Goal: Task Accomplishment & Management: Use online tool/utility

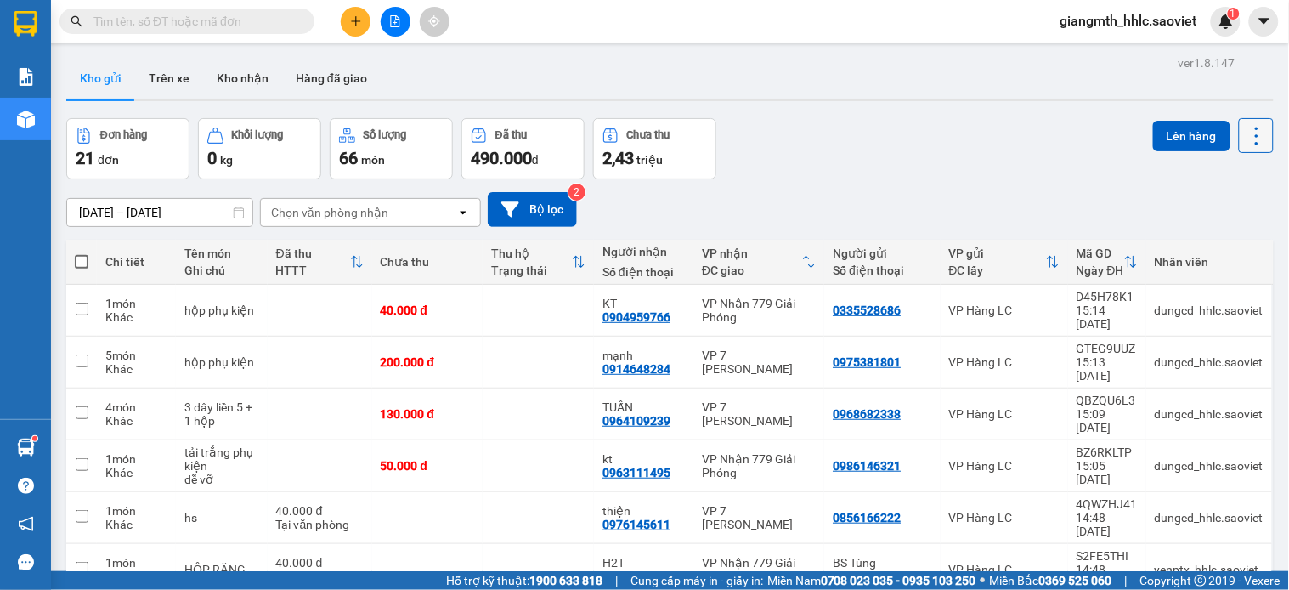
click at [1245, 134] on icon at bounding box center [1257, 136] width 24 height 24
click at [1200, 240] on span "Làm mới" at bounding box center [1216, 242] width 47 height 17
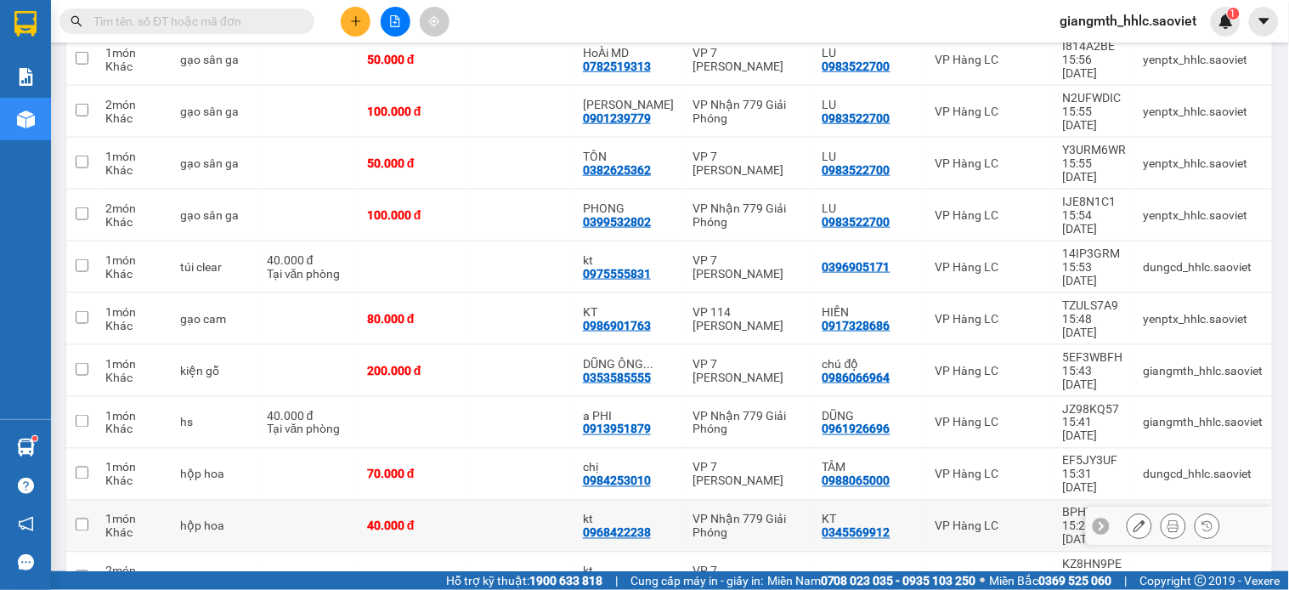
scroll to position [712, 0]
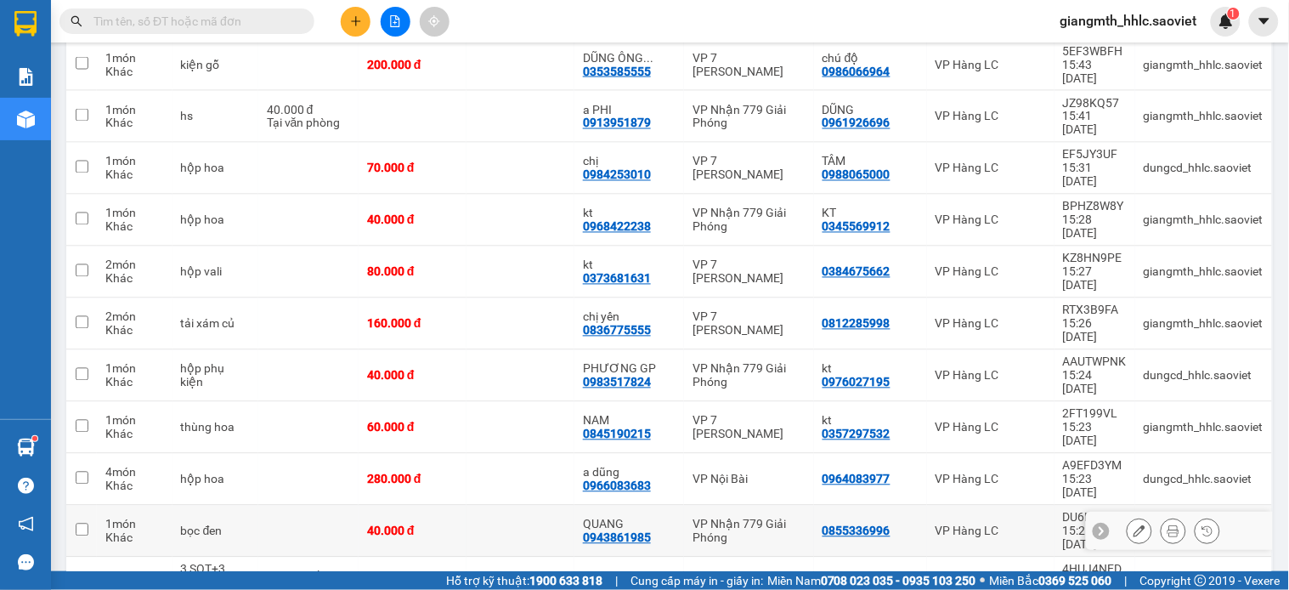
click at [780, 517] on div "VP Nhận 779 Giải Phóng" at bounding box center [748, 530] width 113 height 27
checkbox input "true"
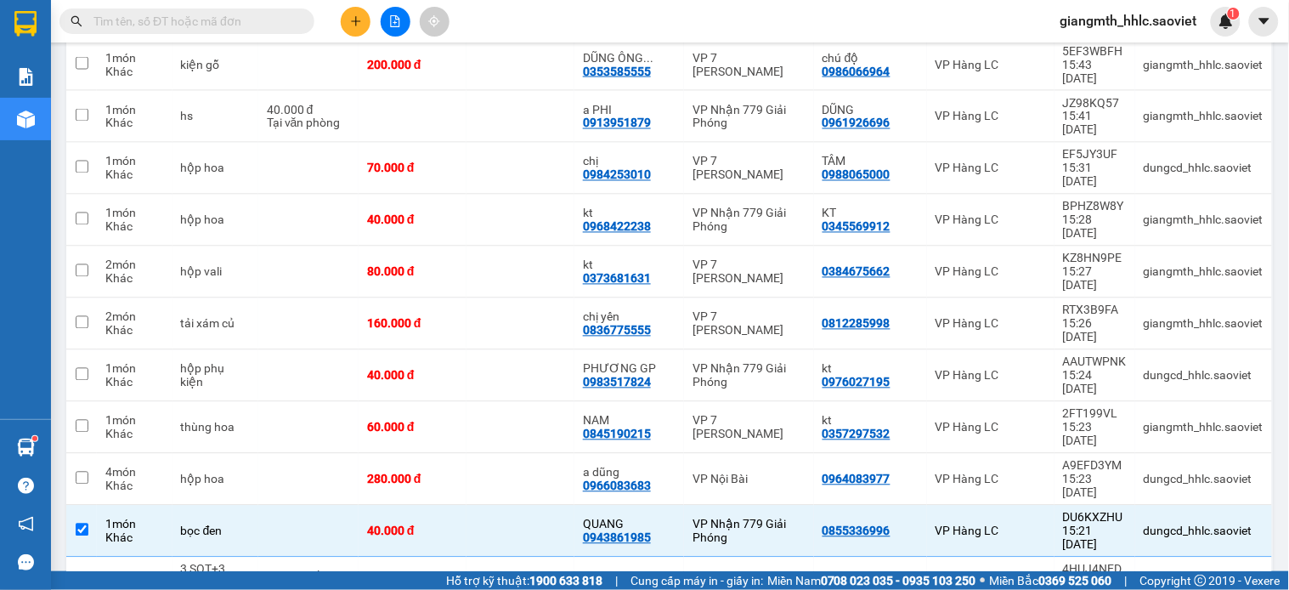
checkbox input "true"
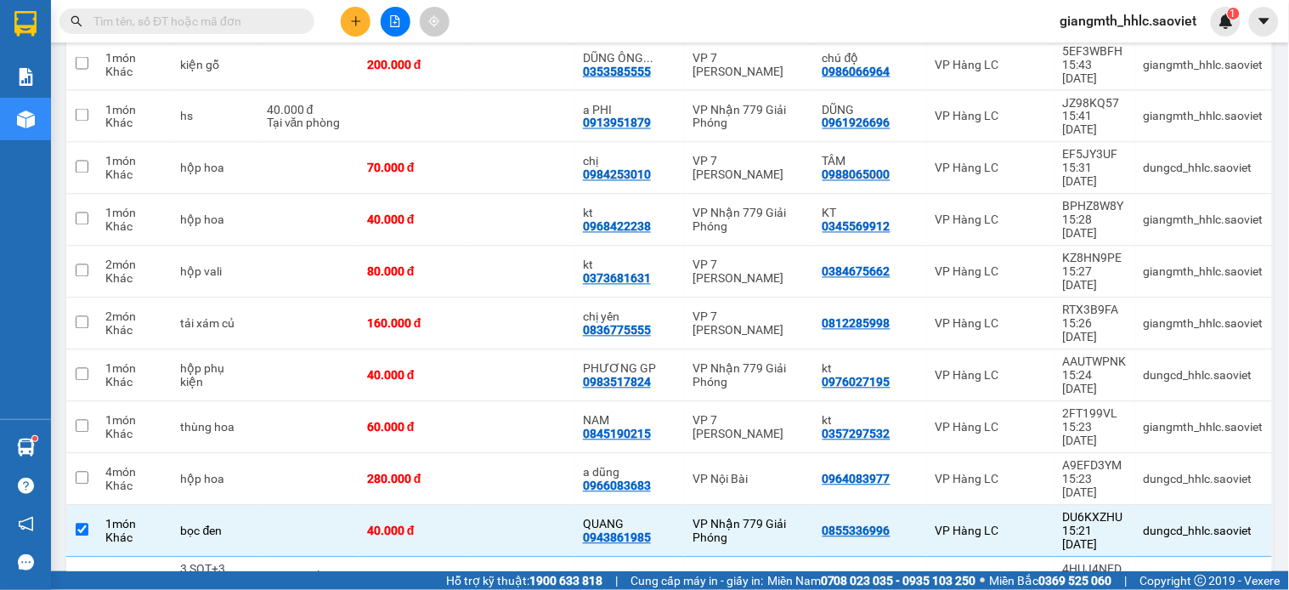
checkbox input "true"
click at [690, 557] on td "VP Nội Bài" at bounding box center [749, 583] width 130 height 52
checkbox input "true"
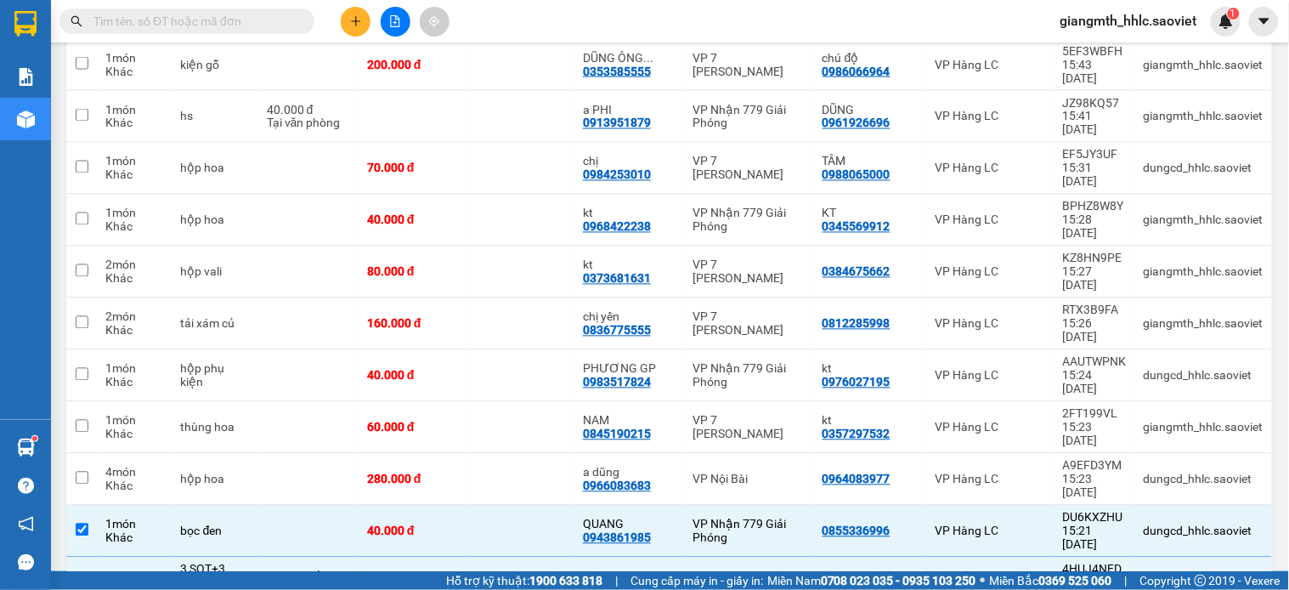
checkbox input "true"
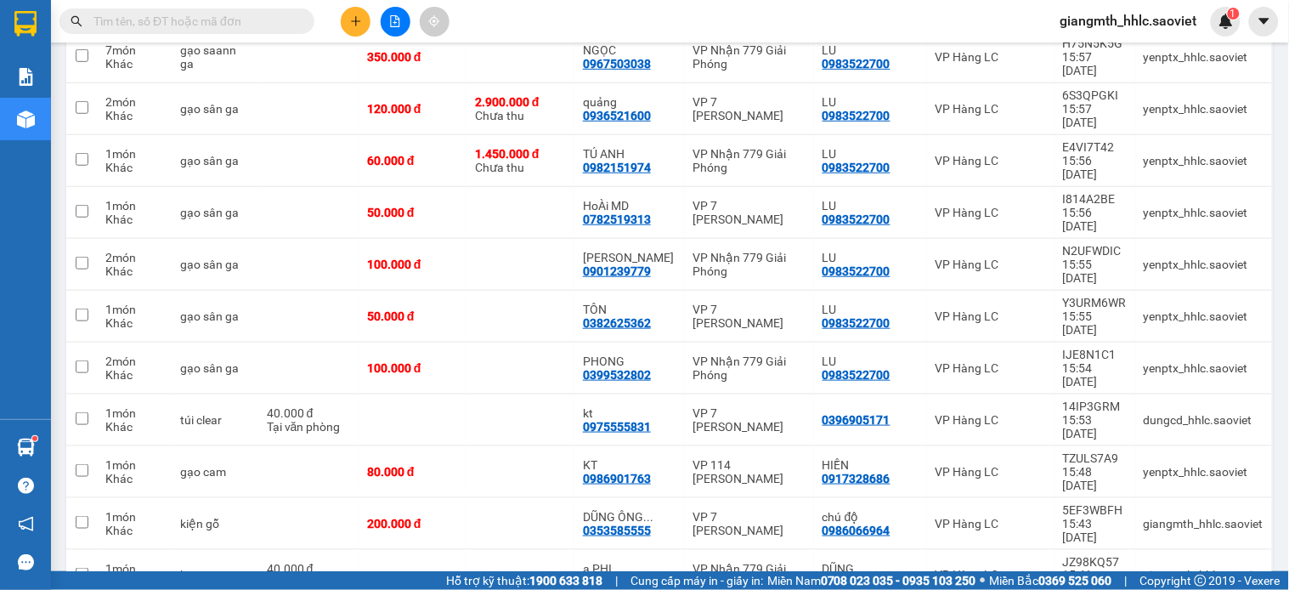
scroll to position [1123, 0]
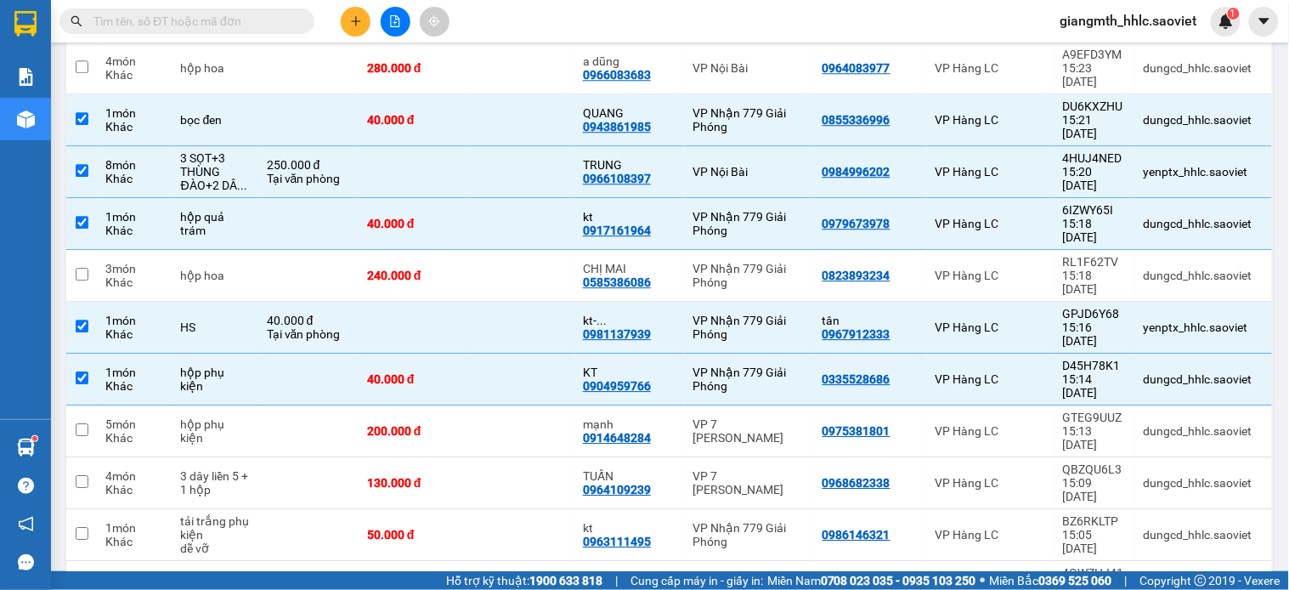
checkbox input "true"
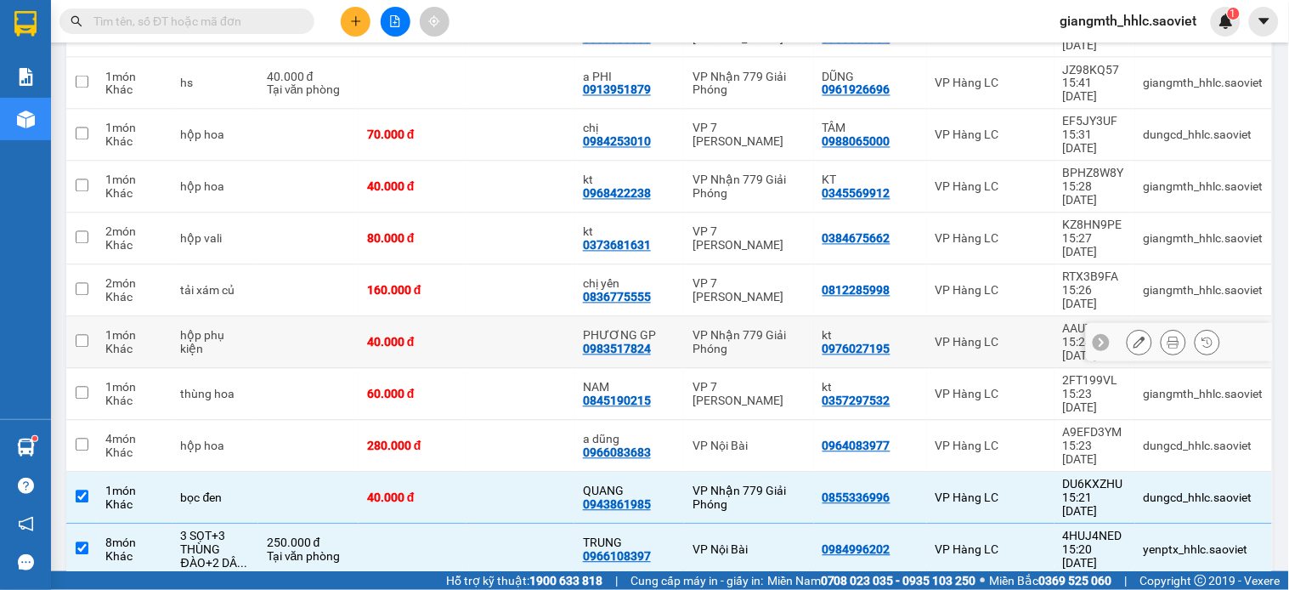
click at [669, 329] on div "PHƯƠNG GP 0983517824" at bounding box center [629, 342] width 93 height 27
checkbox input "true"
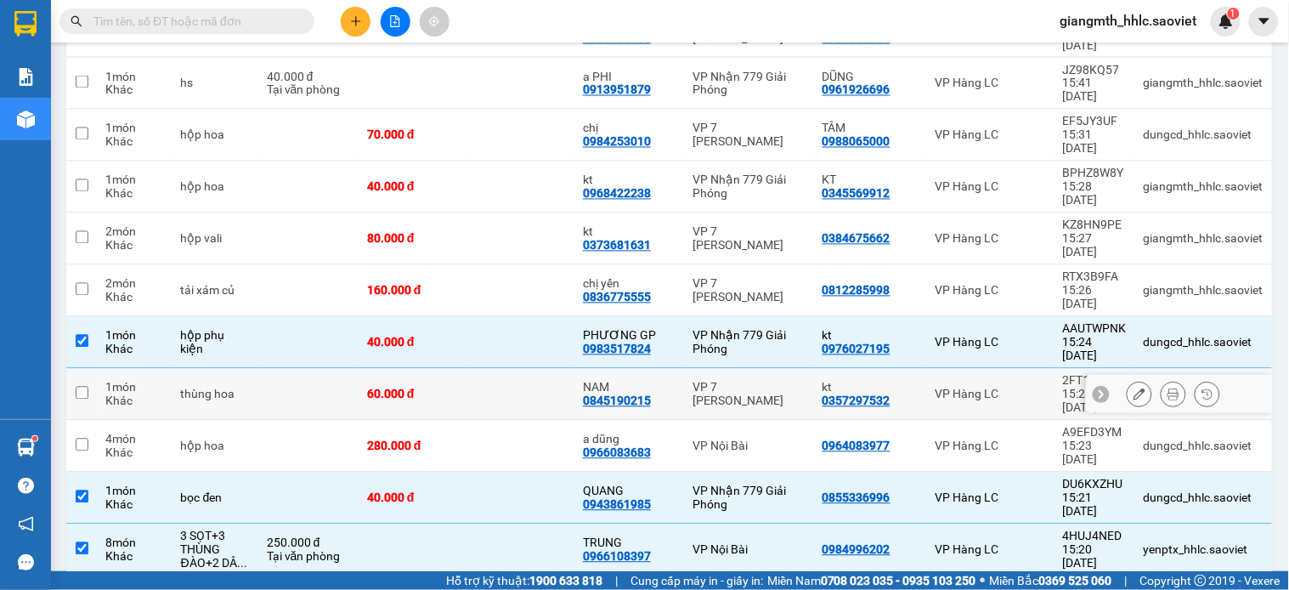
scroll to position [274, 0]
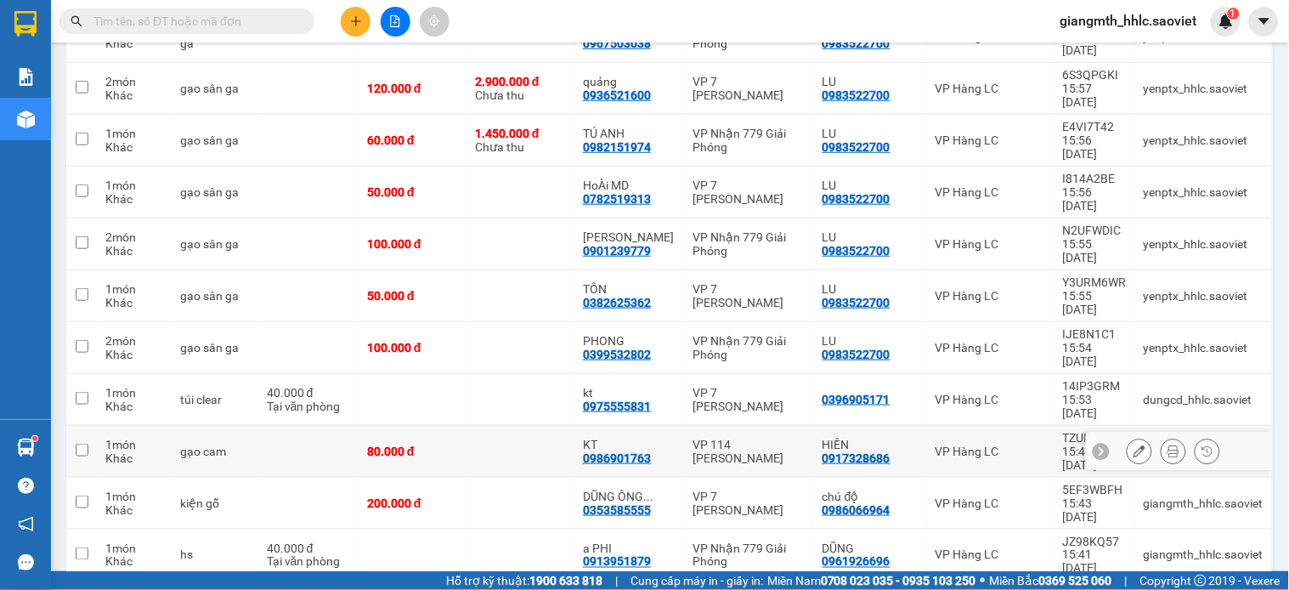
click at [694, 438] on div "VP 114 [PERSON_NAME]" at bounding box center [748, 451] width 113 height 27
checkbox input "true"
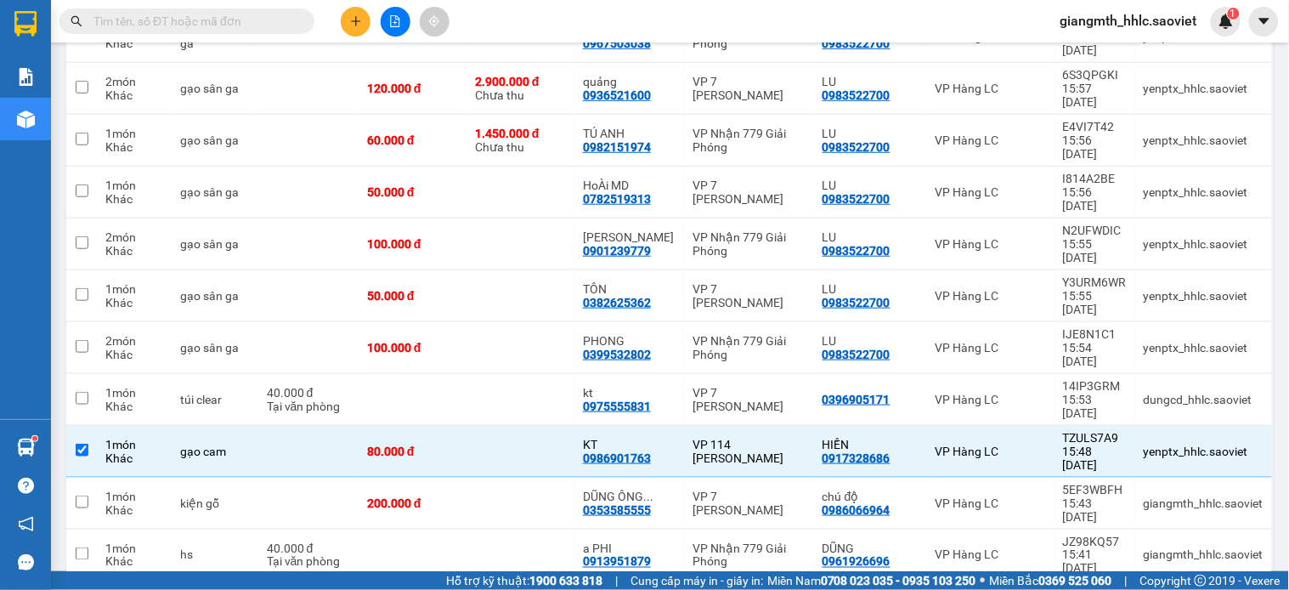
scroll to position [668, 0]
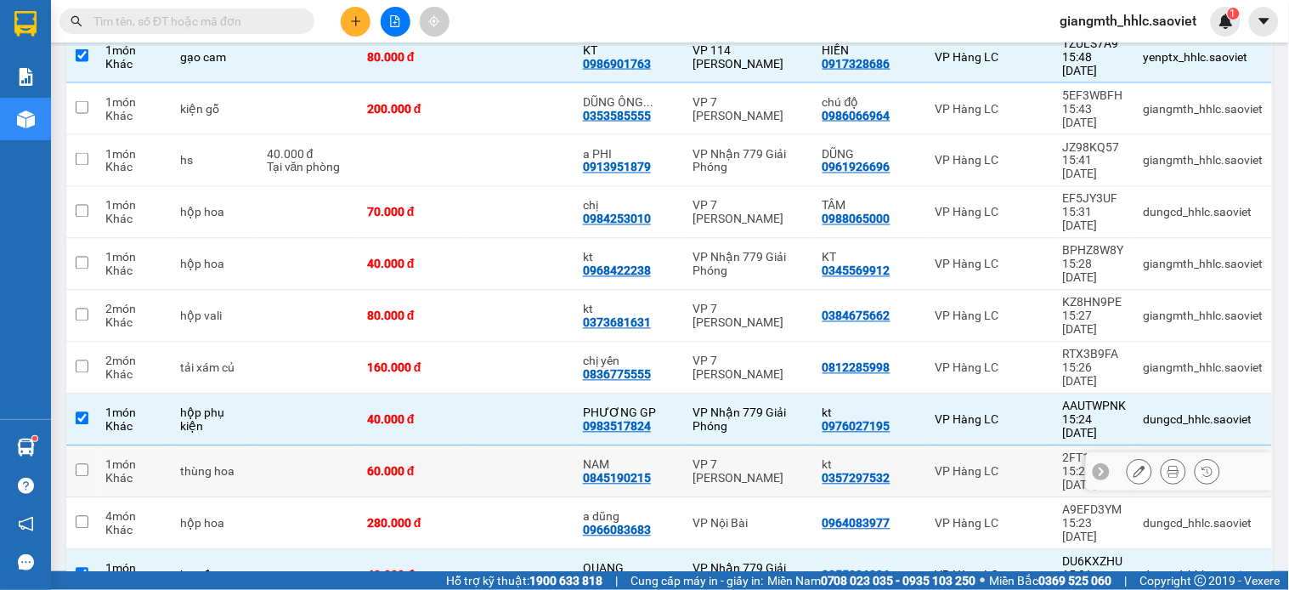
click at [709, 458] on div "VP 7 [PERSON_NAME]" at bounding box center [748, 471] width 113 height 27
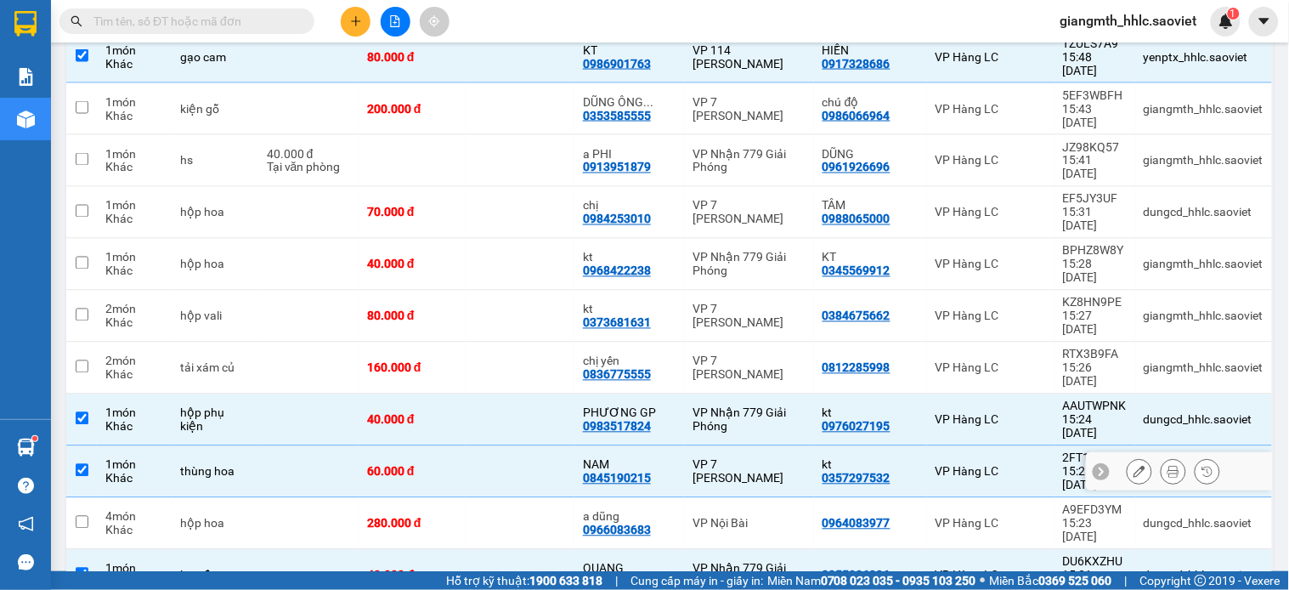
click at [706, 458] on div "VP 7 [PERSON_NAME]" at bounding box center [748, 471] width 113 height 27
checkbox input "false"
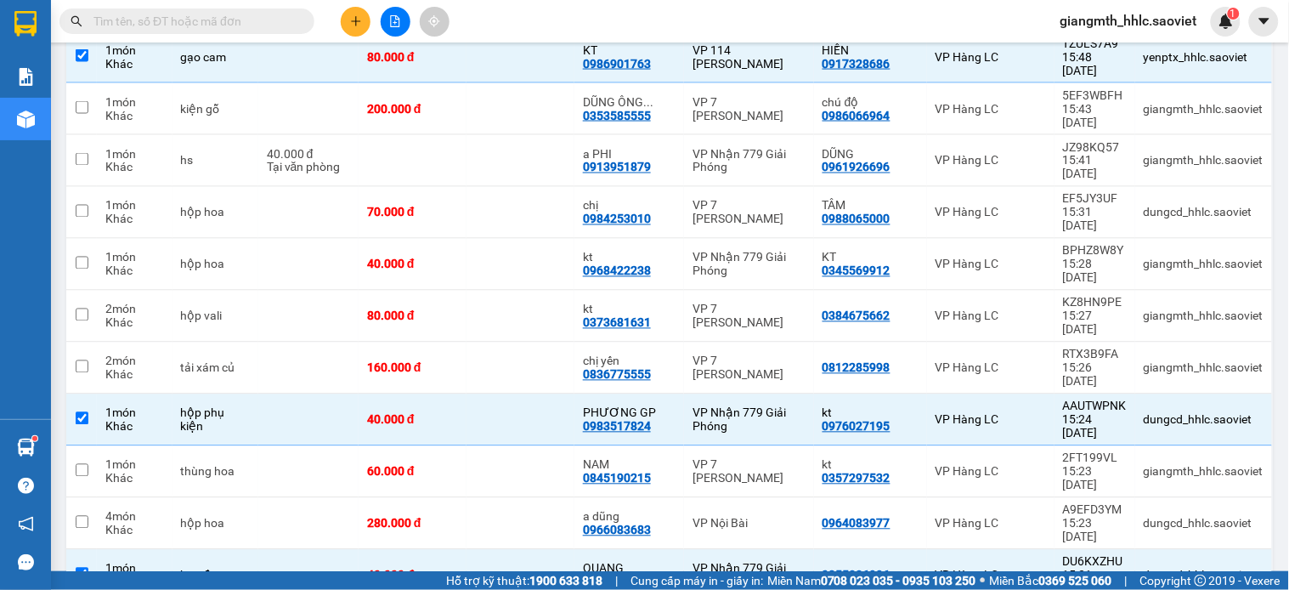
checkbox input "true"
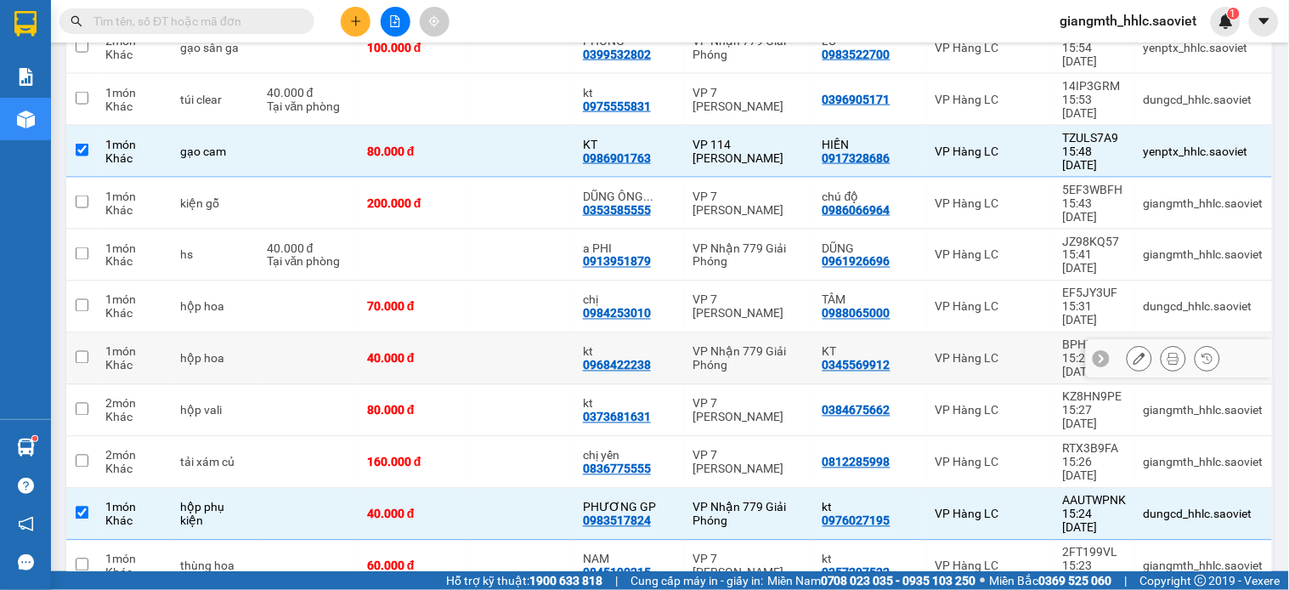
click at [504, 333] on td at bounding box center [520, 359] width 108 height 52
checkbox input "true"
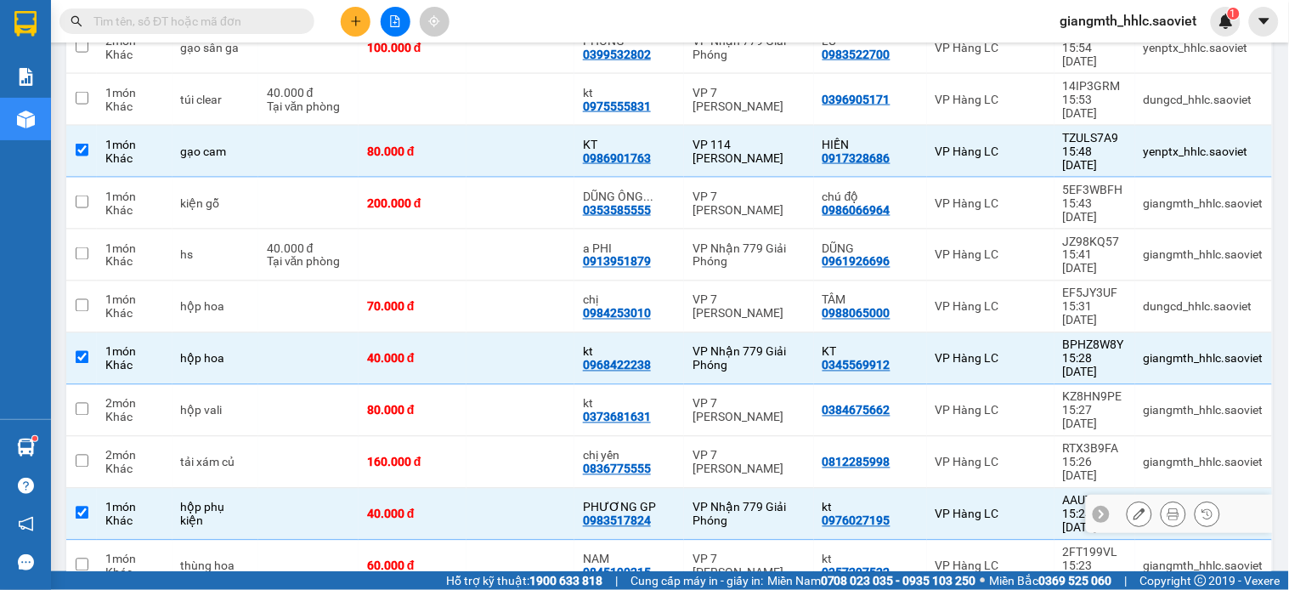
scroll to position [385, 0]
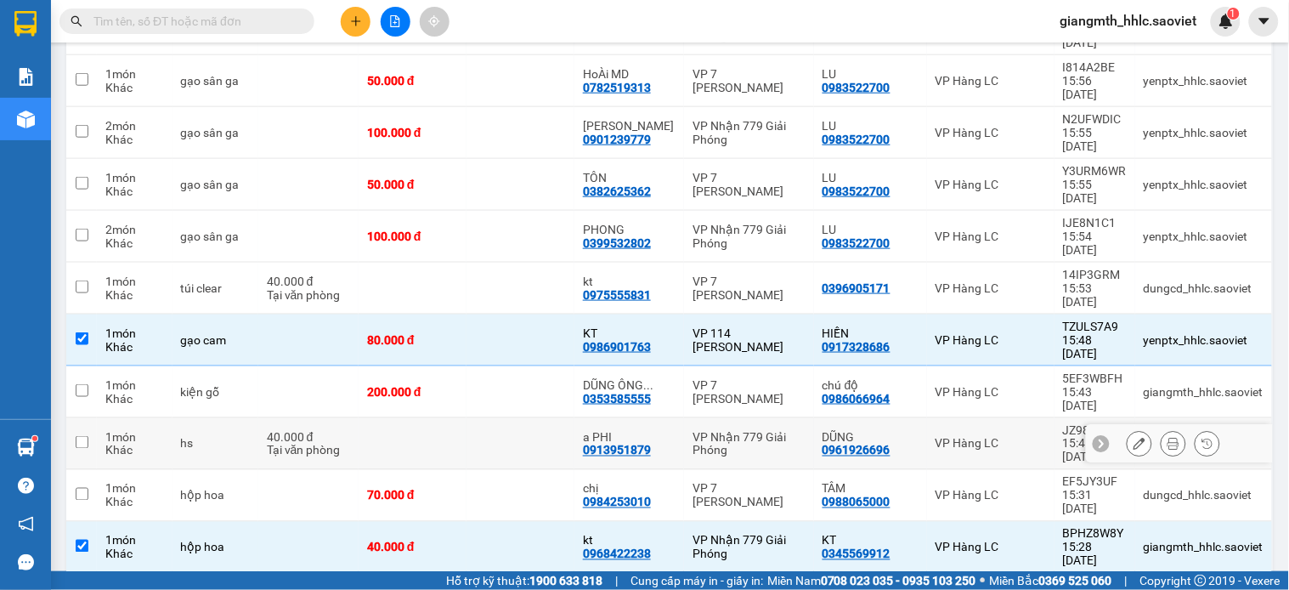
click at [501, 418] on td at bounding box center [520, 444] width 108 height 52
checkbox input "true"
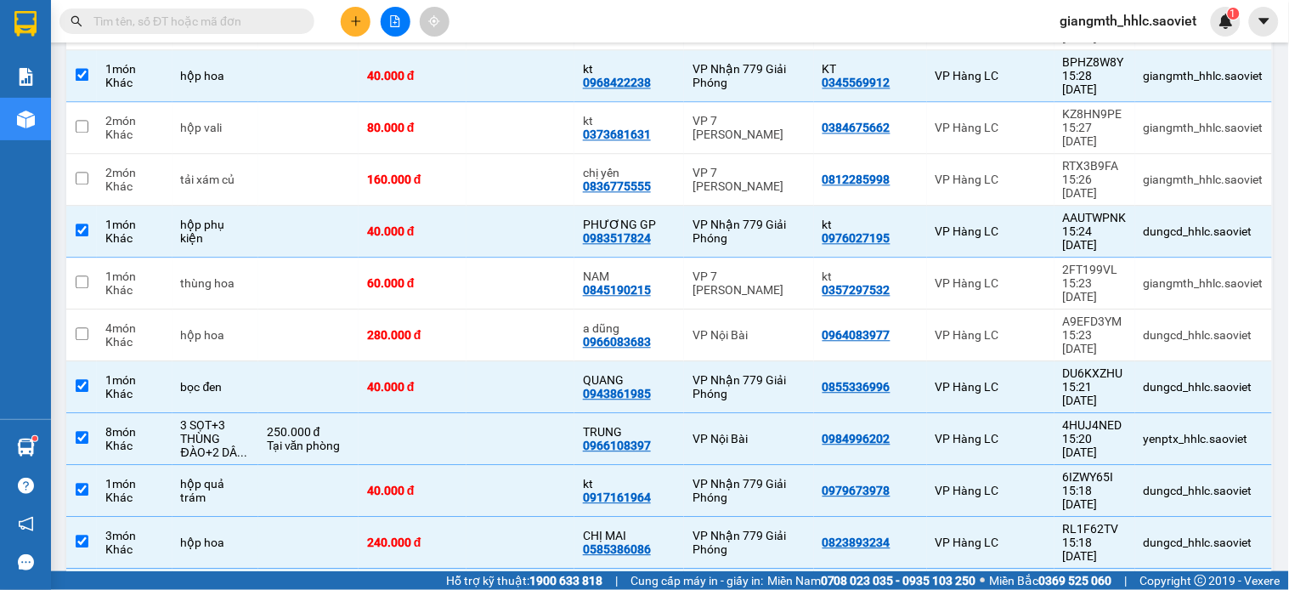
scroll to position [479, 0]
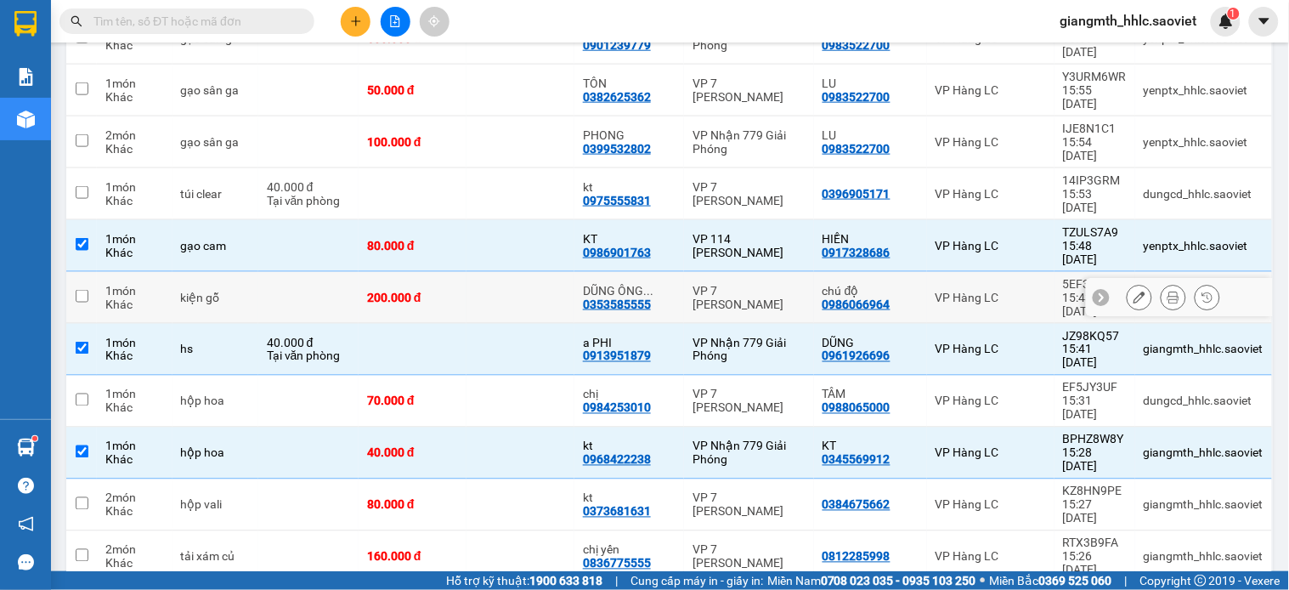
click at [530, 272] on td at bounding box center [520, 298] width 108 height 52
checkbox input "true"
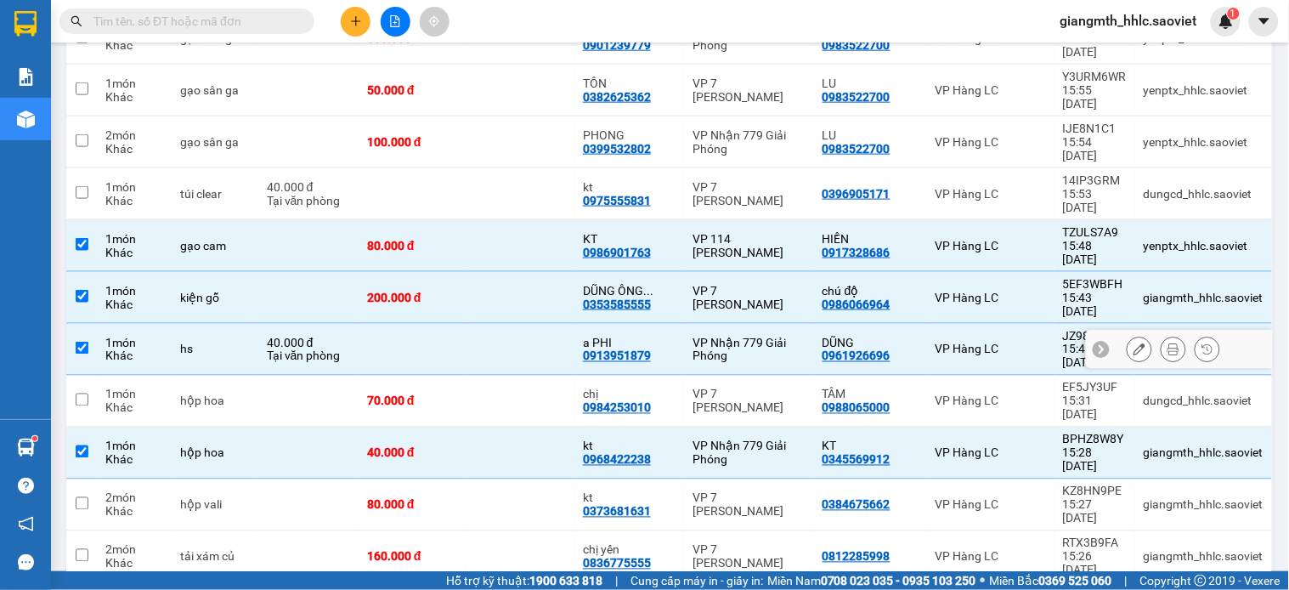
click at [520, 324] on td at bounding box center [520, 350] width 108 height 52
checkbox input "false"
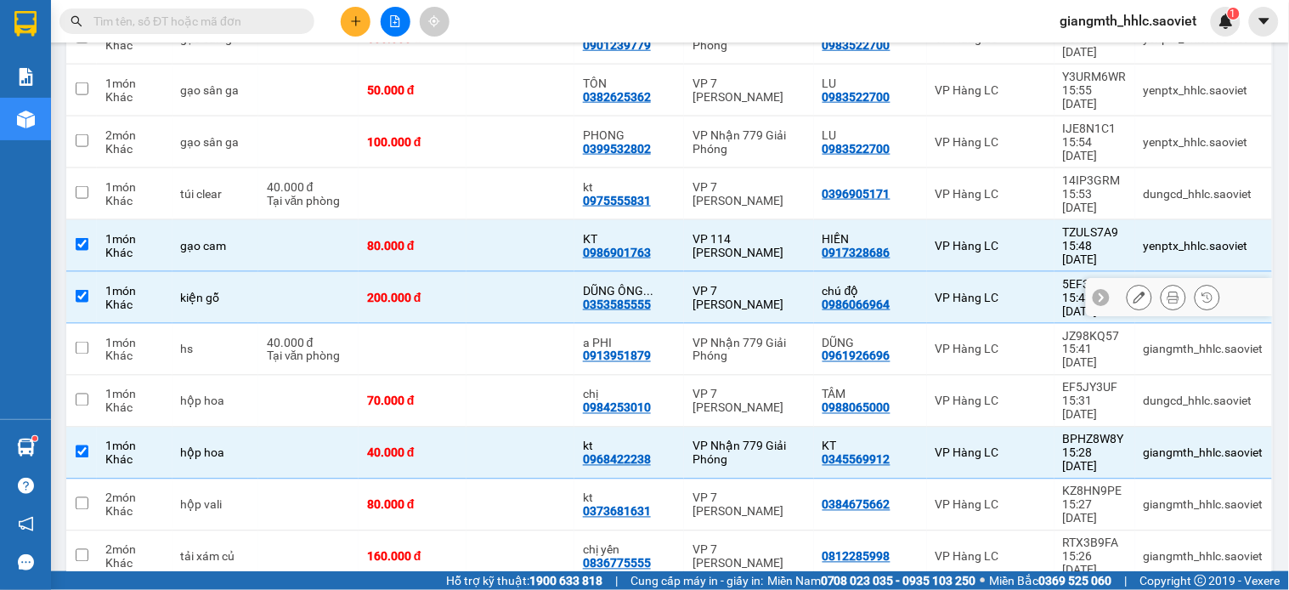
click at [519, 272] on td at bounding box center [520, 298] width 108 height 52
checkbox input "false"
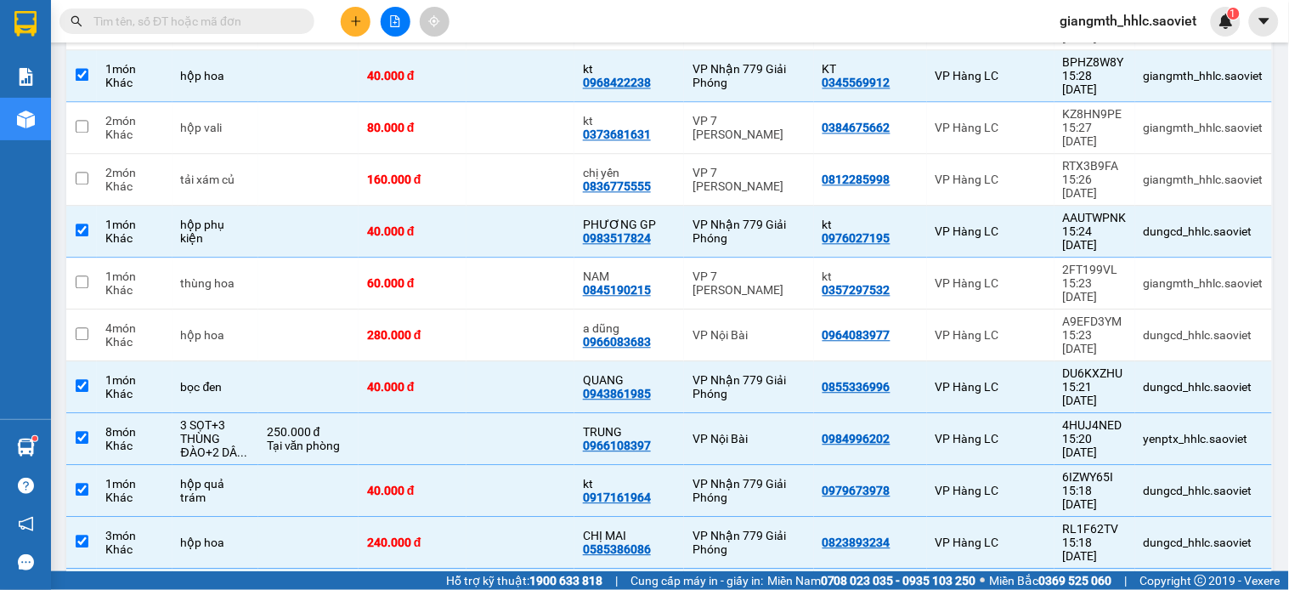
scroll to position [952, 0]
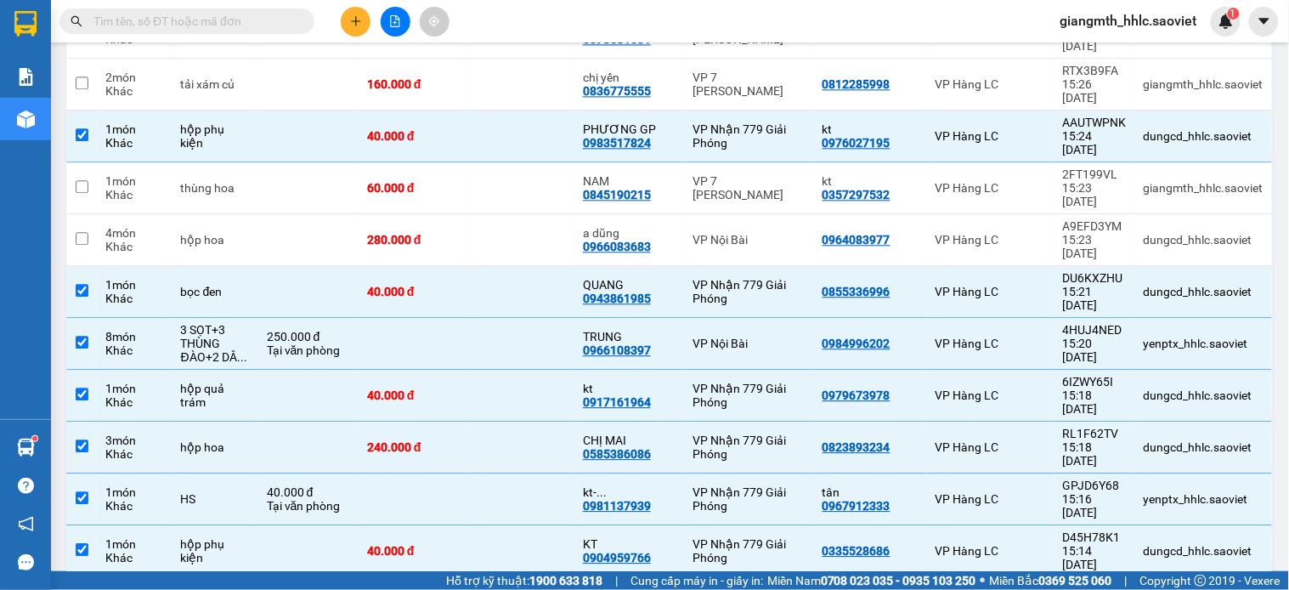
checkbox input "true"
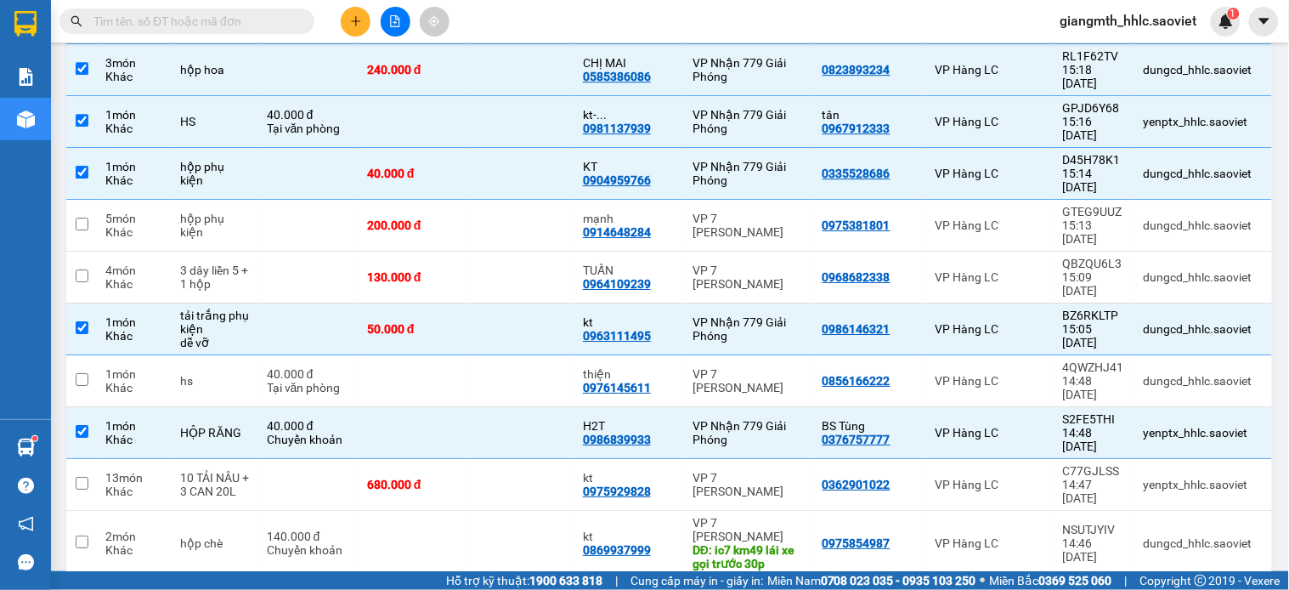
checkbox input "true"
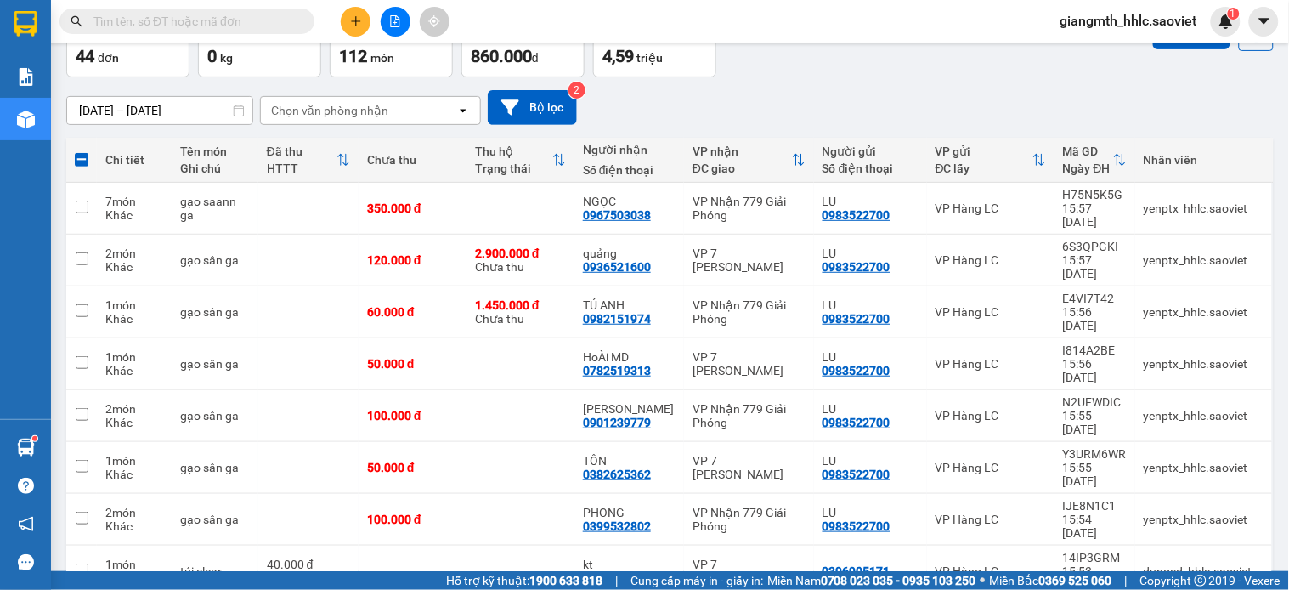
scroll to position [7, 0]
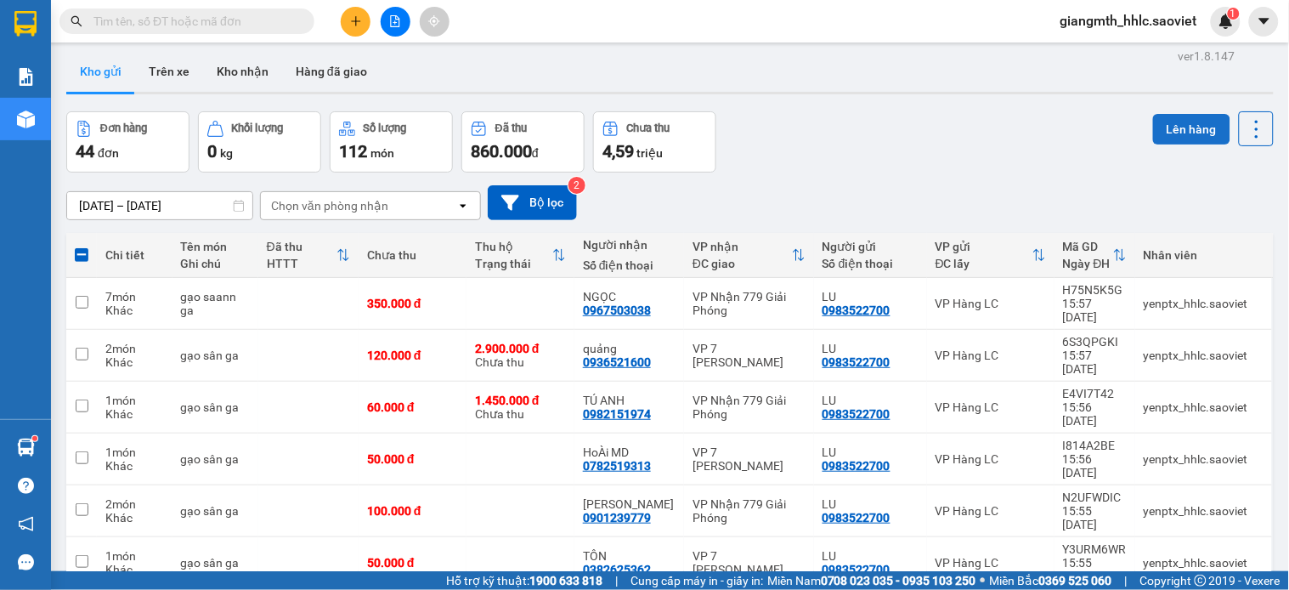
click at [1196, 130] on button "Lên hàng" at bounding box center [1191, 129] width 77 height 31
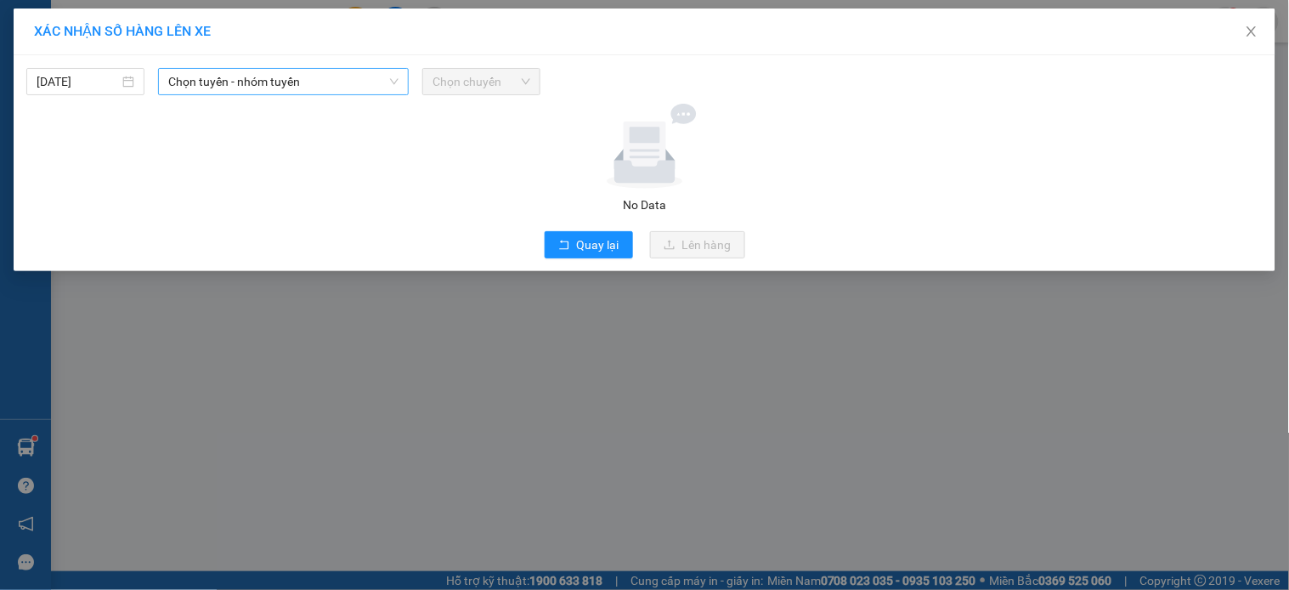
click at [293, 83] on span "Chọn tuyến - nhóm tuyến" at bounding box center [283, 81] width 230 height 25
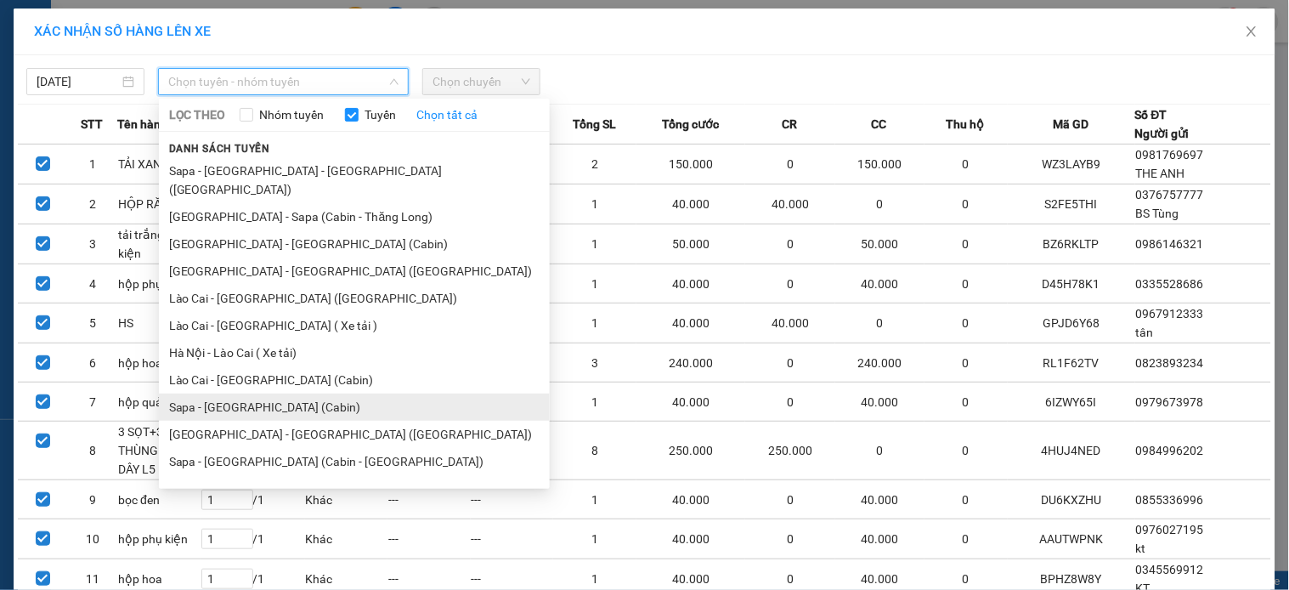
click at [218, 393] on li "Sapa - [GEOGRAPHIC_DATA] (Cabin)" at bounding box center [354, 406] width 391 height 27
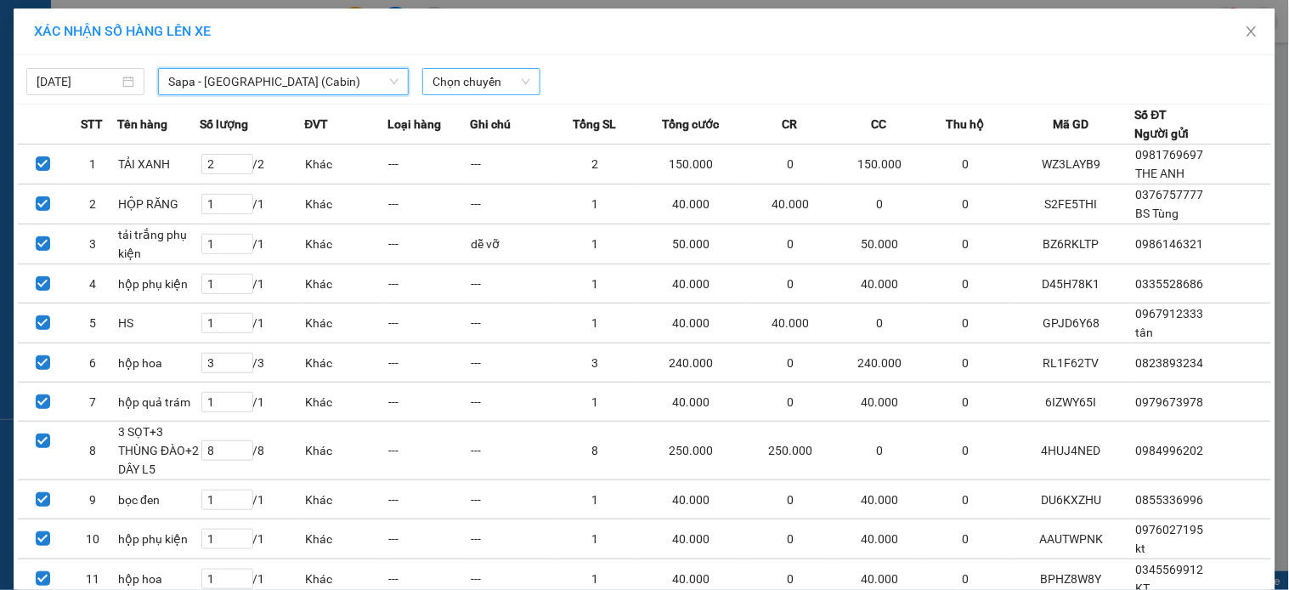
click at [476, 89] on span "Chọn chuyến" at bounding box center [481, 81] width 98 height 25
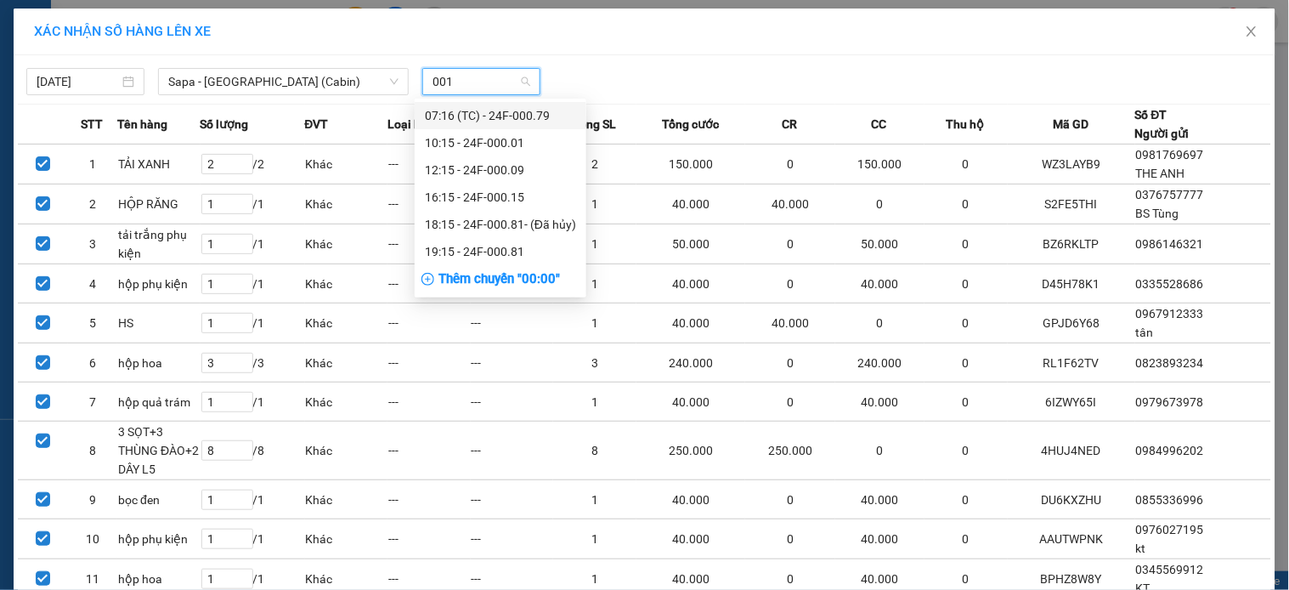
type input "0015"
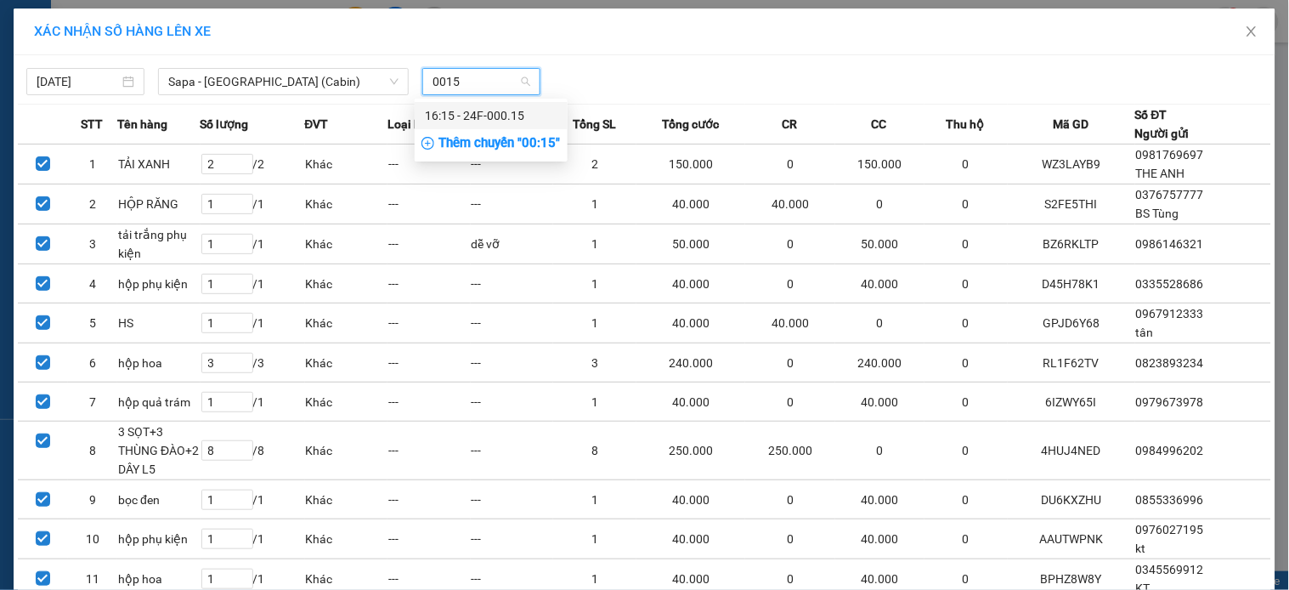
click at [461, 116] on div "16:15 - 24F-000.15" at bounding box center [491, 115] width 133 height 19
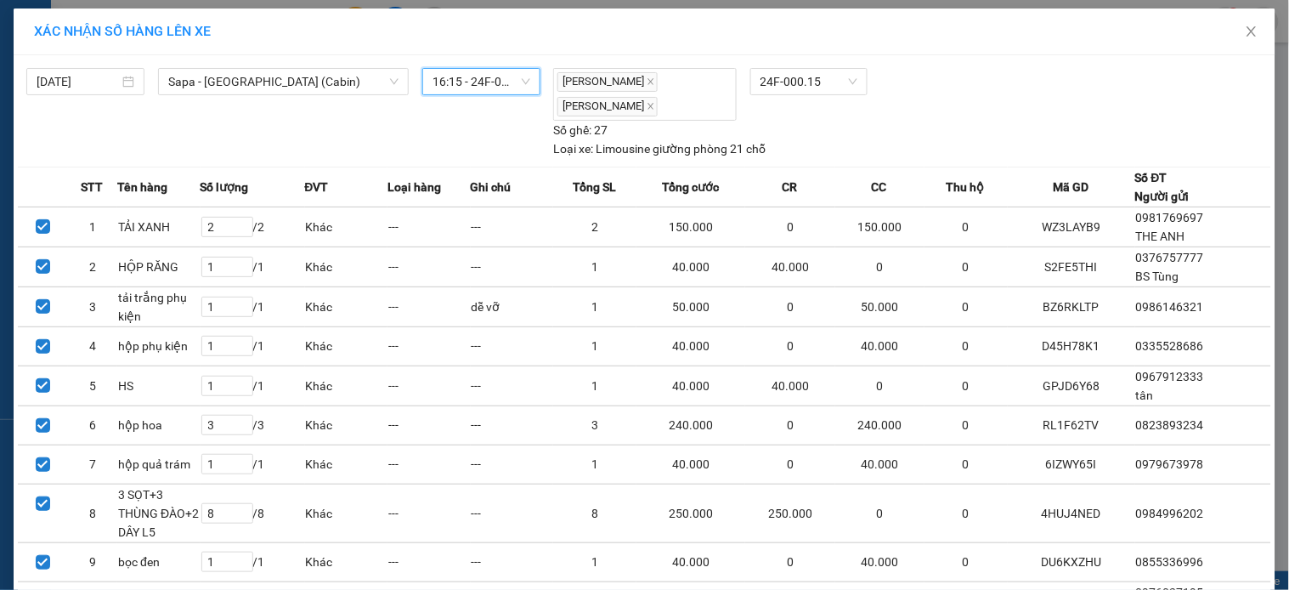
scroll to position [228, 0]
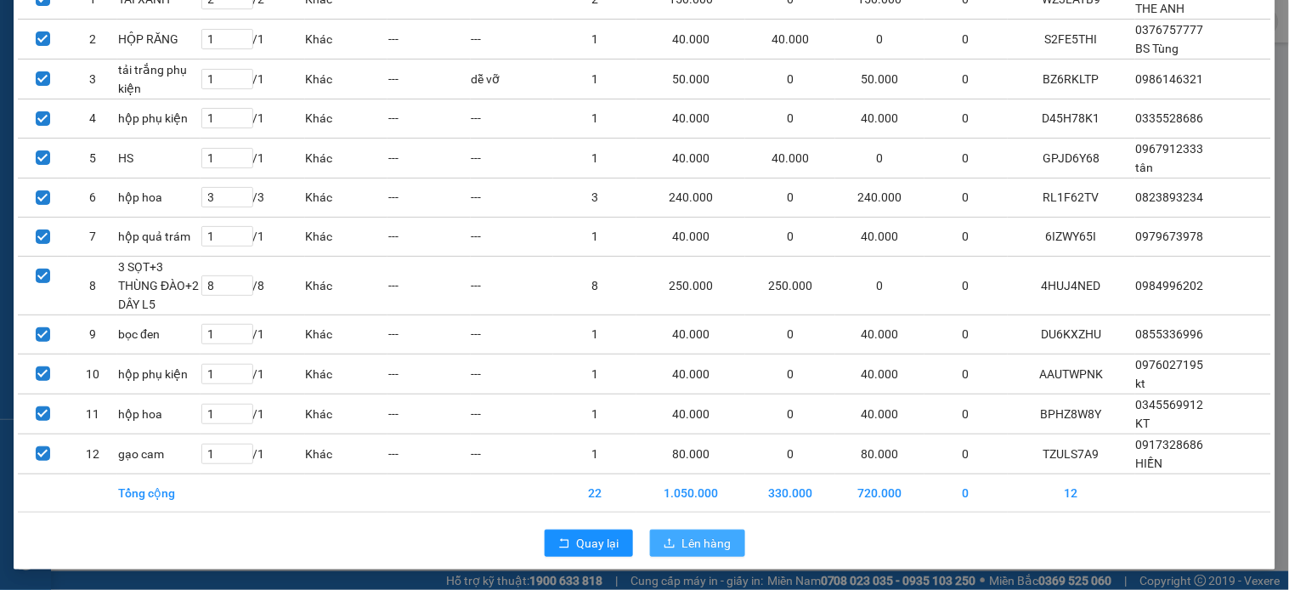
click at [682, 547] on span "Lên hàng" at bounding box center [706, 543] width 49 height 19
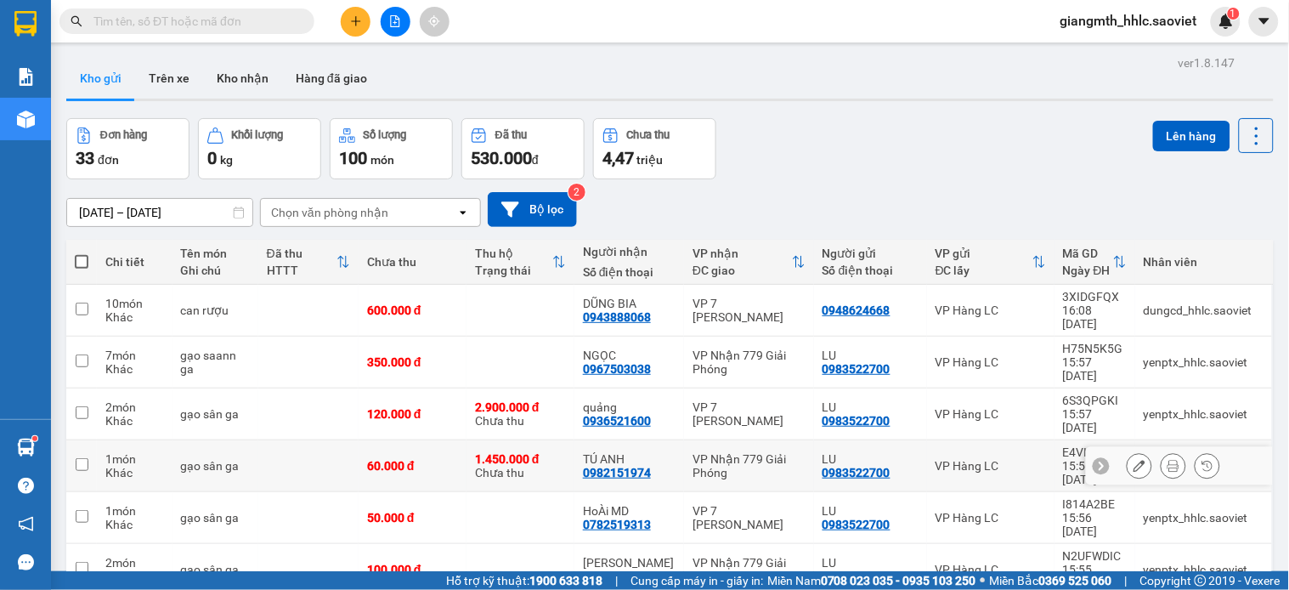
scroll to position [189, 0]
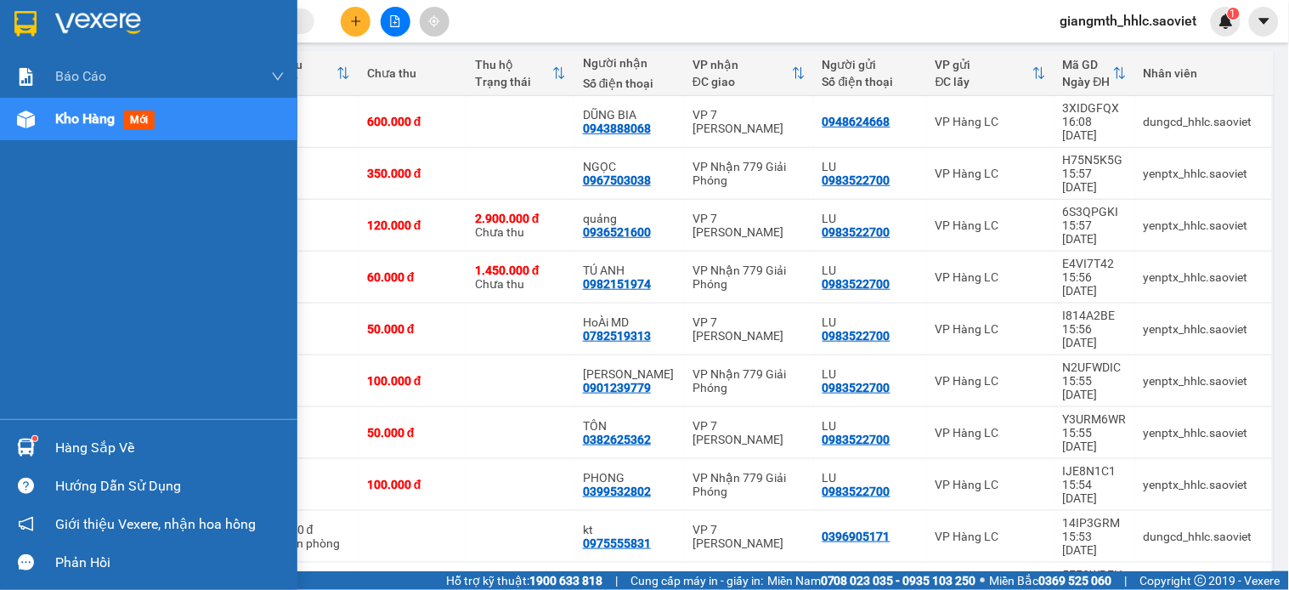
click at [107, 445] on div "Hàng sắp về" at bounding box center [169, 447] width 229 height 25
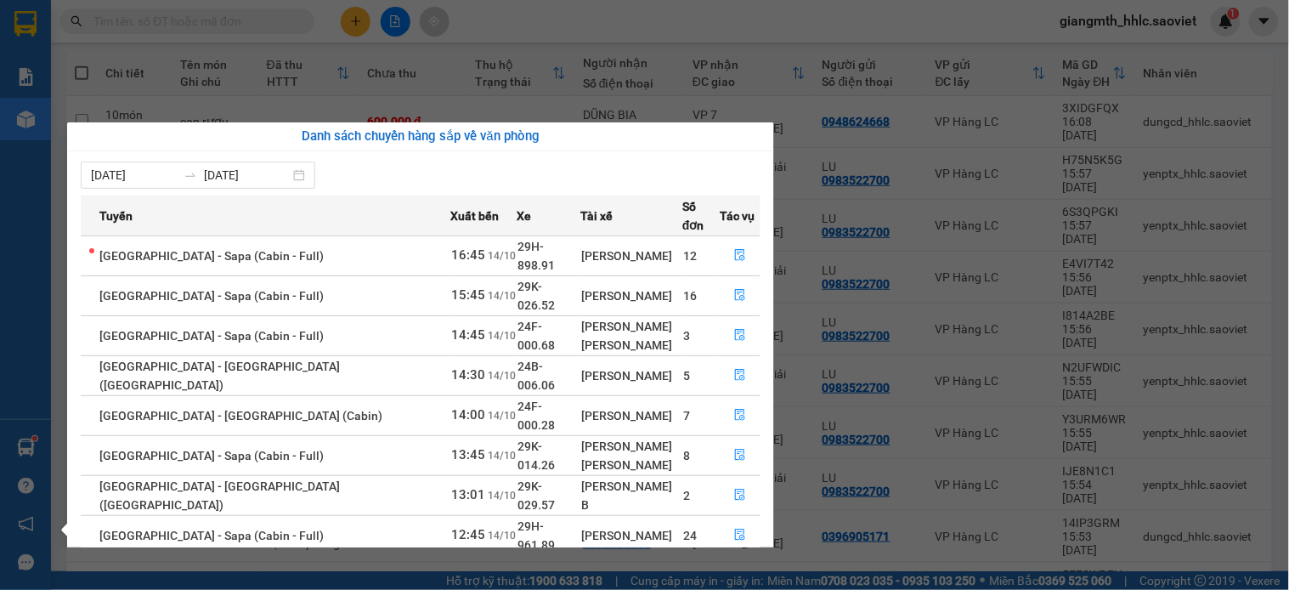
scroll to position [48, 0]
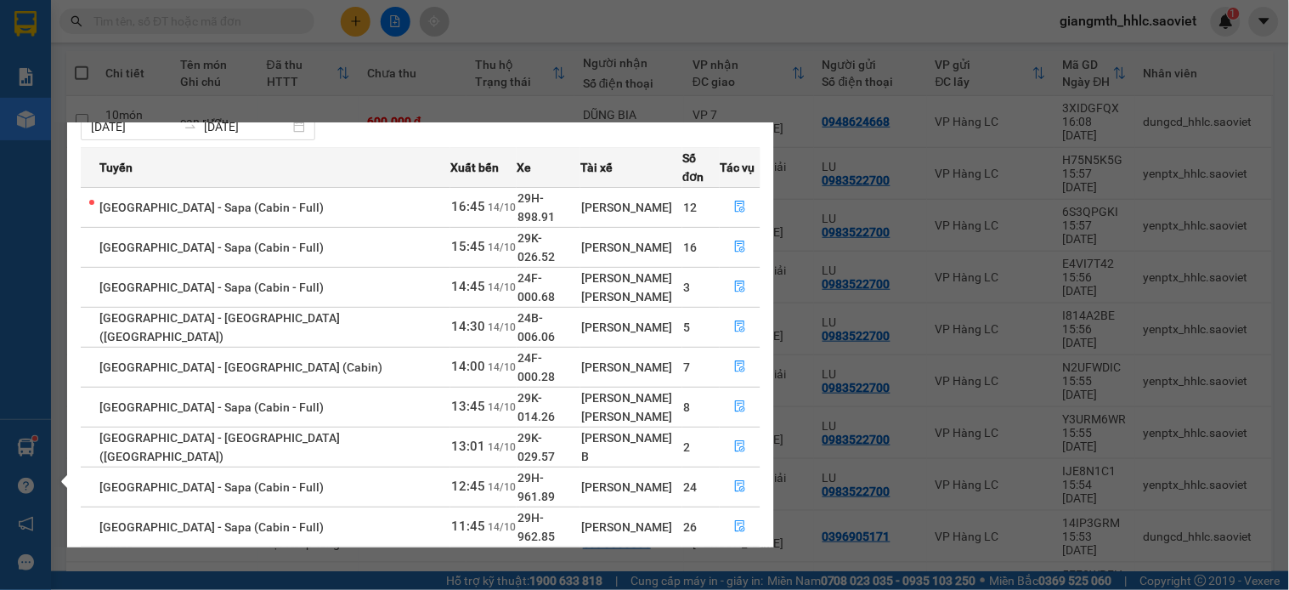
click at [873, 428] on section "Kết quả tìm kiếm ( 0 ) Bộ lọc No Data giangmth_hhlc.saoviet 1 Báo cáo 5. Doanh …" at bounding box center [644, 295] width 1289 height 590
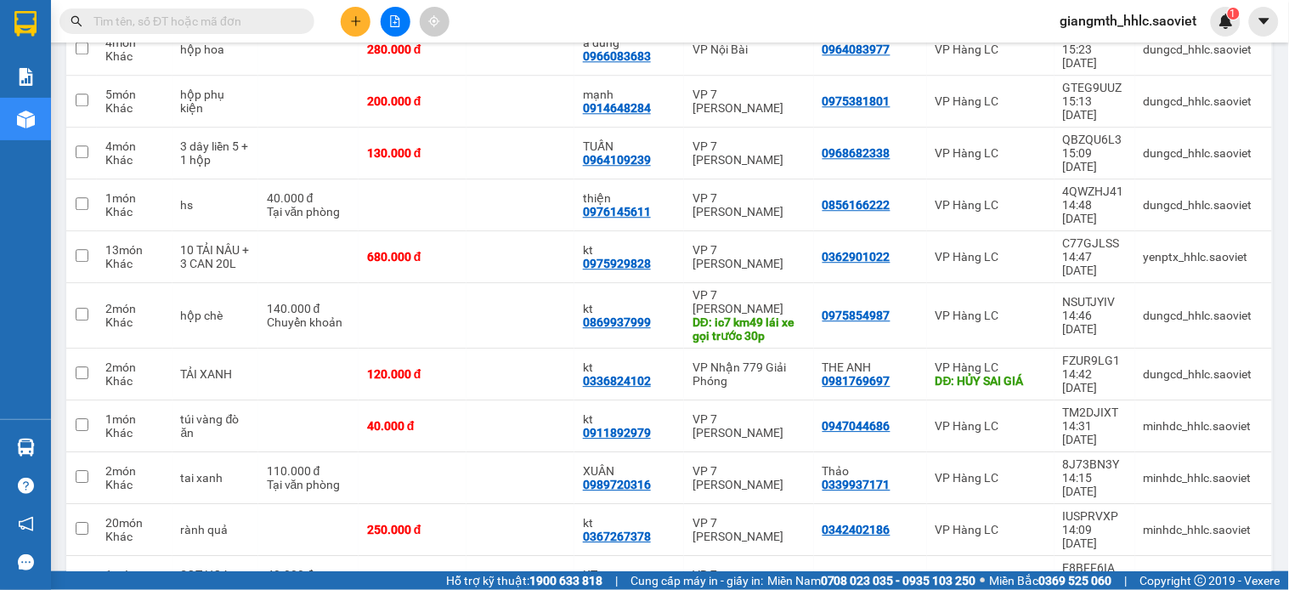
scroll to position [1088, 0]
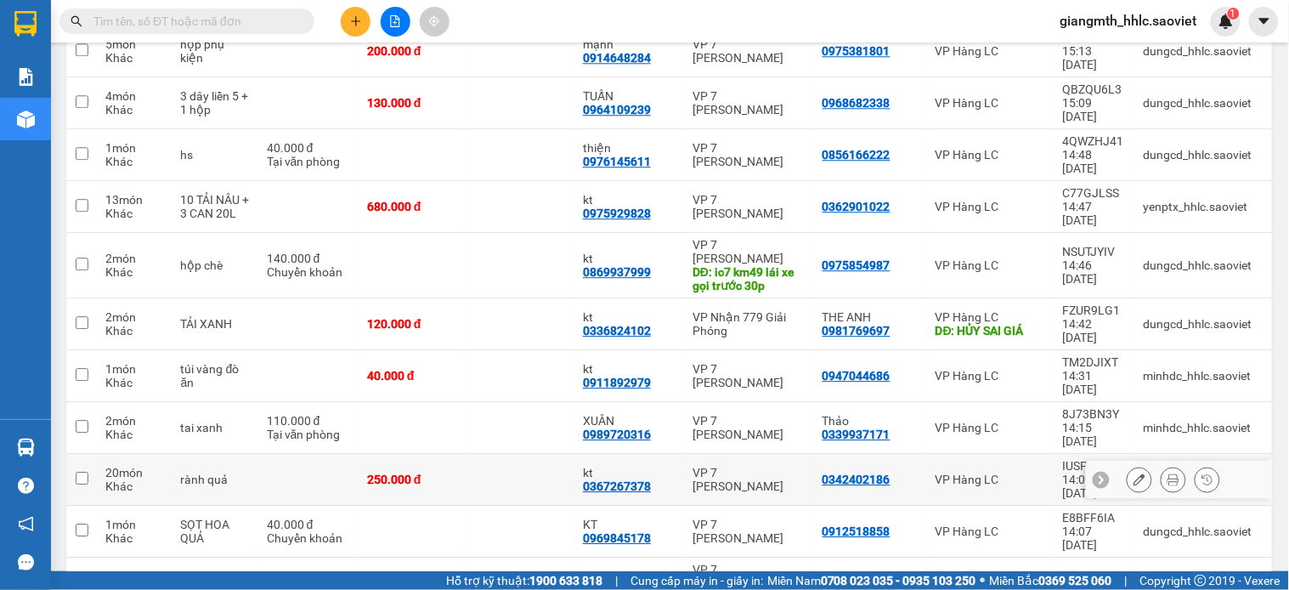
click at [256, 454] on td "rành quả" at bounding box center [215, 480] width 86 height 52
checkbox input "true"
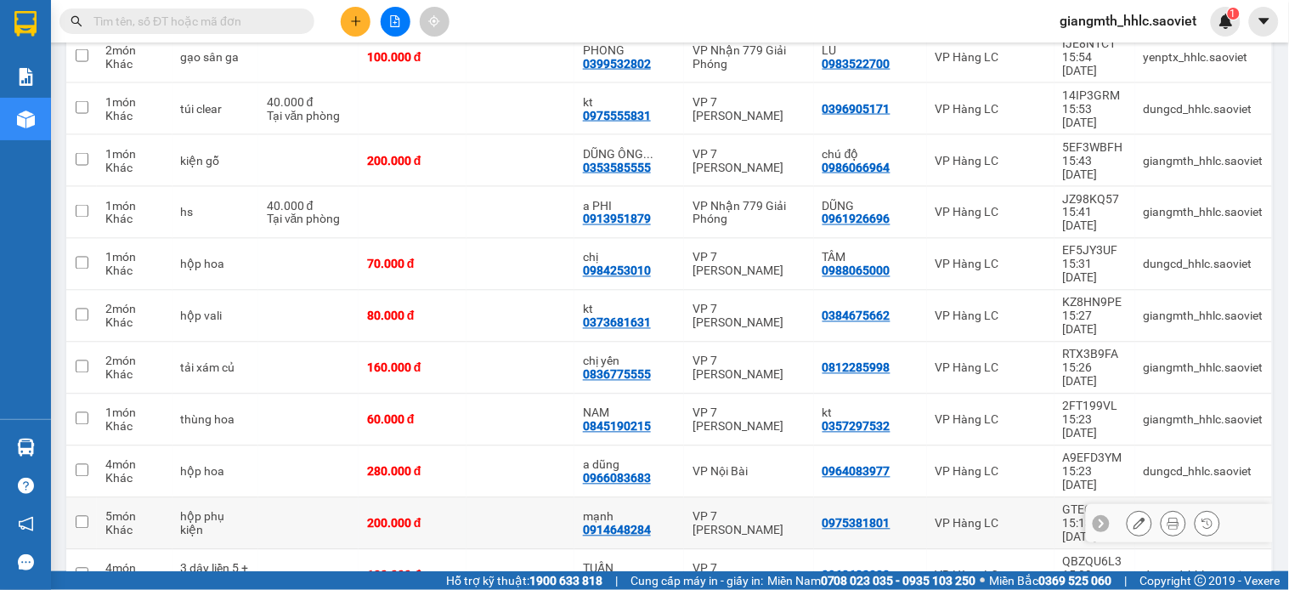
scroll to position [710, 0]
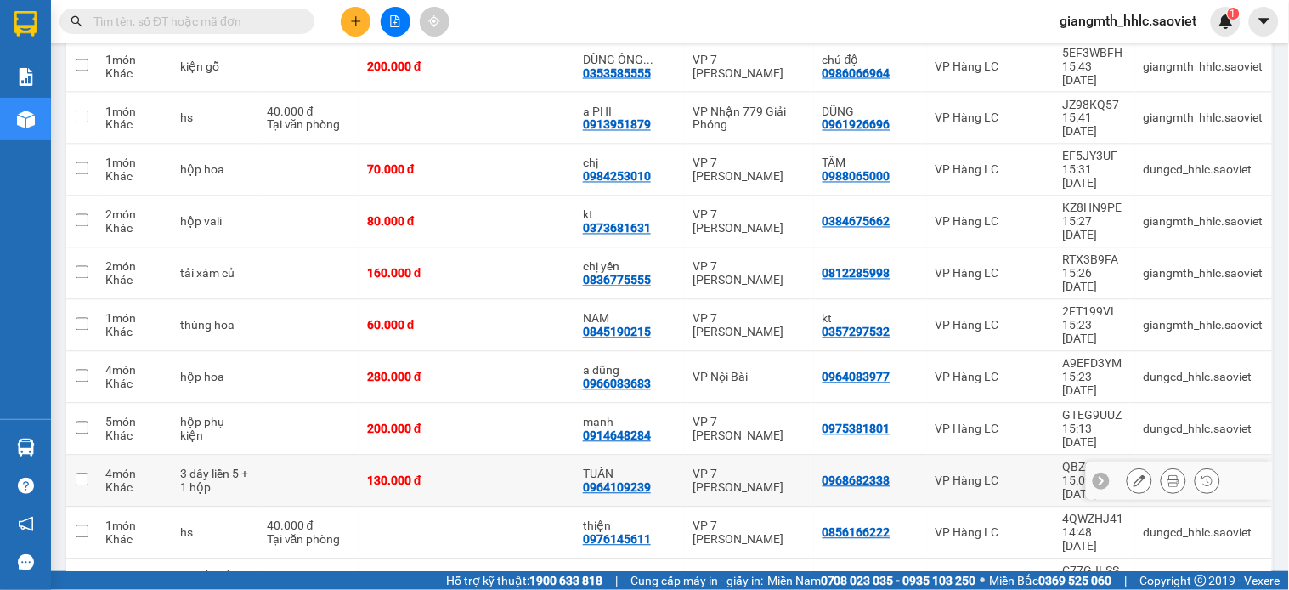
click at [342, 455] on td at bounding box center [308, 481] width 100 height 52
checkbox input "true"
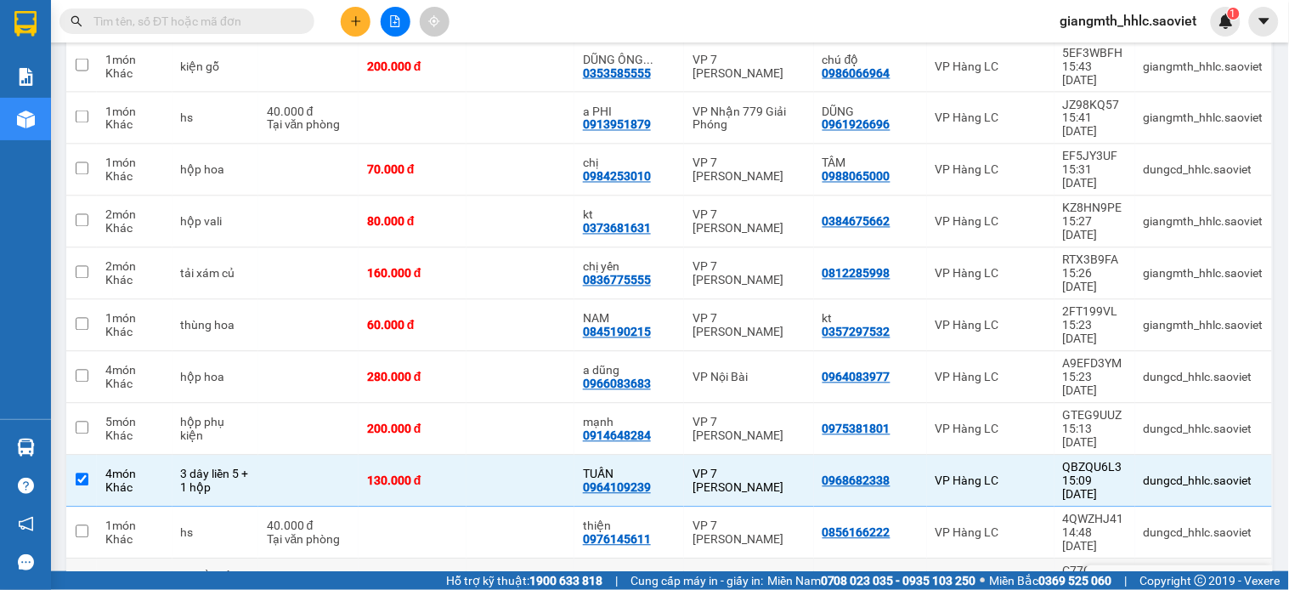
scroll to position [49, 0]
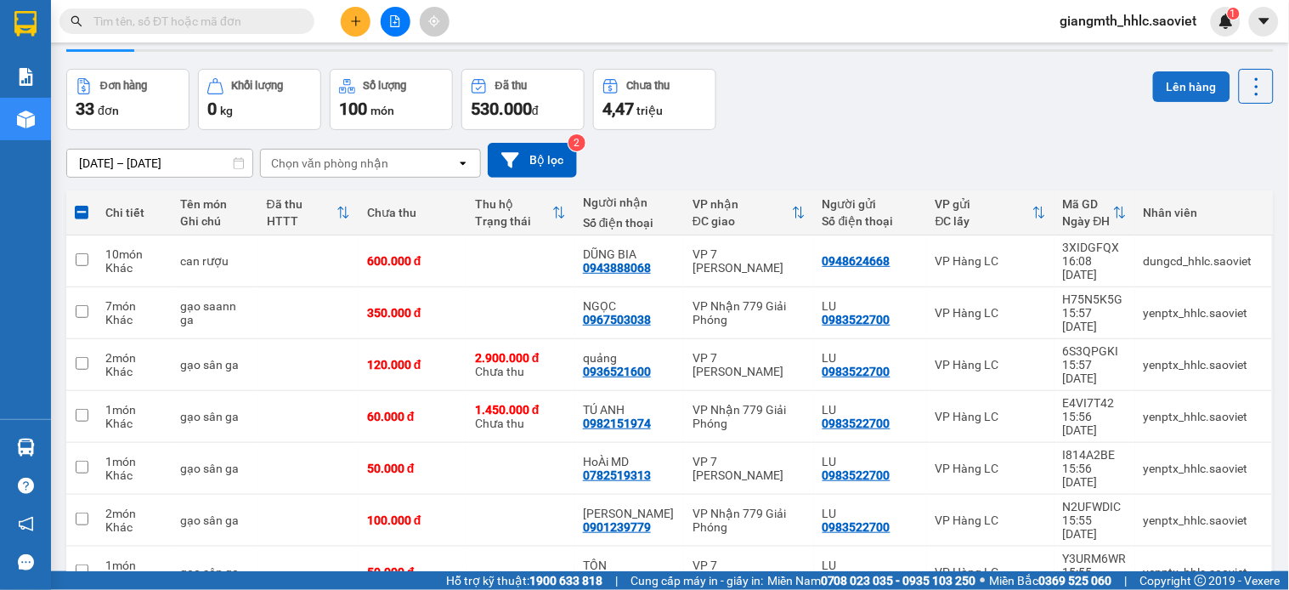
click at [1182, 88] on button "Lên hàng" at bounding box center [1191, 86] width 77 height 31
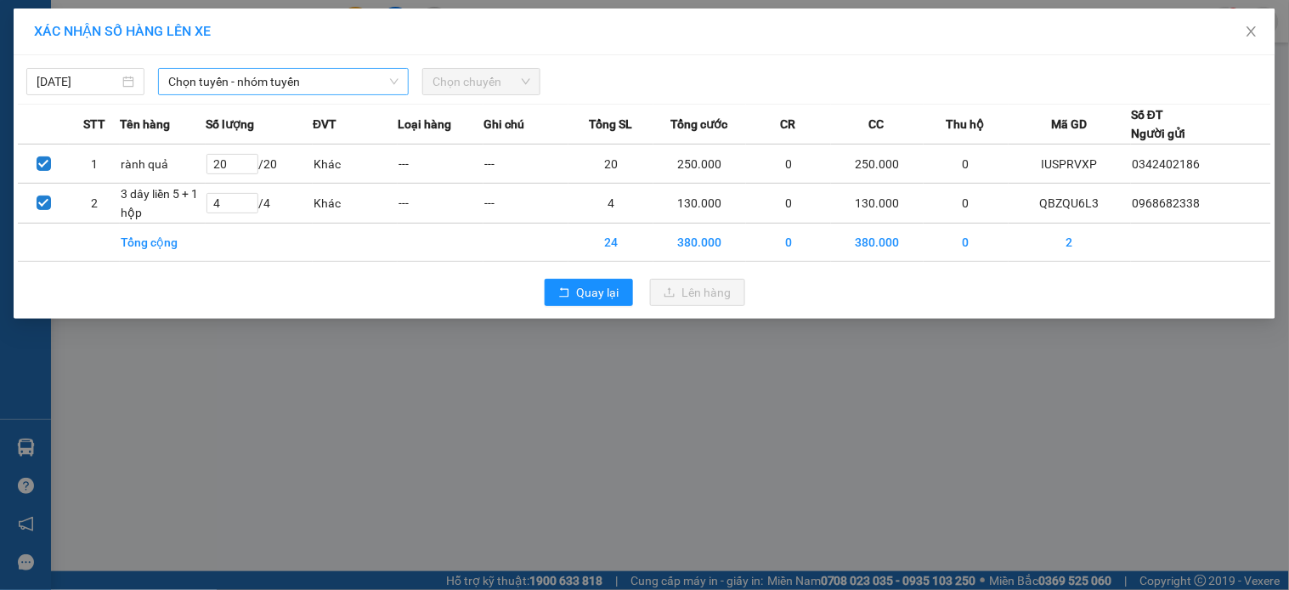
click at [325, 73] on span "Chọn tuyến - nhóm tuyến" at bounding box center [283, 81] width 230 height 25
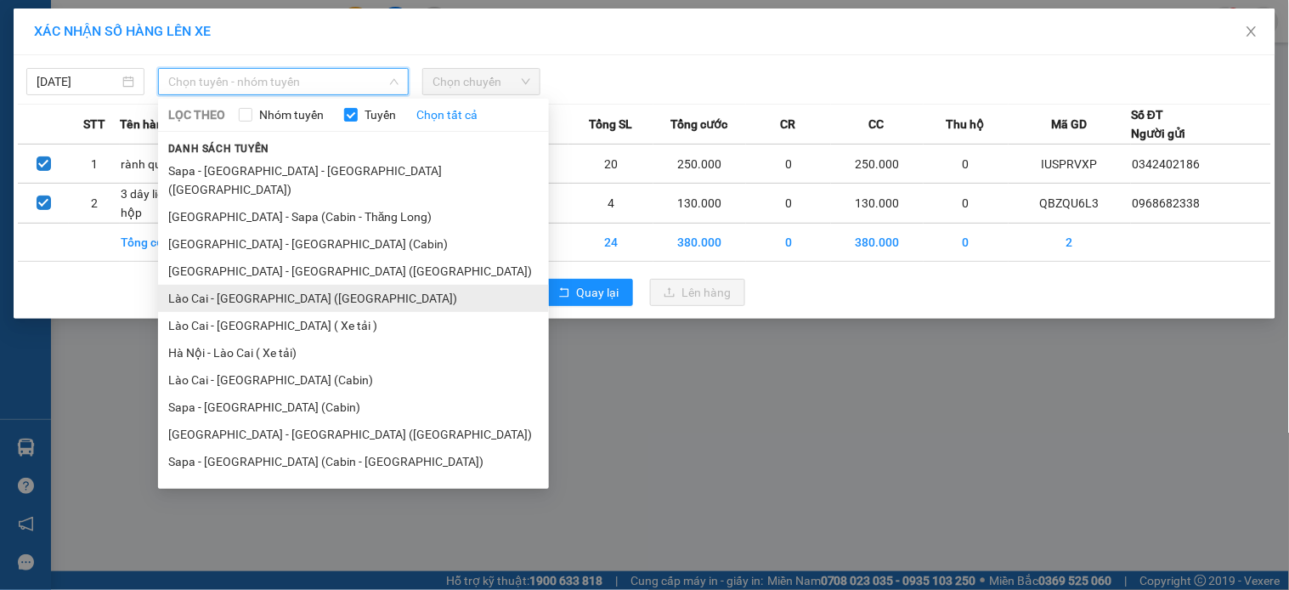
click at [273, 291] on li "Lào Cai - [GEOGRAPHIC_DATA] ([GEOGRAPHIC_DATA])" at bounding box center [353, 298] width 391 height 27
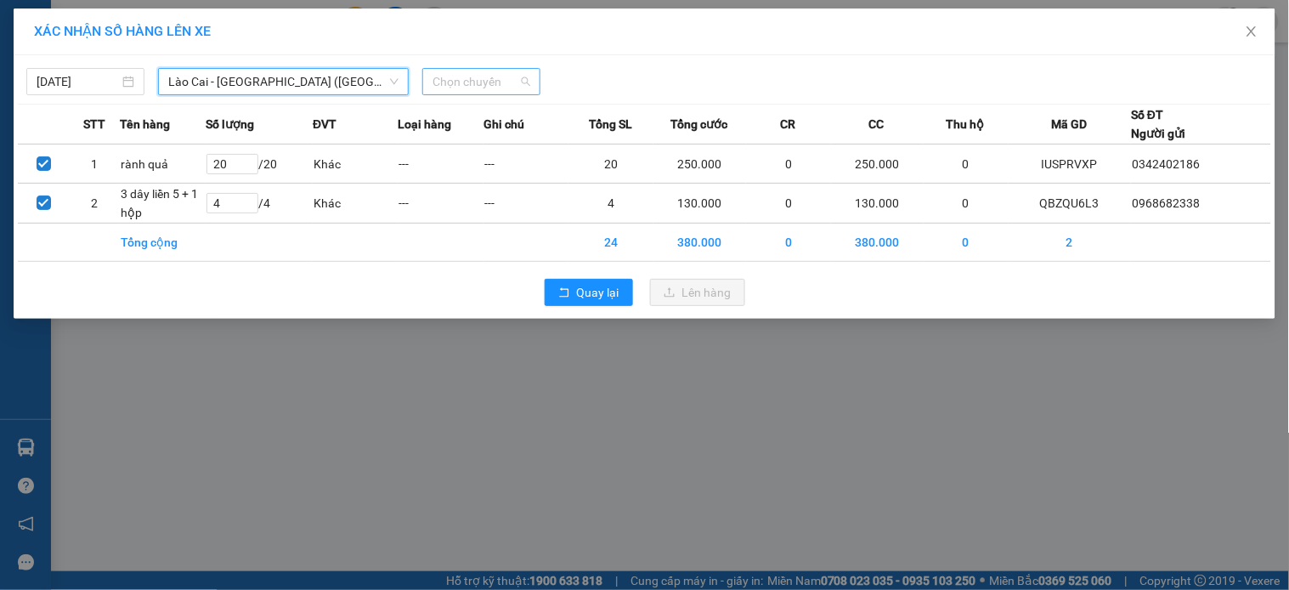
click at [455, 76] on span "Chọn chuyến" at bounding box center [481, 81] width 98 height 25
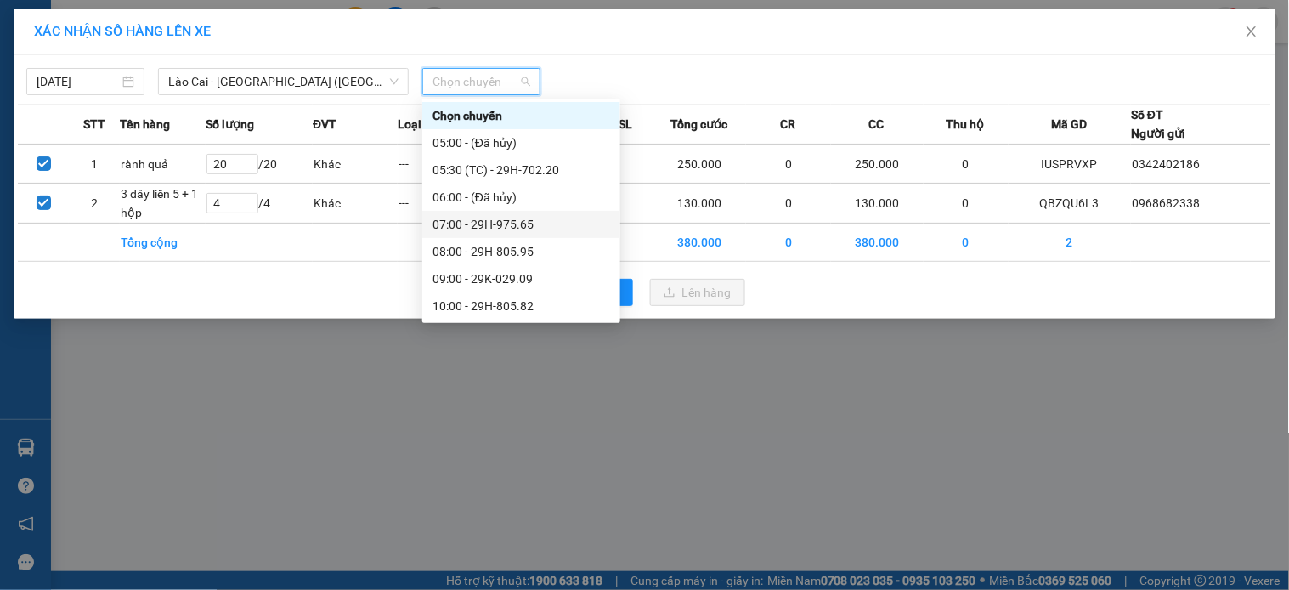
scroll to position [245, 0]
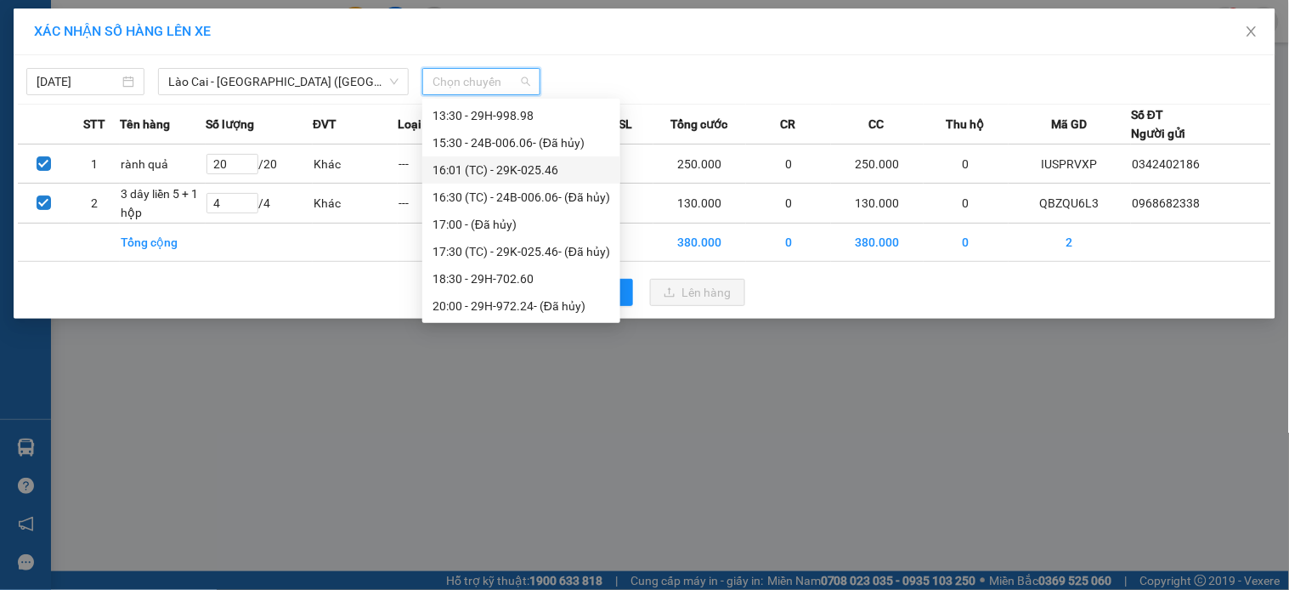
click at [540, 161] on div "16:01 (TC) - 29K-025.46" at bounding box center [521, 170] width 178 height 19
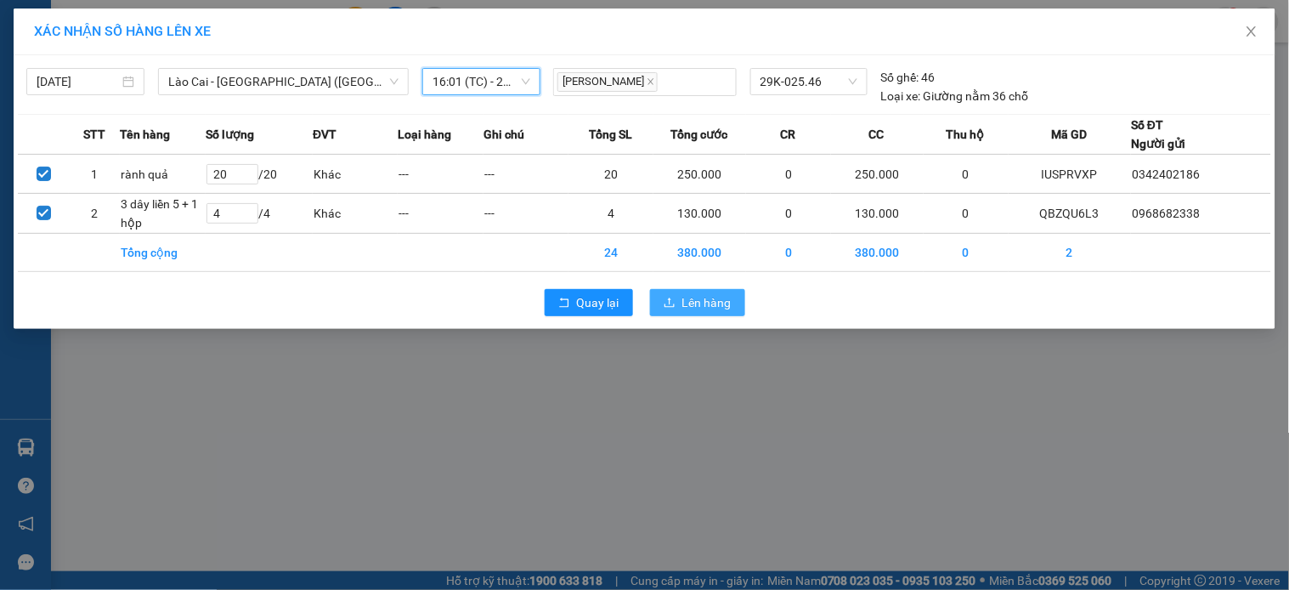
click at [681, 302] on button "Lên hàng" at bounding box center [697, 302] width 95 height 27
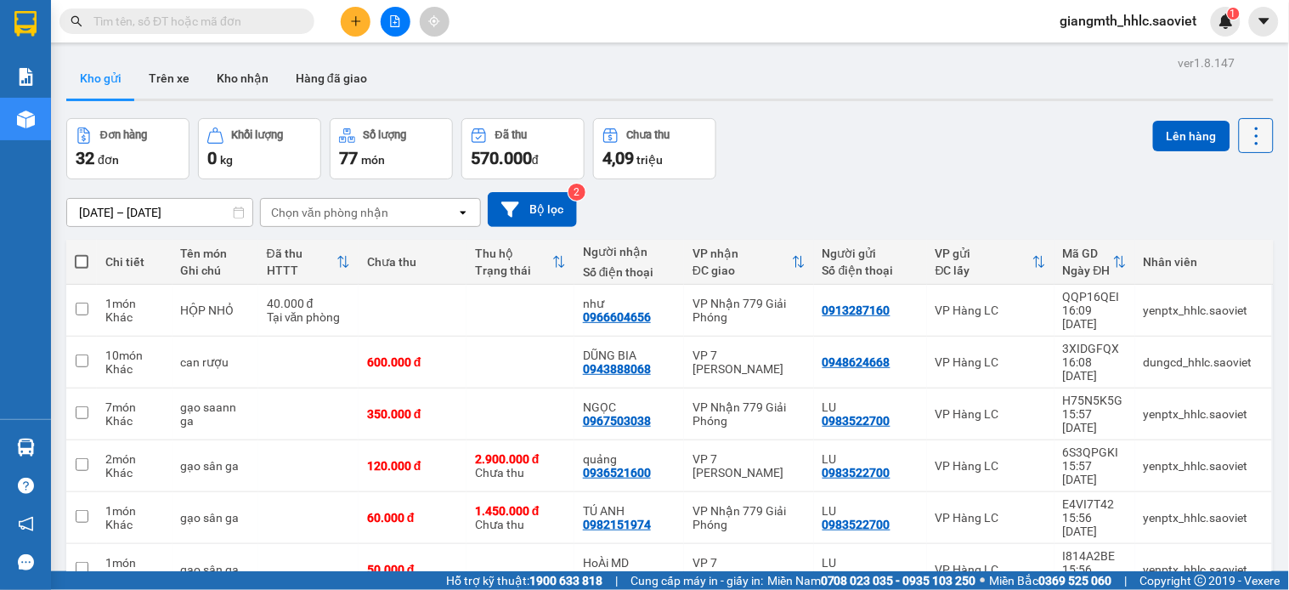
click at [1255, 143] on icon at bounding box center [1256, 136] width 3 height 18
click at [1212, 243] on span "Làm mới" at bounding box center [1216, 242] width 47 height 17
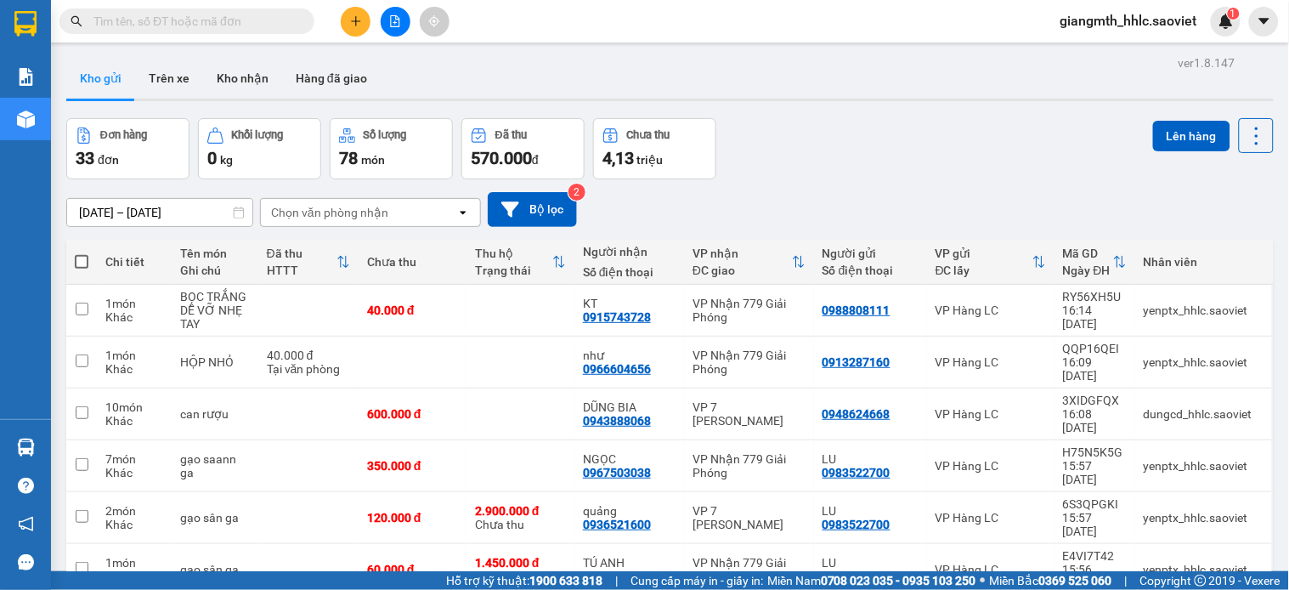
click at [398, 216] on div "Chọn văn phòng nhận" at bounding box center [358, 212] width 195 height 27
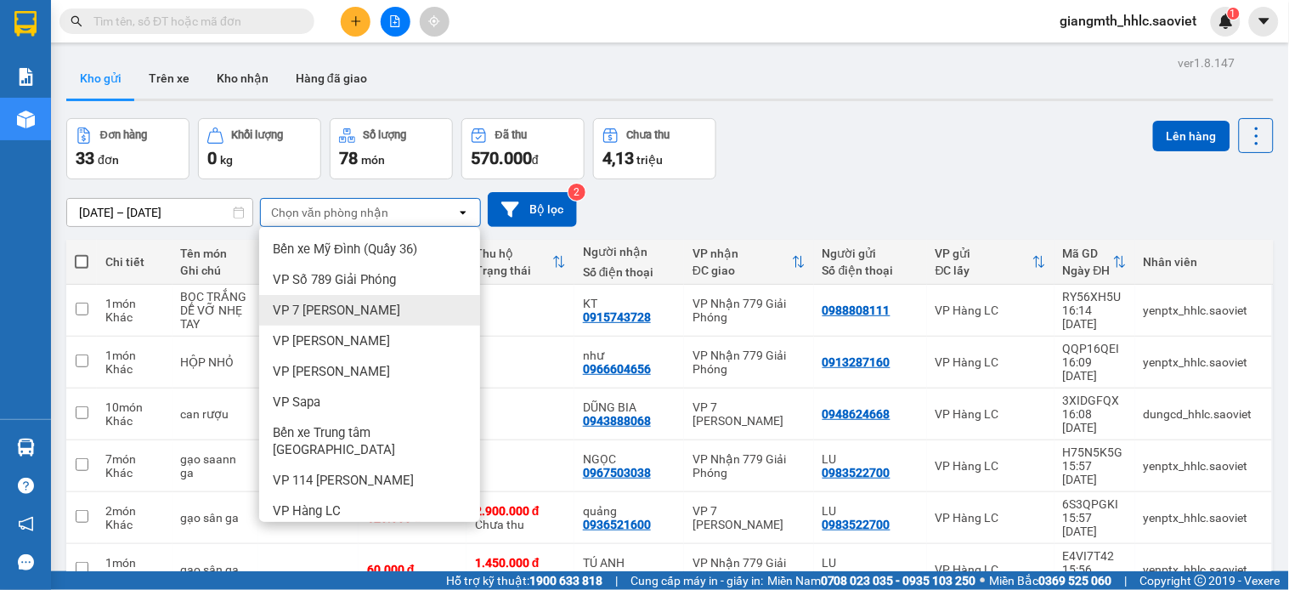
click at [353, 308] on span "VP 7 [PERSON_NAME]" at bounding box center [336, 310] width 127 height 17
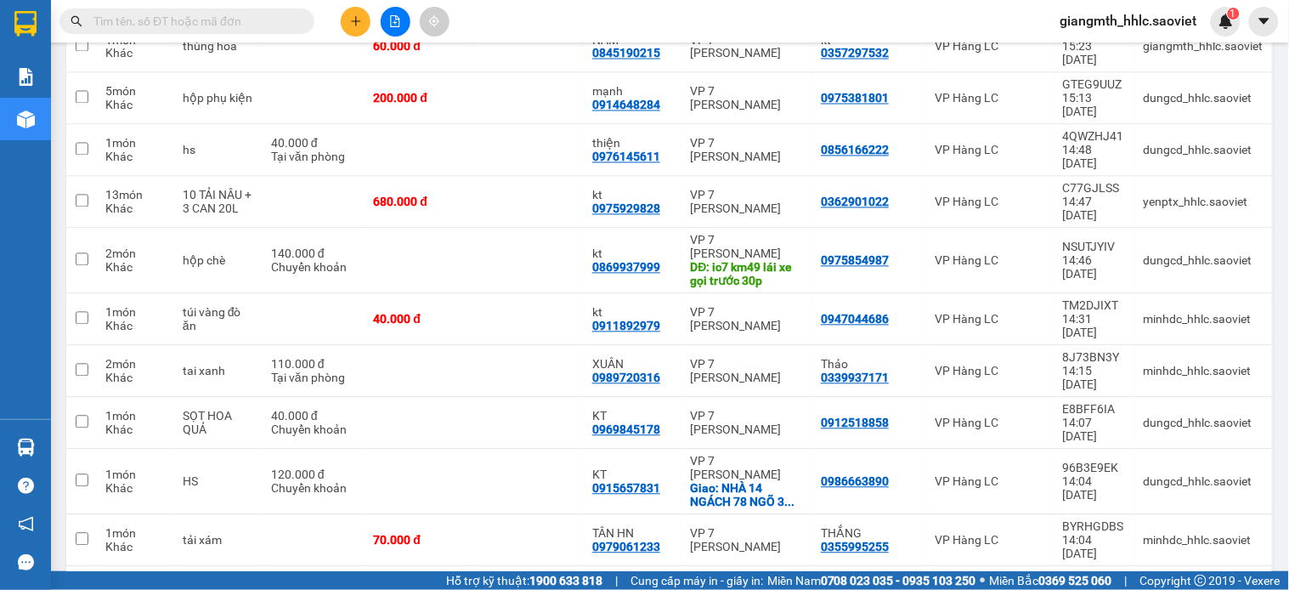
scroll to position [26, 0]
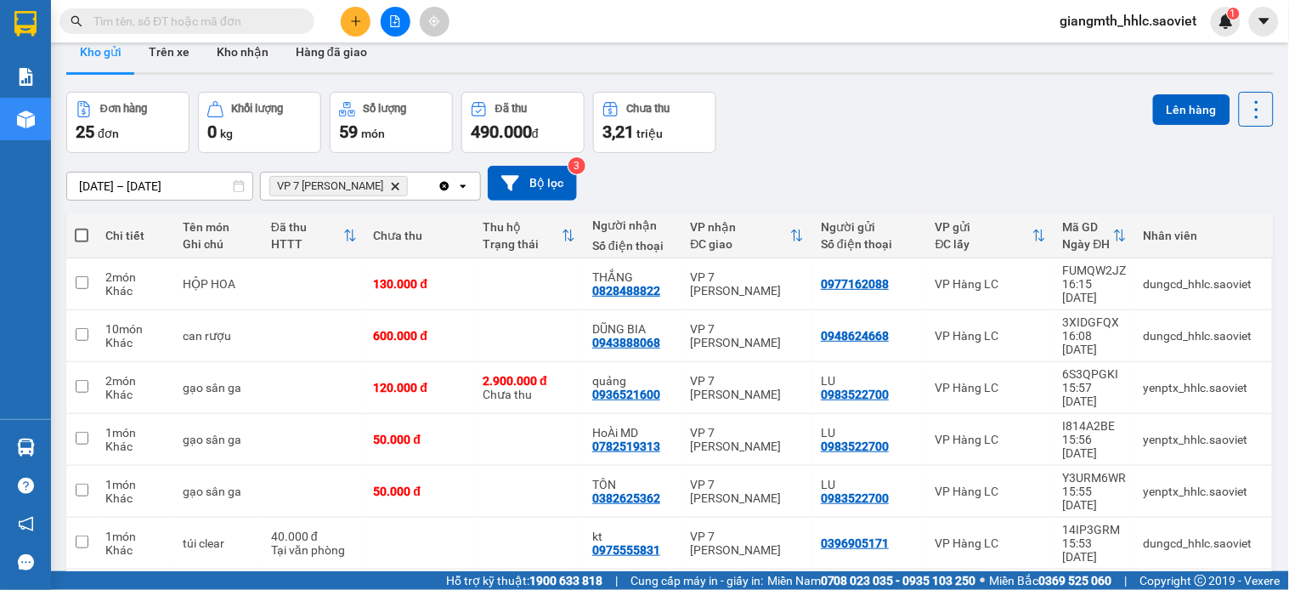
click at [388, 189] on span "VP 7 [PERSON_NAME] Delete" at bounding box center [338, 186] width 138 height 20
click at [393, 189] on icon "Delete" at bounding box center [395, 186] width 10 height 10
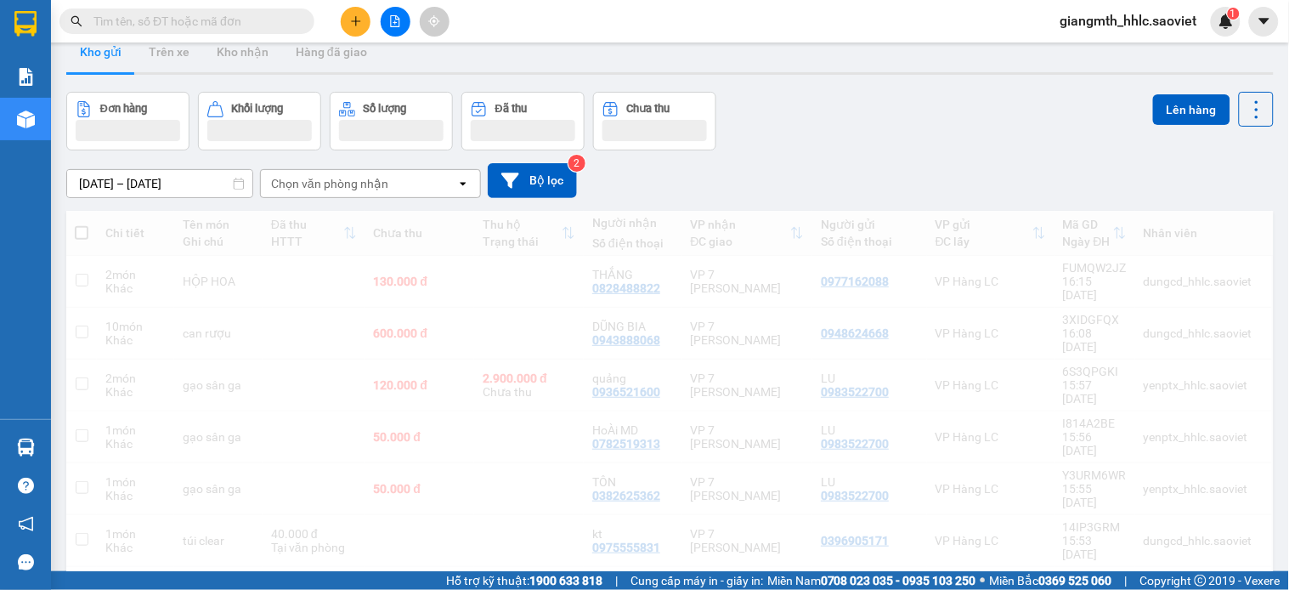
click at [403, 181] on div "Chọn văn phòng nhận" at bounding box center [358, 183] width 195 height 27
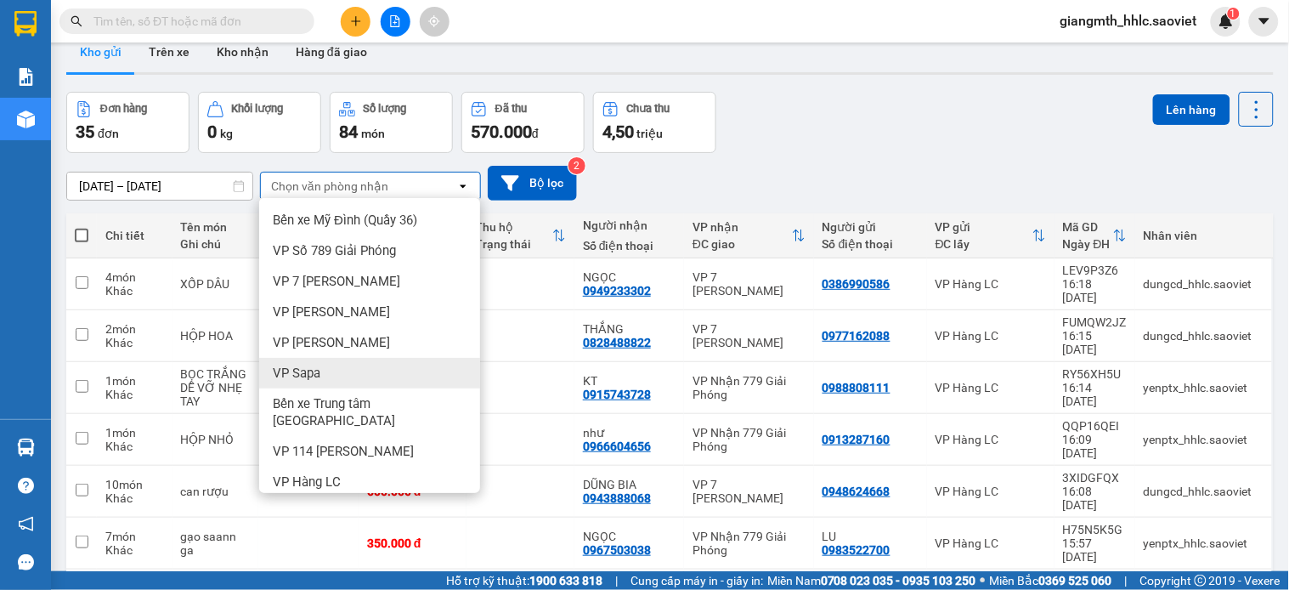
scroll to position [176, 0]
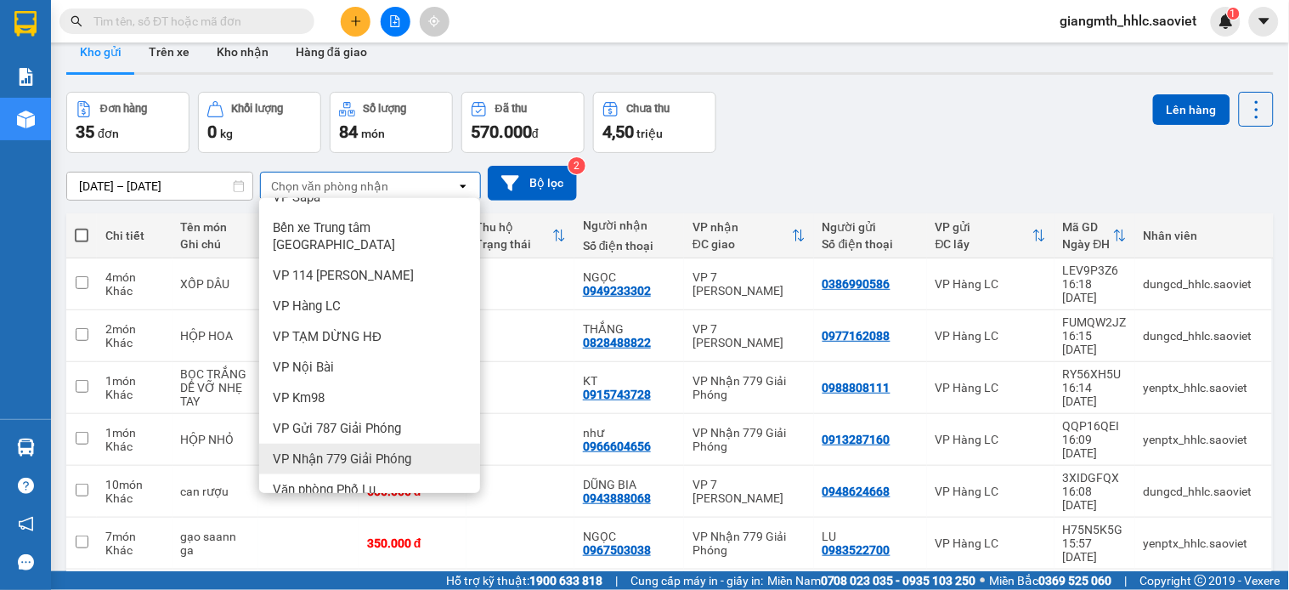
click at [385, 450] on span "VP Nhận 779 Giải Phóng" at bounding box center [342, 458] width 138 height 17
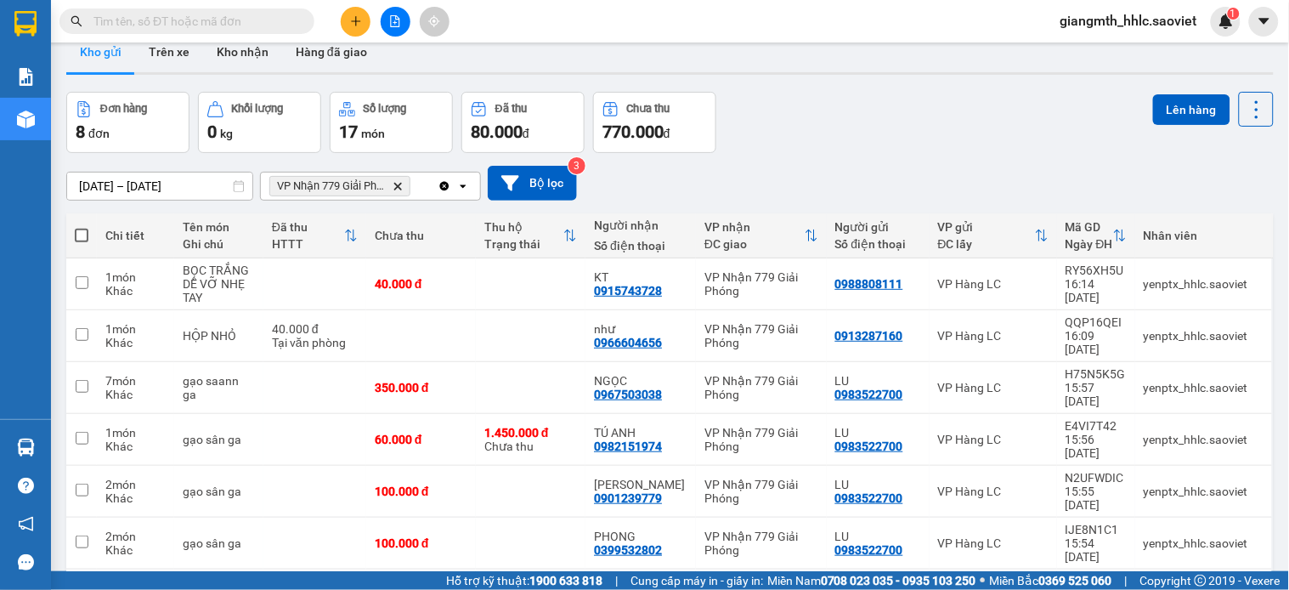
click at [396, 189] on icon "VP Nhận 779 Giải Phóng, close by backspace" at bounding box center [398, 186] width 8 height 8
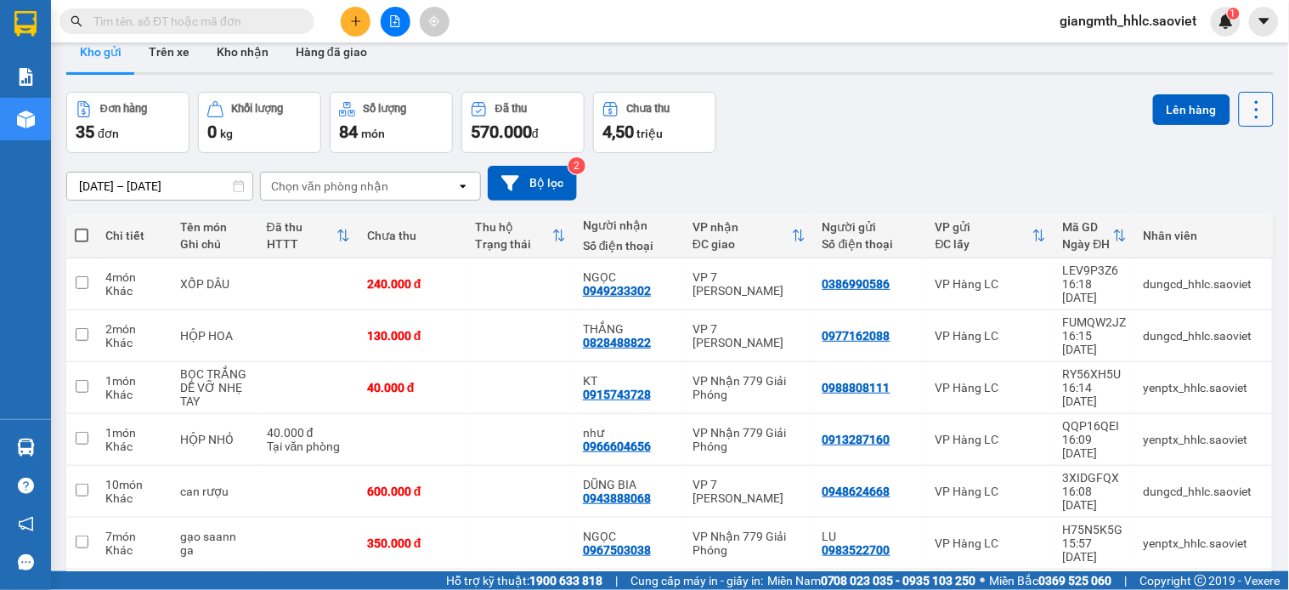
click at [1245, 103] on icon at bounding box center [1257, 110] width 24 height 24
click at [1229, 213] on span "Làm mới" at bounding box center [1216, 216] width 47 height 17
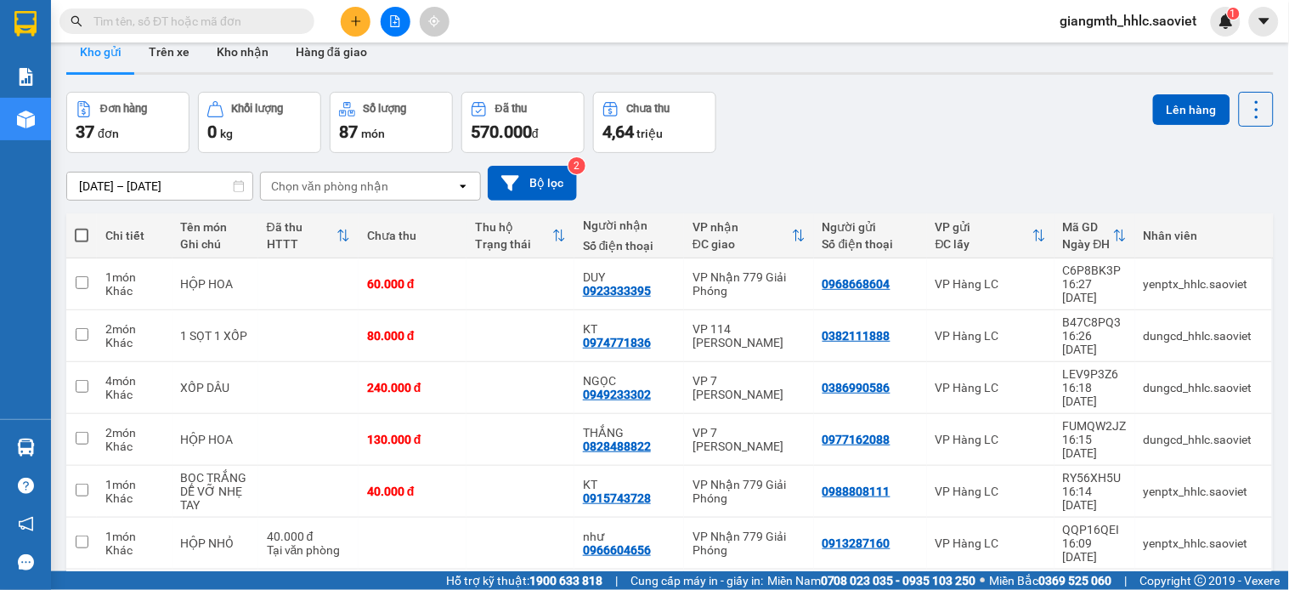
drag, startPoint x: 177, startPoint y: 18, endPoint x: 197, endPoint y: 18, distance: 20.4
click at [178, 17] on input "text" at bounding box center [193, 21] width 201 height 19
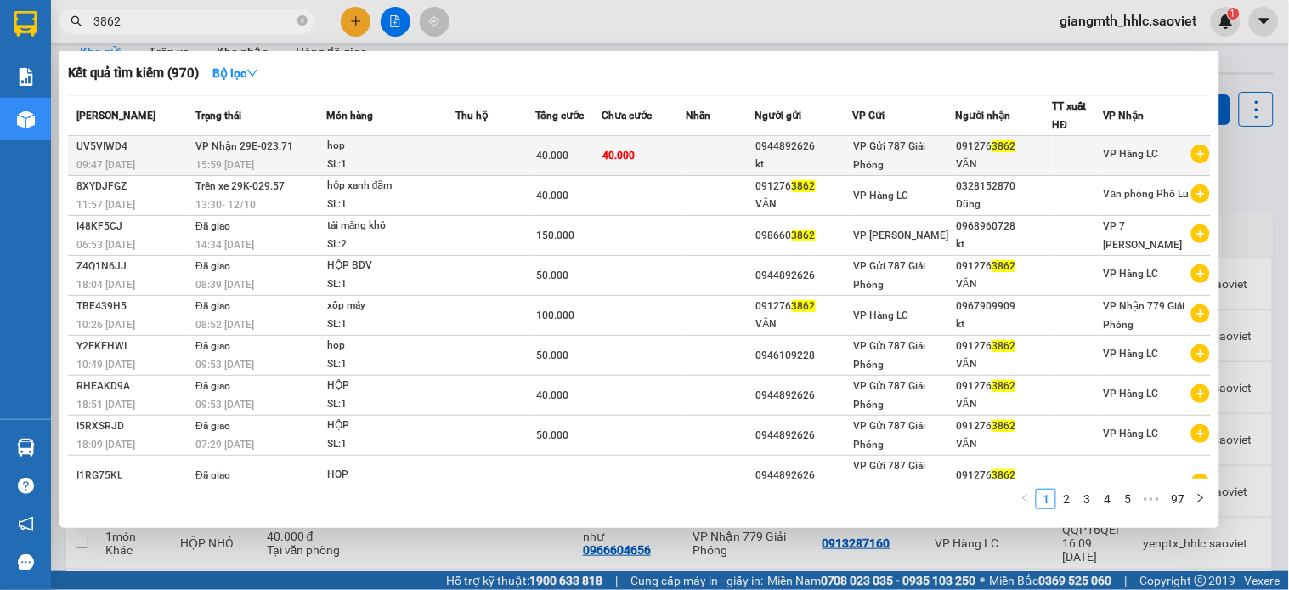
type input "3862"
click at [709, 155] on td at bounding box center [720, 156] width 69 height 40
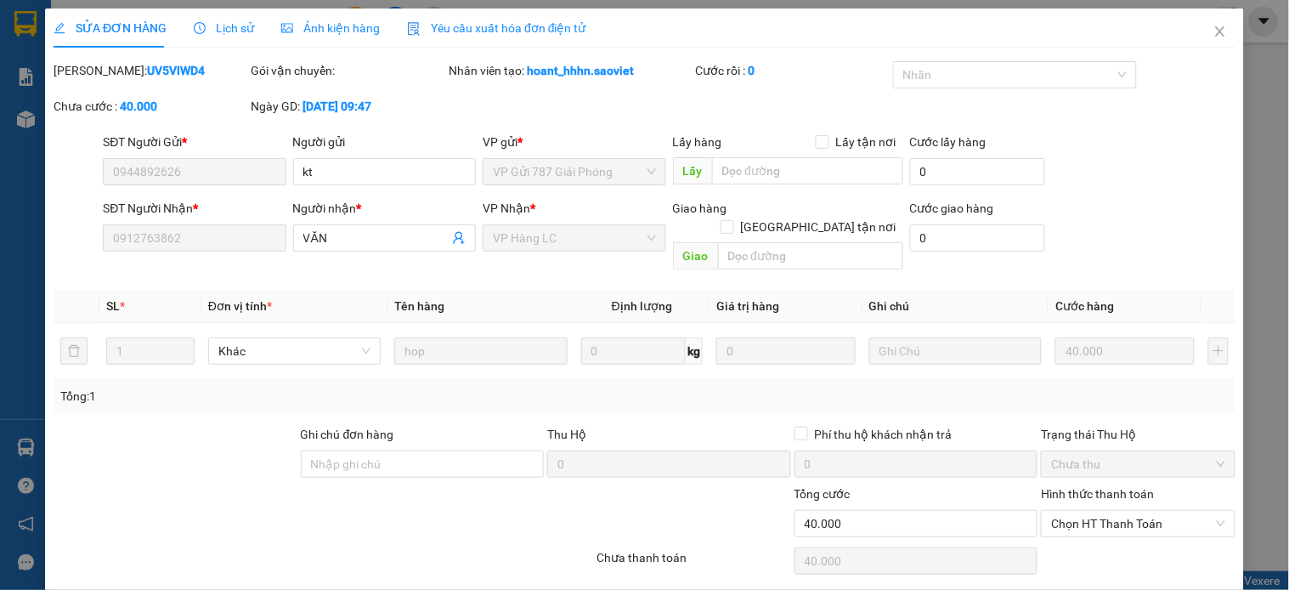
type input "0944892626"
type input "kt"
type input "0912763862"
type input "VĂN"
type input "0"
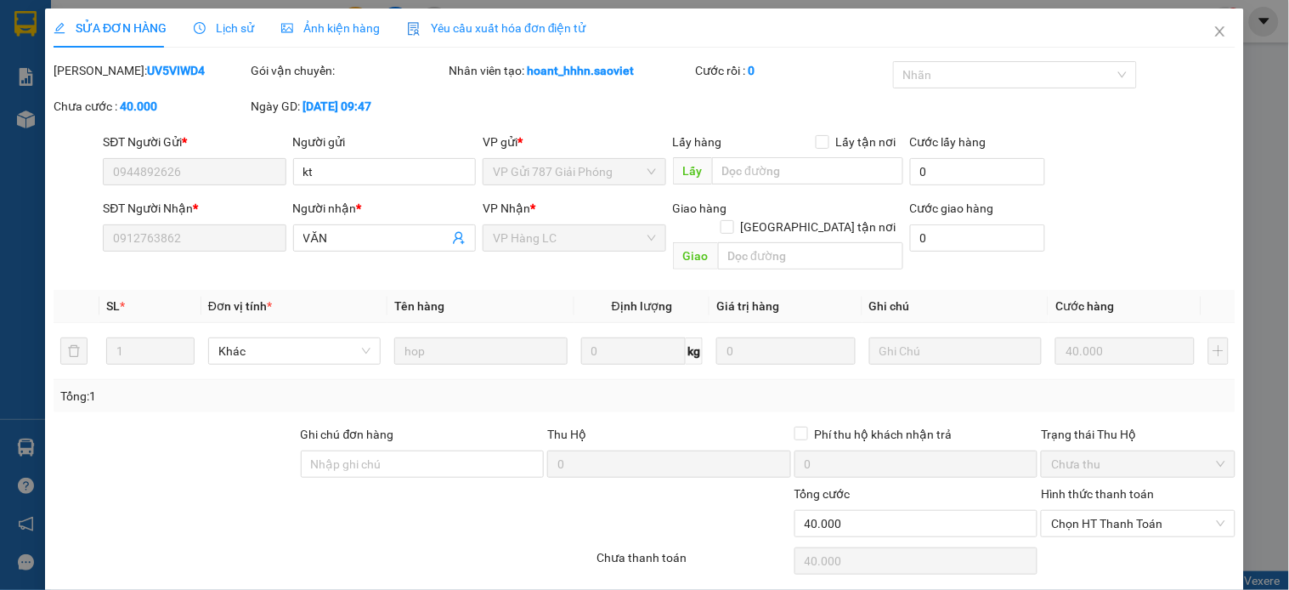
type input "40.000"
click at [1118, 511] on span "Chọn HT Thanh Toán" at bounding box center [1137, 523] width 173 height 25
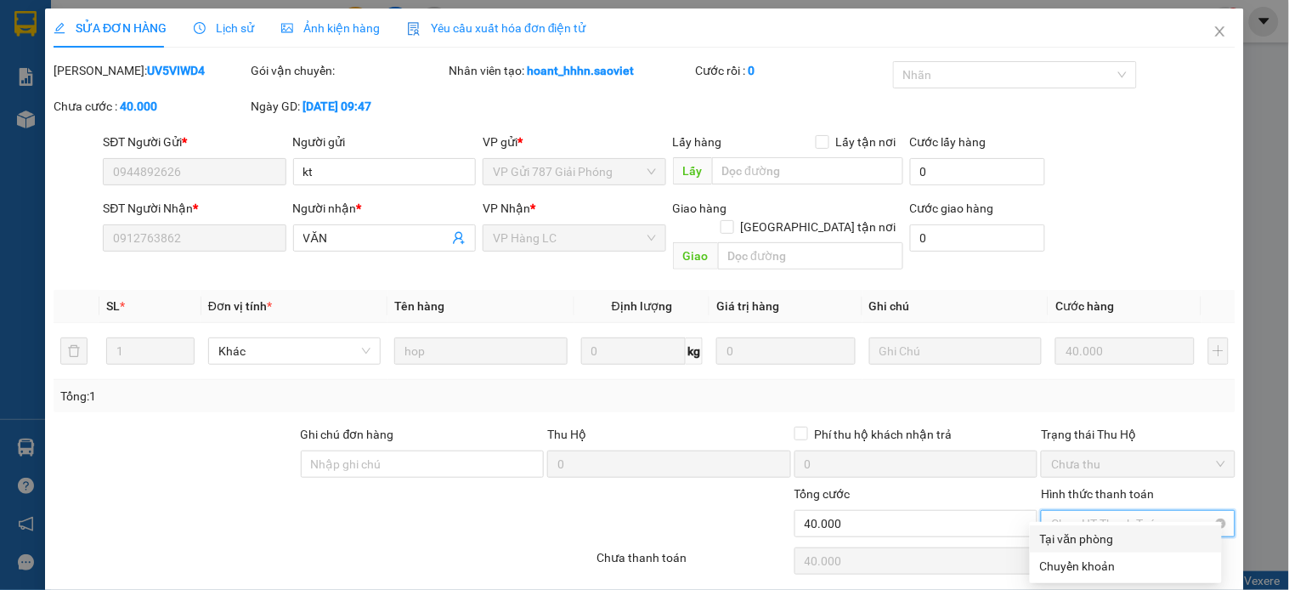
scroll to position [42, 0]
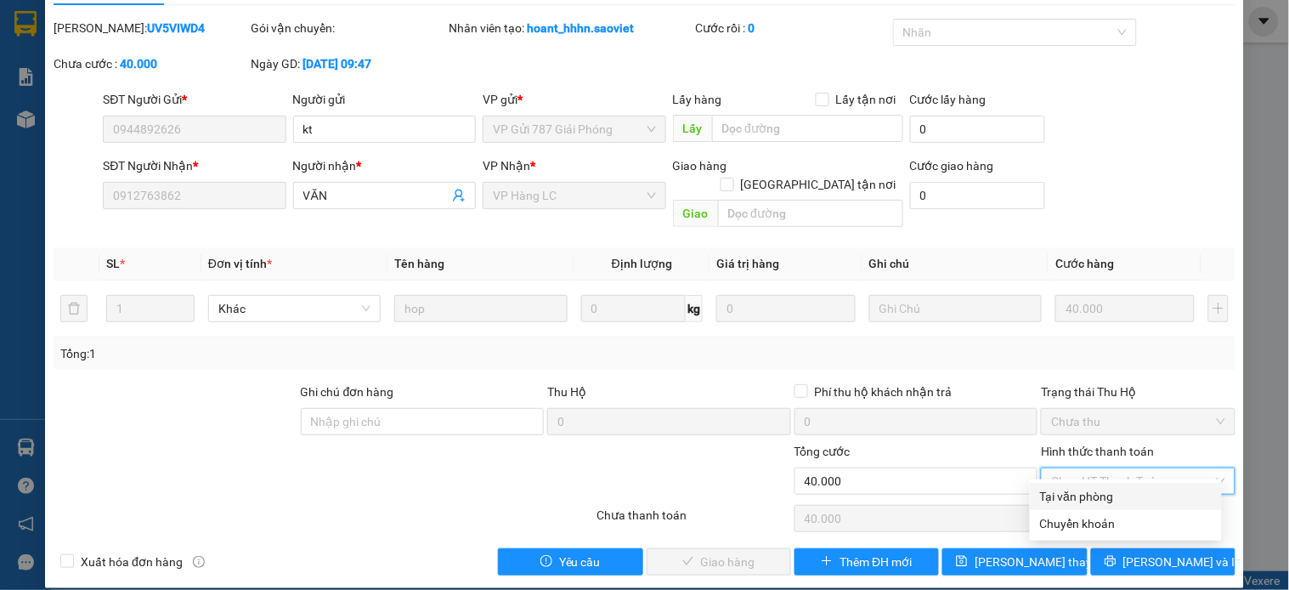
click at [1097, 498] on div "Tại văn phòng" at bounding box center [1126, 496] width 172 height 19
type input "0"
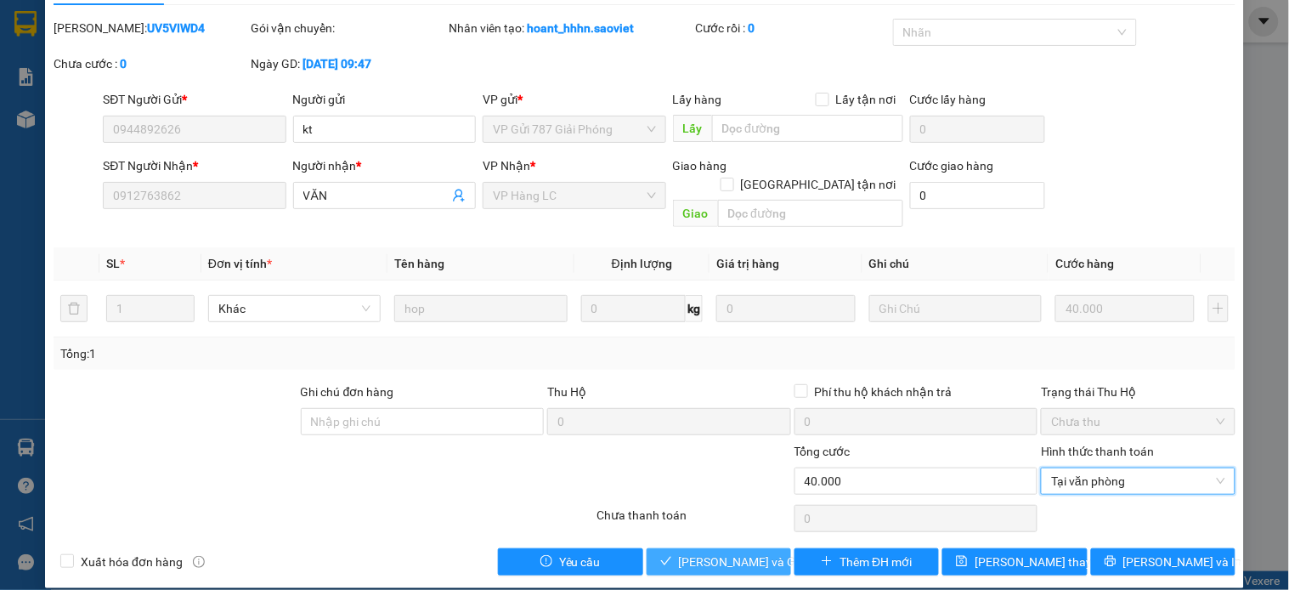
click at [706, 552] on span "[PERSON_NAME] và Giao hàng" at bounding box center [760, 561] width 163 height 19
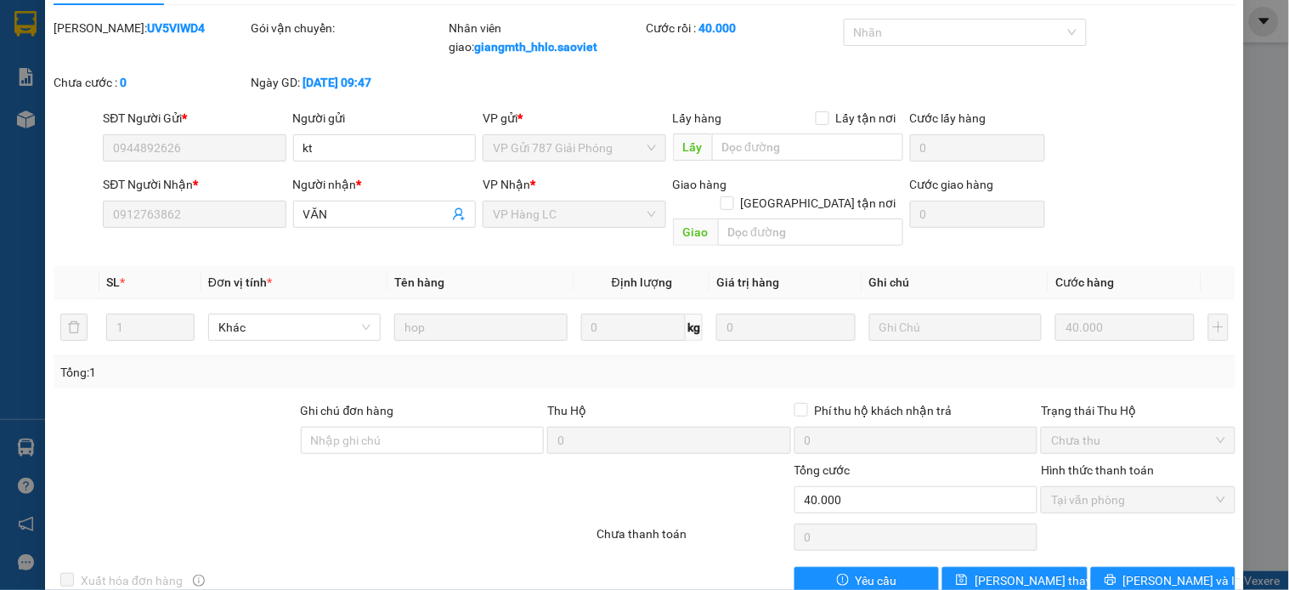
scroll to position [0, 0]
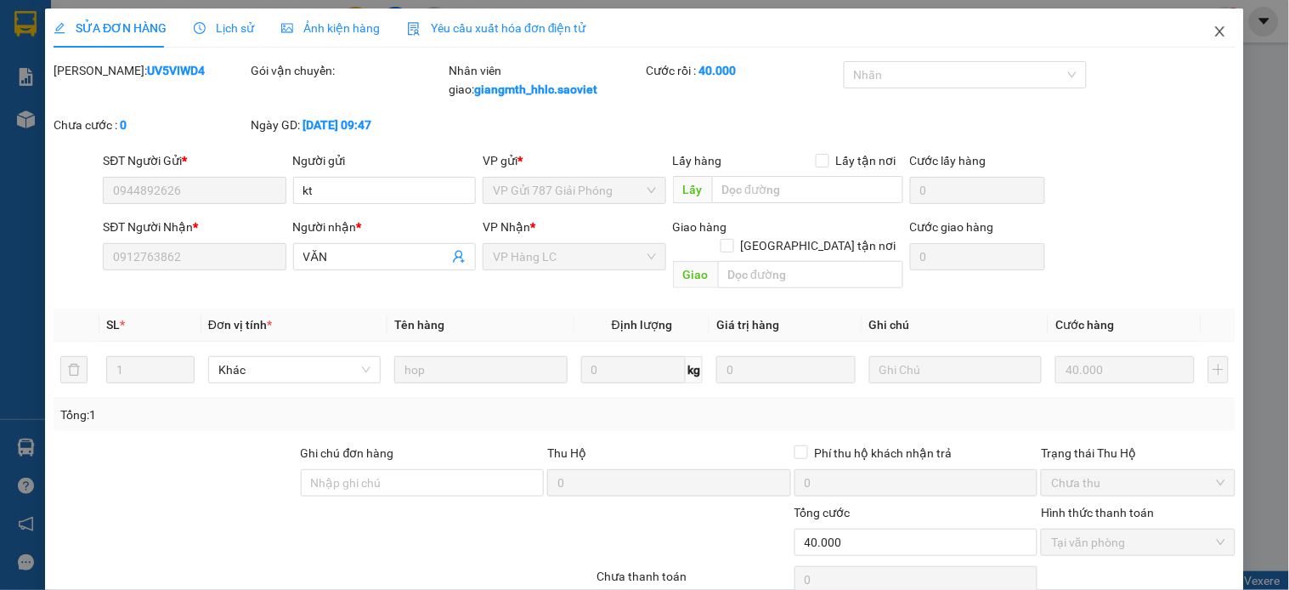
click at [1202, 27] on span "Close" at bounding box center [1220, 32] width 48 height 48
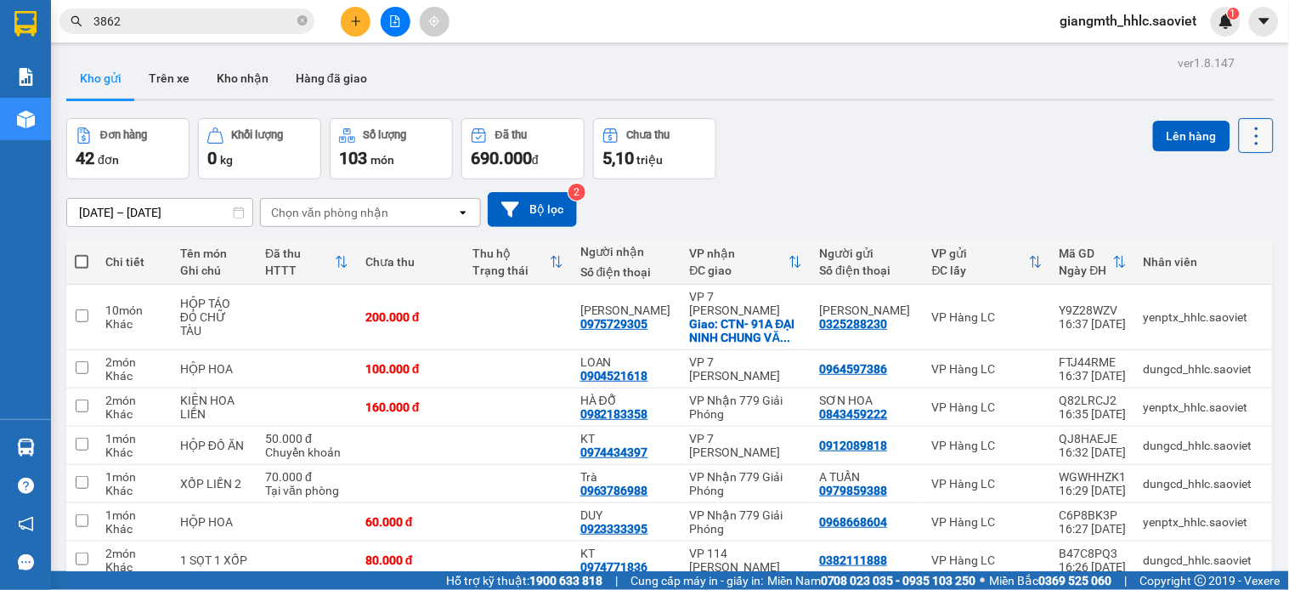
click at [1245, 133] on icon at bounding box center [1257, 136] width 24 height 24
click at [1218, 236] on span "Làm mới" at bounding box center [1216, 242] width 47 height 17
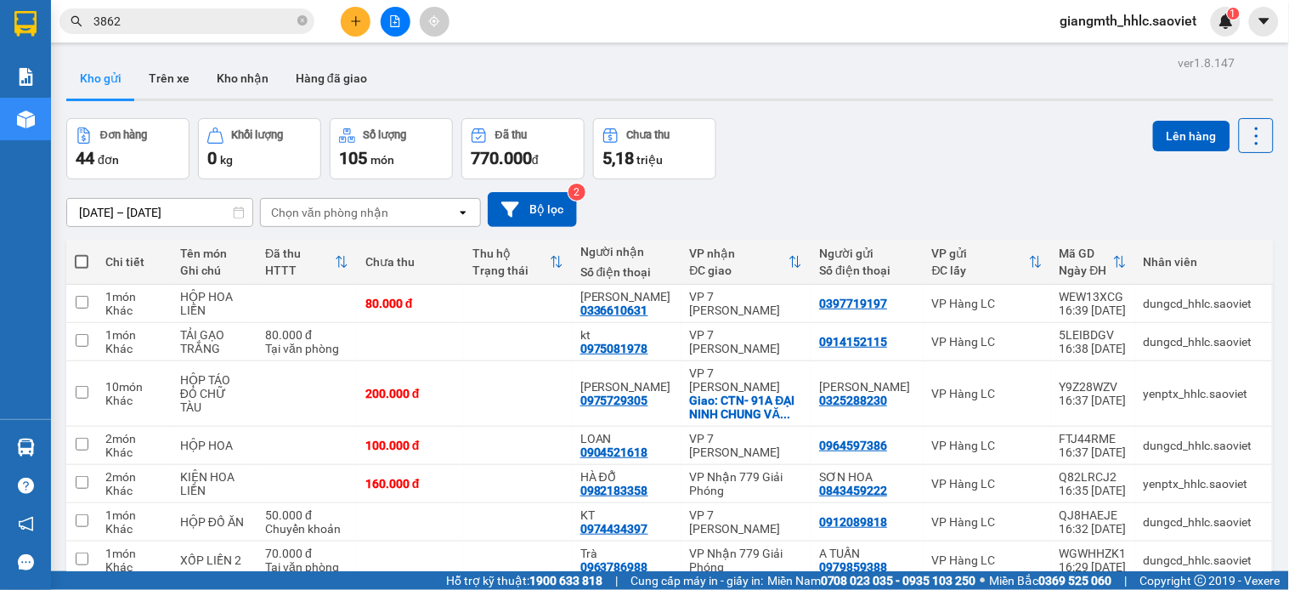
click at [380, 224] on div "Chọn văn phòng nhận" at bounding box center [358, 212] width 195 height 27
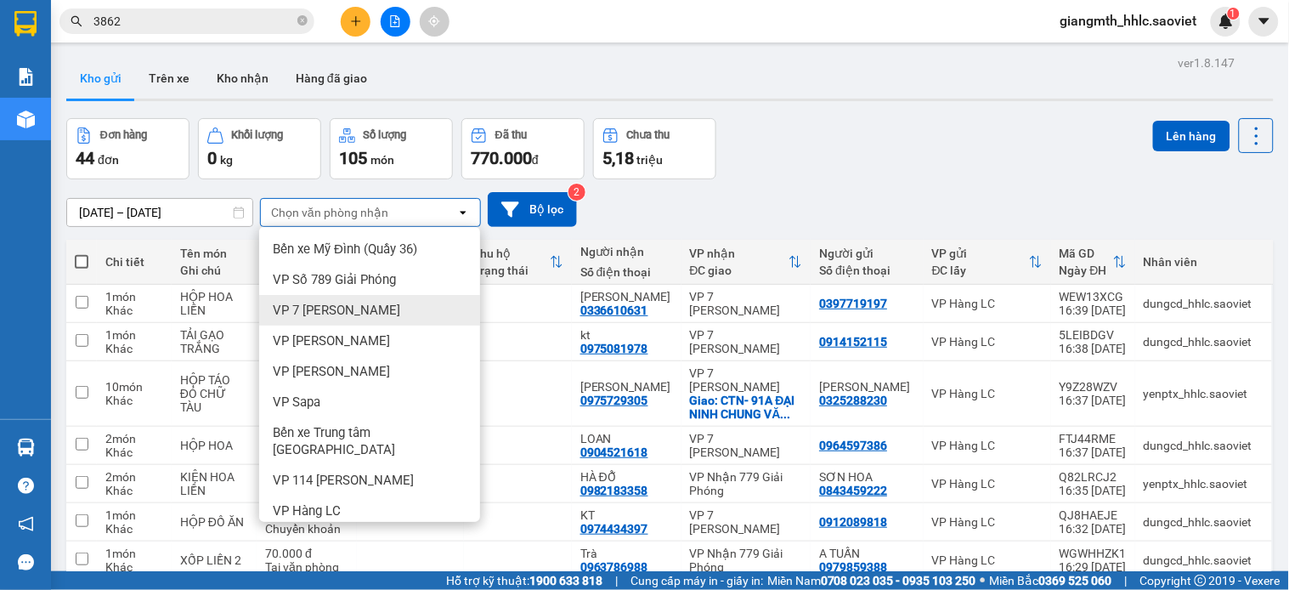
click at [353, 307] on span "VP 7 [PERSON_NAME]" at bounding box center [336, 310] width 127 height 17
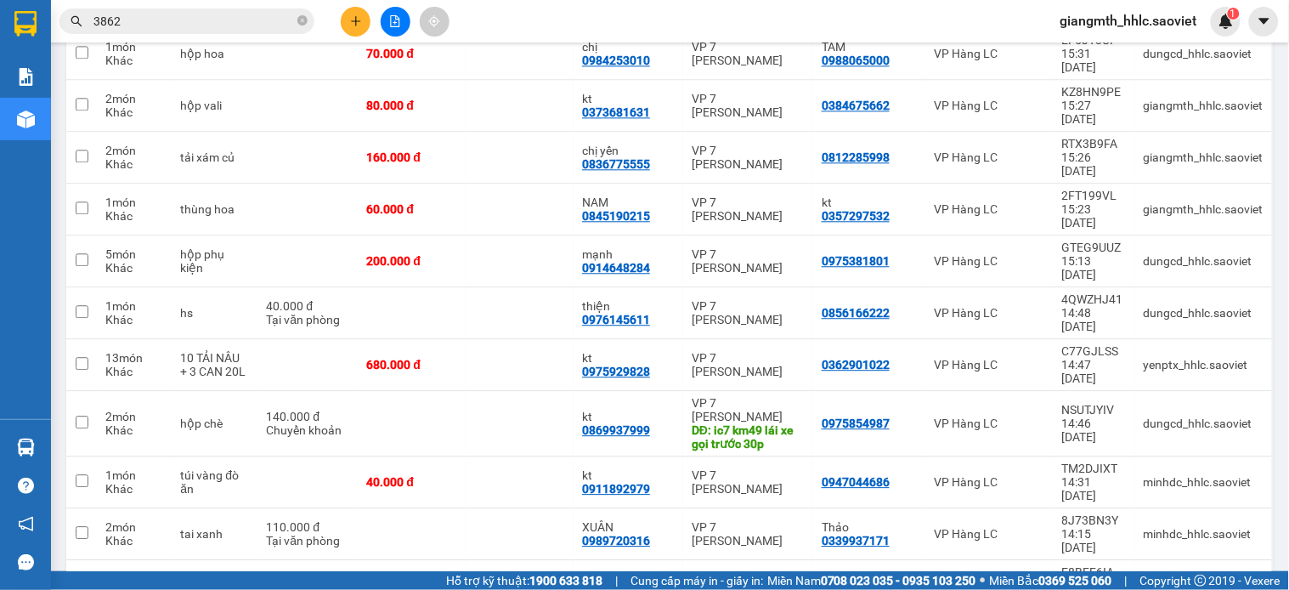
scroll to position [1025, 0]
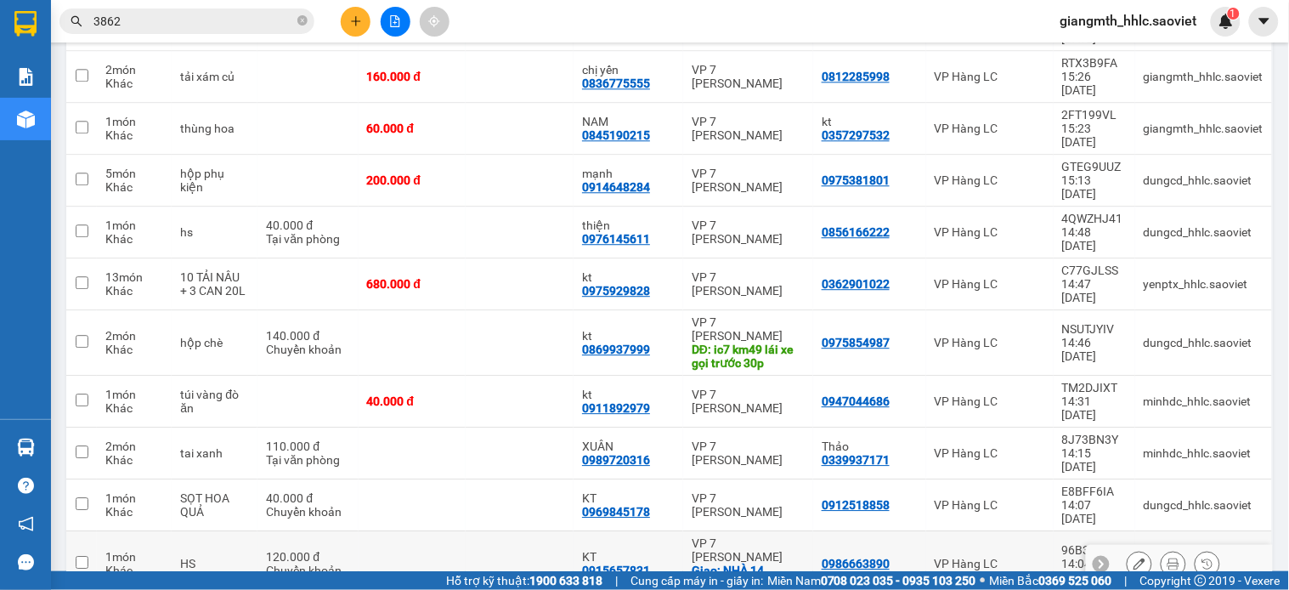
click at [533, 531] on td at bounding box center [520, 563] width 108 height 65
checkbox input "true"
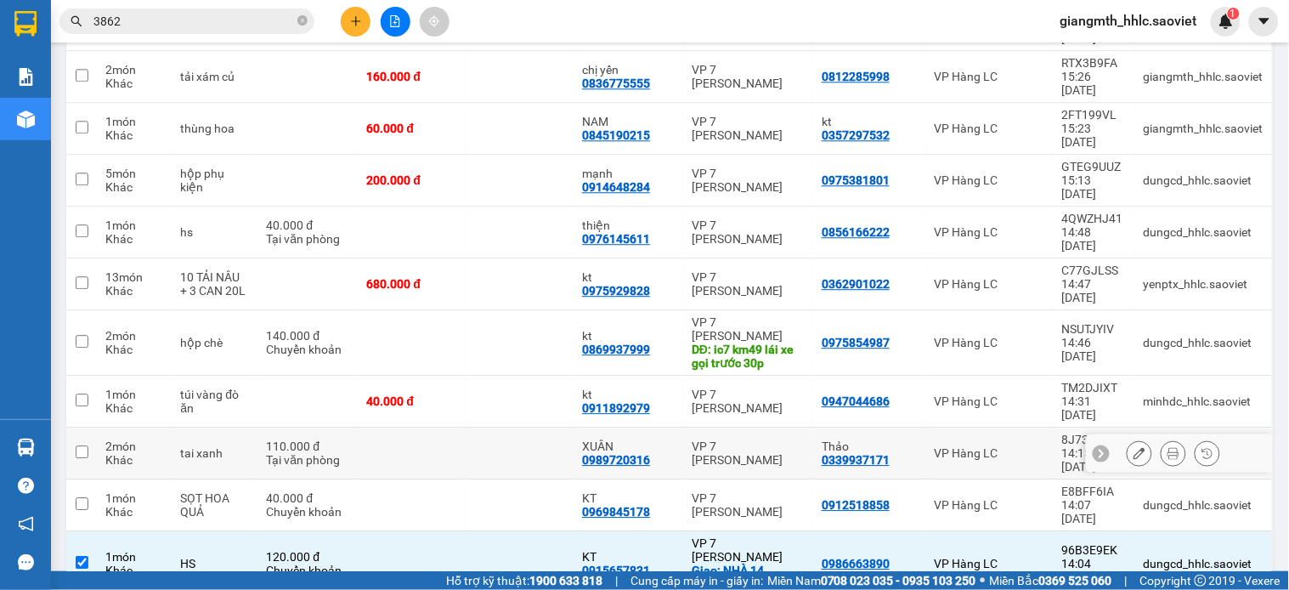
scroll to position [459, 0]
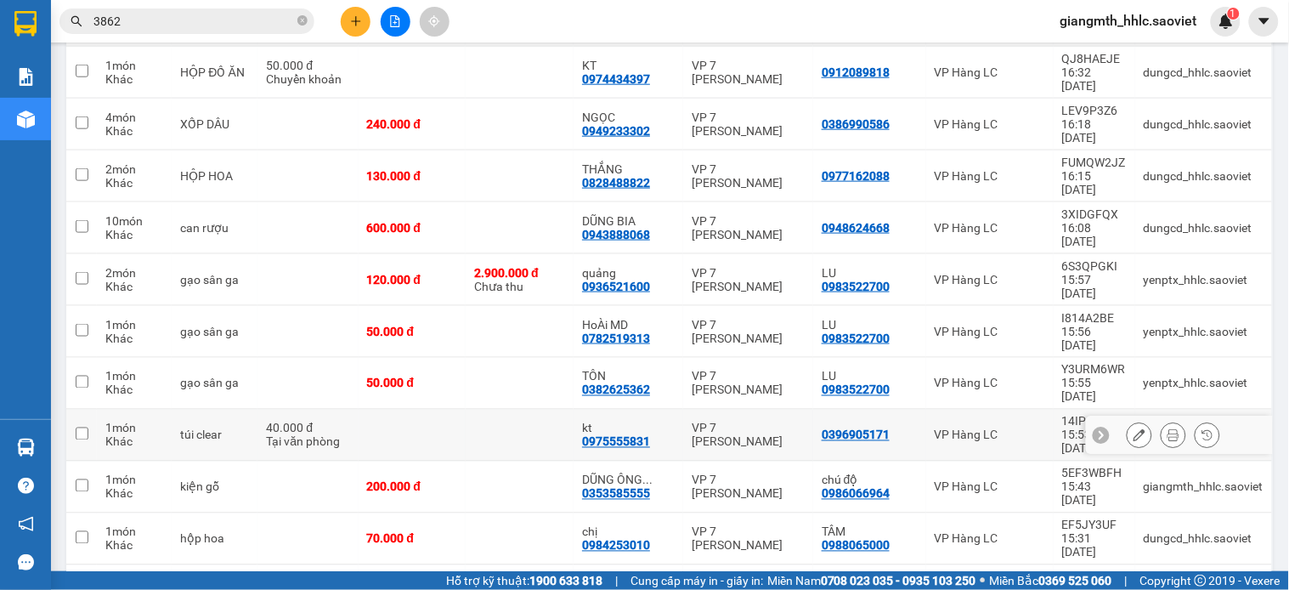
click at [562, 410] on td at bounding box center [520, 436] width 108 height 52
checkbox input "true"
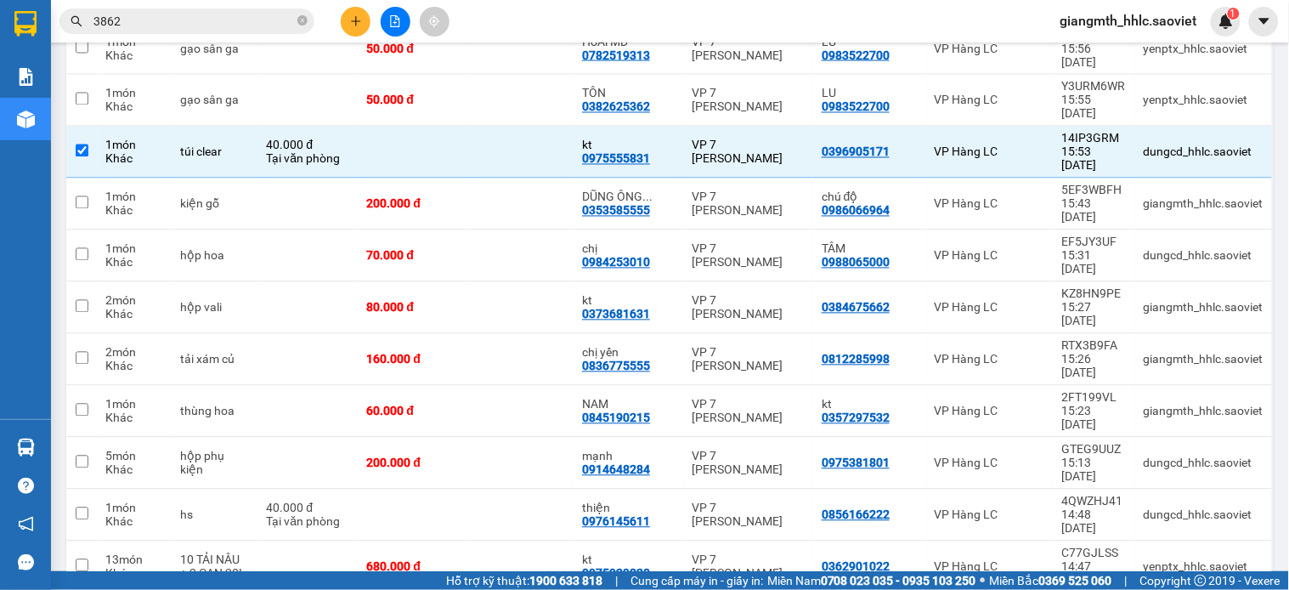
scroll to position [647, 0]
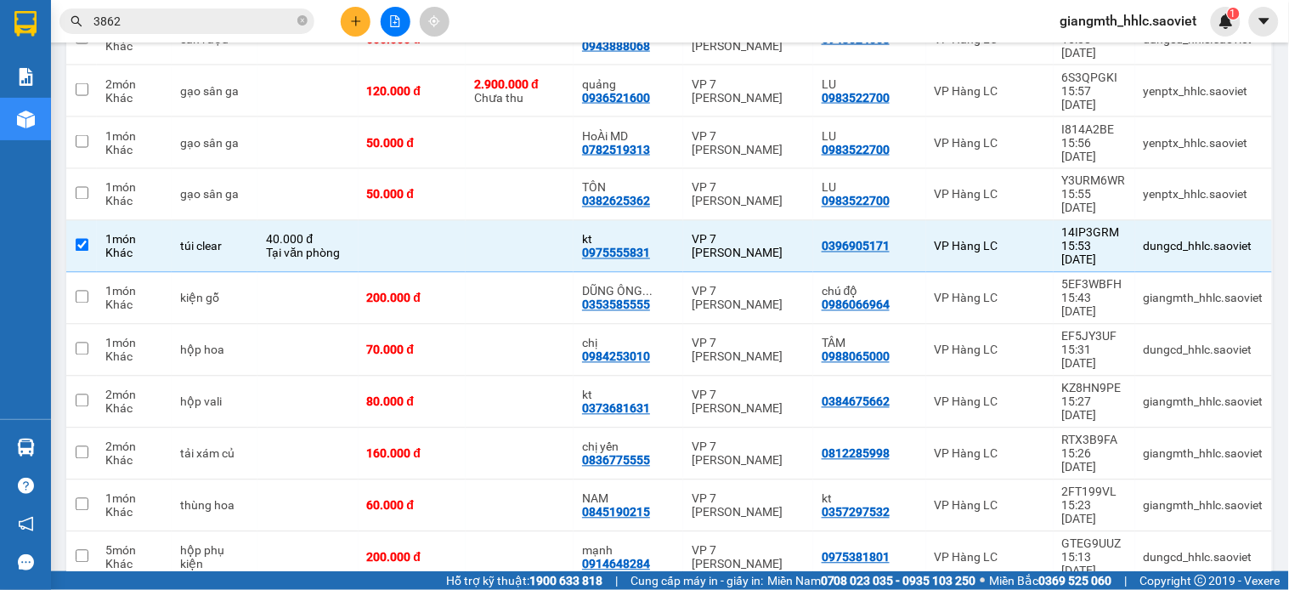
checkbox input "true"
click at [694, 388] on div "VP 7 [PERSON_NAME]" at bounding box center [748, 401] width 113 height 27
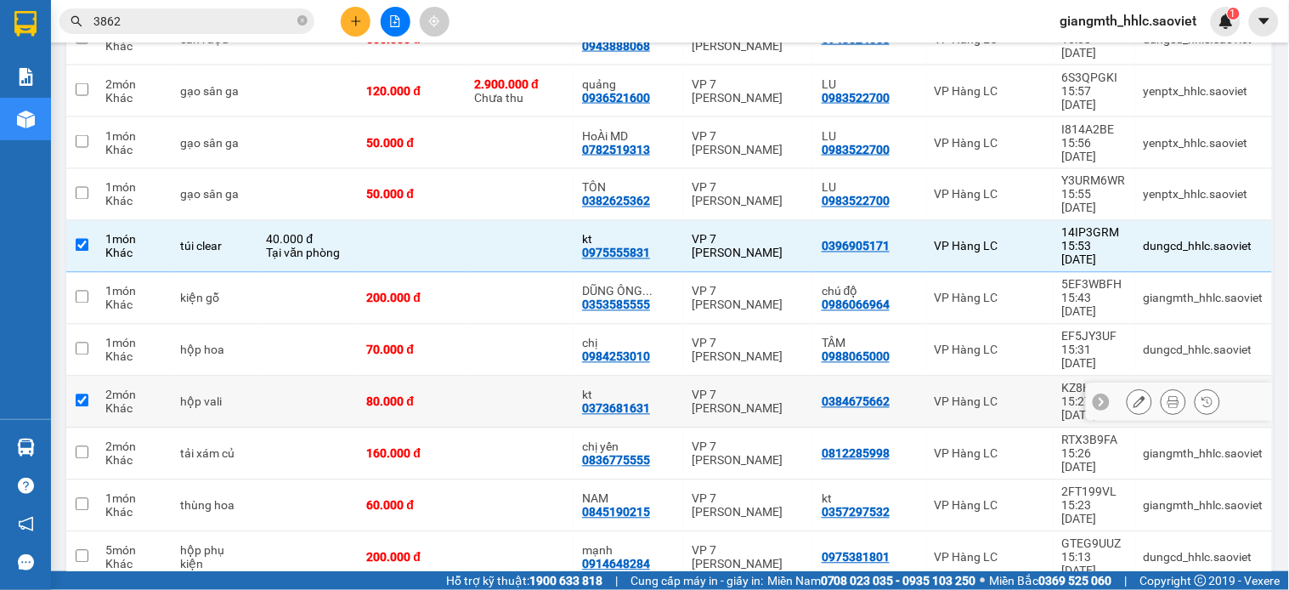
checkbox input "true"
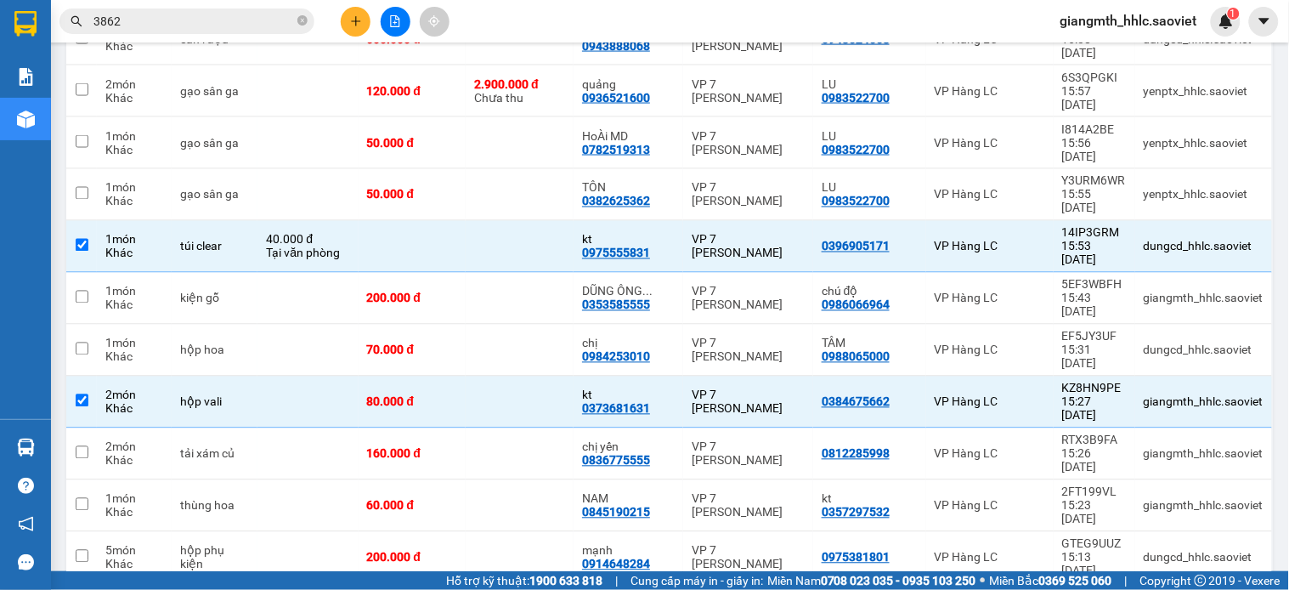
scroll to position [742, 0]
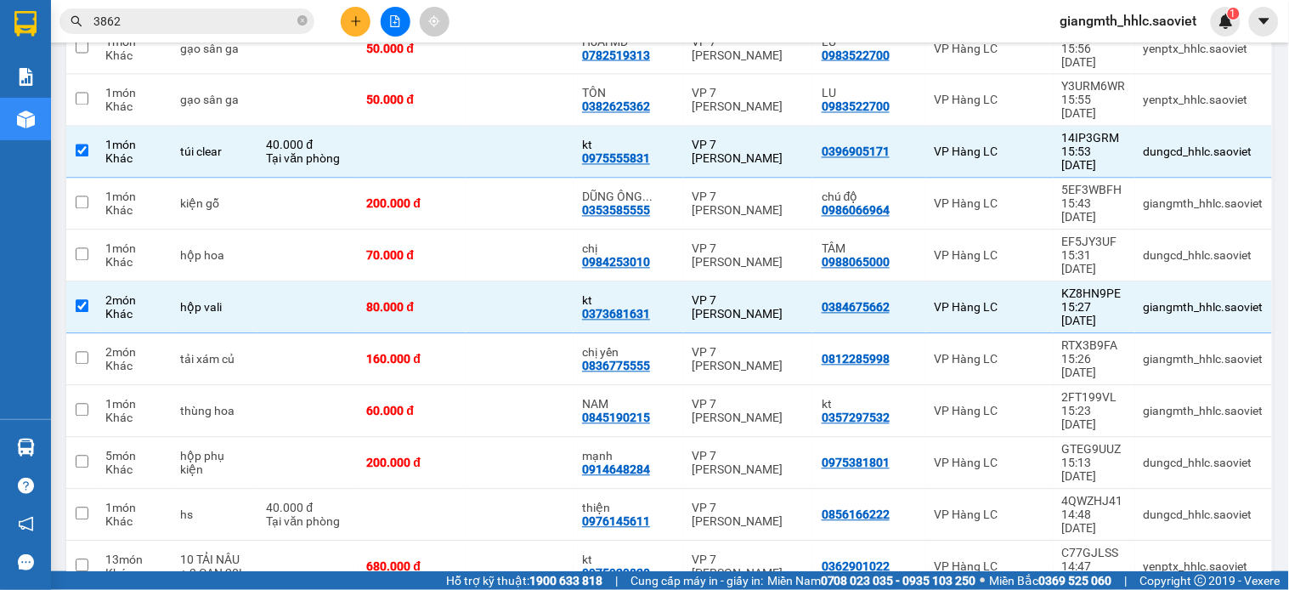
checkbox input "true"
drag, startPoint x: 471, startPoint y: 182, endPoint x: 693, endPoint y: 124, distance: 230.0
click at [466, 386] on td "60.000 đ" at bounding box center [413, 412] width 108 height 52
checkbox input "true"
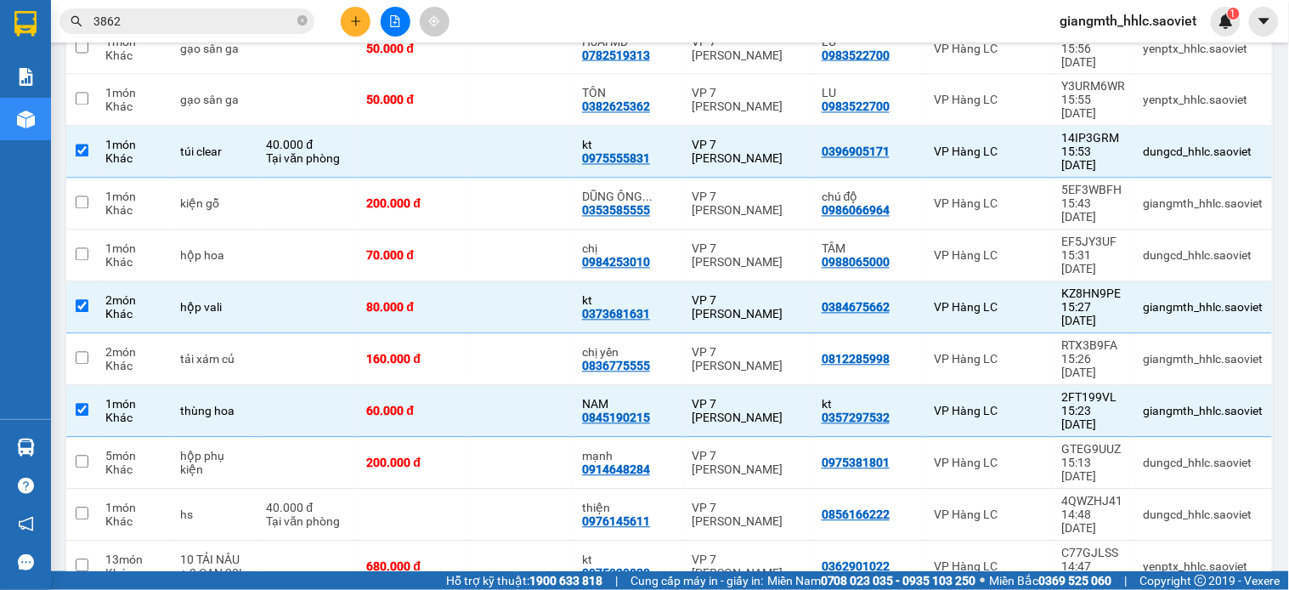
scroll to position [930, 0]
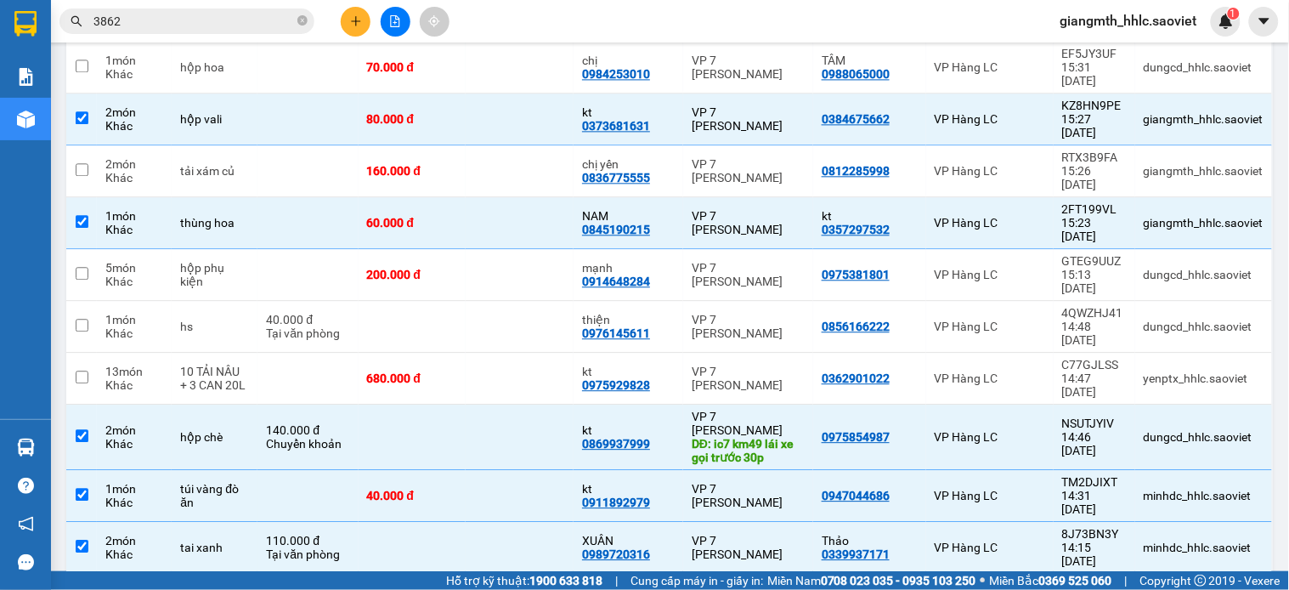
click at [683, 573] on td "VP 7 [PERSON_NAME]" at bounding box center [748, 599] width 130 height 52
checkbox input "true"
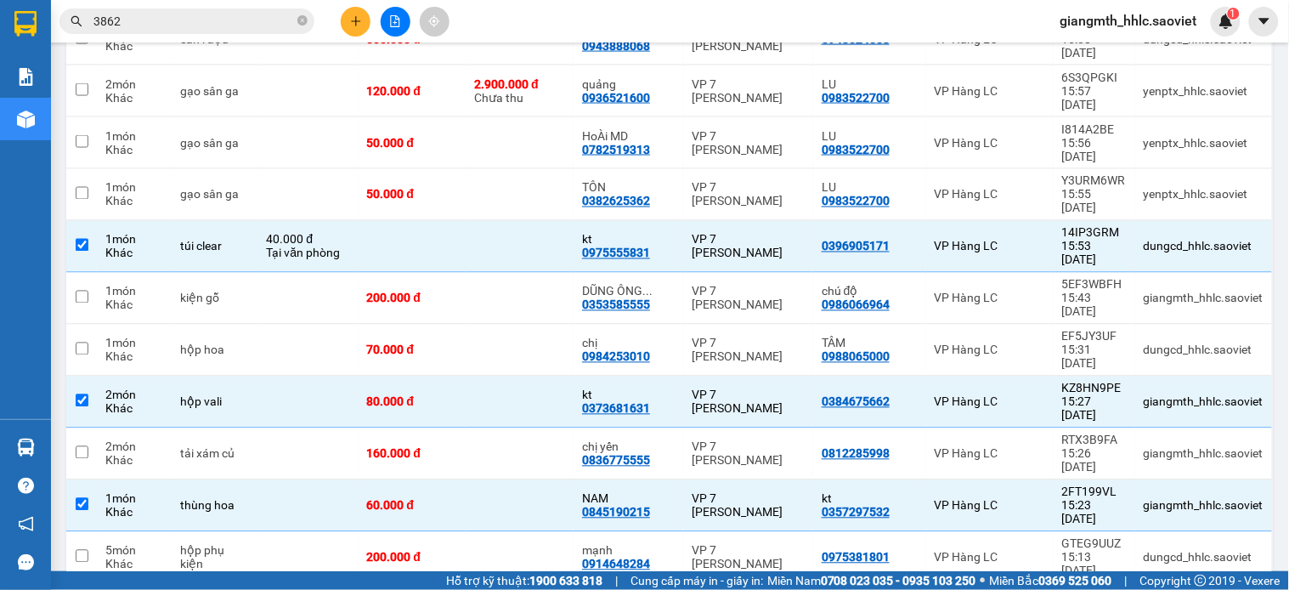
scroll to position [81, 0]
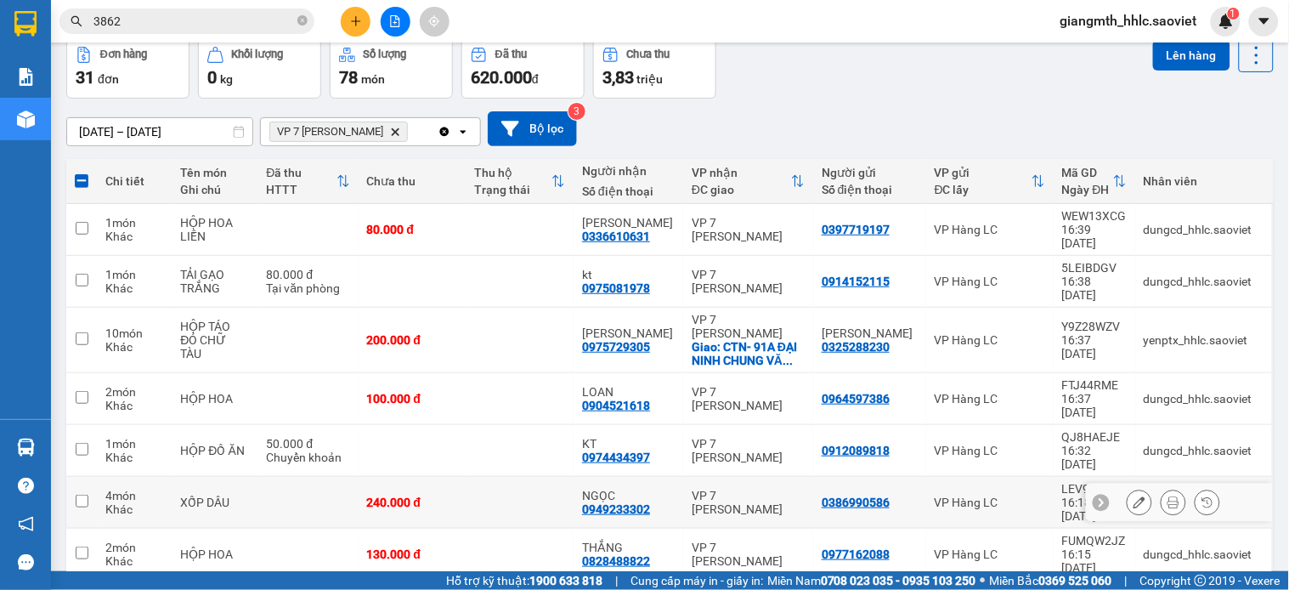
click at [674, 477] on td "NGỌC 0949233302" at bounding box center [628, 503] width 110 height 52
checkbox input "true"
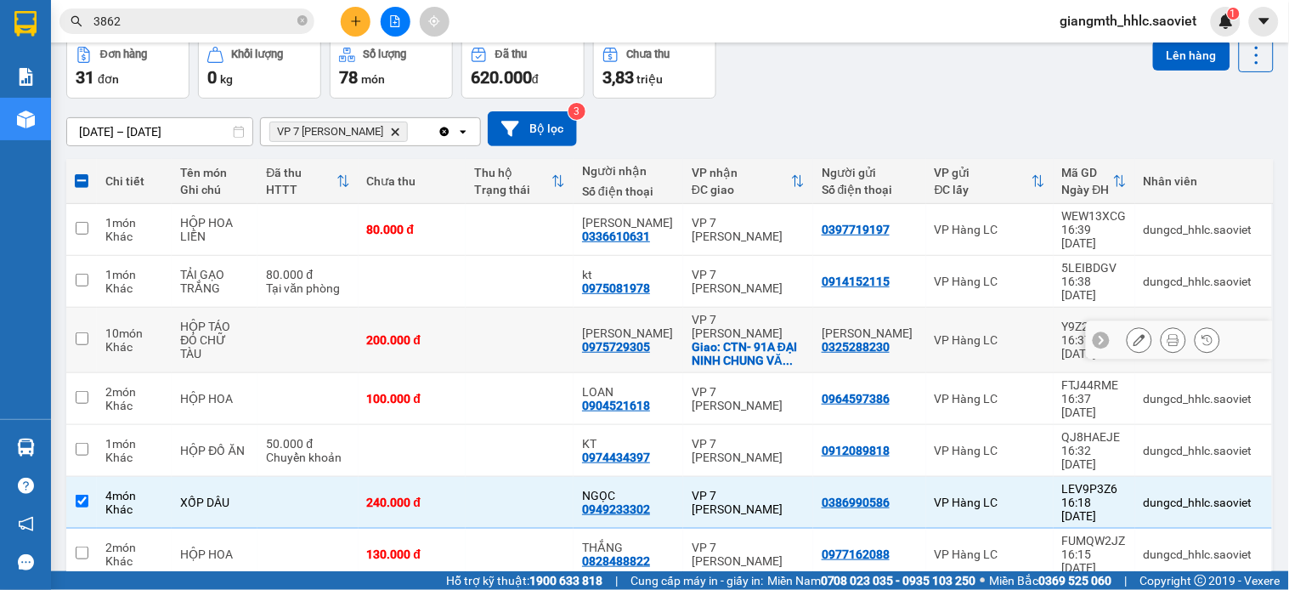
scroll to position [269, 0]
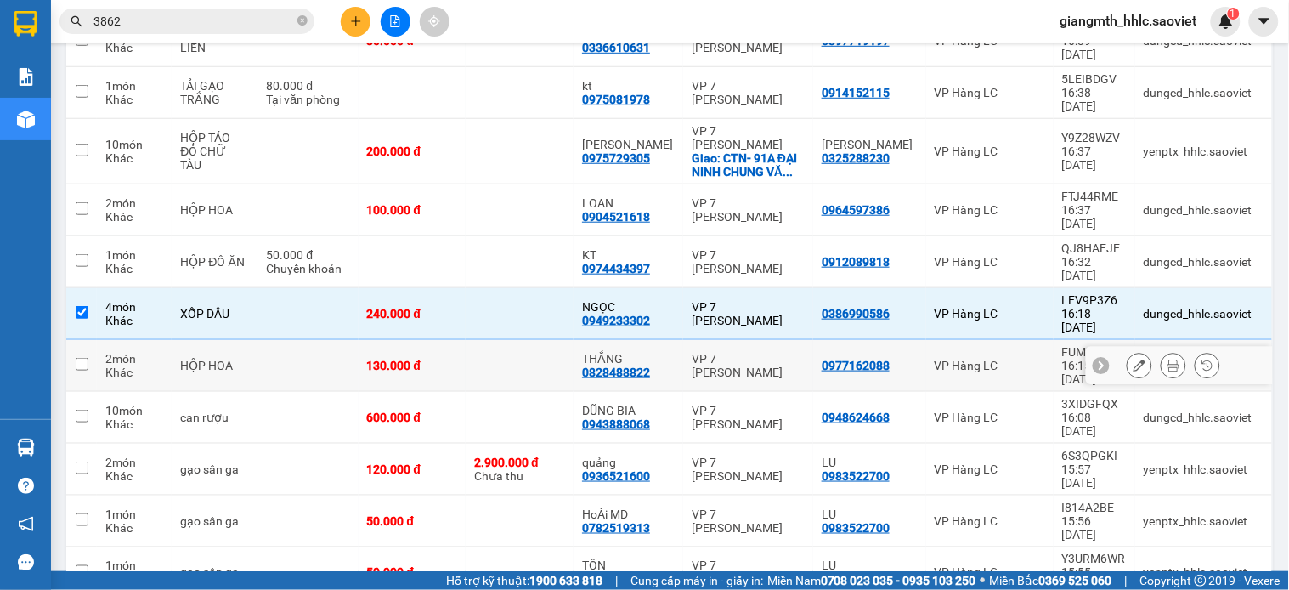
click at [692, 340] on td "VP 7 [PERSON_NAME]" at bounding box center [748, 366] width 130 height 52
checkbox input "true"
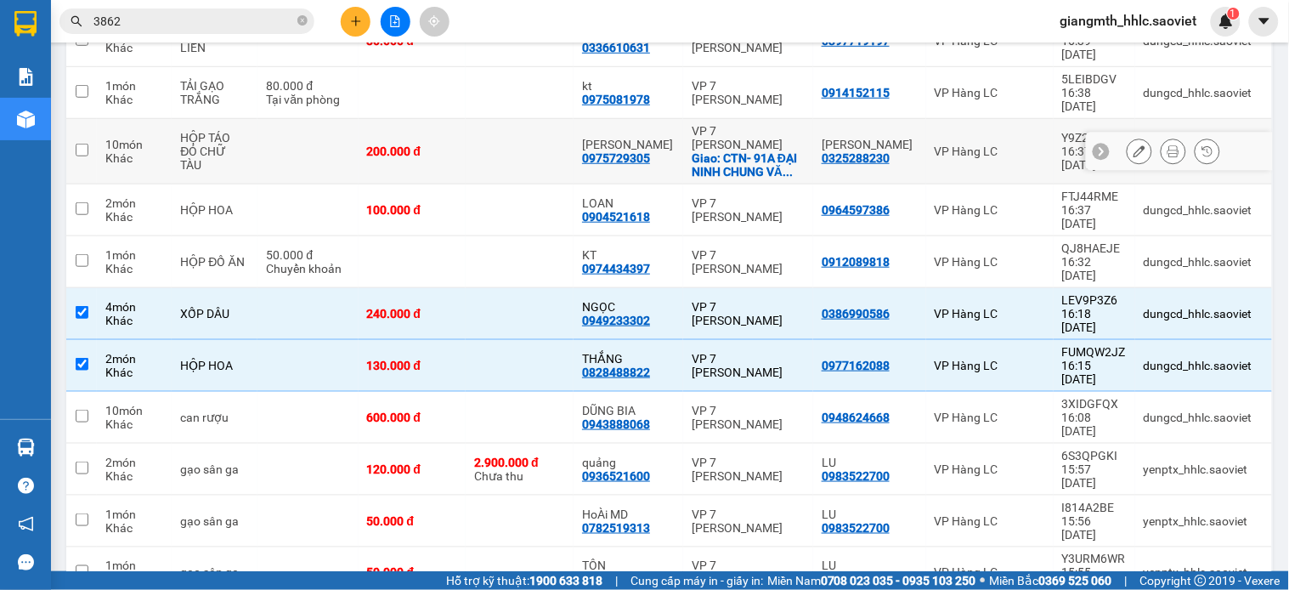
scroll to position [364, 0]
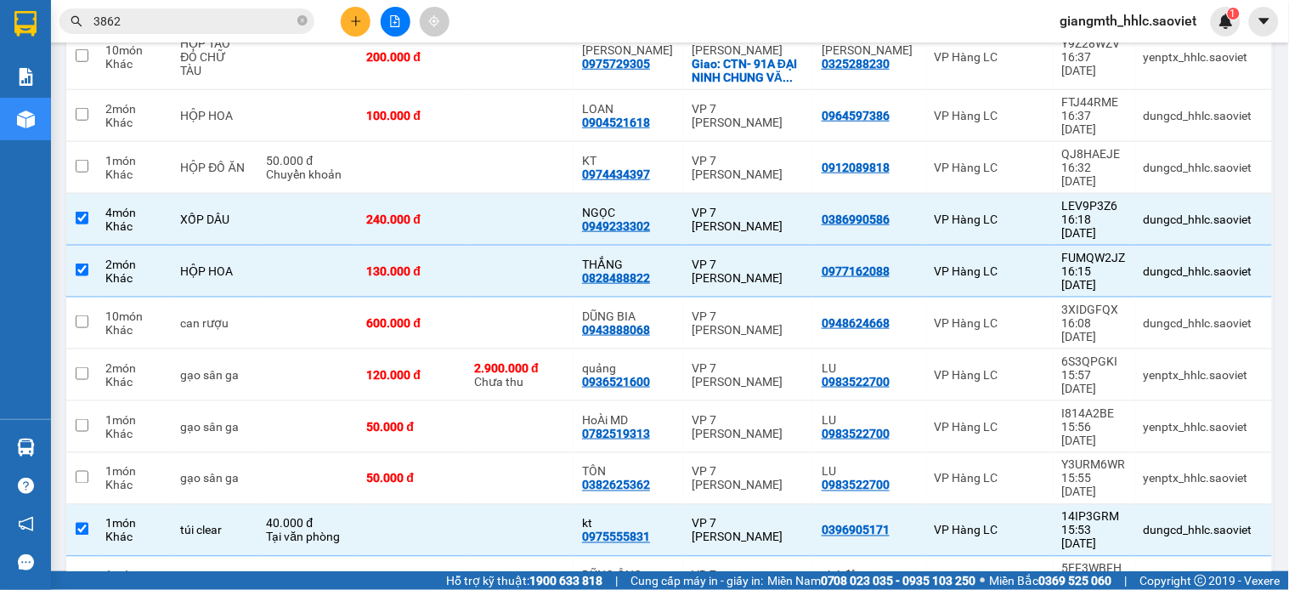
checkbox input "true"
click at [669, 568] on div "DŨNG ÔNG ..." at bounding box center [628, 575] width 93 height 14
checkbox input "true"
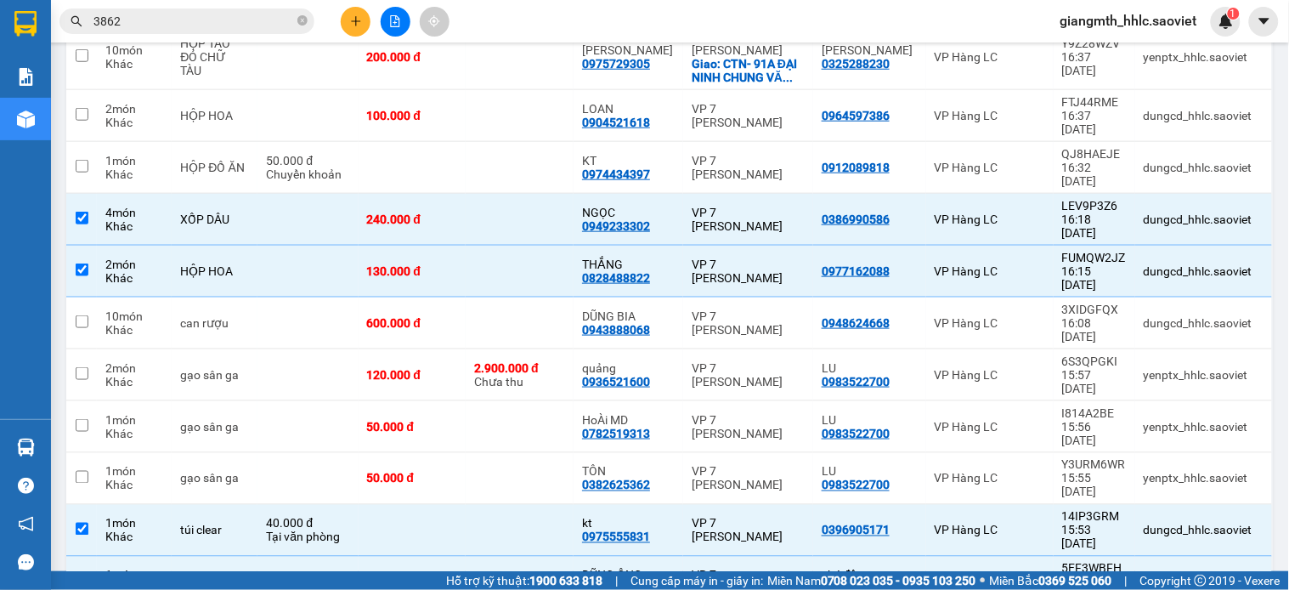
checkbox input "true"
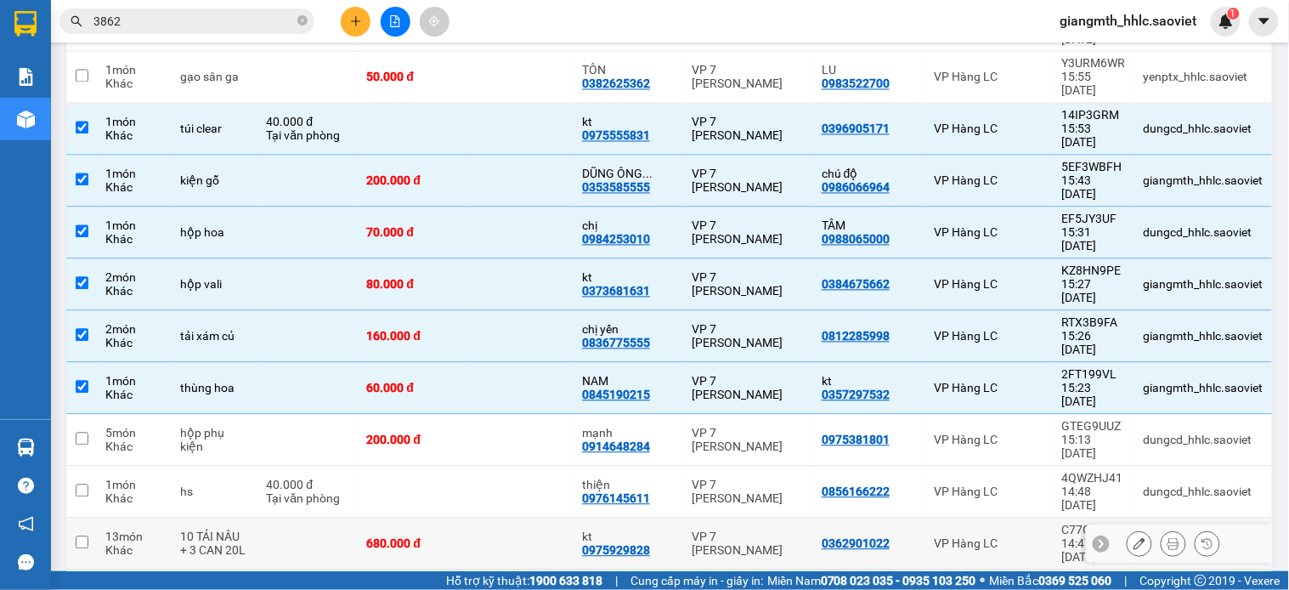
click at [694, 530] on div "VP 7 [PERSON_NAME]" at bounding box center [748, 543] width 113 height 27
checkbox input "true"
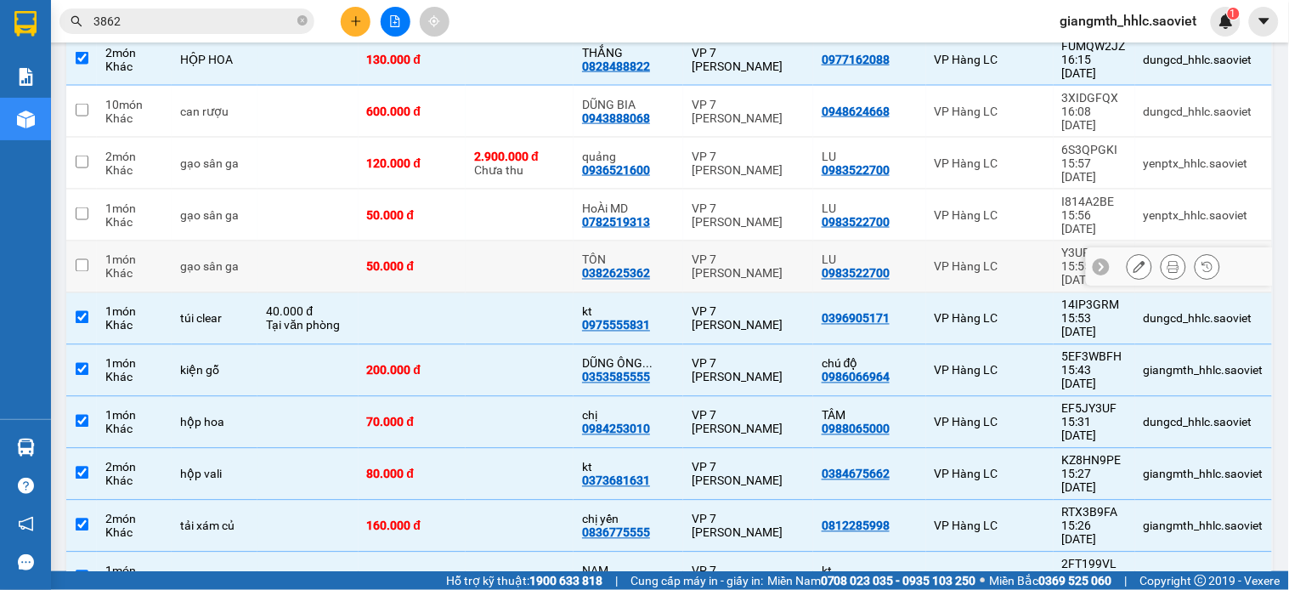
scroll to position [292, 0]
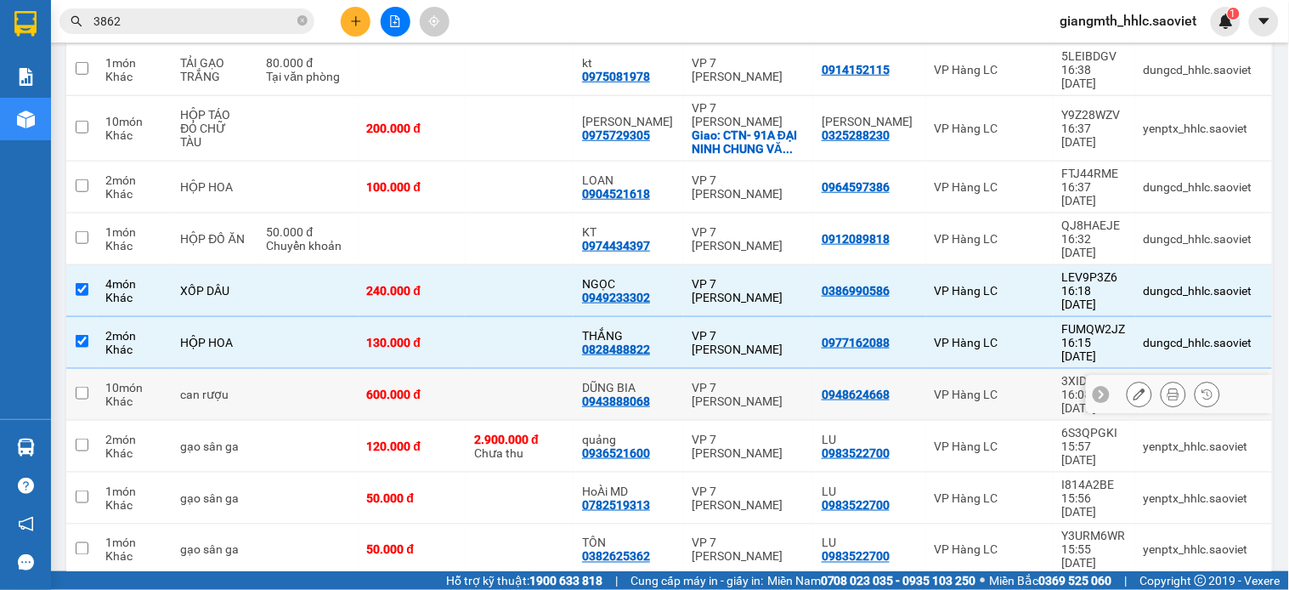
click at [698, 381] on div "VP 7 [PERSON_NAME]" at bounding box center [748, 394] width 113 height 27
checkbox input "true"
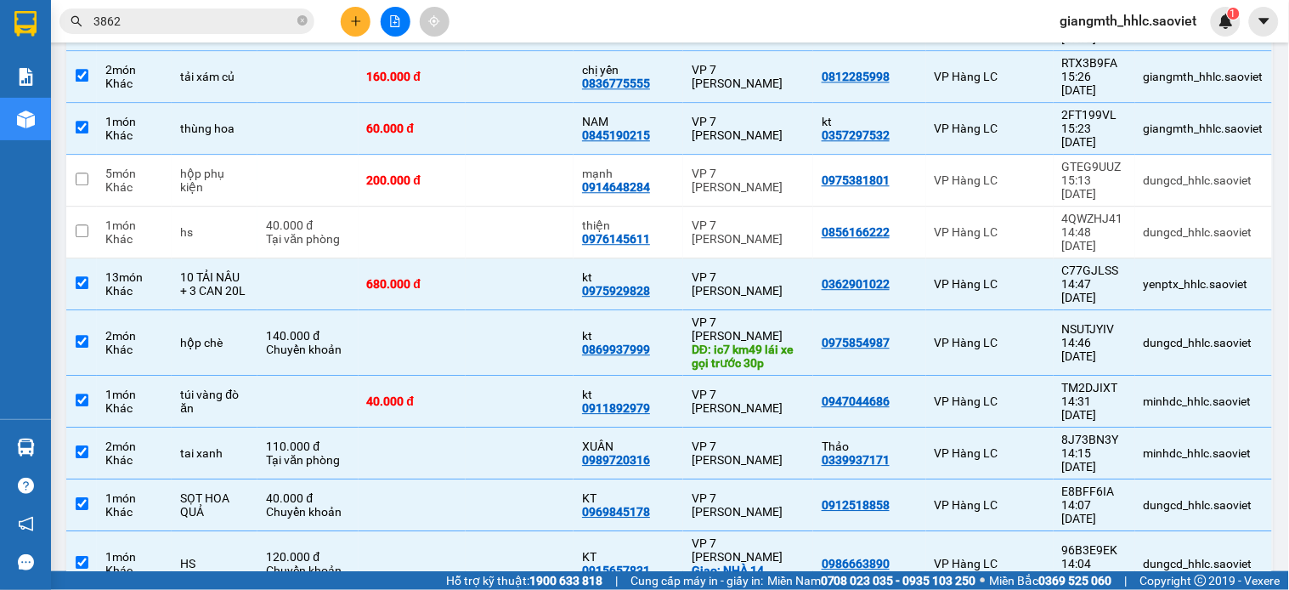
scroll to position [688, 0]
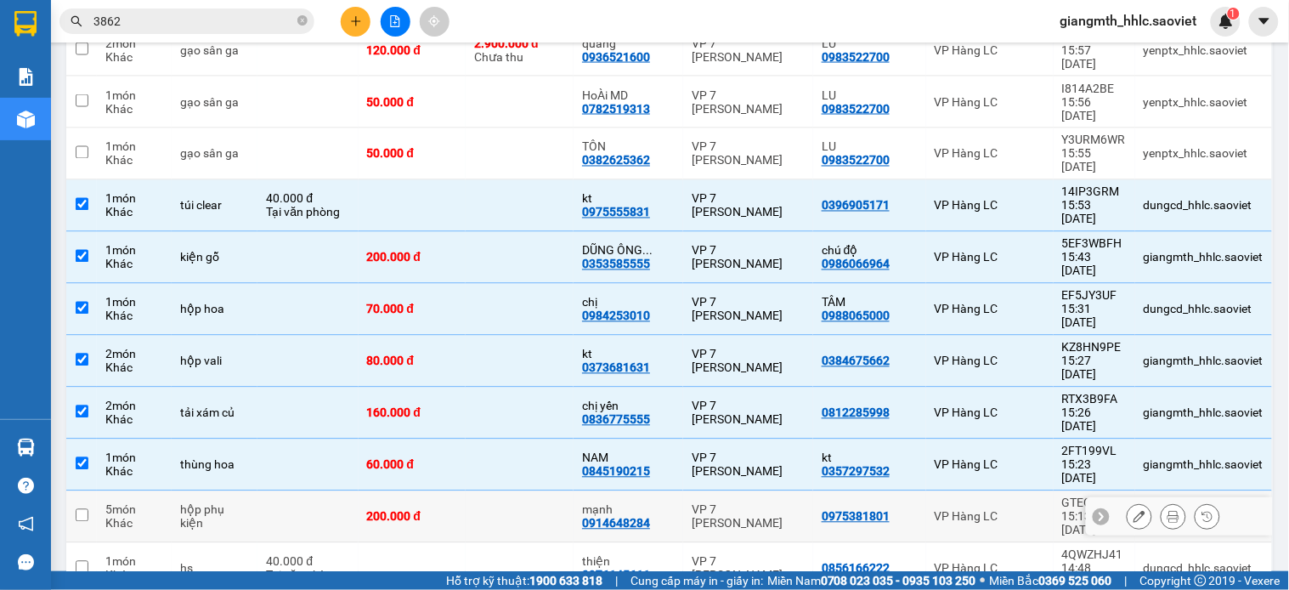
click at [737, 491] on td "VP 7 [PERSON_NAME]" at bounding box center [748, 517] width 130 height 52
checkbox input "true"
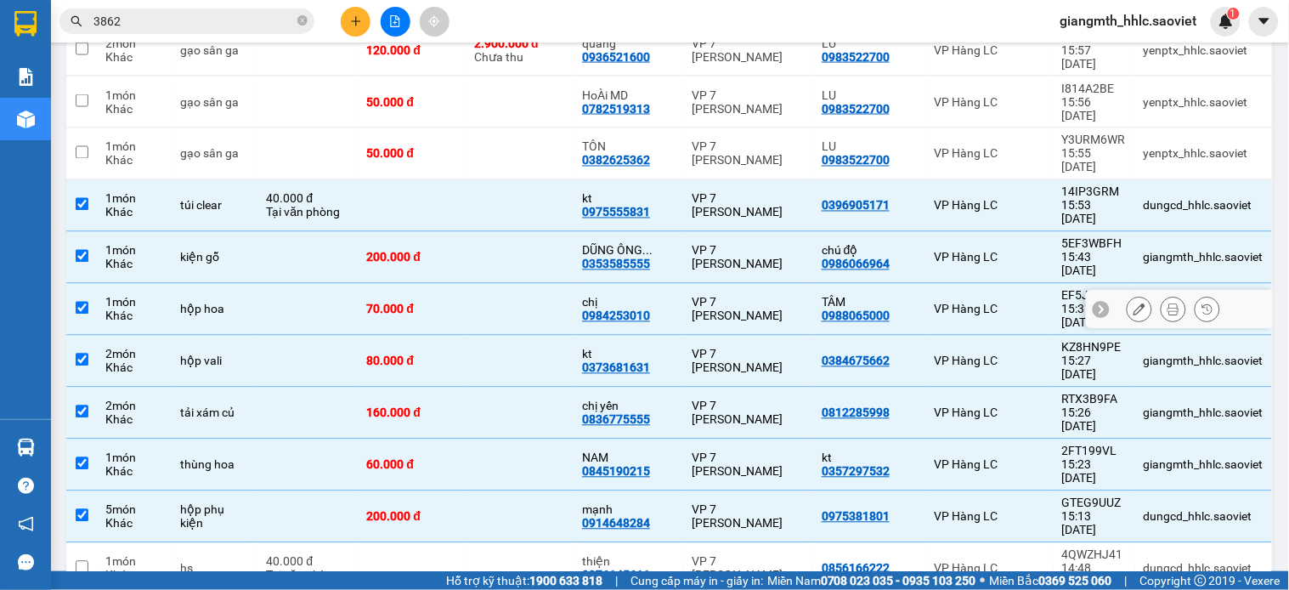
scroll to position [310, 0]
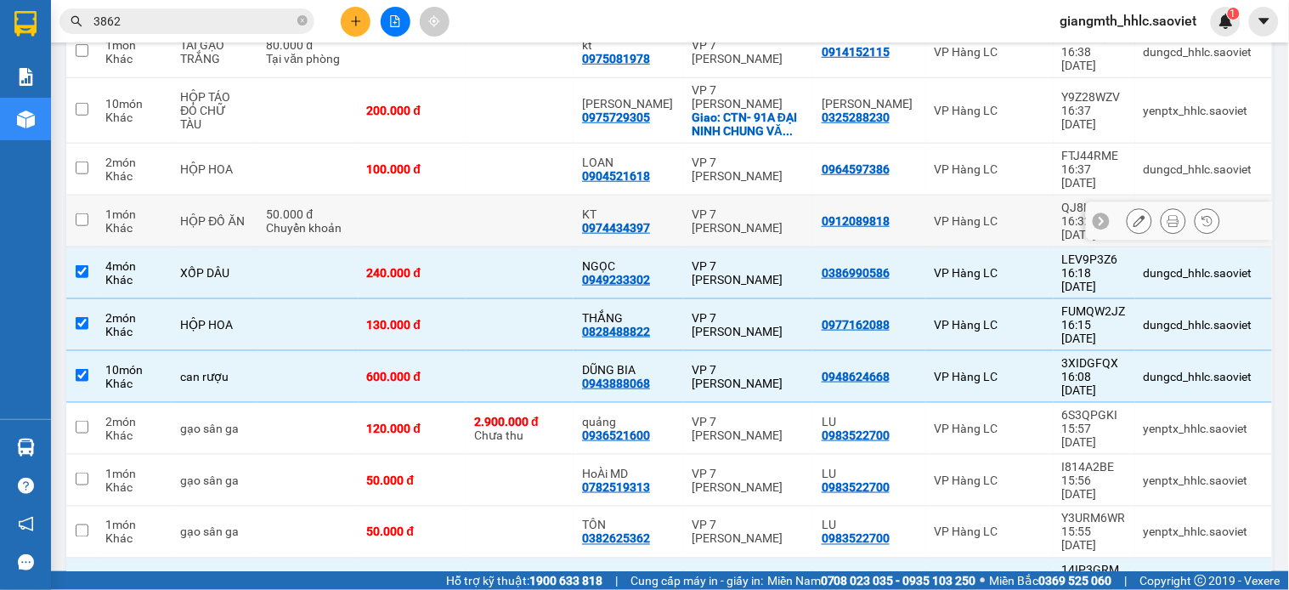
click at [723, 195] on td "VP 7 [PERSON_NAME]" at bounding box center [748, 221] width 130 height 52
checkbox input "true"
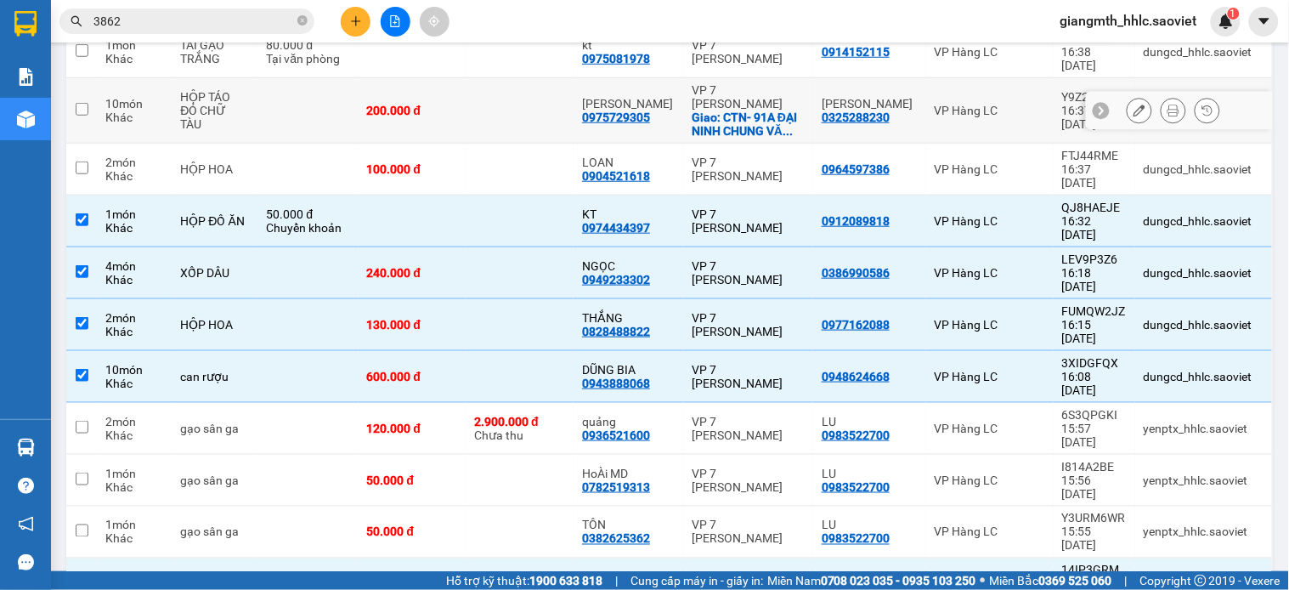
click at [828, 97] on div "[PERSON_NAME]" at bounding box center [870, 104] width 96 height 14
checkbox input "true"
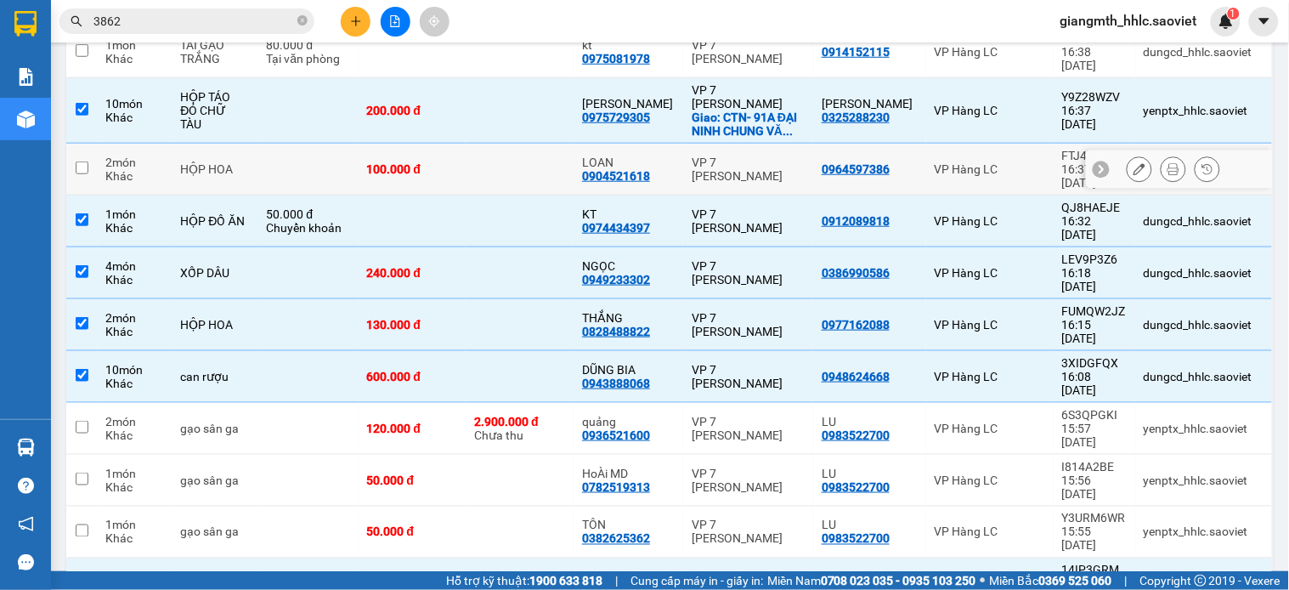
click at [797, 144] on td "VP 7 [PERSON_NAME]" at bounding box center [748, 170] width 130 height 52
checkbox input "true"
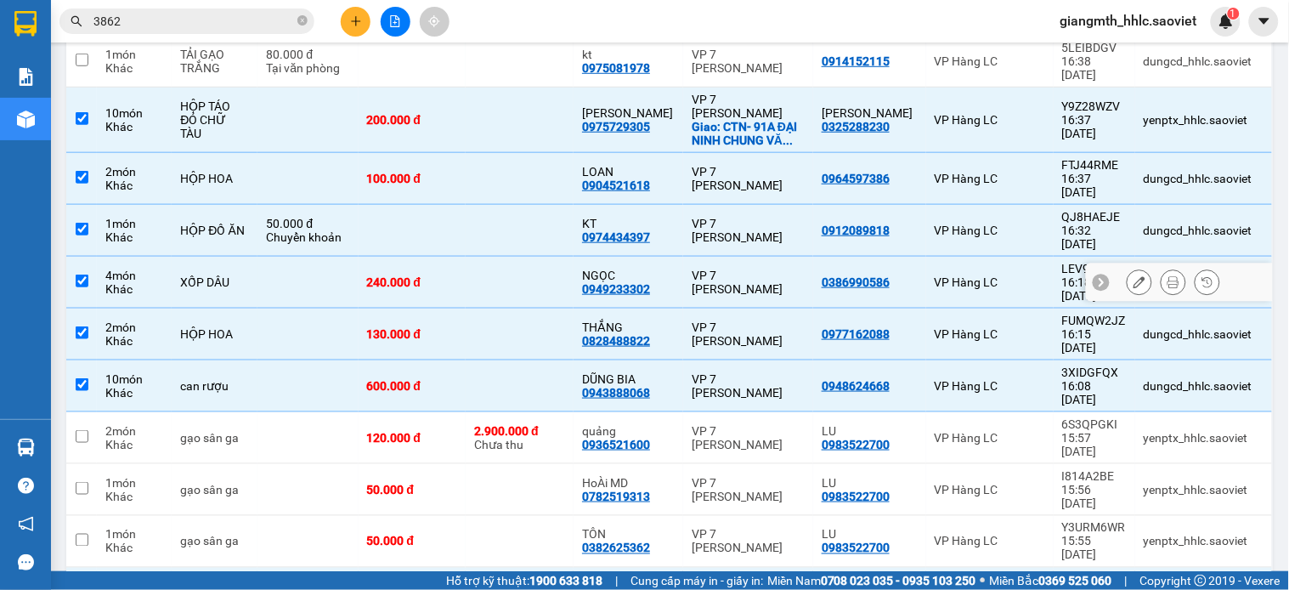
scroll to position [0, 0]
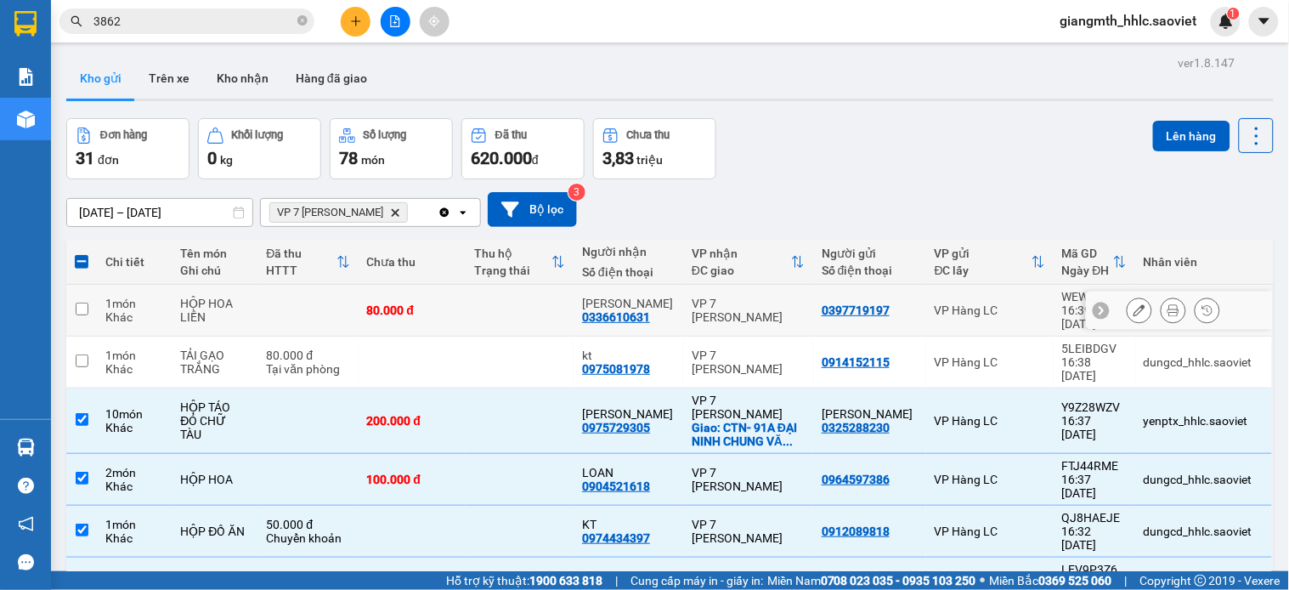
click at [692, 306] on div "VP 7 [PERSON_NAME]" at bounding box center [748, 310] width 113 height 27
checkbox input "true"
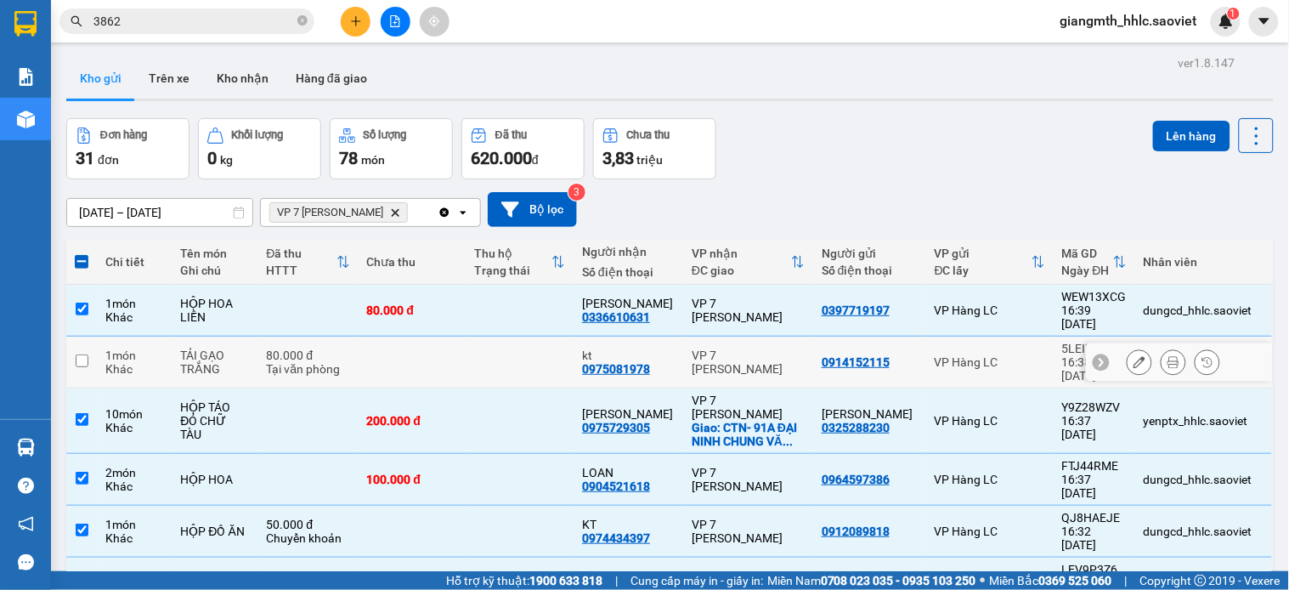
click at [743, 348] on div "VP 7 [PERSON_NAME]" at bounding box center [748, 361] width 113 height 27
checkbox input "true"
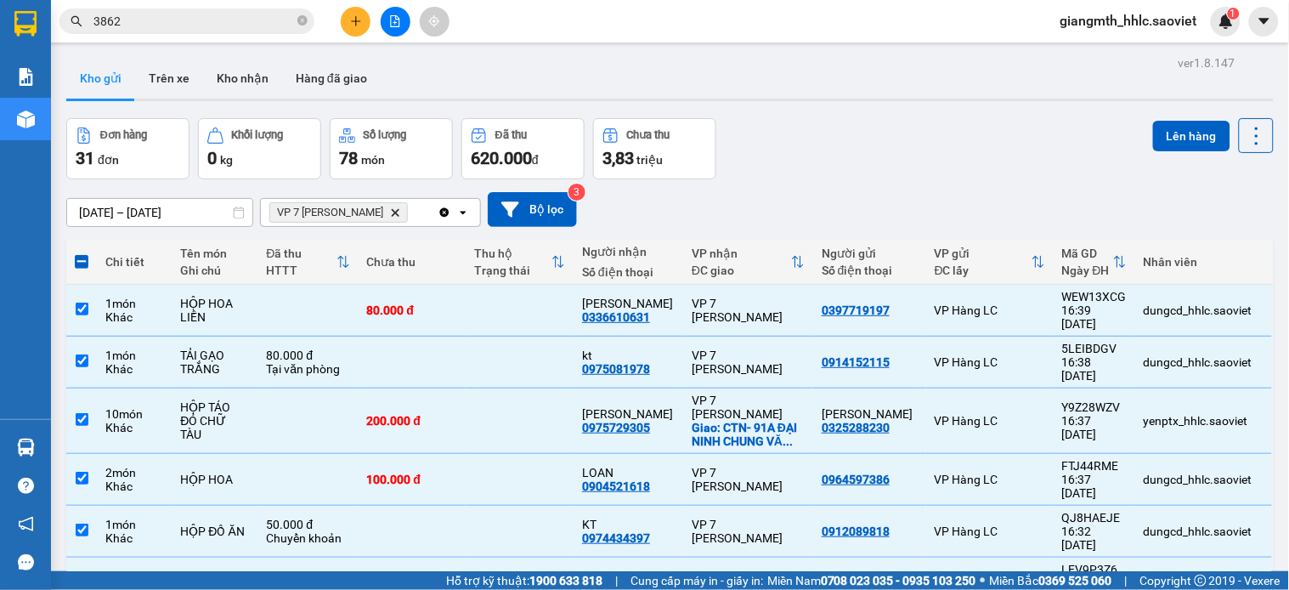
scroll to position [472, 0]
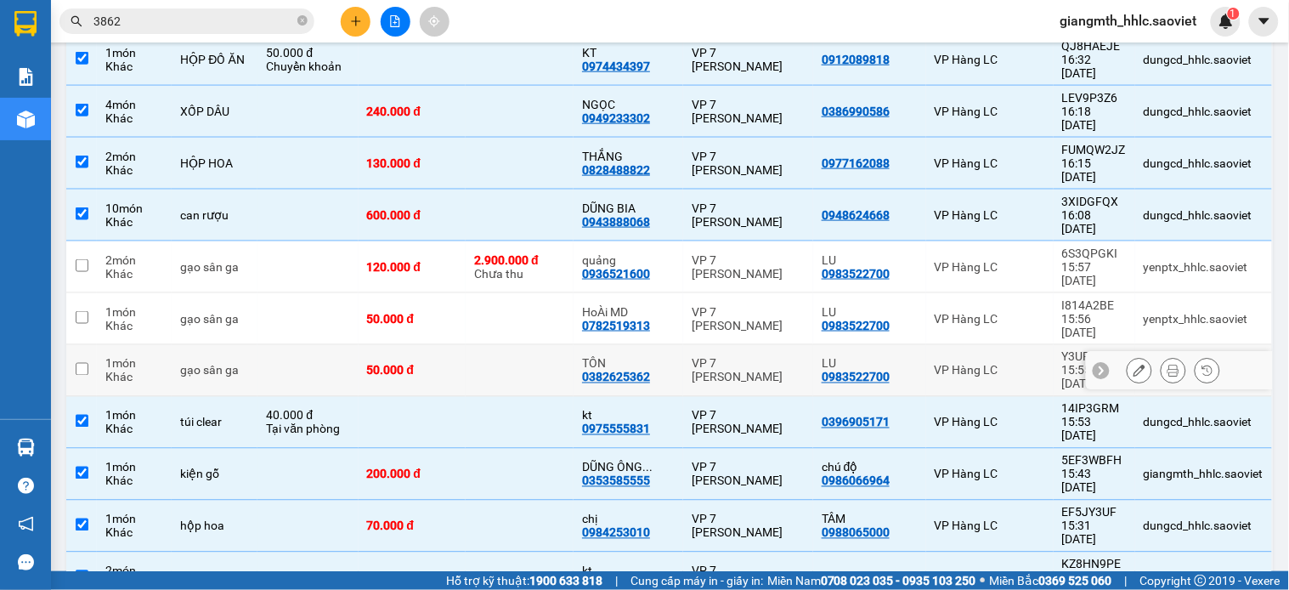
click at [715, 357] on div "VP 7 [PERSON_NAME]" at bounding box center [748, 370] width 113 height 27
checkbox input "true"
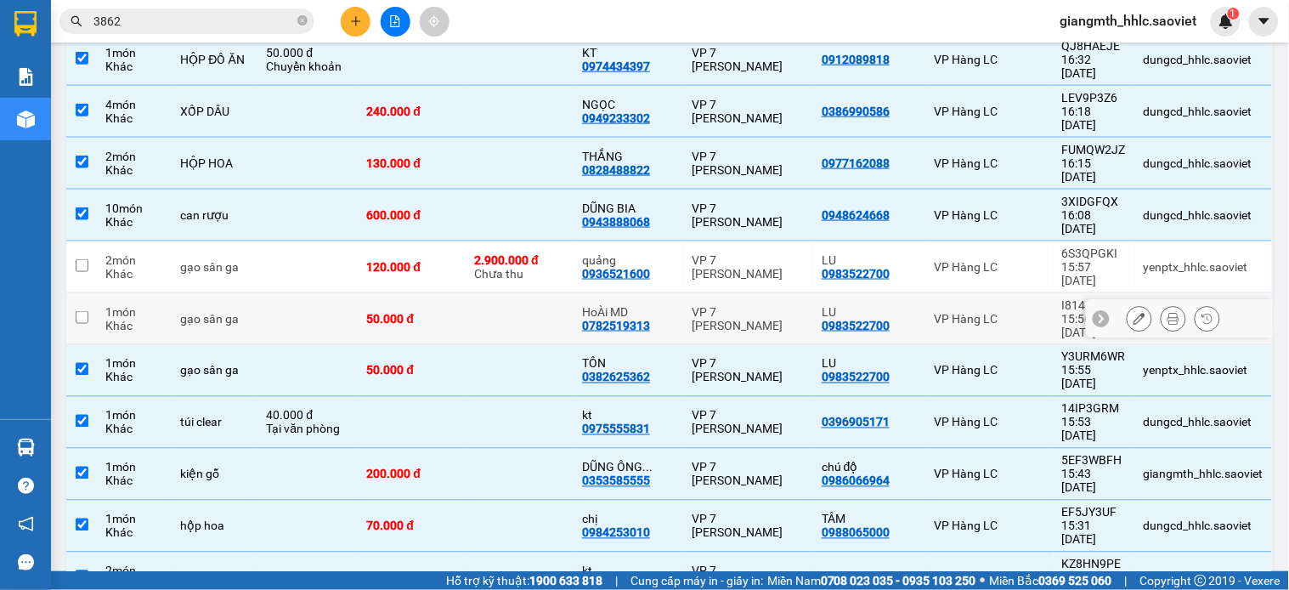
click at [715, 293] on td "VP 7 [PERSON_NAME]" at bounding box center [748, 319] width 130 height 52
checkbox input "true"
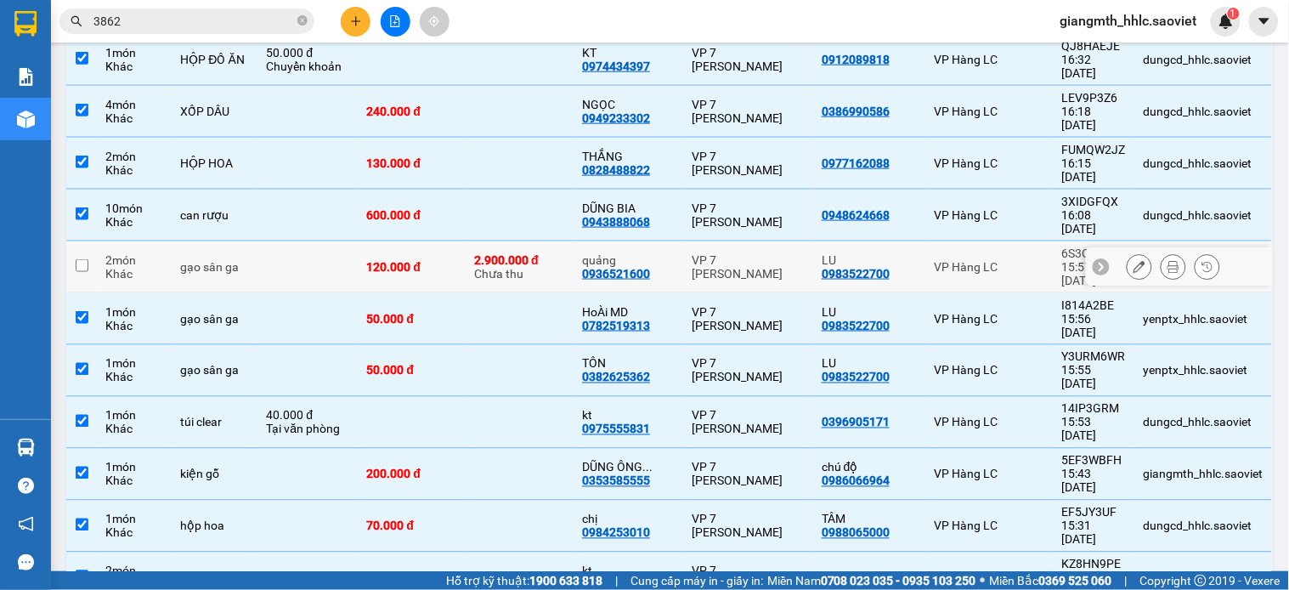
click at [724, 253] on div "VP 7 [PERSON_NAME]" at bounding box center [748, 266] width 113 height 27
checkbox input "true"
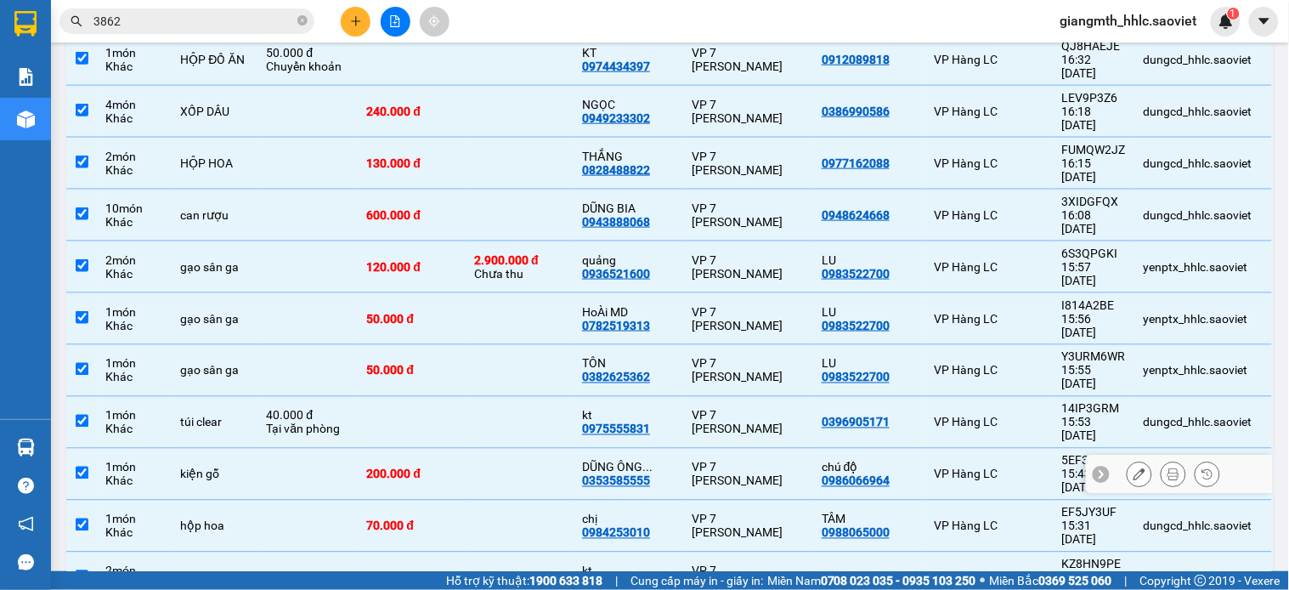
scroll to position [850, 0]
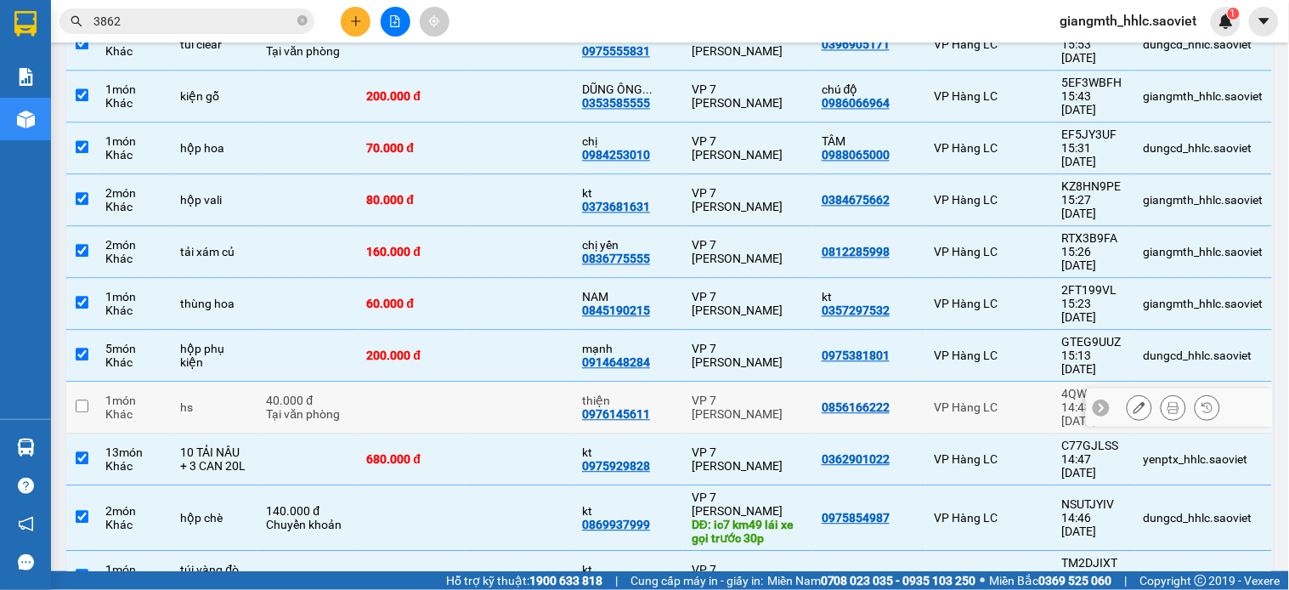
click at [561, 381] on td at bounding box center [520, 407] width 108 height 52
checkbox input "true"
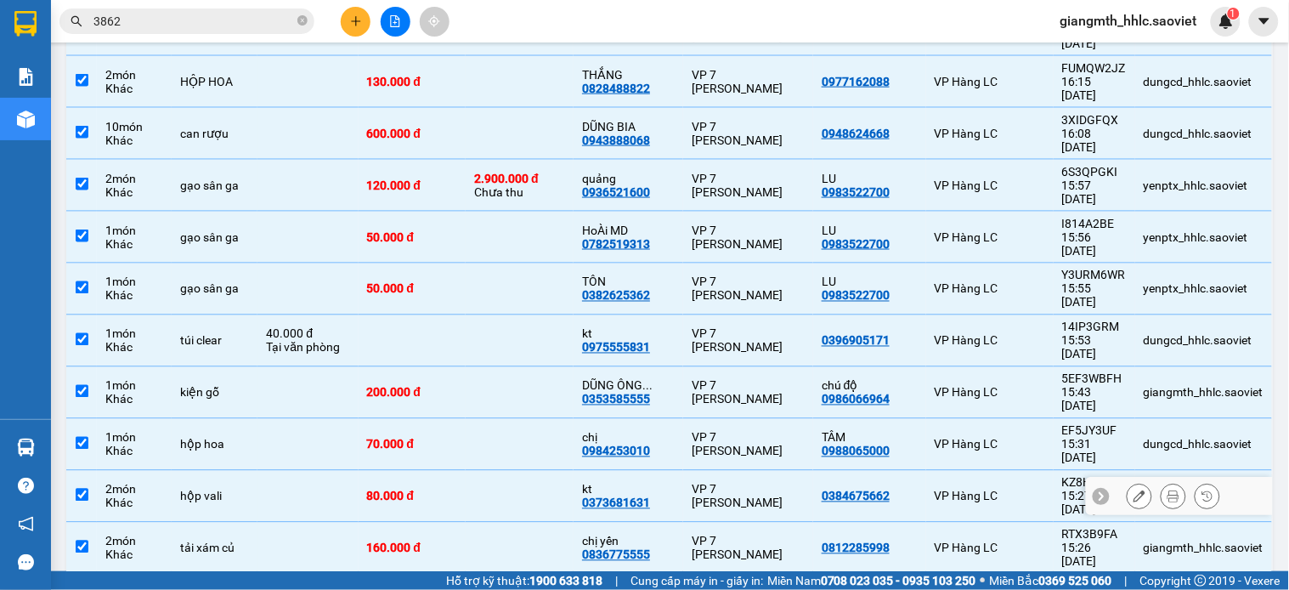
scroll to position [0, 0]
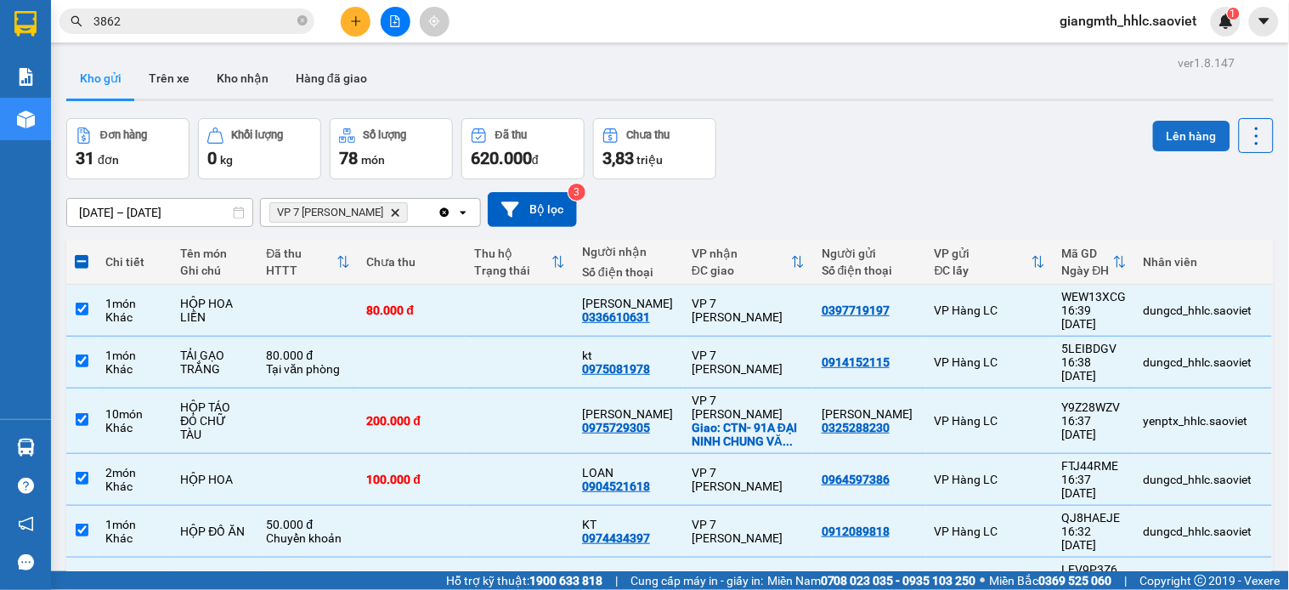
click at [1162, 140] on button "Lên hàng" at bounding box center [1191, 136] width 77 height 31
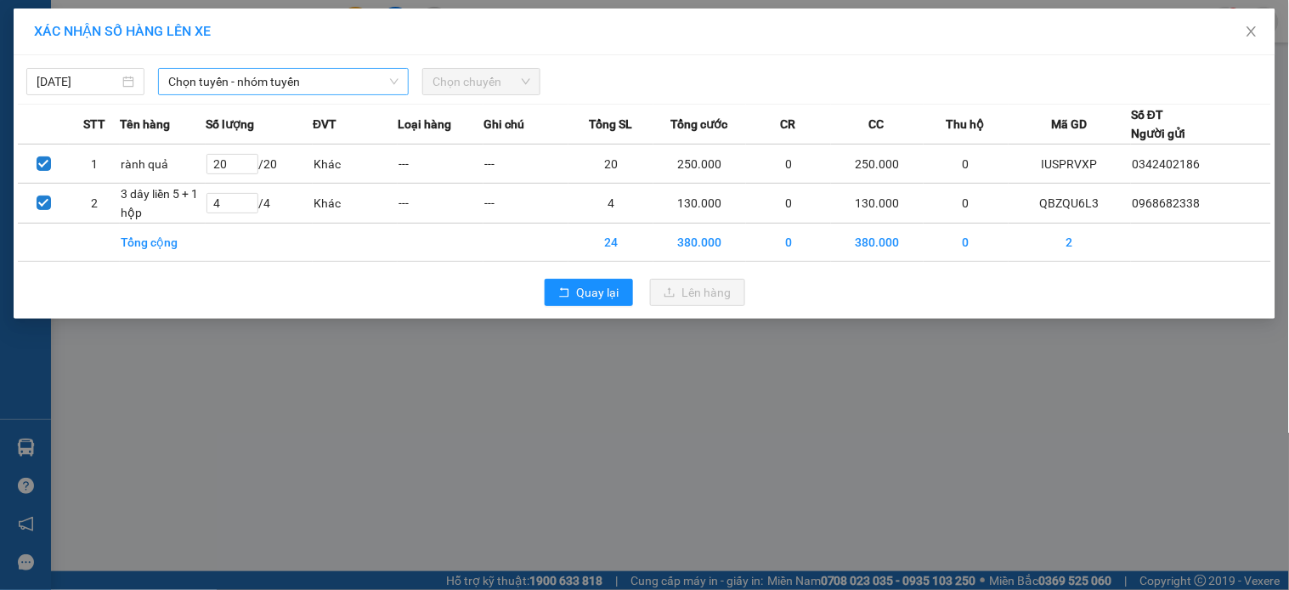
click at [283, 72] on span "Chọn tuyến - nhóm tuyến" at bounding box center [283, 81] width 230 height 25
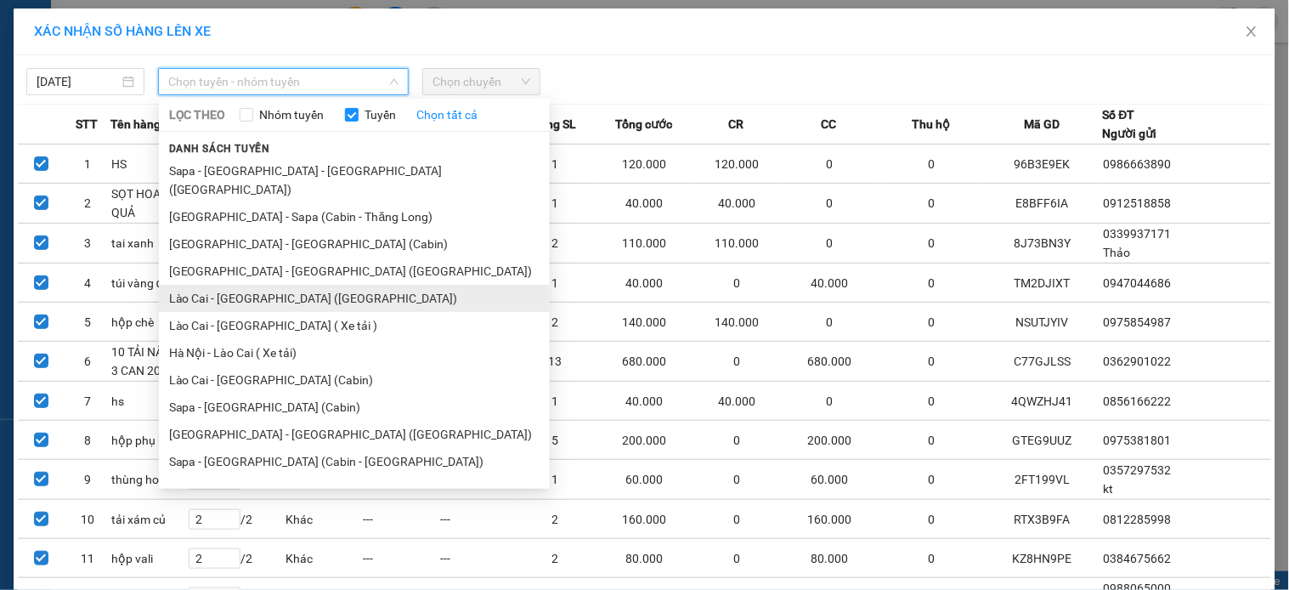
click at [255, 285] on li "Lào Cai - [GEOGRAPHIC_DATA] ([GEOGRAPHIC_DATA])" at bounding box center [354, 298] width 391 height 27
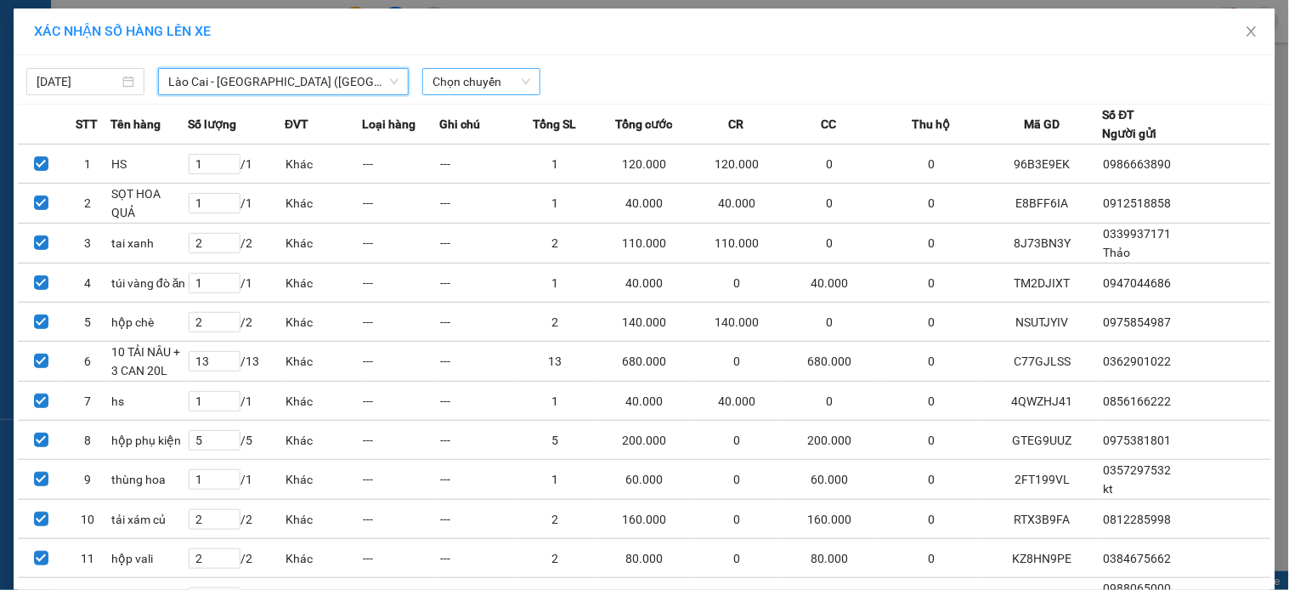
click at [435, 86] on span "Chọn chuyến" at bounding box center [481, 81] width 98 height 25
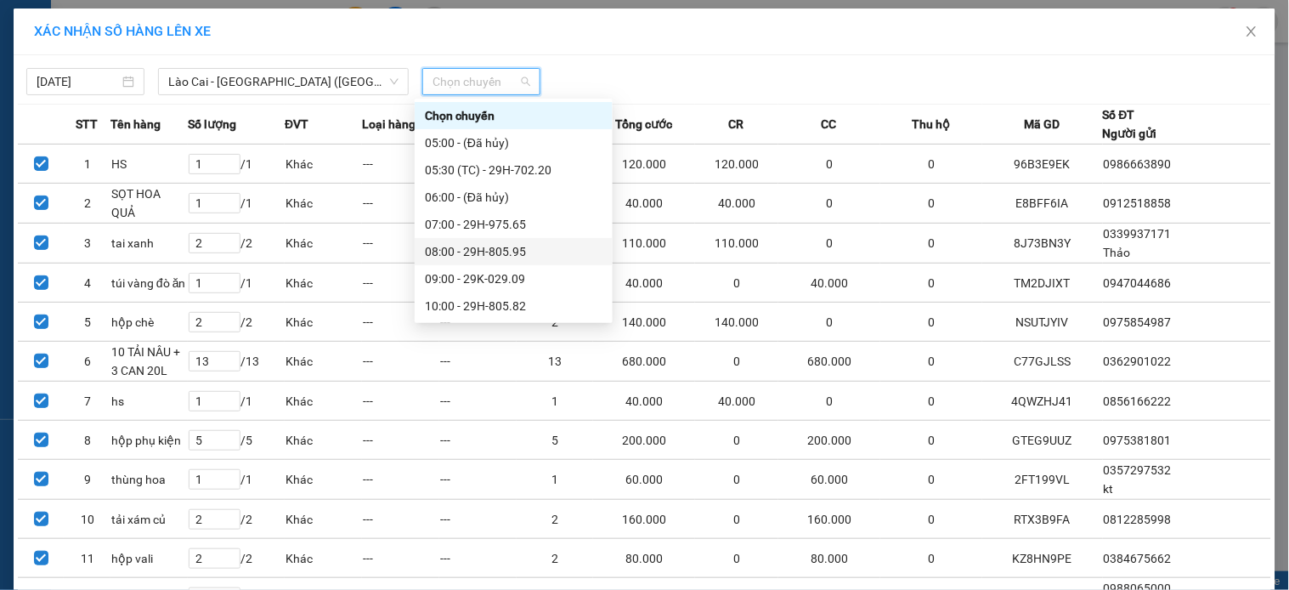
scroll to position [245, 0]
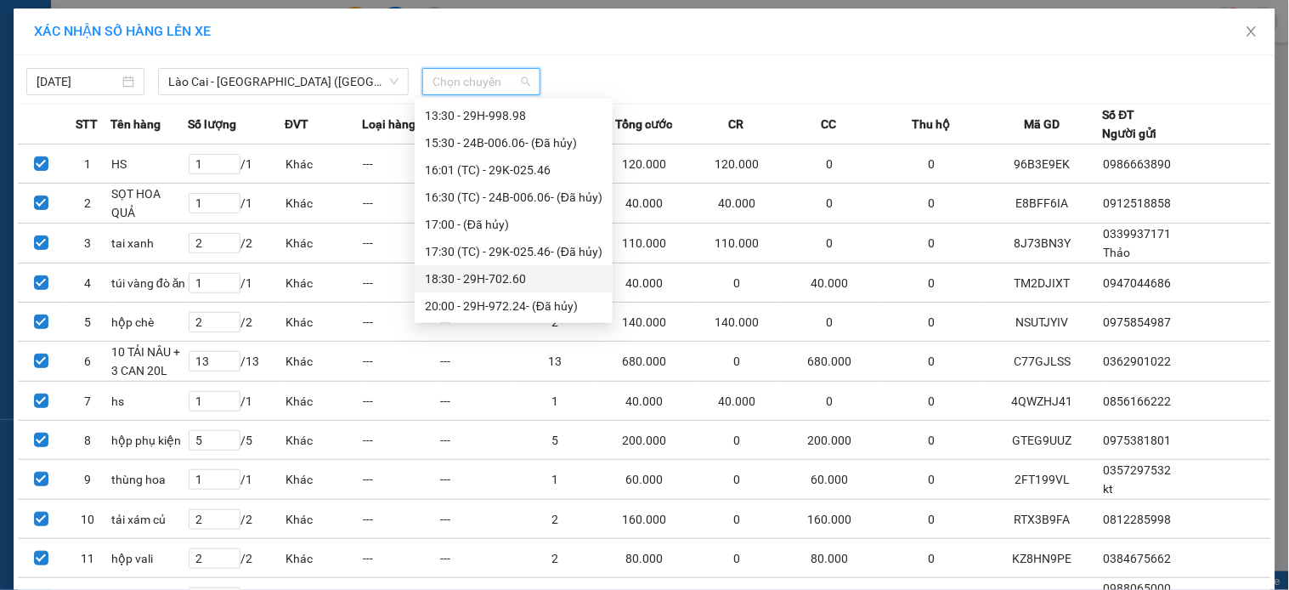
click at [490, 276] on div "18:30 - 29H-702.60" at bounding box center [514, 278] width 178 height 19
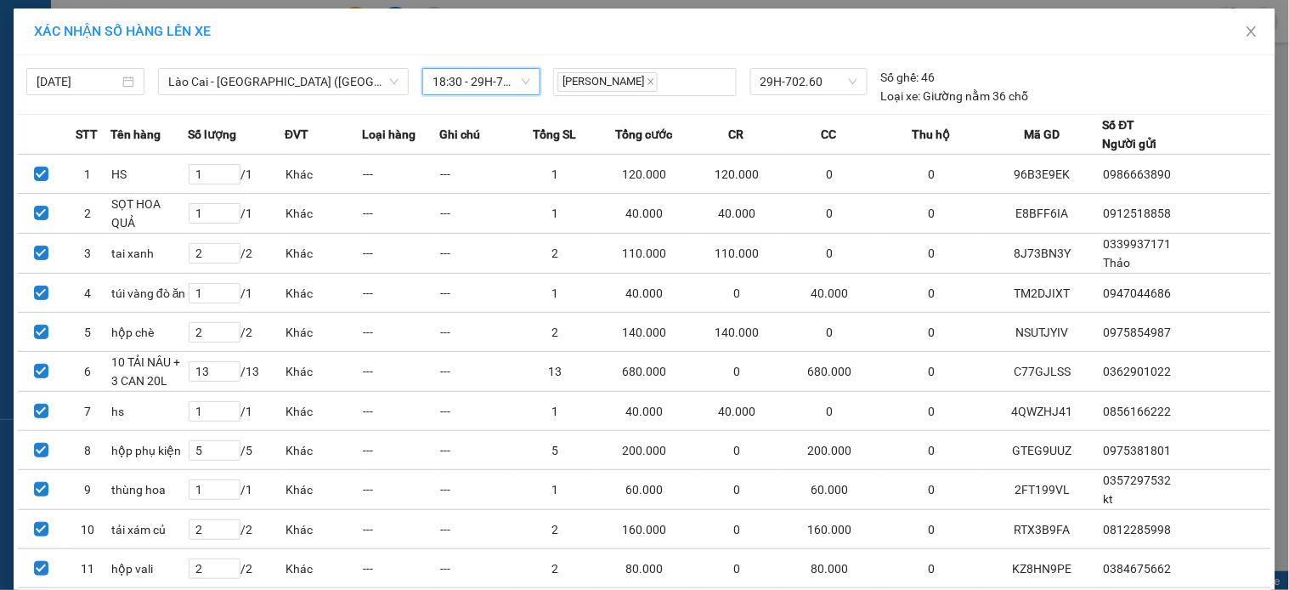
scroll to position [660, 0]
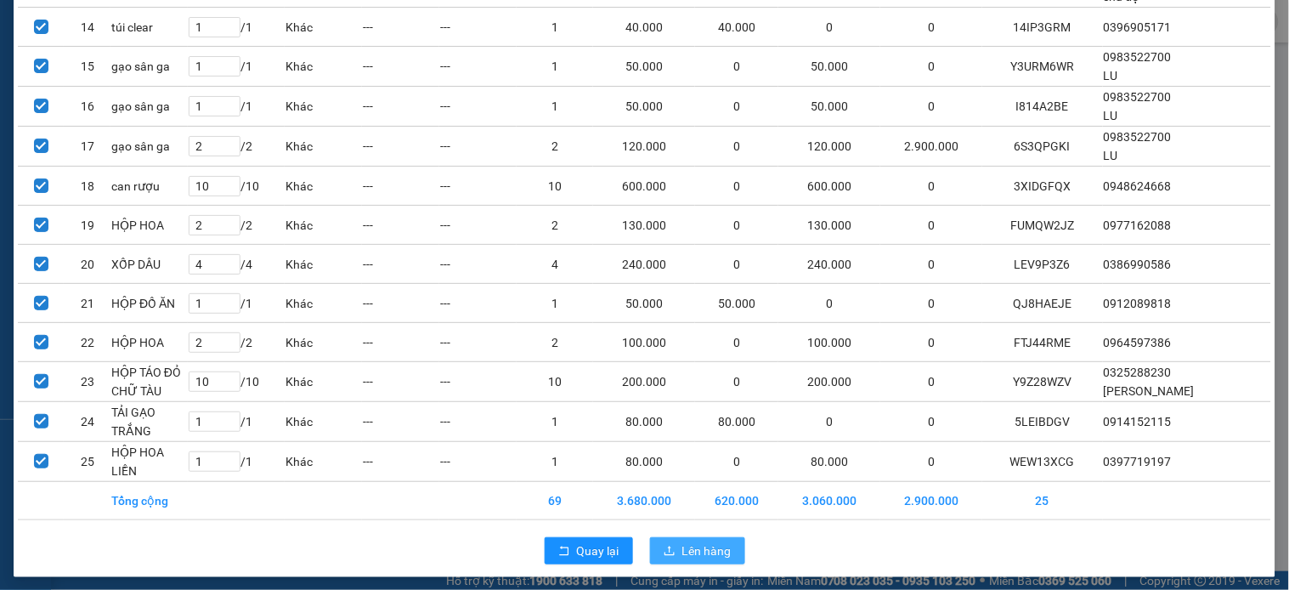
click at [692, 547] on span "Lên hàng" at bounding box center [706, 550] width 49 height 19
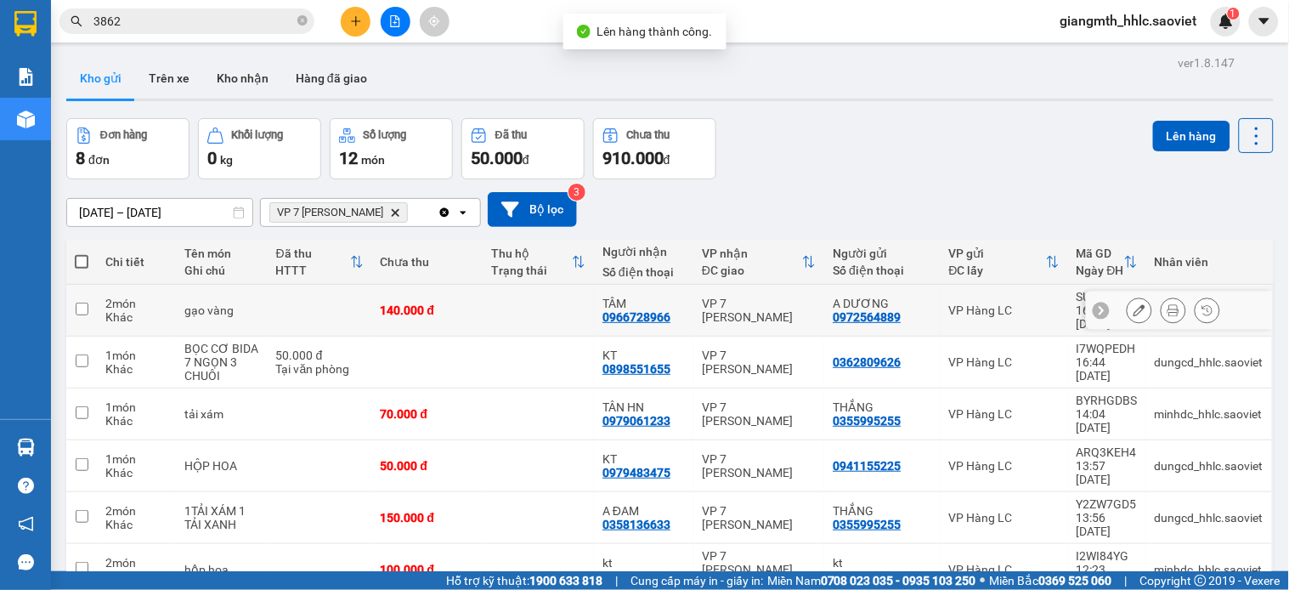
scroll to position [116, 0]
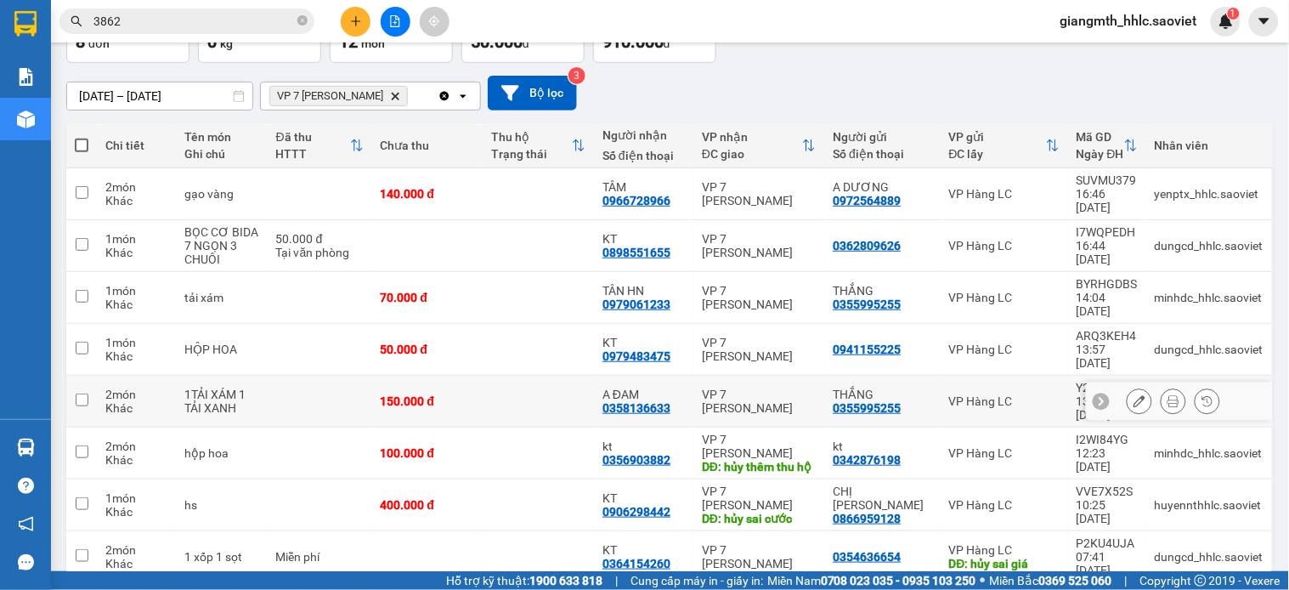
click at [502, 376] on td at bounding box center [538, 402] width 111 height 52
checkbox input "true"
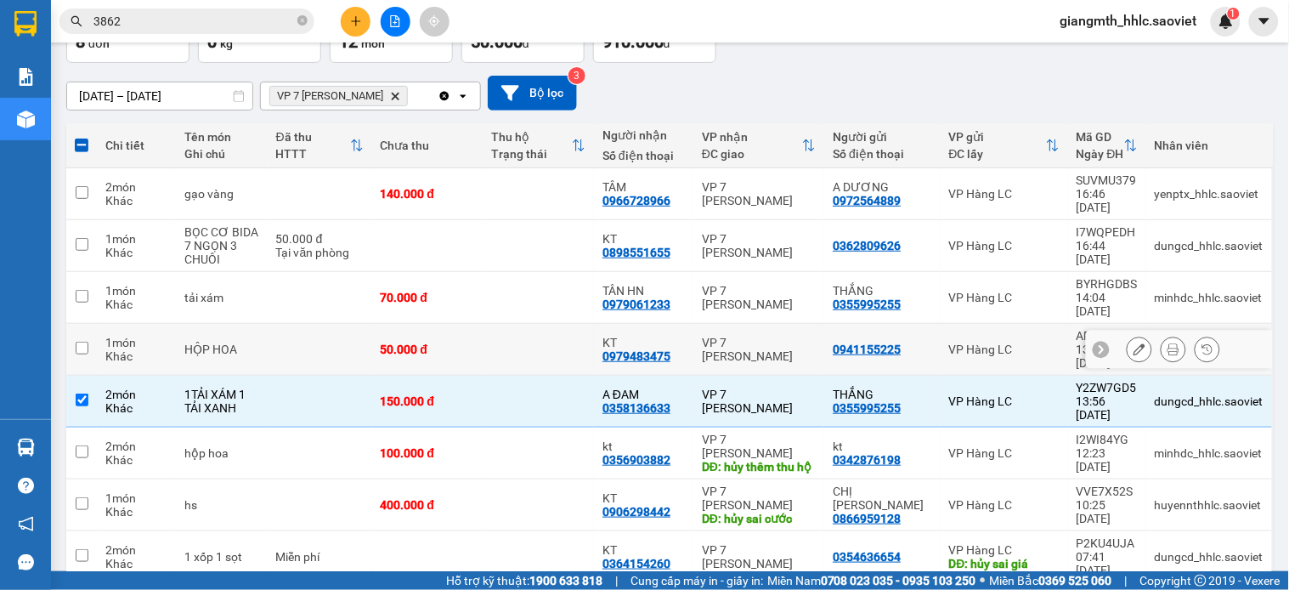
click at [504, 324] on td at bounding box center [538, 350] width 111 height 52
checkbox input "true"
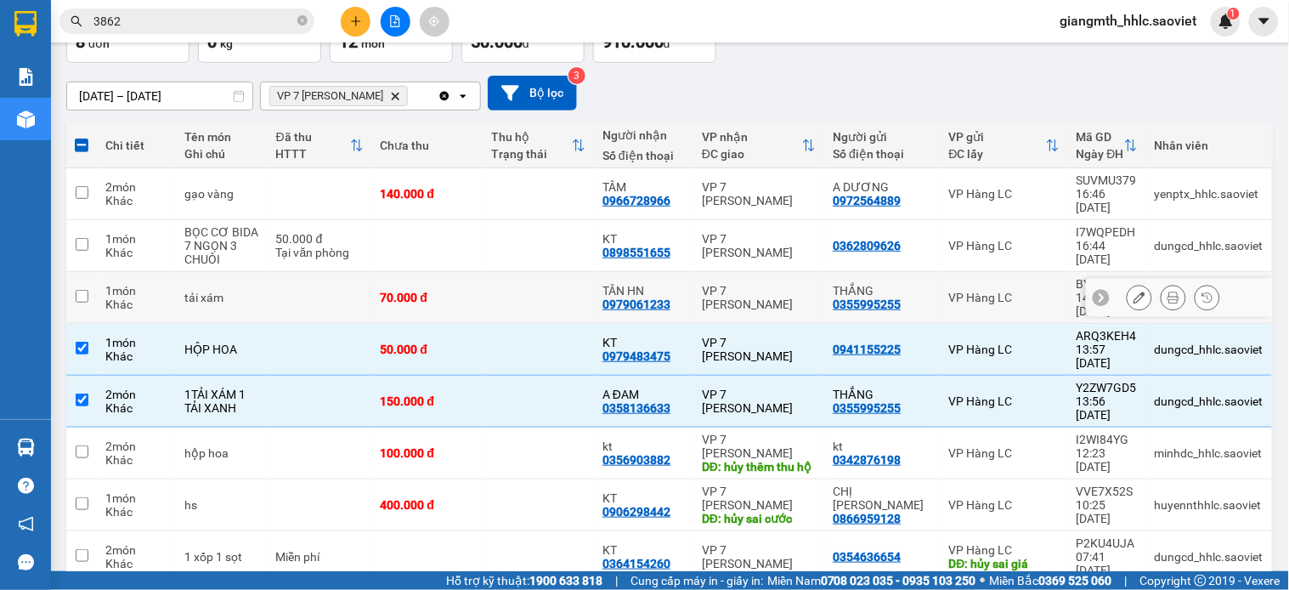
click at [514, 285] on td at bounding box center [538, 298] width 111 height 52
checkbox input "true"
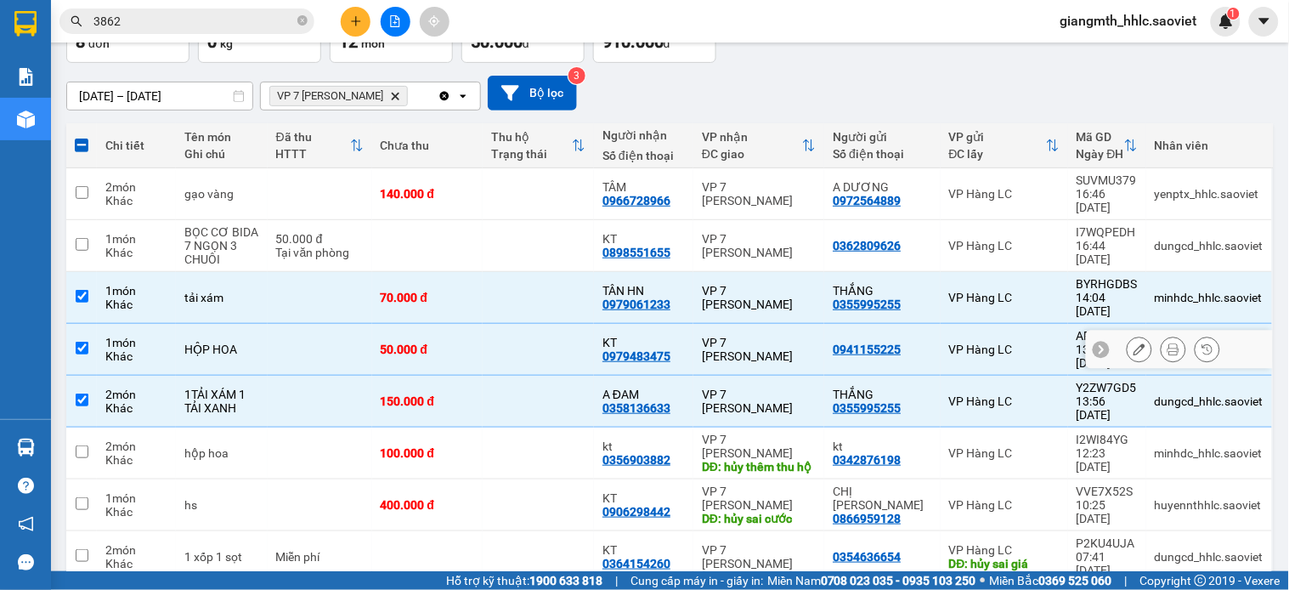
scroll to position [22, 0]
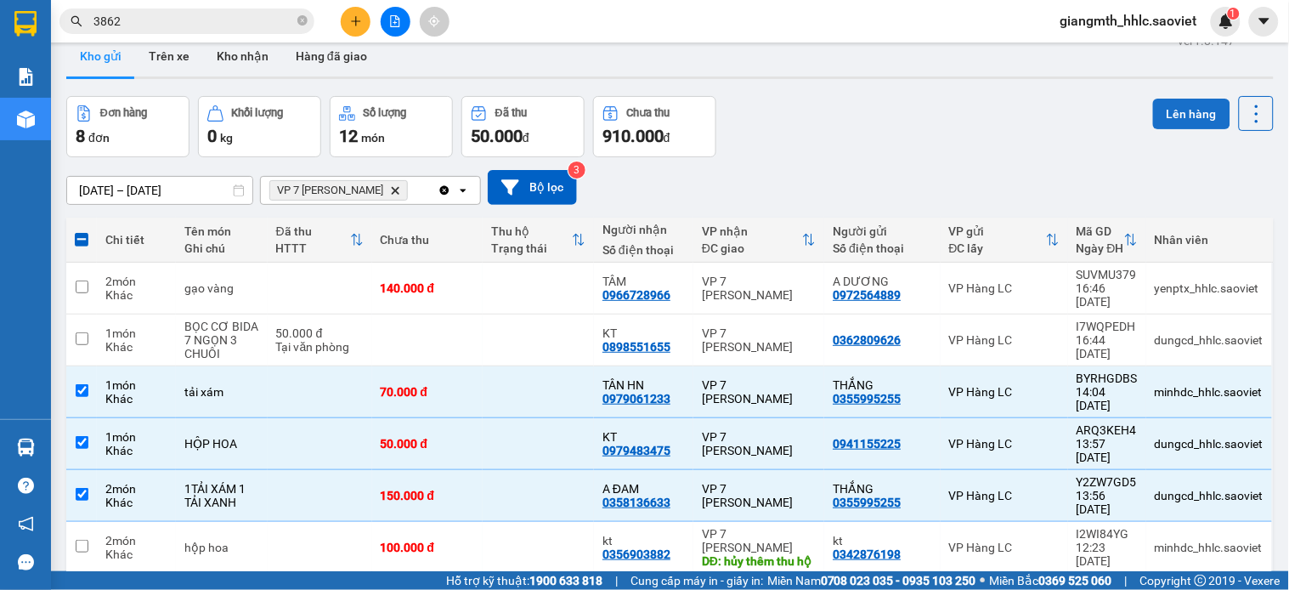
click at [1153, 119] on button "Lên hàng" at bounding box center [1191, 114] width 77 height 31
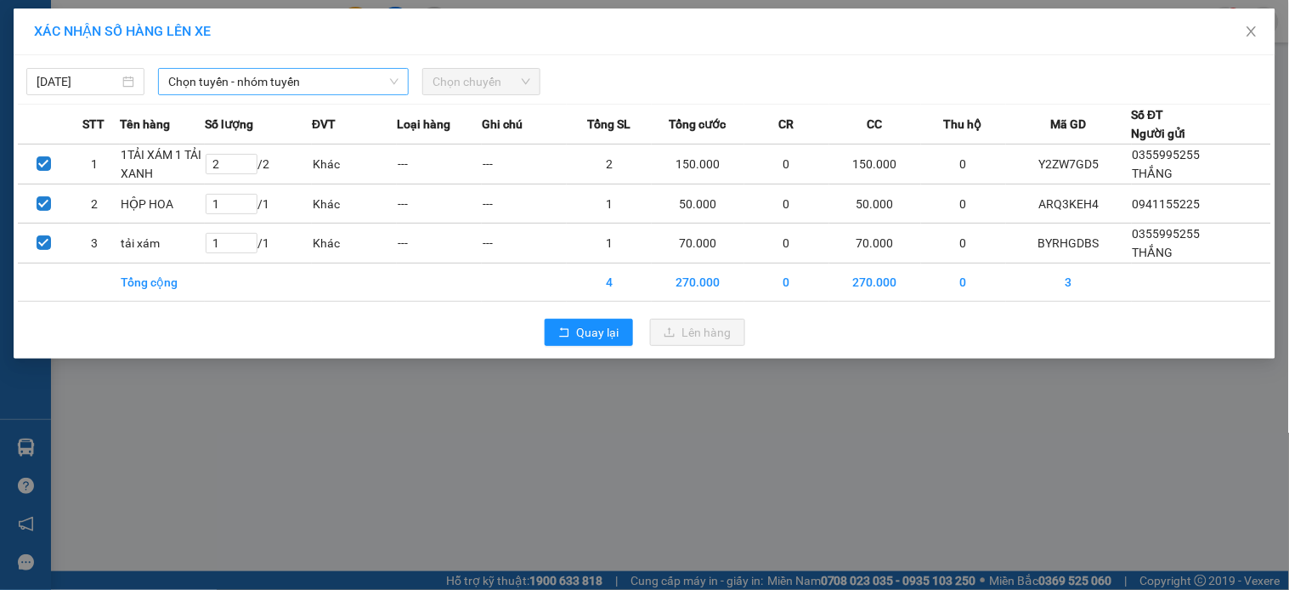
click at [376, 79] on span "Chọn tuyến - nhóm tuyến" at bounding box center [283, 81] width 230 height 25
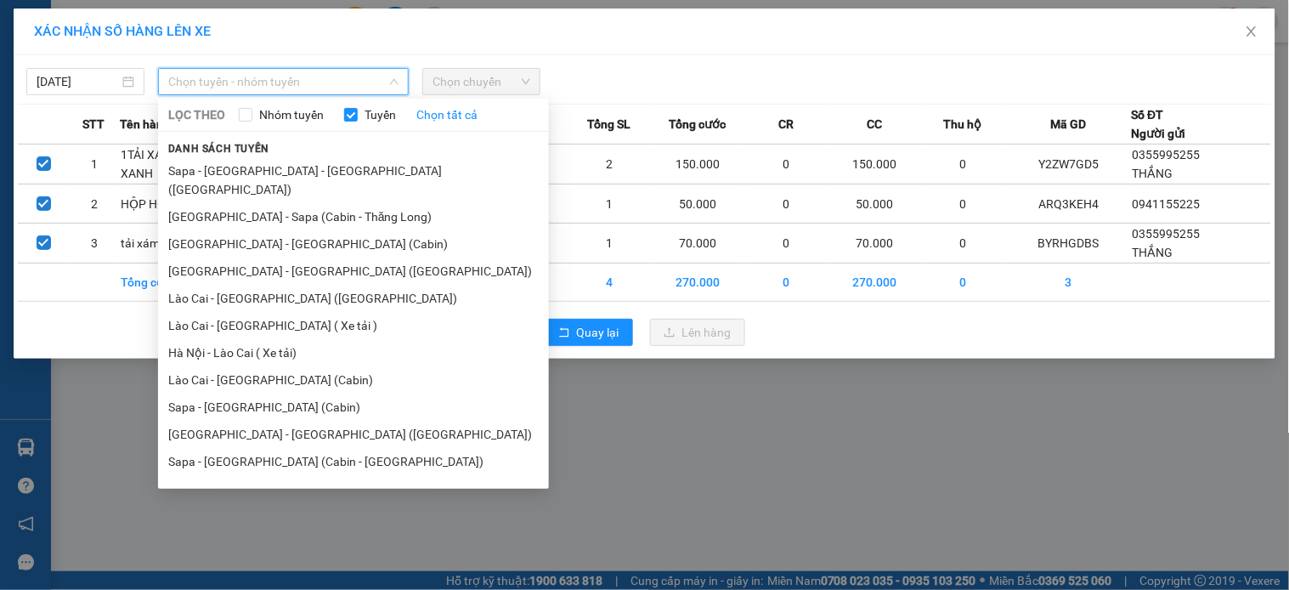
drag, startPoint x: 279, startPoint y: 280, endPoint x: 294, endPoint y: 269, distance: 18.9
click at [280, 285] on li "Lào Cai - [GEOGRAPHIC_DATA] ([GEOGRAPHIC_DATA])" at bounding box center [353, 298] width 391 height 27
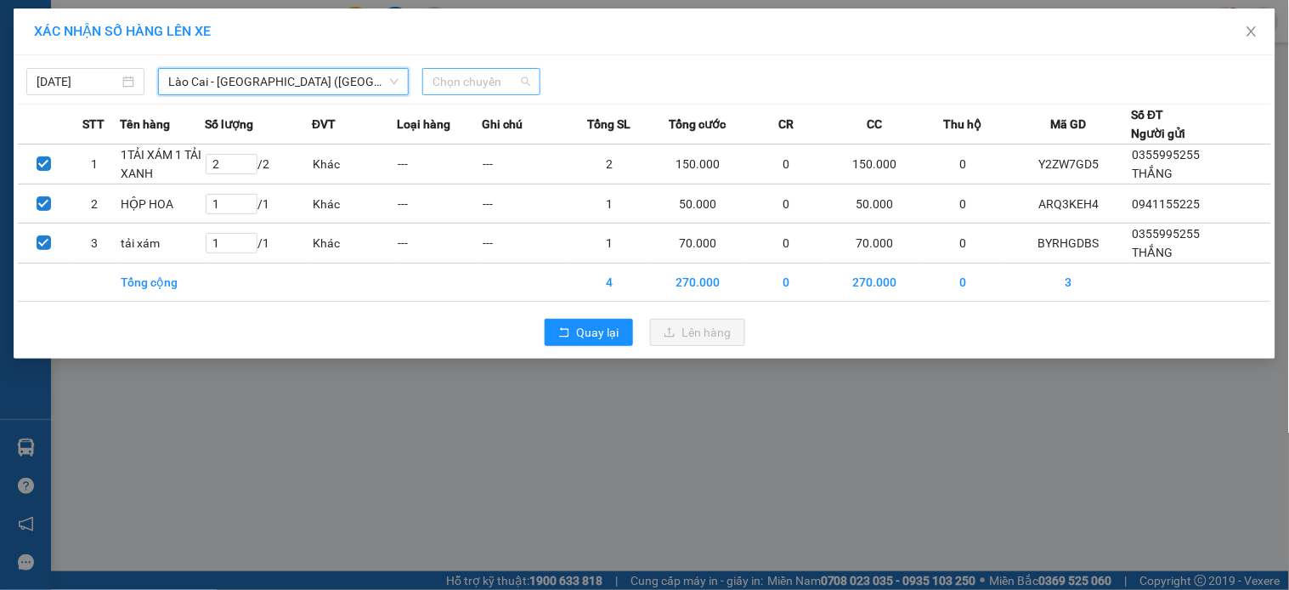
click at [468, 80] on span "Chọn chuyến" at bounding box center [481, 81] width 98 height 25
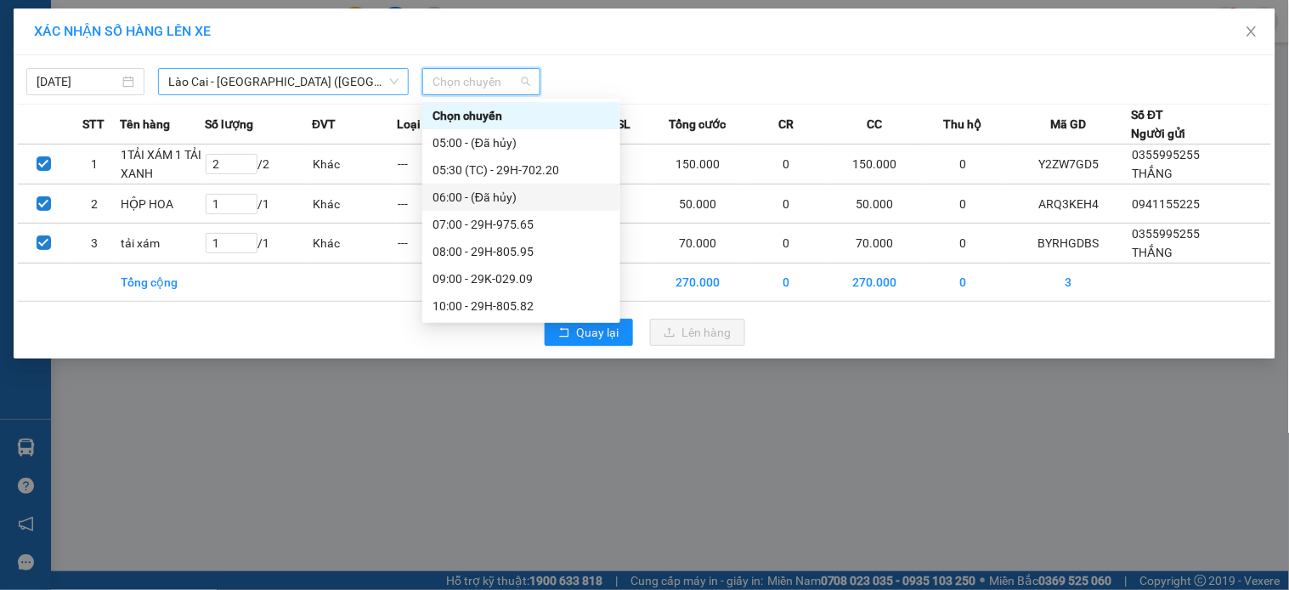
drag, startPoint x: 190, startPoint y: 62, endPoint x: 199, endPoint y: 70, distance: 11.4
click at [195, 64] on div "[DATE] [GEOGRAPHIC_DATA] - [GEOGRAPHIC_DATA] ([GEOGRAPHIC_DATA]) LỌC THEO Nhóm …" at bounding box center [644, 77] width 1253 height 36
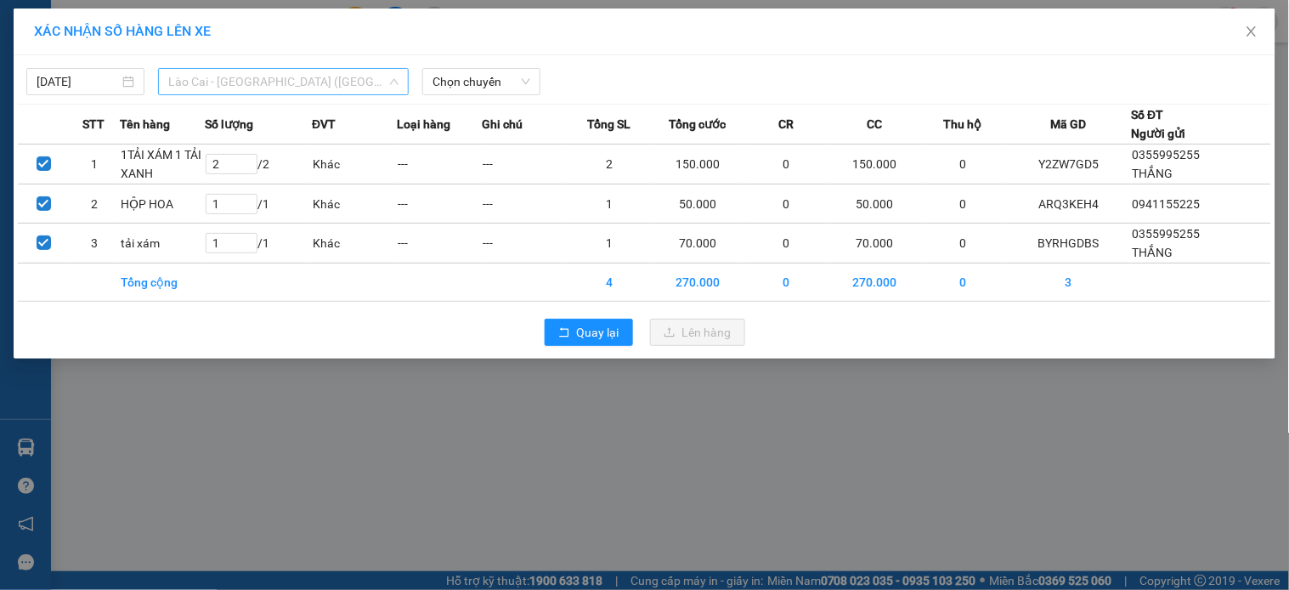
click at [204, 71] on span "Lào Cai - [GEOGRAPHIC_DATA] ([GEOGRAPHIC_DATA])" at bounding box center [283, 81] width 230 height 25
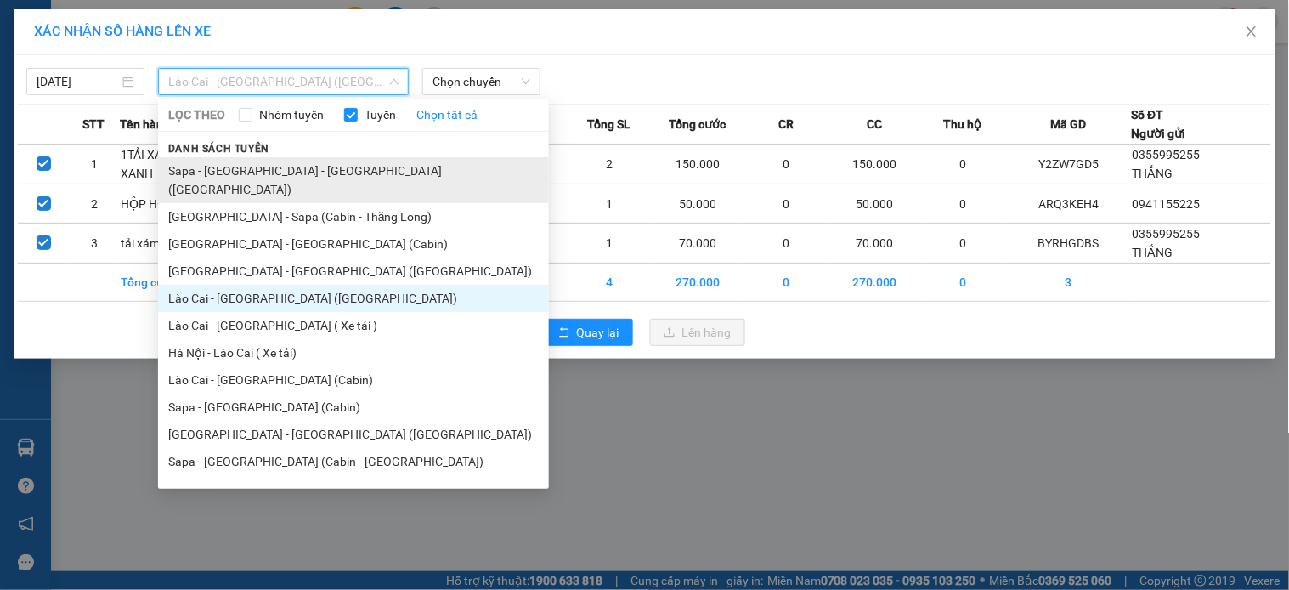
click at [249, 168] on li "Sapa - [GEOGRAPHIC_DATA] - [GEOGRAPHIC_DATA] ([GEOGRAPHIC_DATA])" at bounding box center [353, 180] width 391 height 46
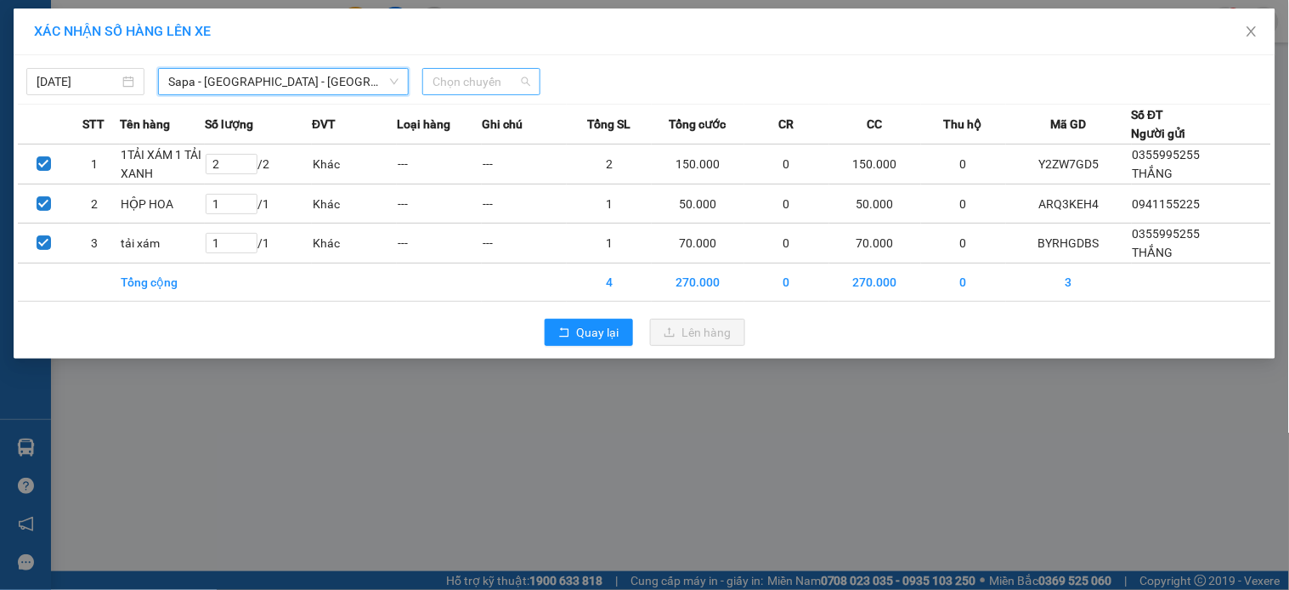
click at [488, 77] on span "Chọn chuyến" at bounding box center [481, 81] width 98 height 25
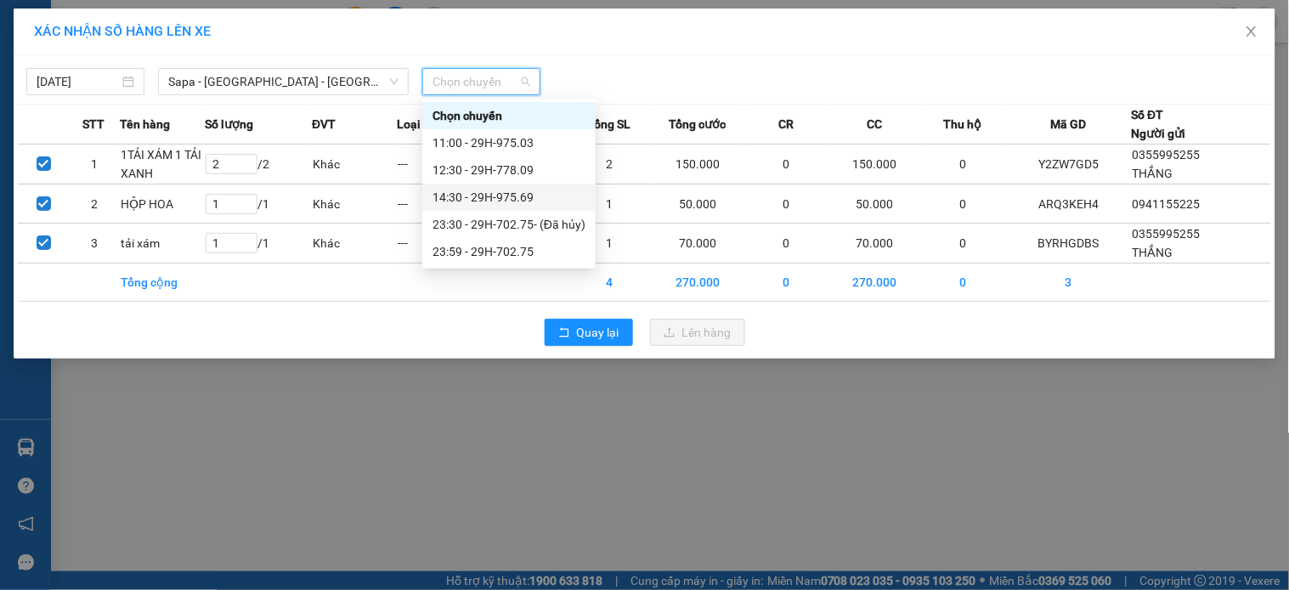
click at [539, 194] on div "14:30 - 29H-975.69" at bounding box center [508, 197] width 153 height 19
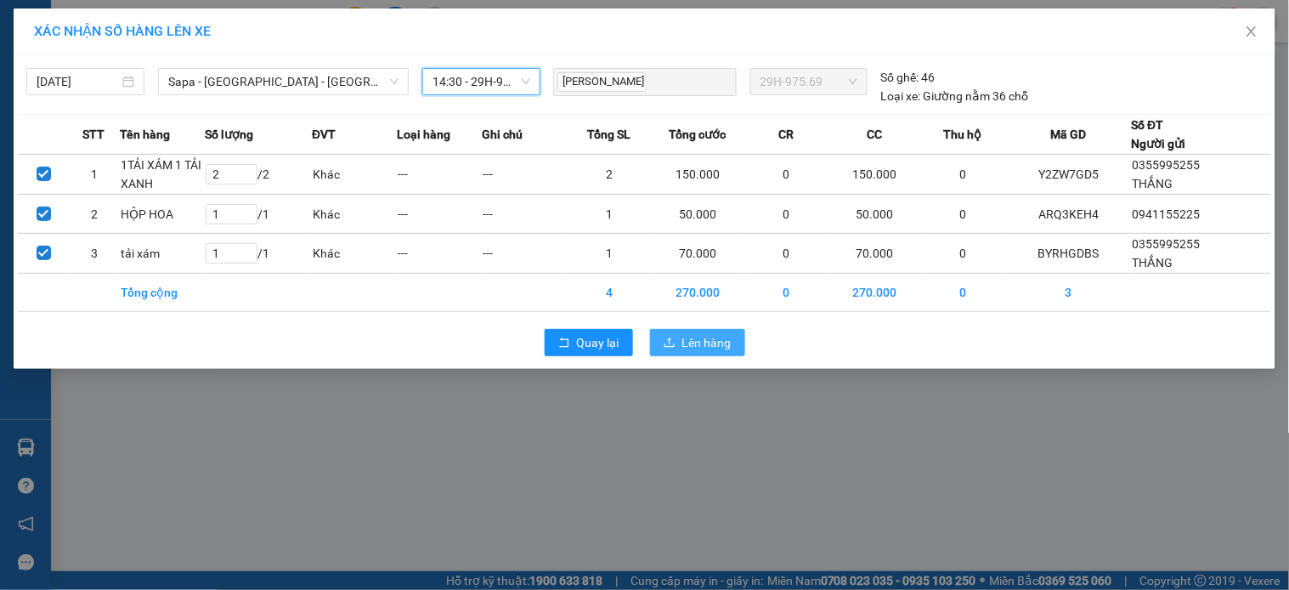
click at [675, 343] on icon "upload" at bounding box center [670, 342] width 12 height 12
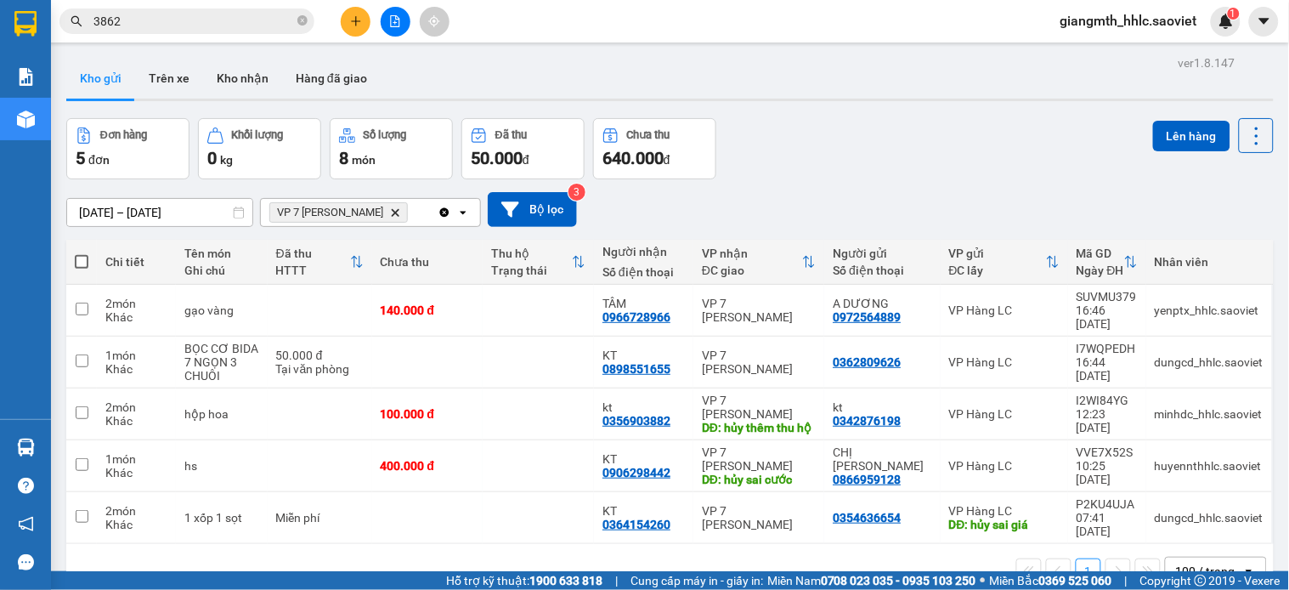
click at [399, 211] on icon "VP 7 Phạm Văn Đồng, close by backspace" at bounding box center [396, 212] width 8 height 8
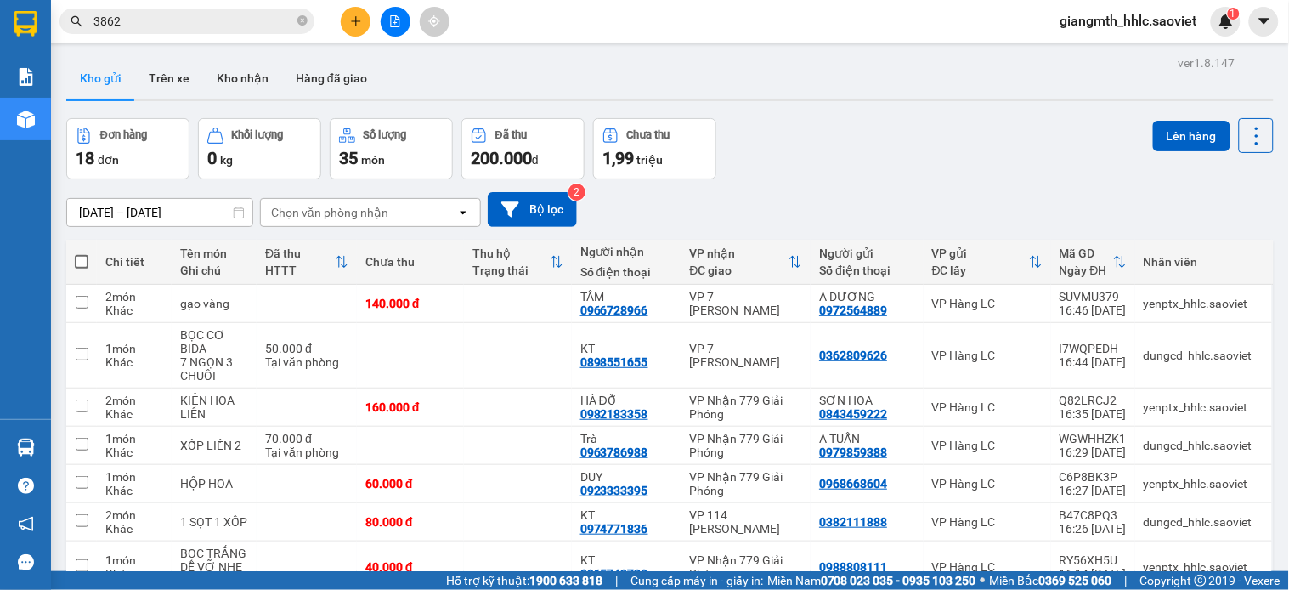
click at [438, 221] on div "Chọn văn phòng nhận" at bounding box center [358, 212] width 195 height 27
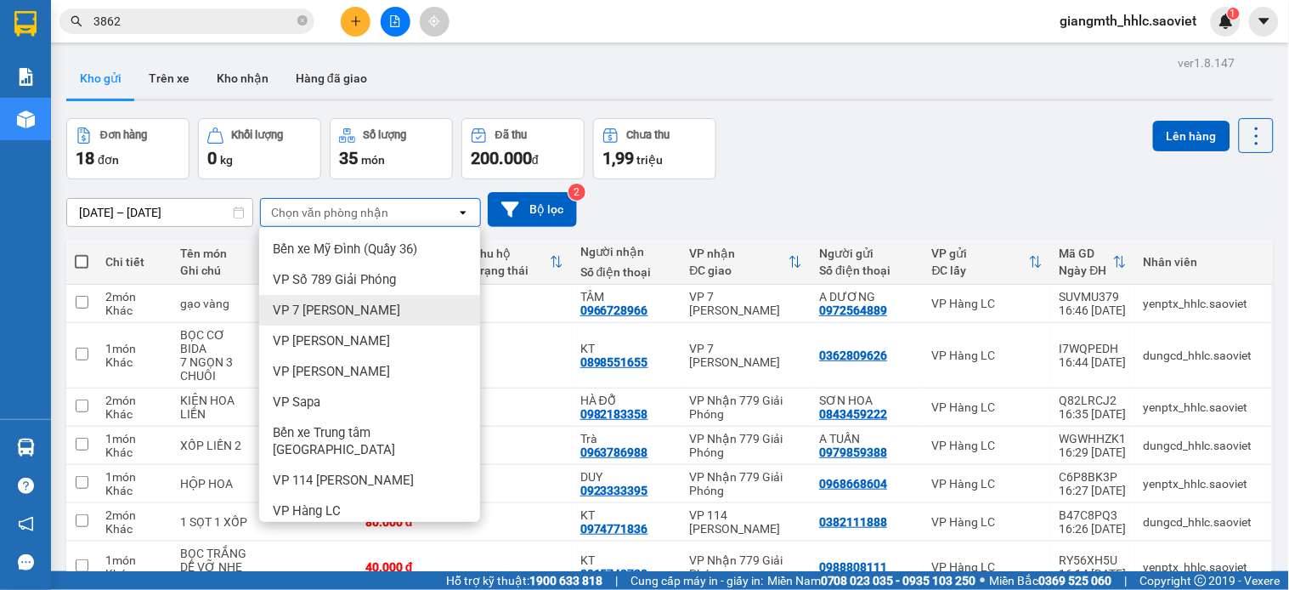
click at [337, 309] on span "VP 7 [PERSON_NAME]" at bounding box center [336, 310] width 127 height 17
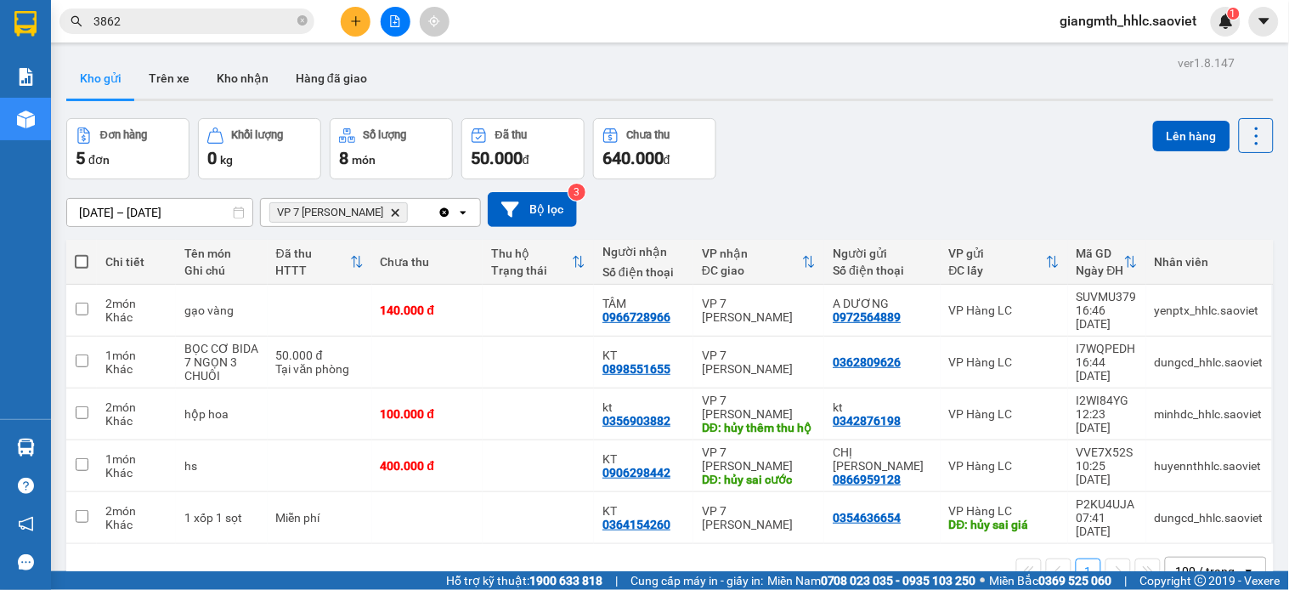
click at [388, 210] on span "VP 7 [PERSON_NAME] Delete" at bounding box center [338, 212] width 138 height 20
click at [398, 210] on icon "Delete" at bounding box center [395, 212] width 10 height 10
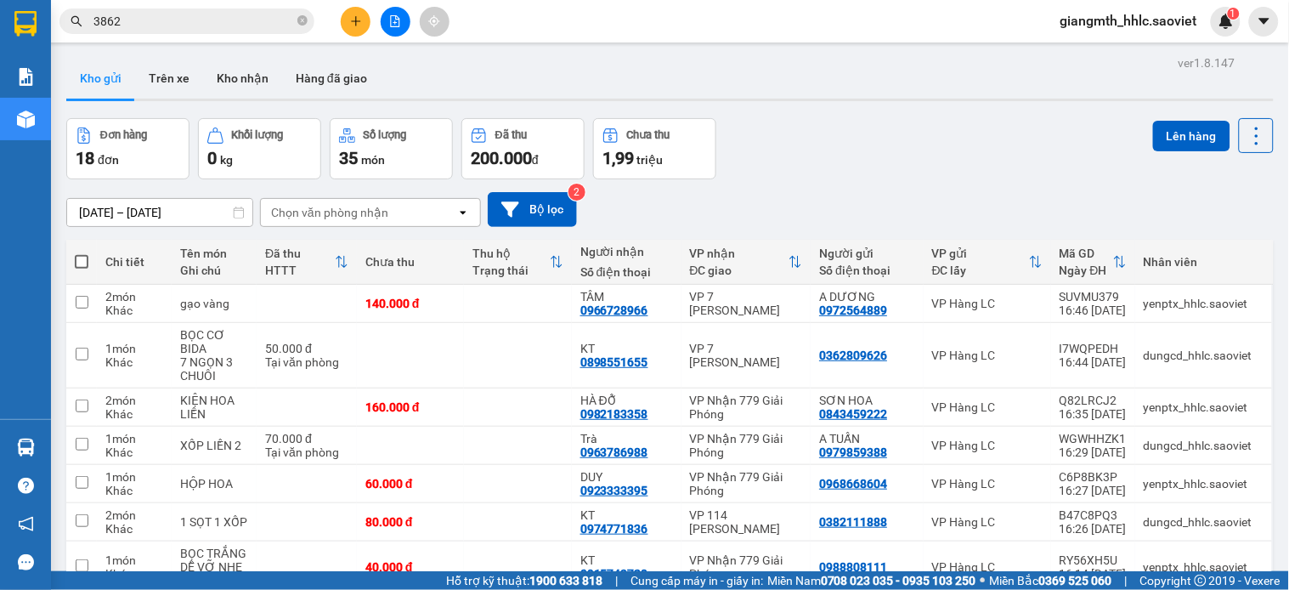
click at [403, 219] on div "Chọn văn phòng nhận" at bounding box center [358, 212] width 195 height 27
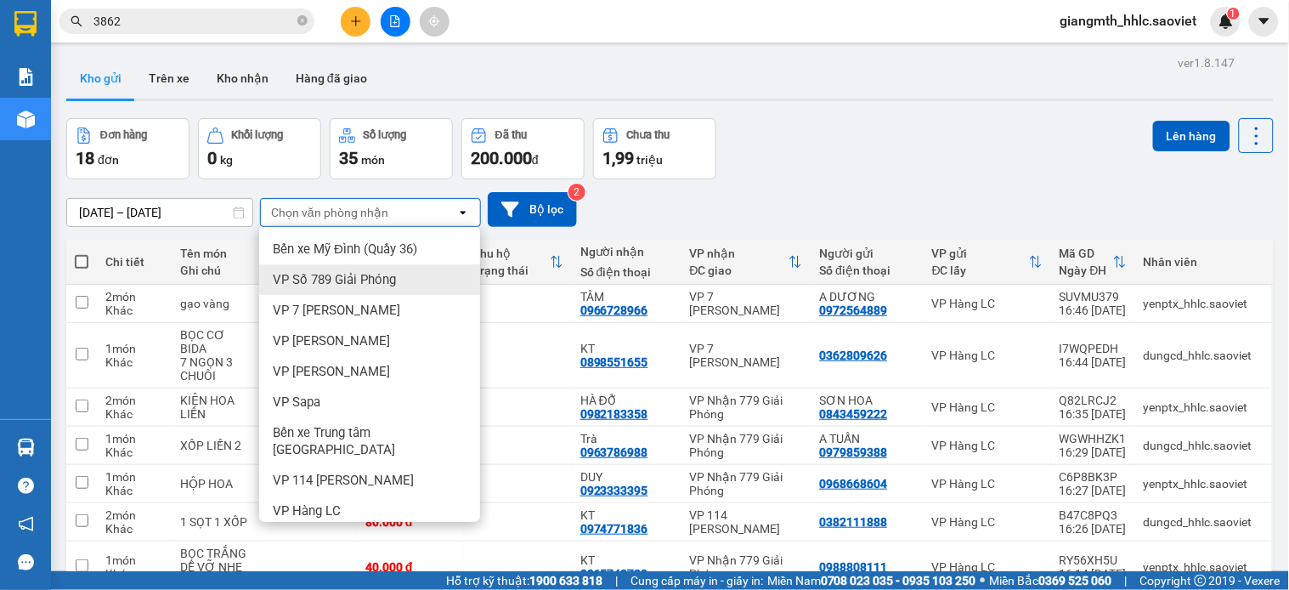
click at [835, 189] on div "[DATE] – [DATE] Press the down arrow key to interact with the calendar and sele…" at bounding box center [669, 209] width 1207 height 60
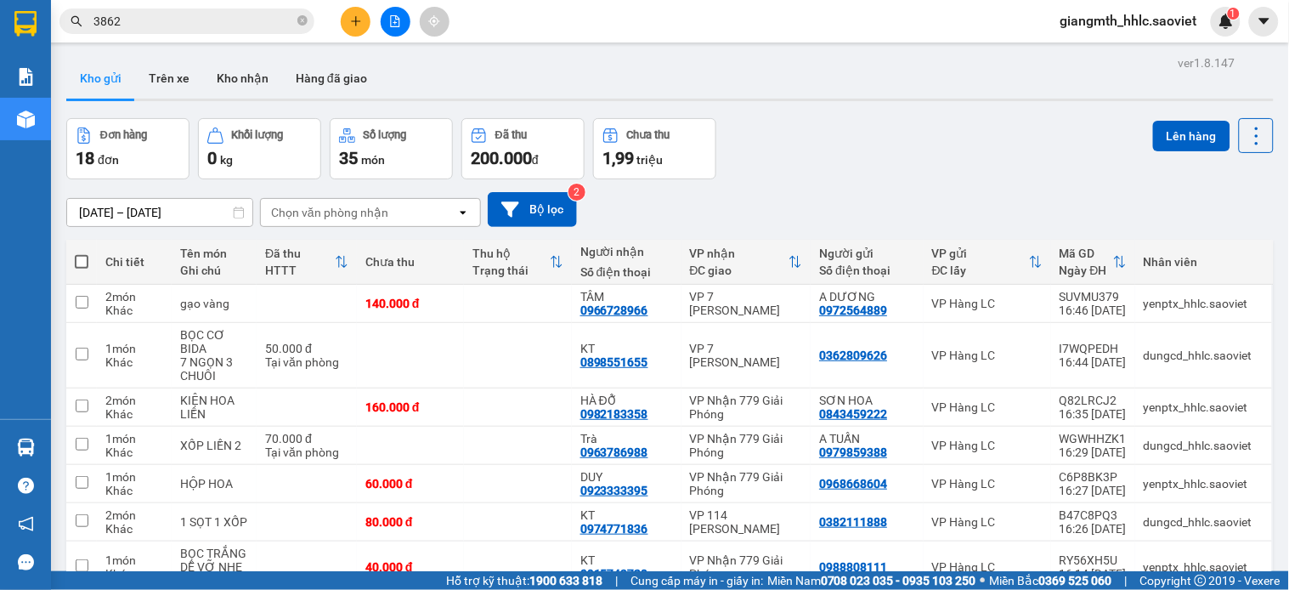
scroll to position [283, 0]
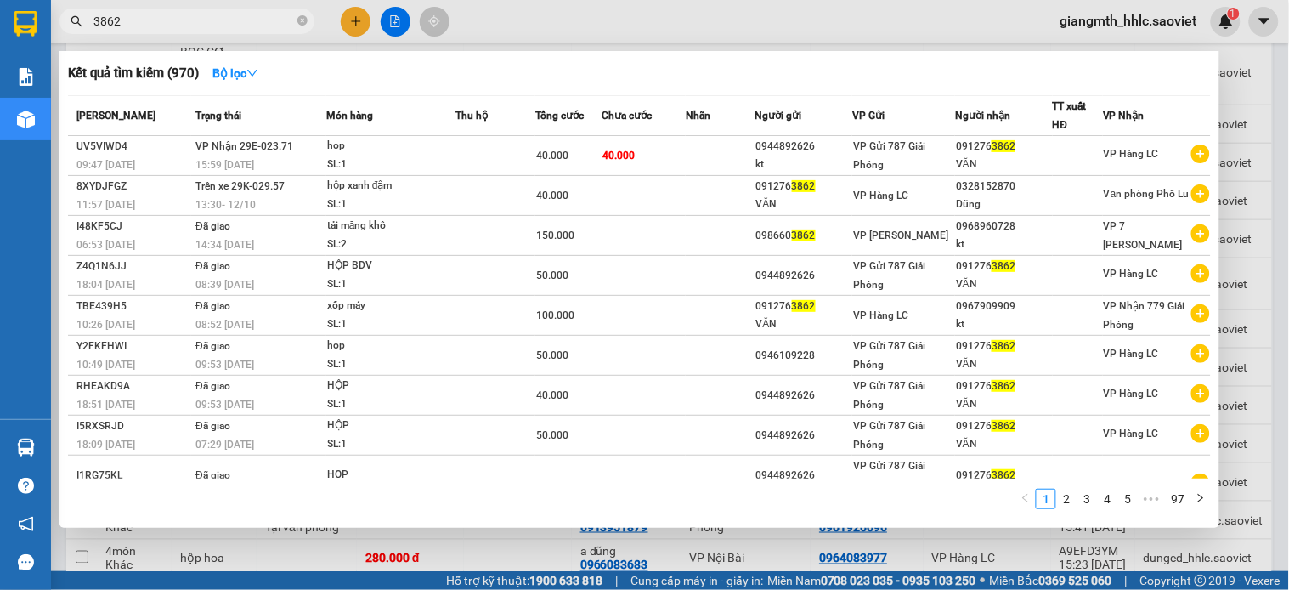
click at [189, 25] on input "3862" at bounding box center [193, 21] width 201 height 19
click at [190, 25] on input "3862" at bounding box center [193, 21] width 201 height 19
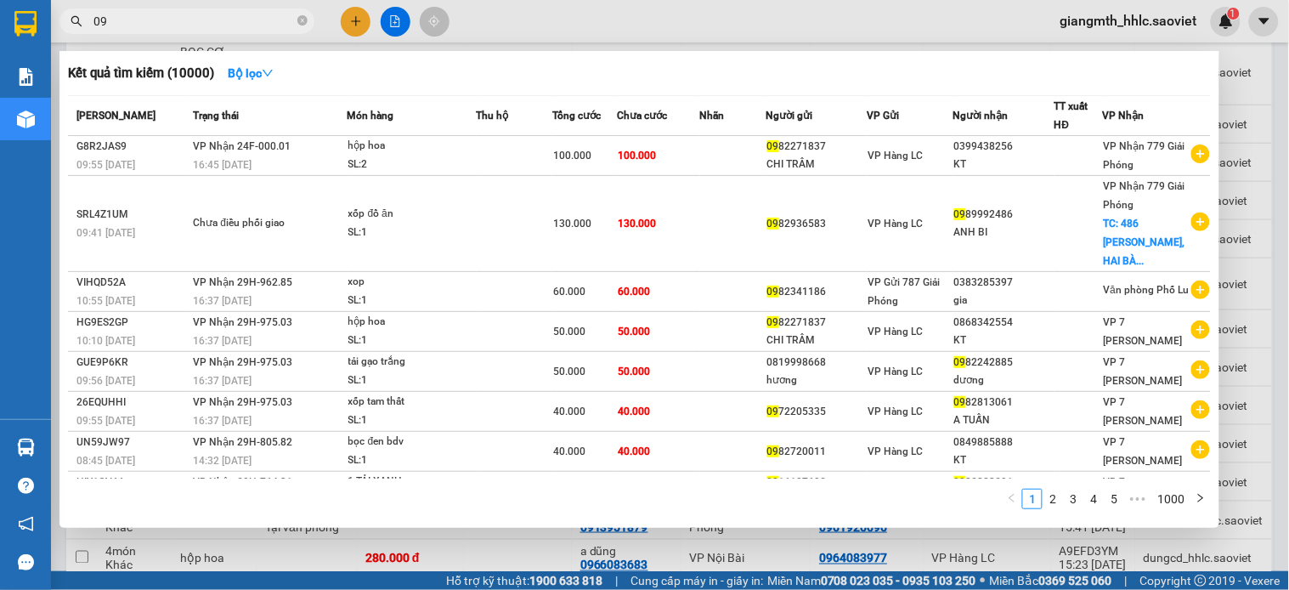
type input "0"
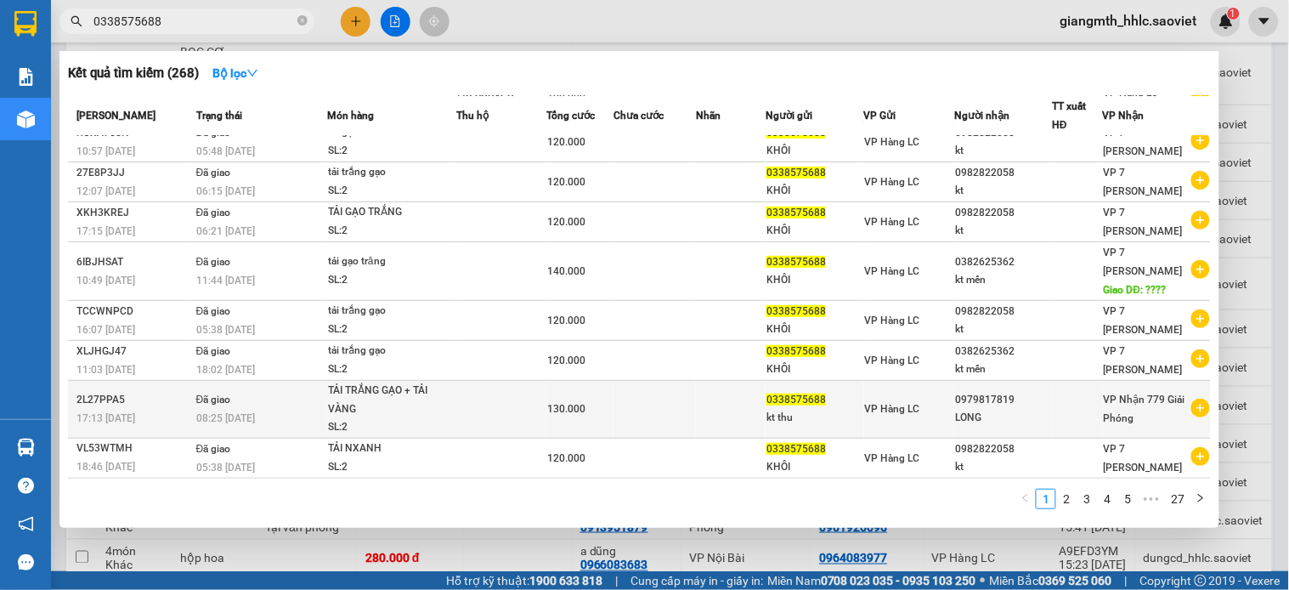
scroll to position [0, 0]
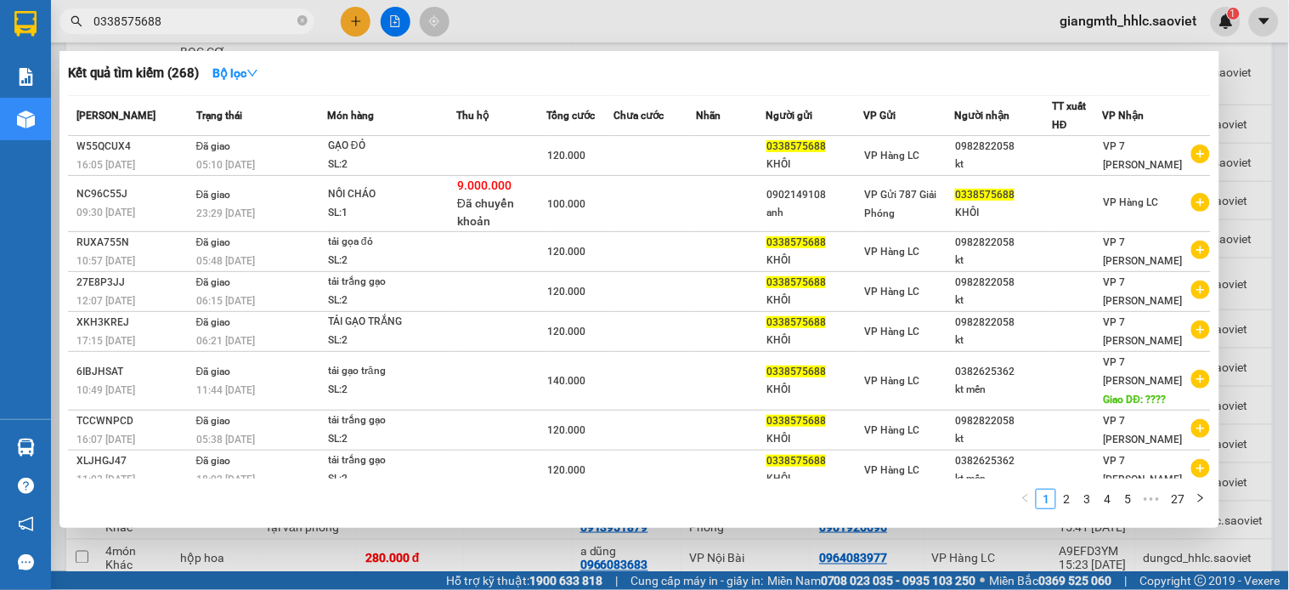
click at [243, 17] on input "0338575688" at bounding box center [193, 21] width 201 height 19
click at [251, 19] on input "0338575688" at bounding box center [193, 21] width 201 height 19
click at [229, 14] on input "0338575688" at bounding box center [193, 21] width 201 height 19
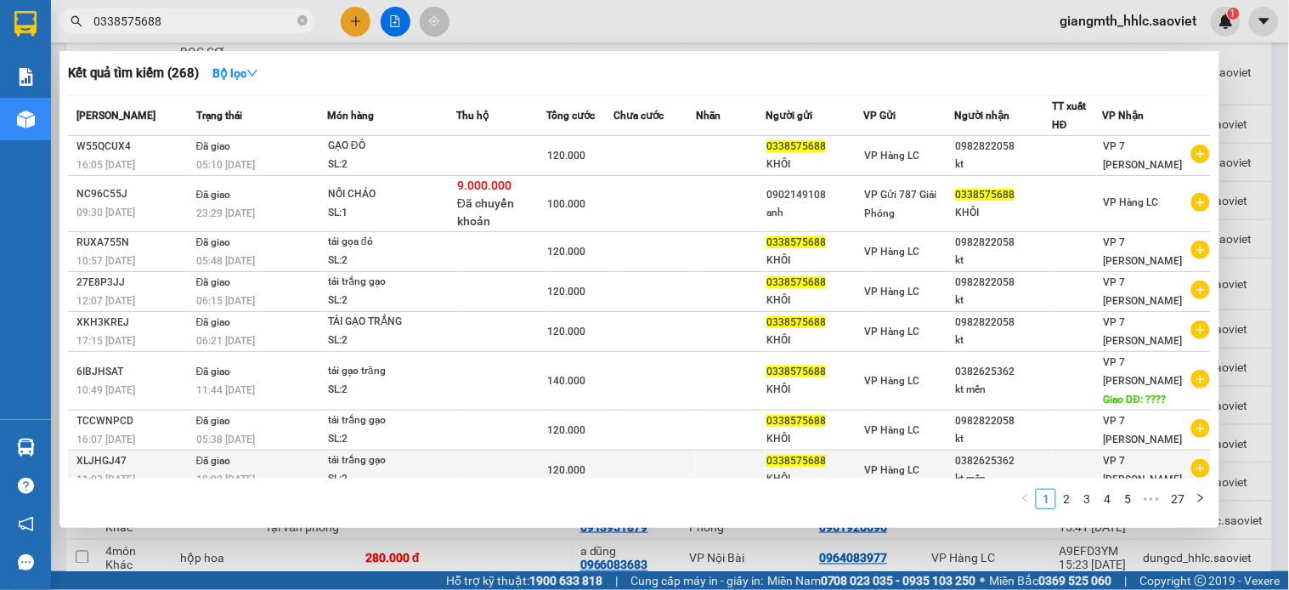
scroll to position [111, 0]
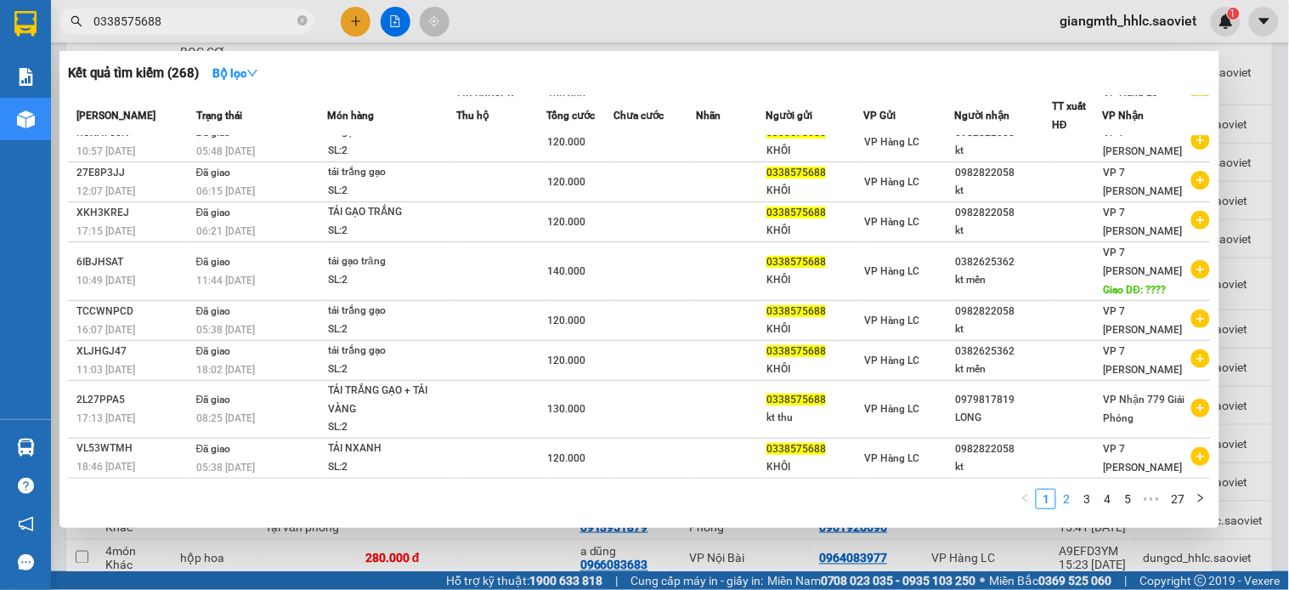
click at [1068, 502] on link "2" at bounding box center [1066, 498] width 19 height 19
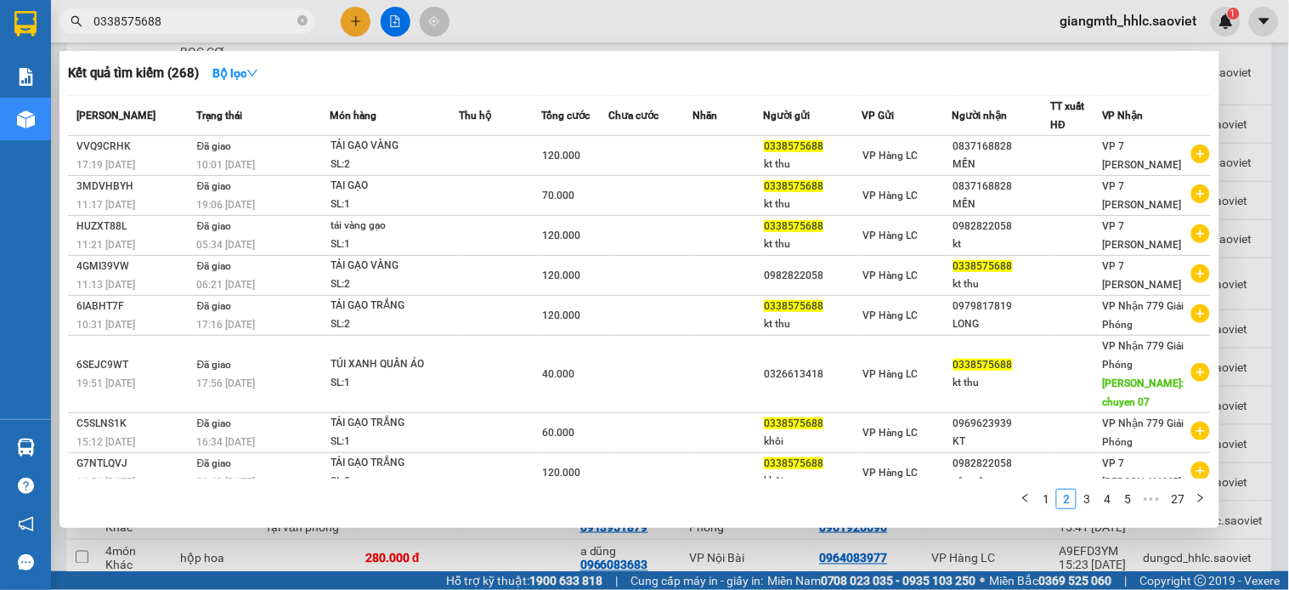
scroll to position [97, 0]
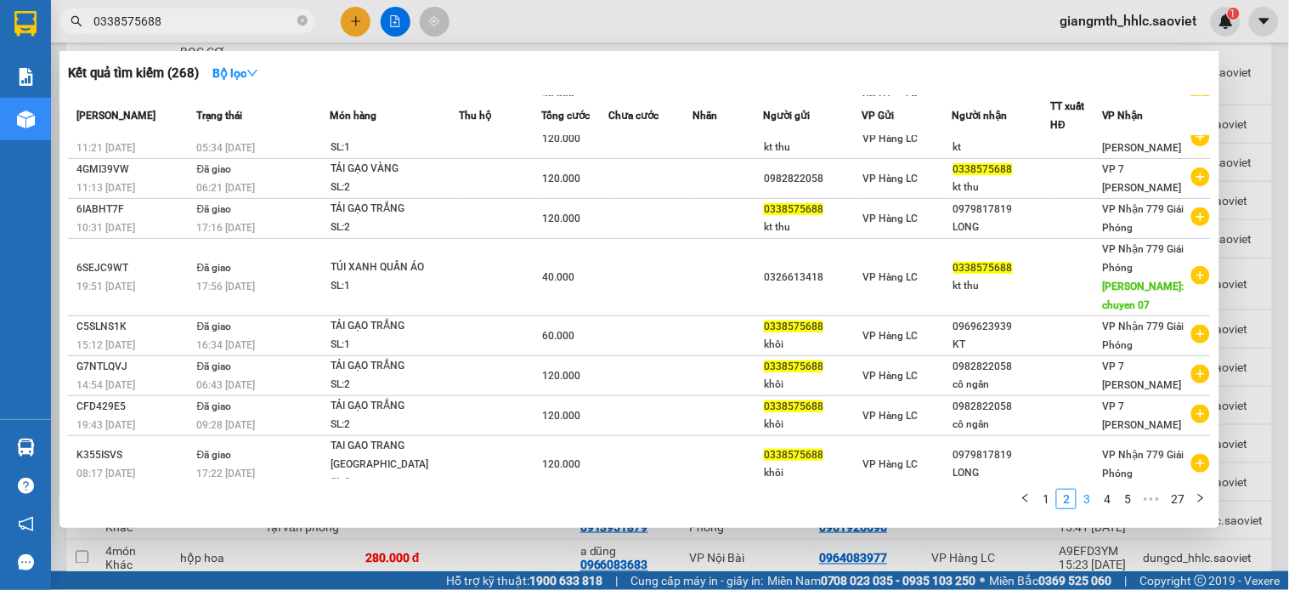
click at [1093, 496] on link "3" at bounding box center [1086, 498] width 19 height 19
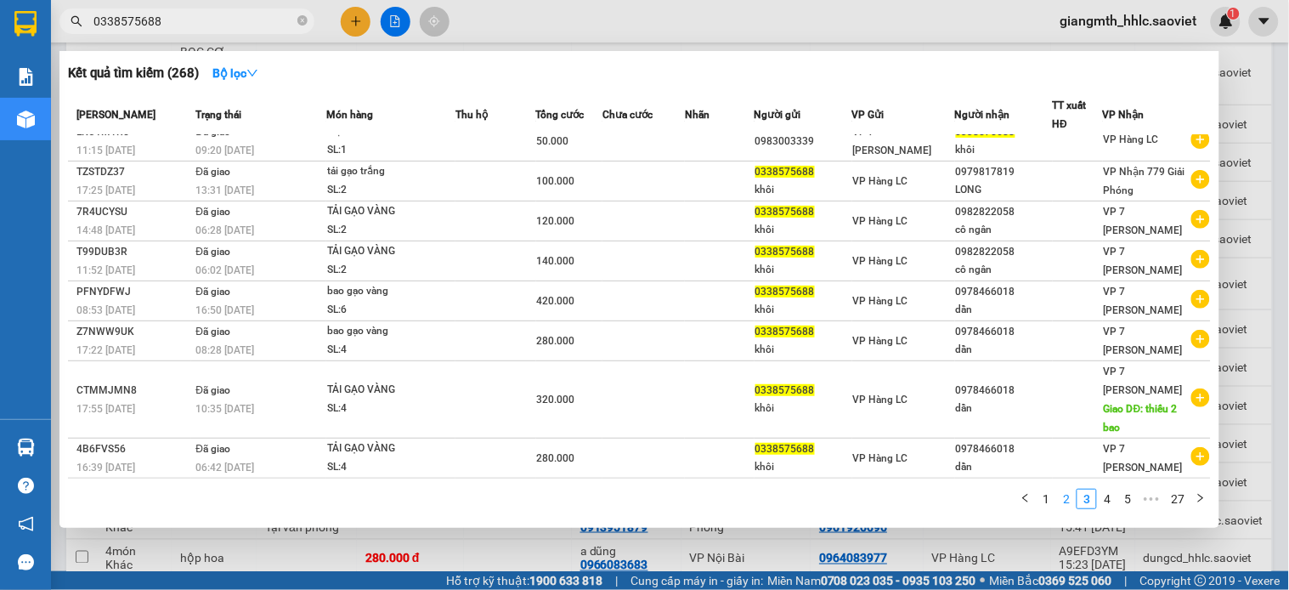
click at [1066, 506] on link "2" at bounding box center [1066, 498] width 19 height 19
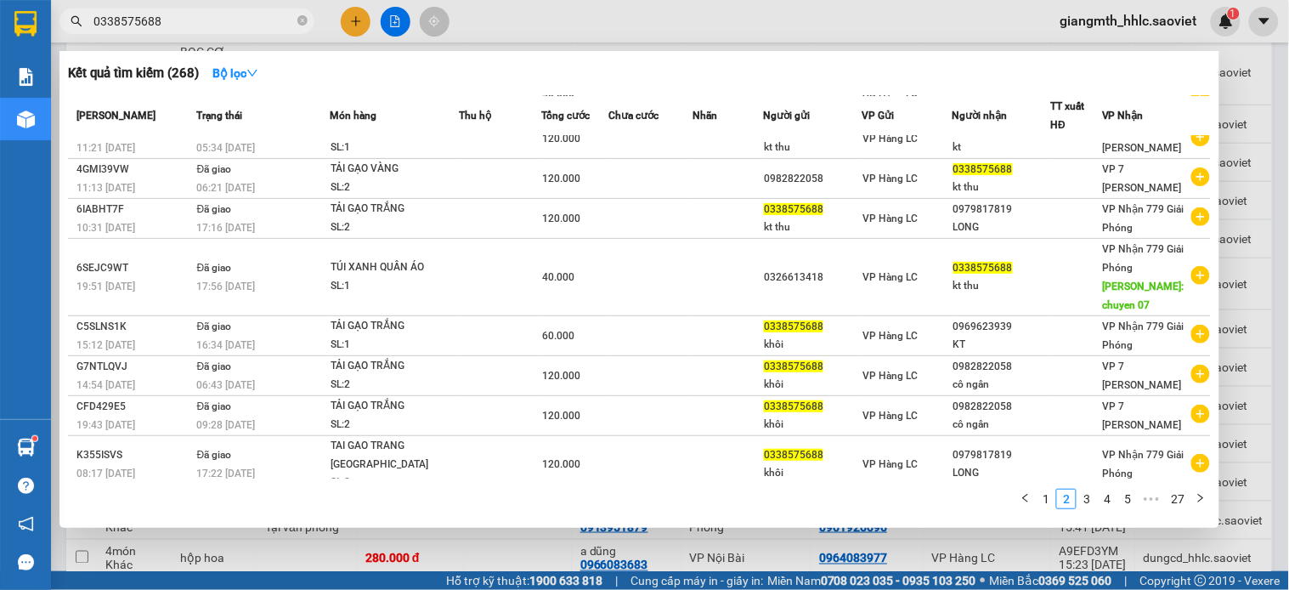
click at [664, 31] on div at bounding box center [644, 295] width 1289 height 590
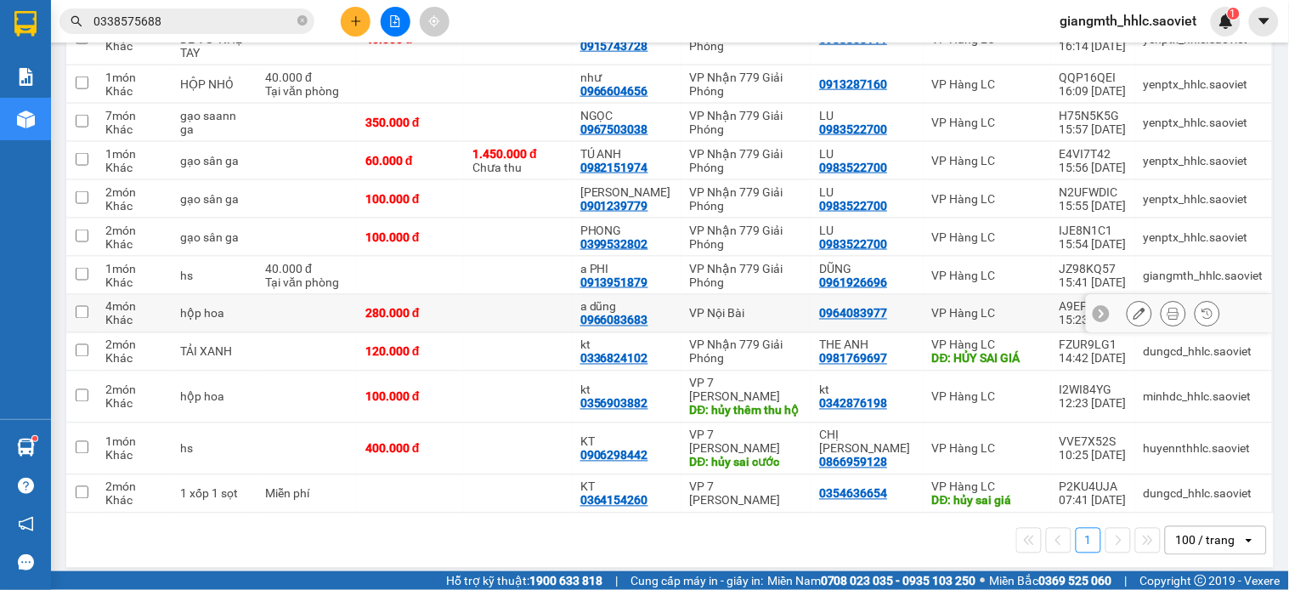
scroll to position [0, 0]
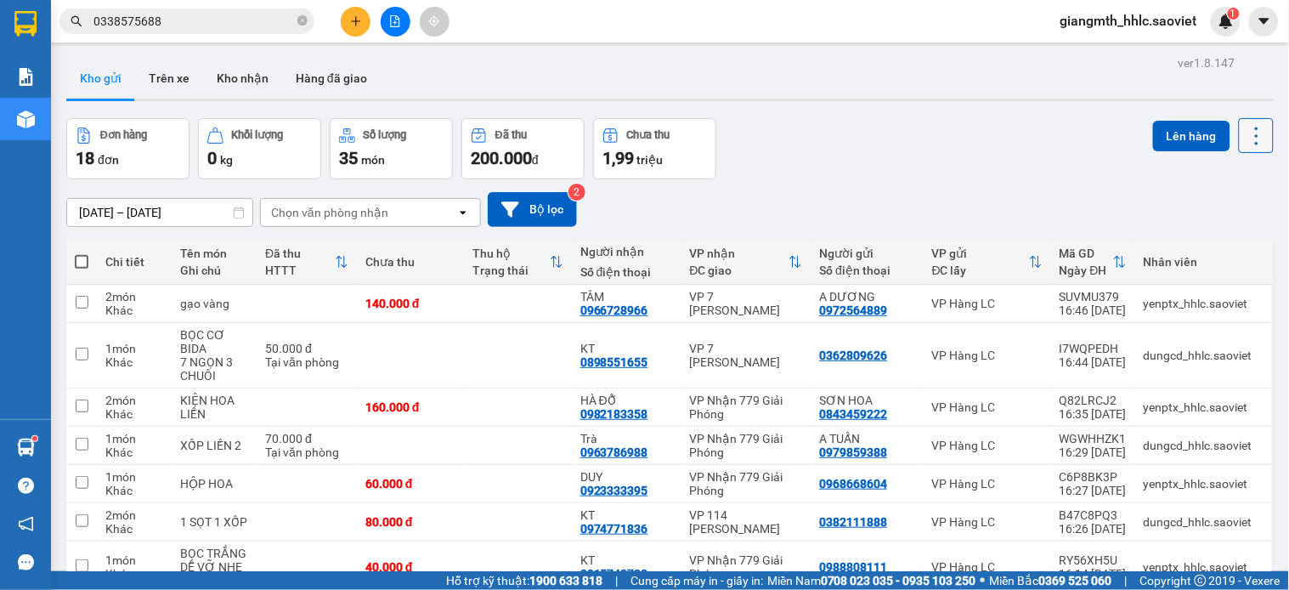
click at [1239, 126] on button at bounding box center [1256, 135] width 35 height 35
click at [1208, 246] on span "Làm mới" at bounding box center [1216, 242] width 47 height 17
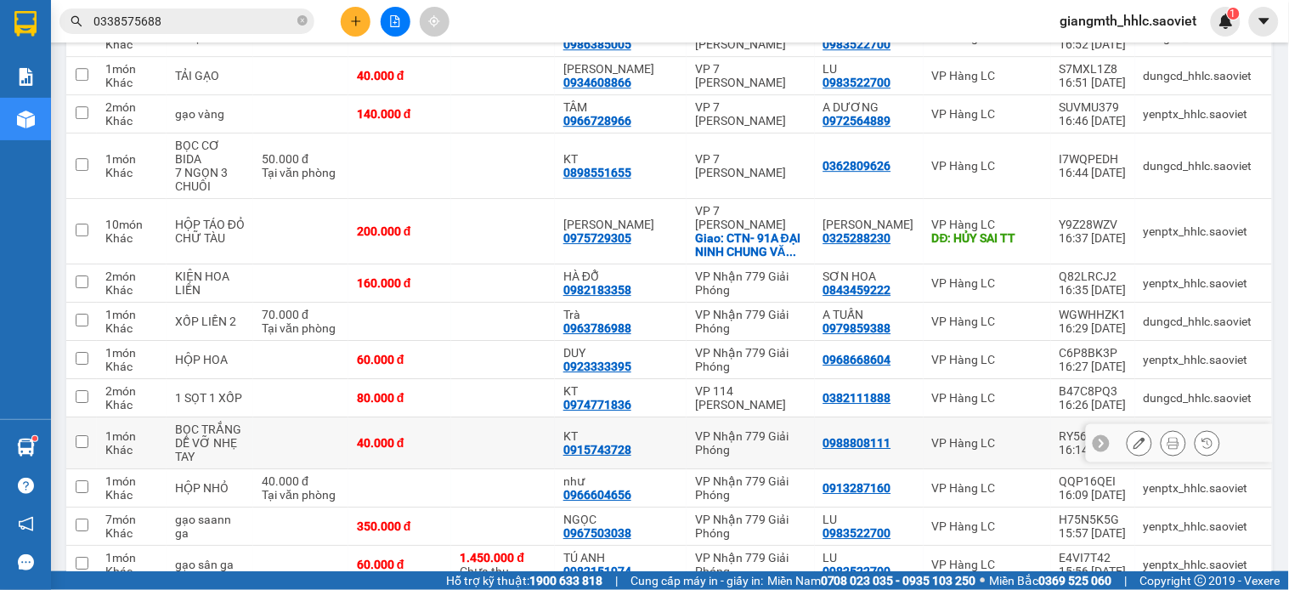
scroll to position [1590, 0]
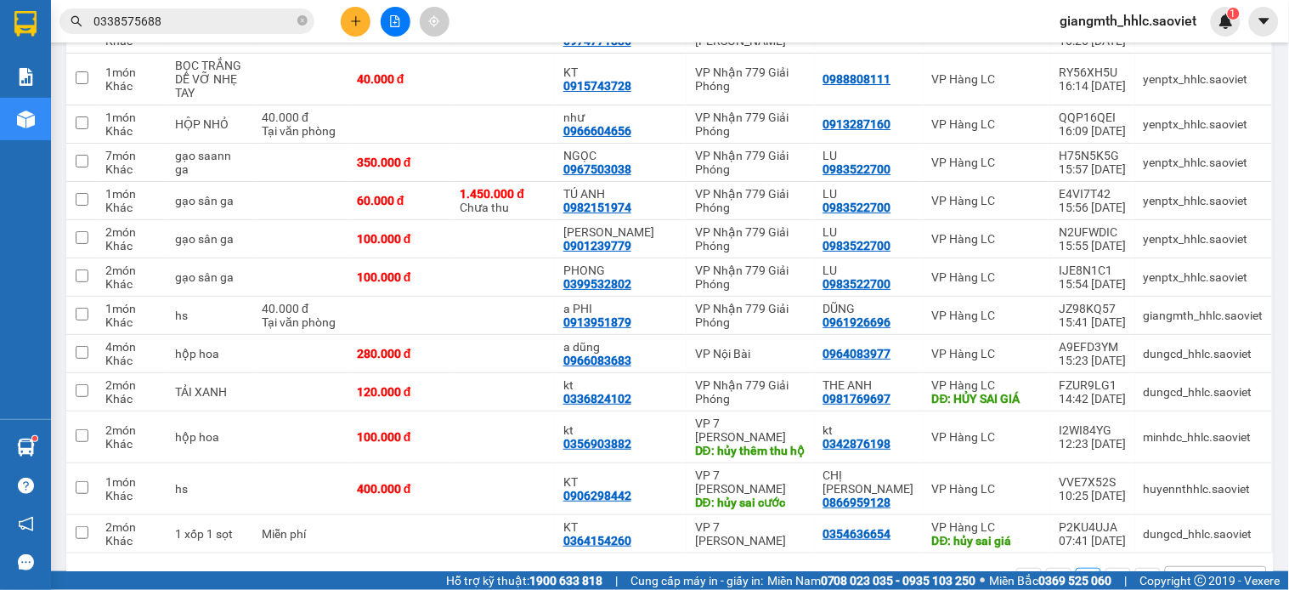
click at [217, 22] on input "0338575688" at bounding box center [193, 21] width 201 height 19
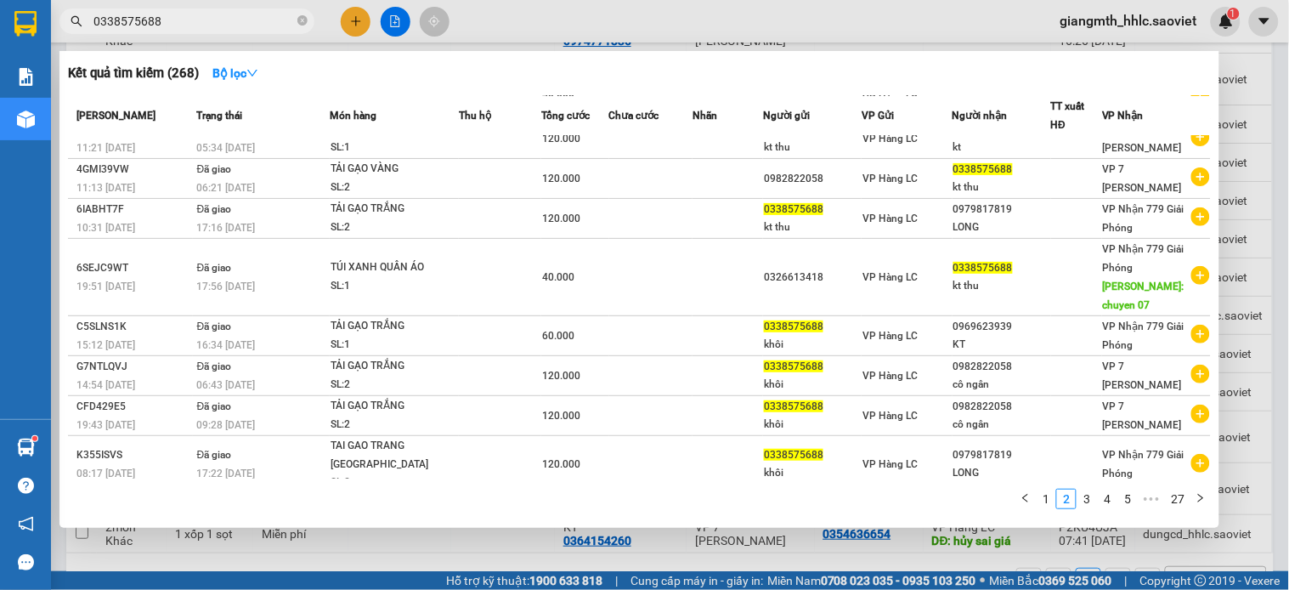
click at [217, 22] on input "0338575688" at bounding box center [193, 21] width 201 height 19
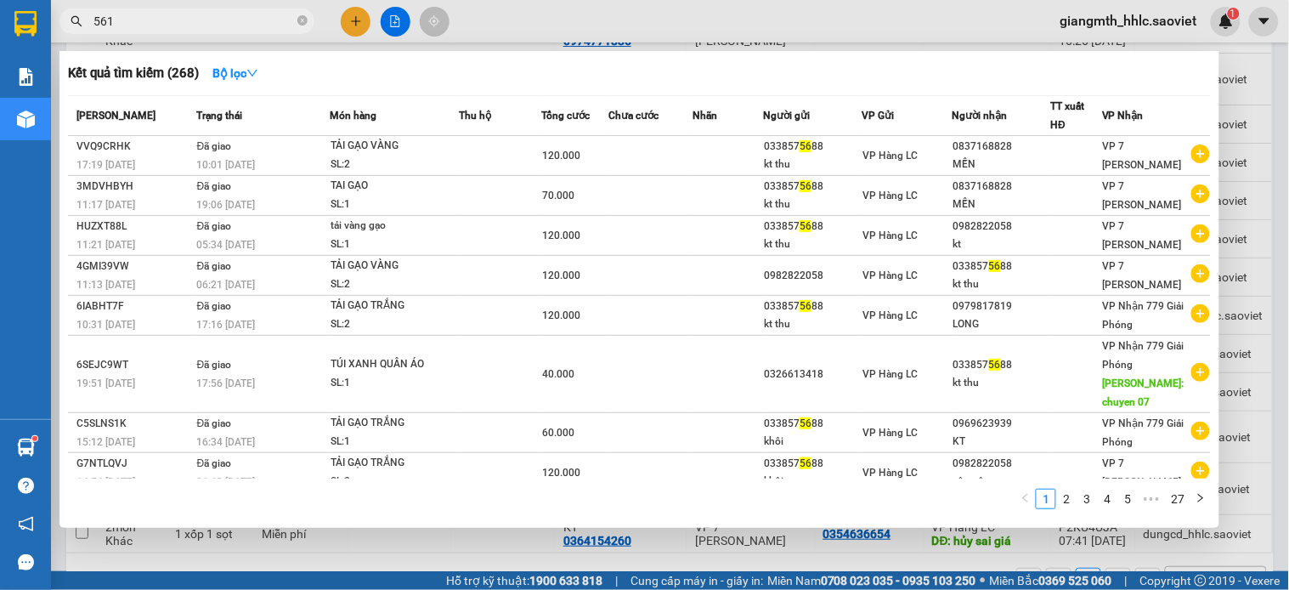
type input "5611"
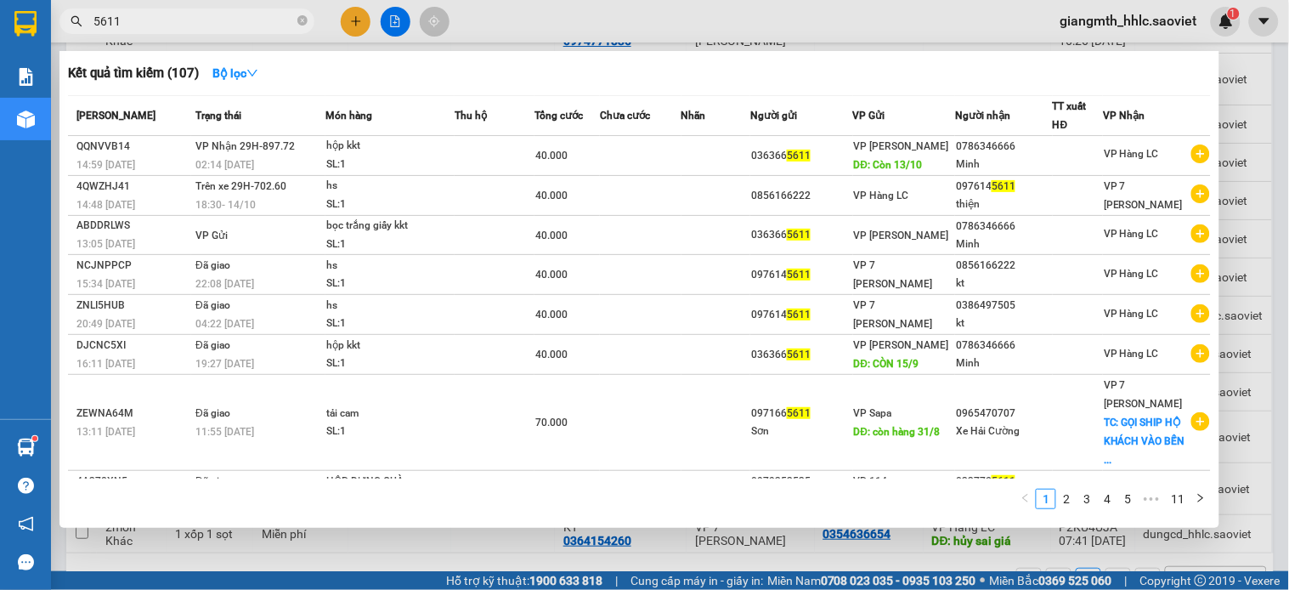
click at [292, 20] on input "5611" at bounding box center [193, 21] width 201 height 19
click at [298, 25] on icon "close-circle" at bounding box center [302, 20] width 10 height 10
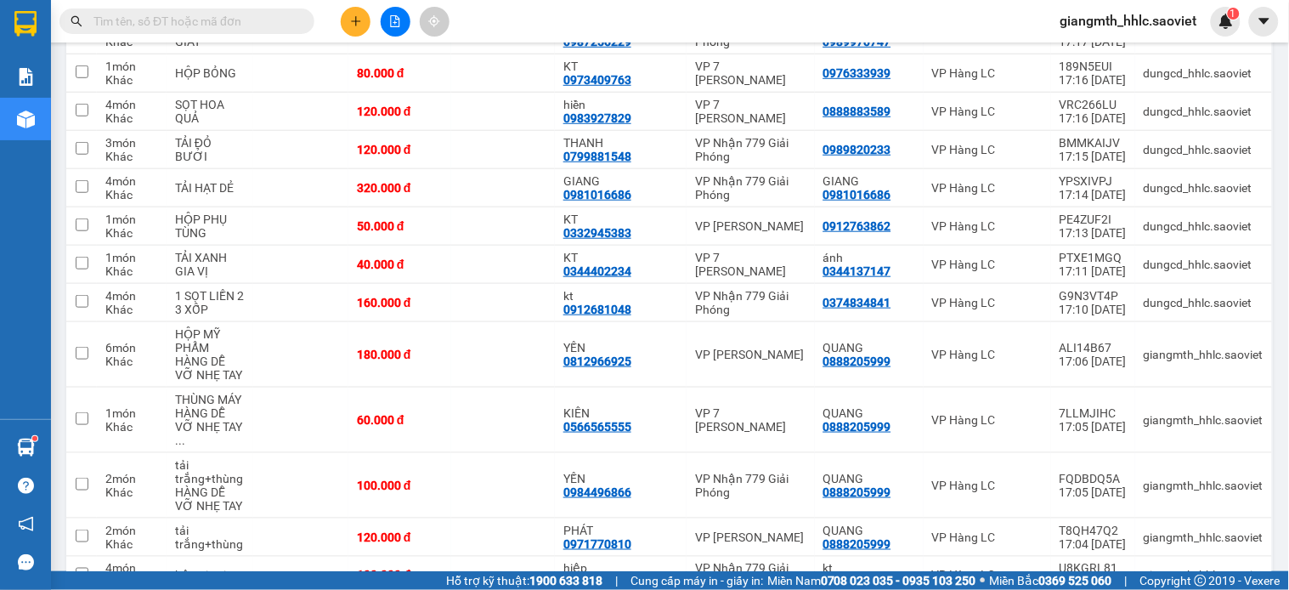
scroll to position [0, 0]
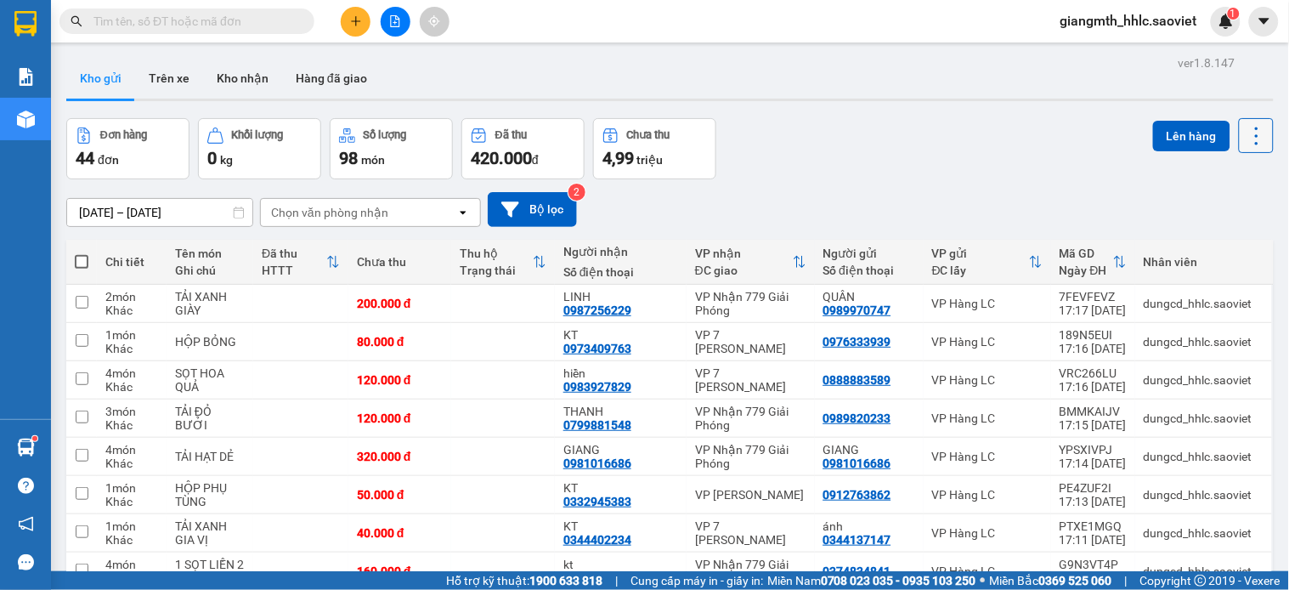
click at [1246, 138] on icon at bounding box center [1257, 136] width 24 height 24
click at [1203, 238] on span "Làm mới" at bounding box center [1216, 242] width 47 height 17
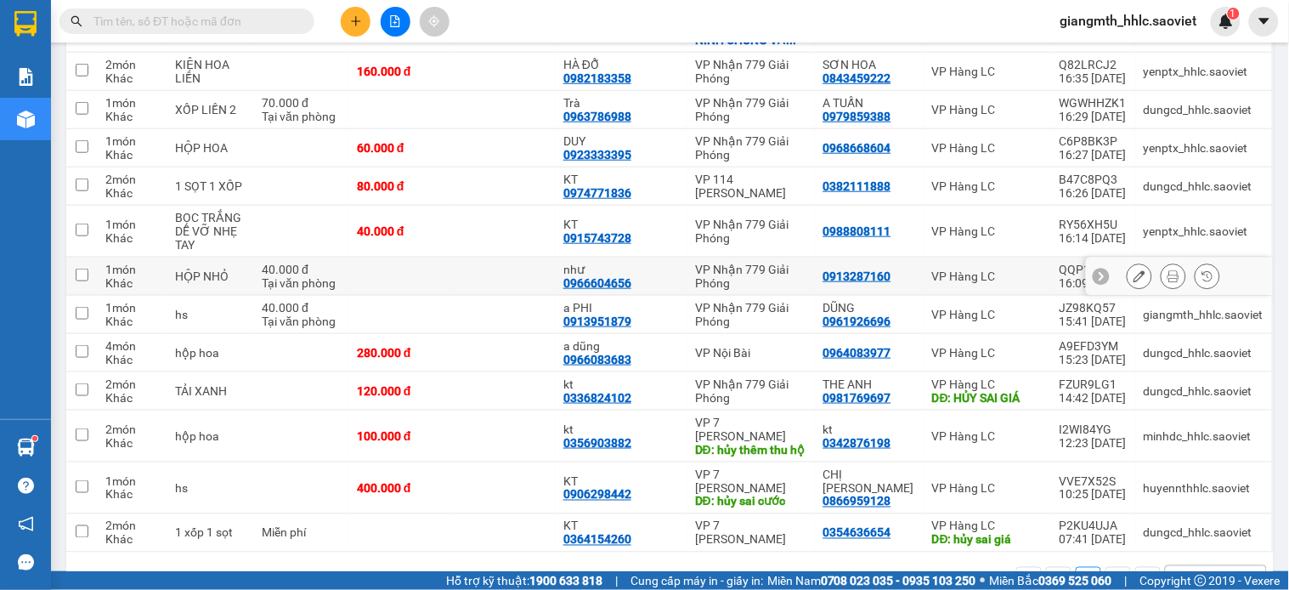
scroll to position [844, 0]
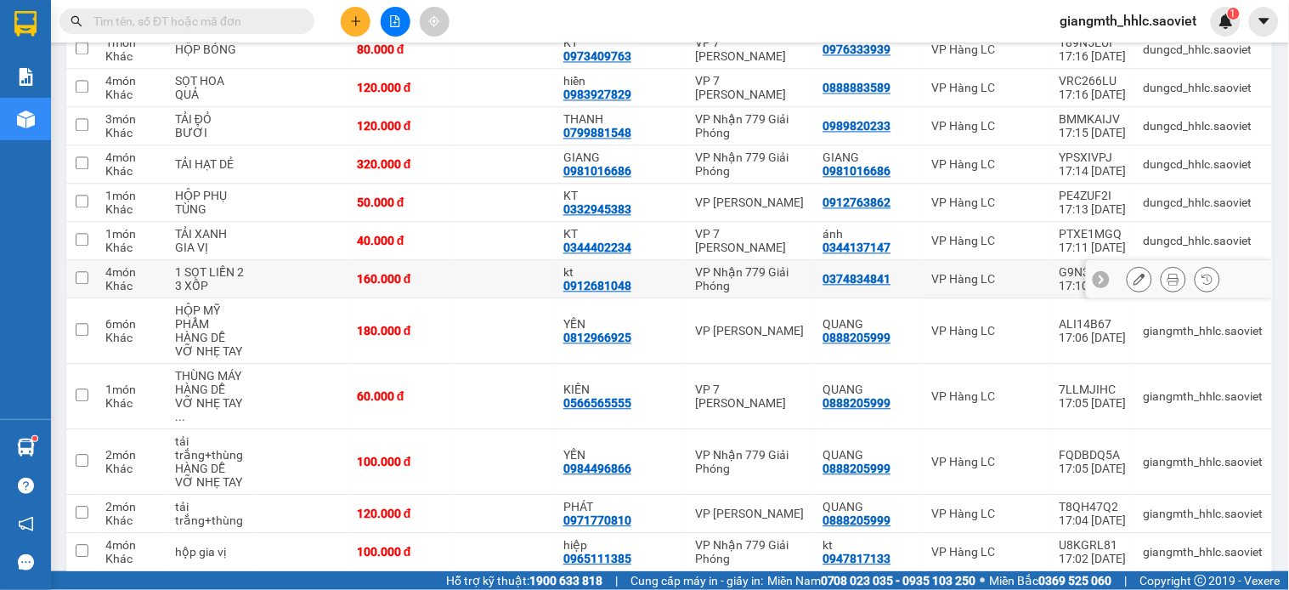
click at [498, 285] on td at bounding box center [503, 279] width 104 height 38
checkbox input "true"
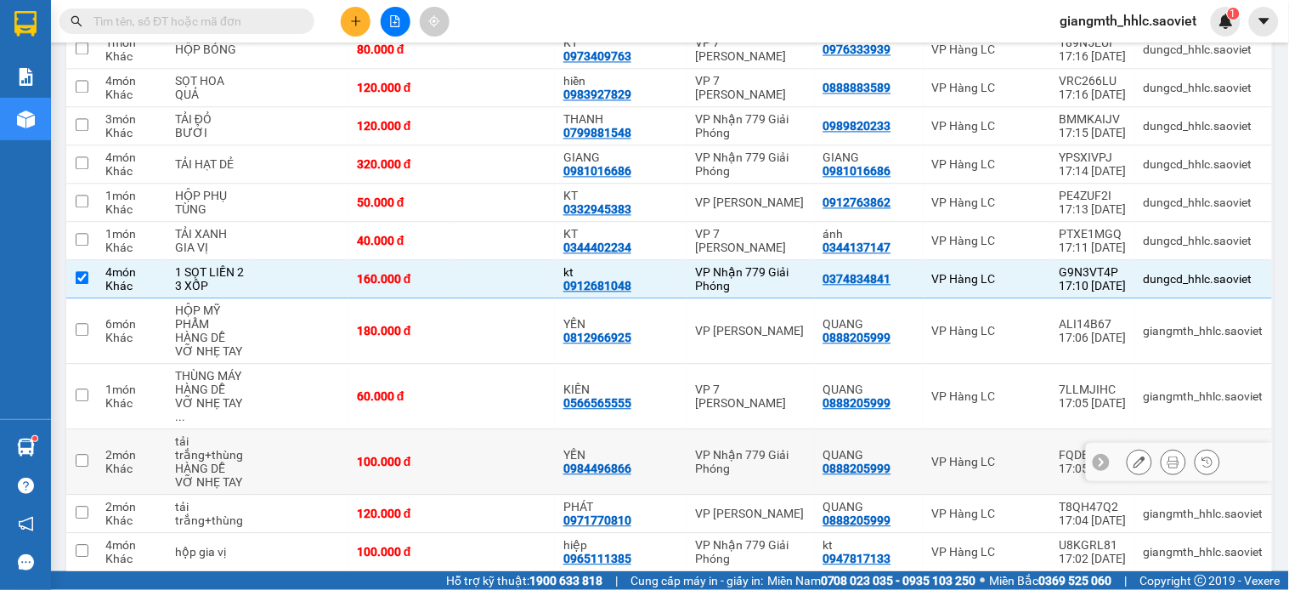
click at [502, 442] on td at bounding box center [503, 461] width 104 height 65
checkbox input "true"
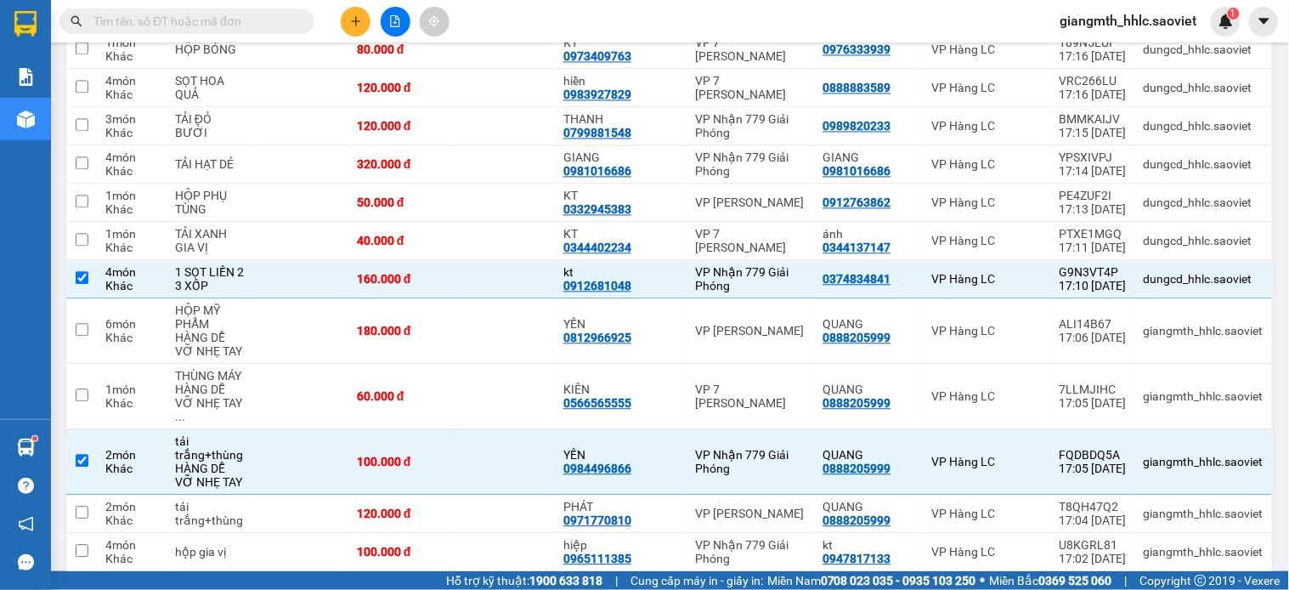
scroll to position [1986, 0]
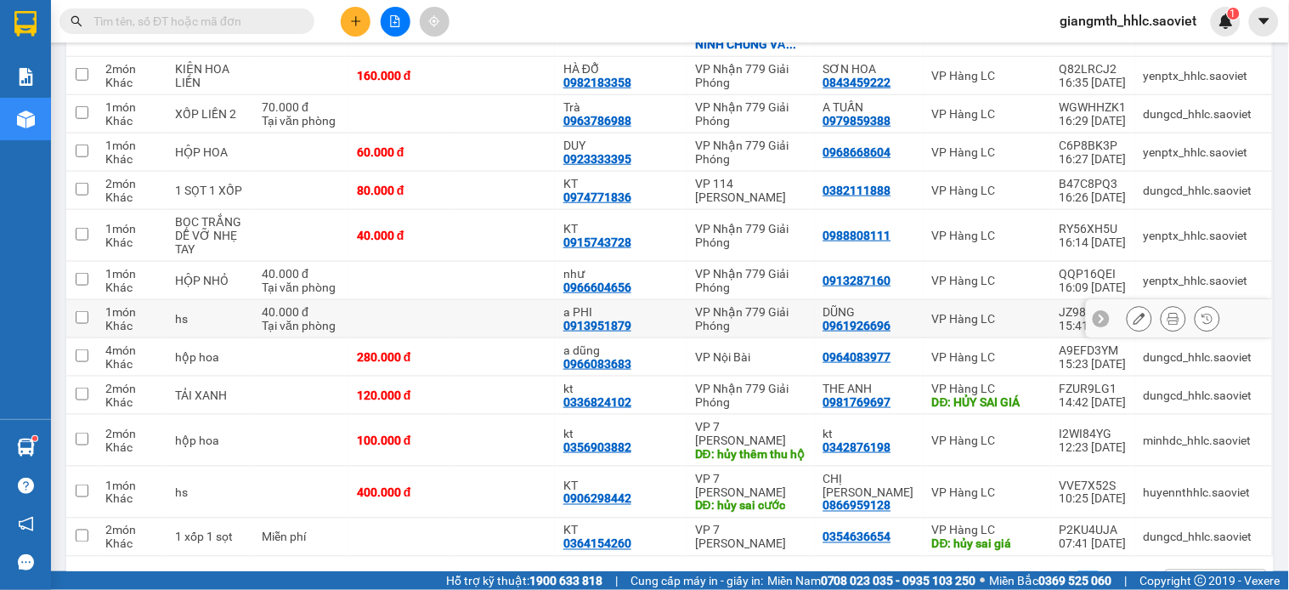
click at [782, 305] on div "VP Nhận 779 Giải Phóng" at bounding box center [750, 318] width 111 height 27
checkbox input "true"
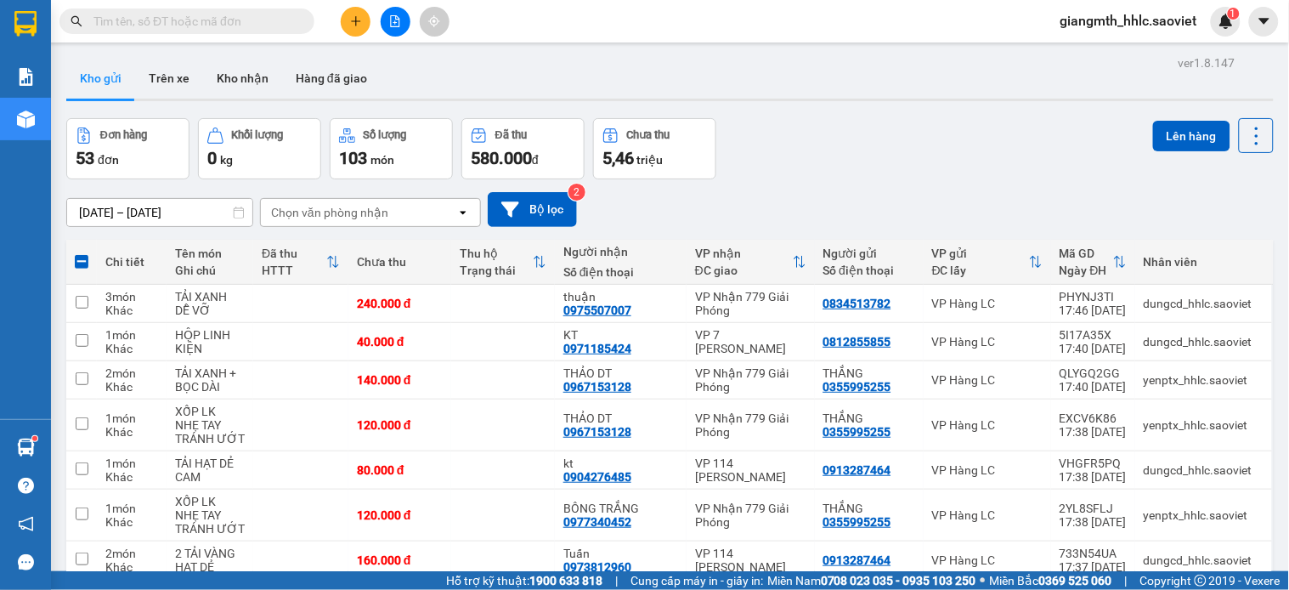
scroll to position [395, 0]
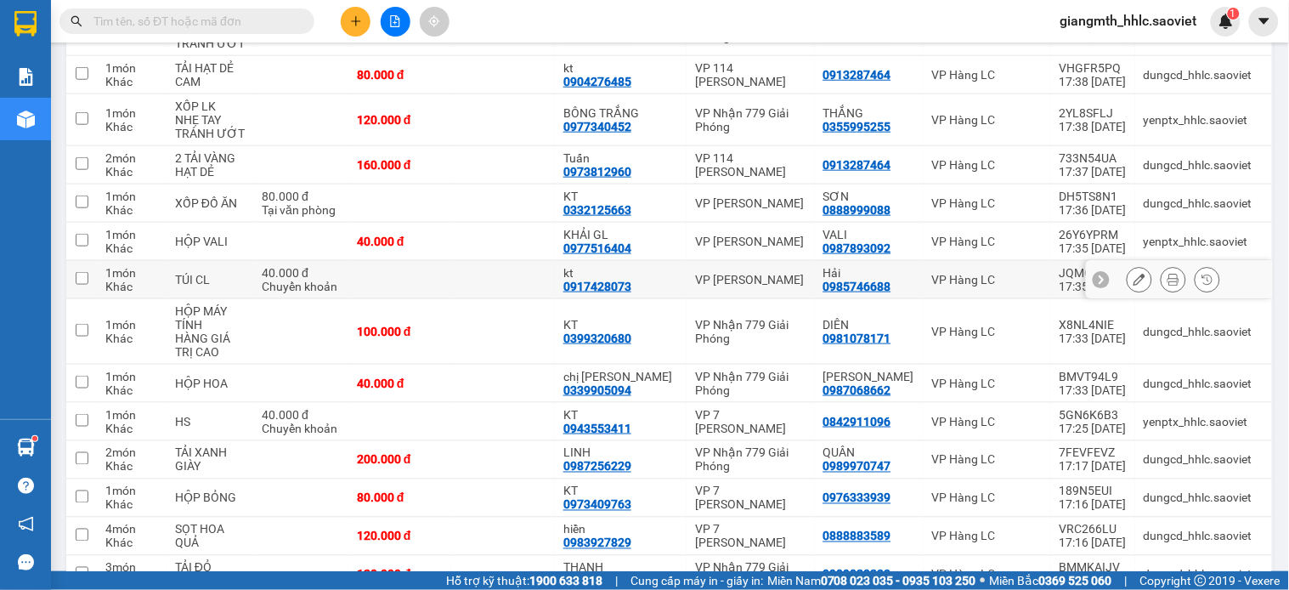
click at [718, 294] on td "VP [PERSON_NAME]" at bounding box center [750, 280] width 128 height 38
checkbox input "true"
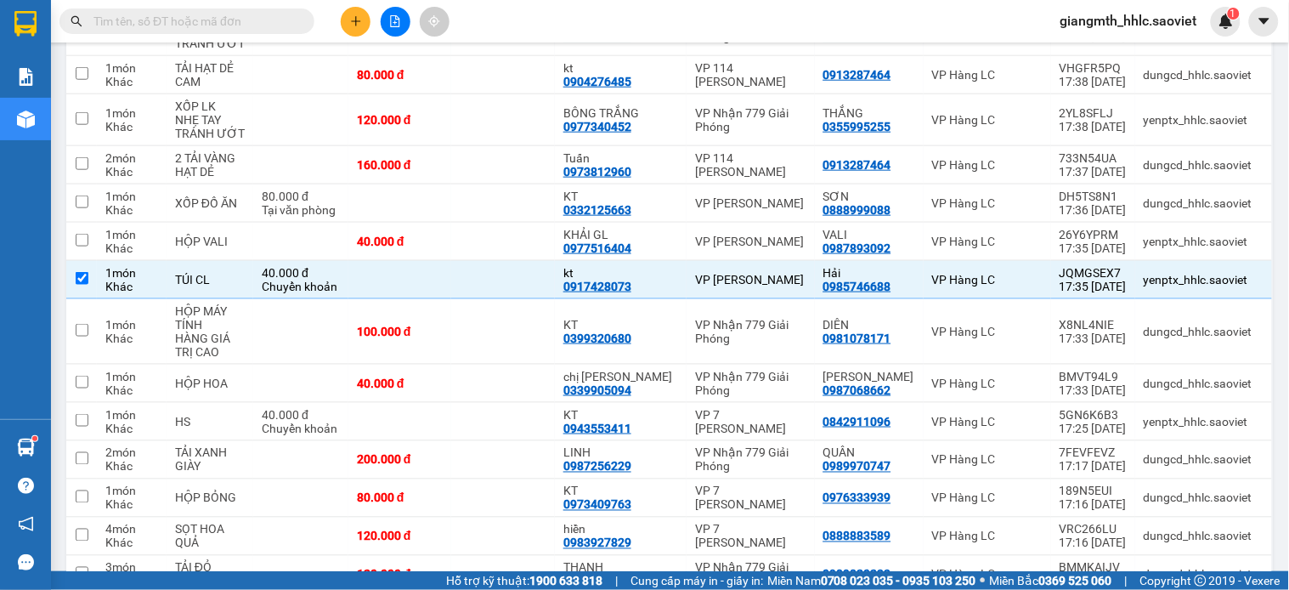
scroll to position [1903, 0]
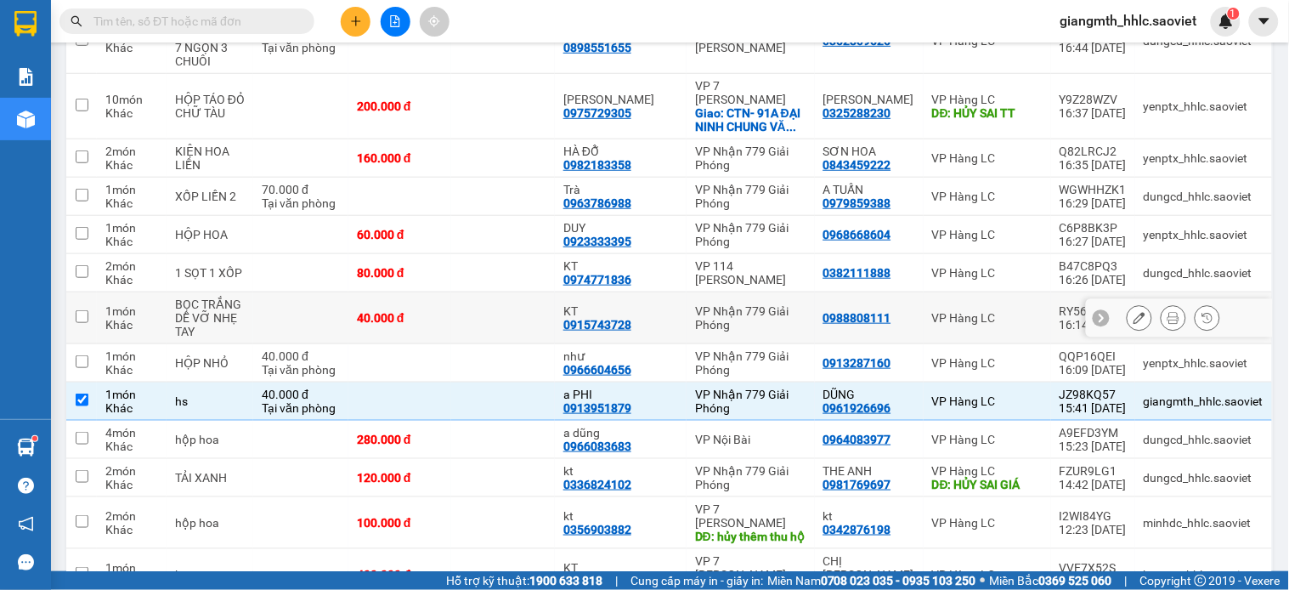
click at [669, 304] on div "KT" at bounding box center [620, 311] width 115 height 14
checkbox input "true"
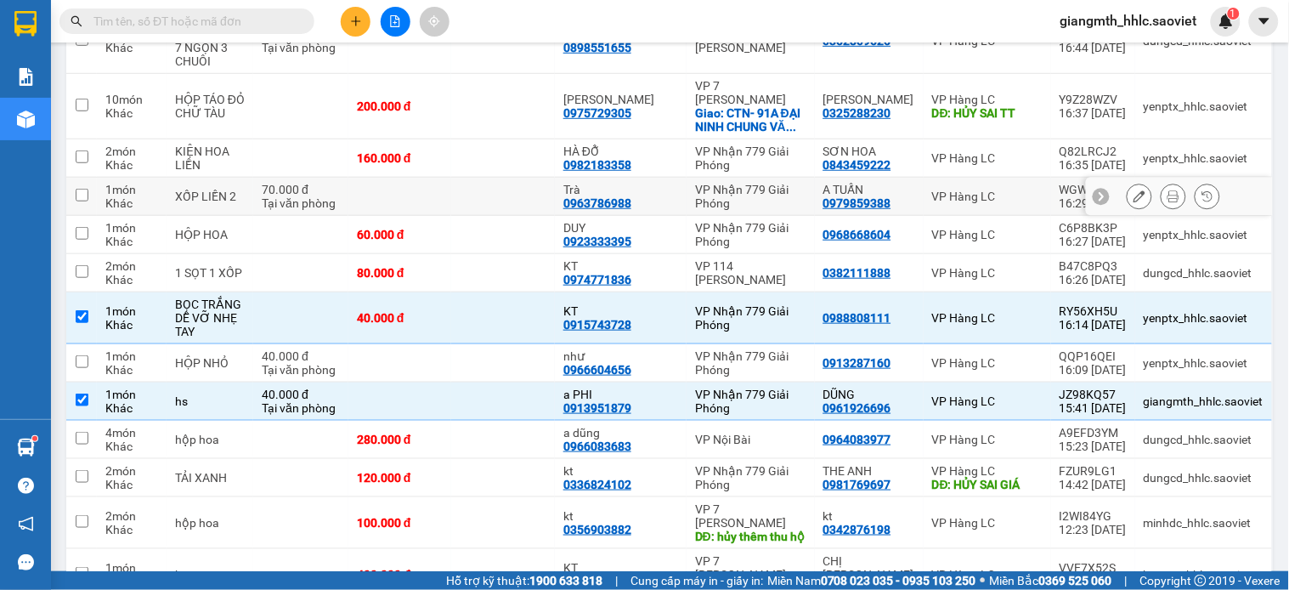
click at [735, 183] on div "VP Nhận 779 Giải Phóng" at bounding box center [750, 196] width 111 height 27
checkbox input "true"
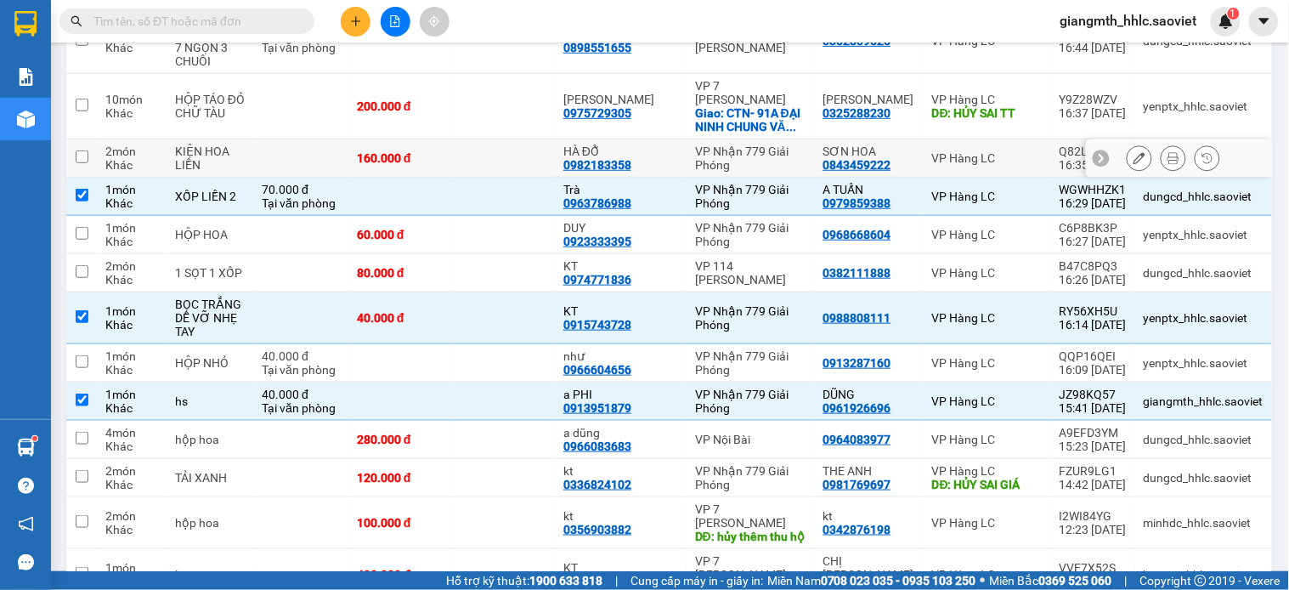
click at [759, 144] on div "VP Nhận 779 Giải Phóng" at bounding box center [750, 157] width 111 height 27
checkbox input "true"
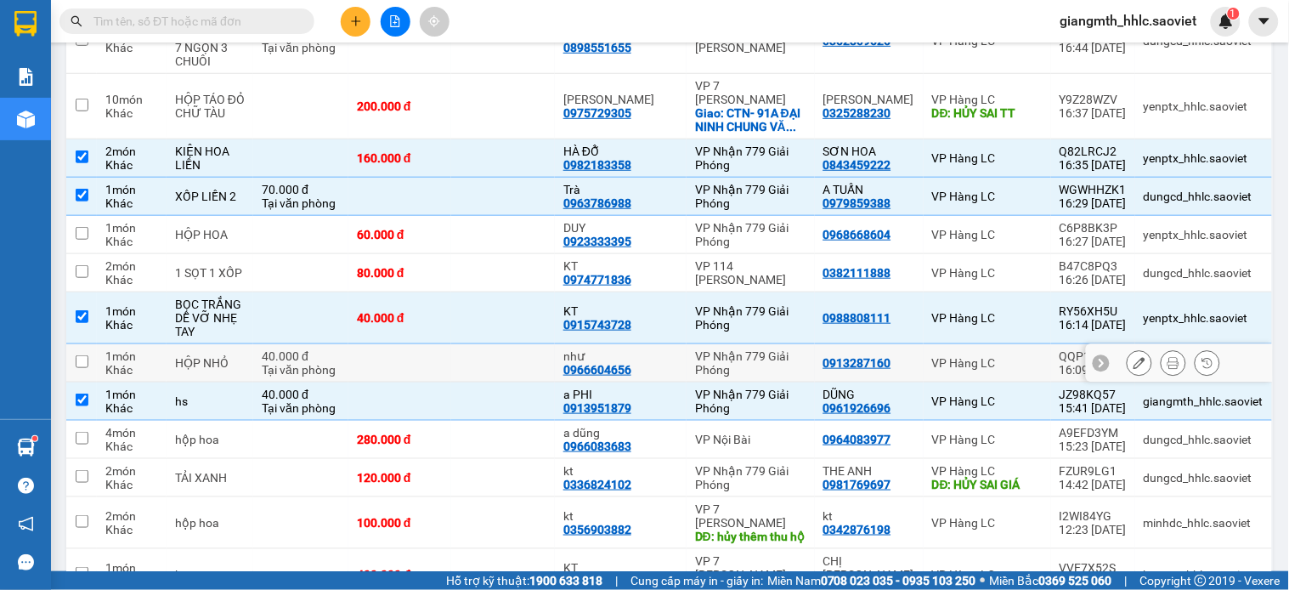
click at [782, 344] on td "VP Nhận 779 Giải Phóng" at bounding box center [750, 363] width 128 height 38
checkbox input "true"
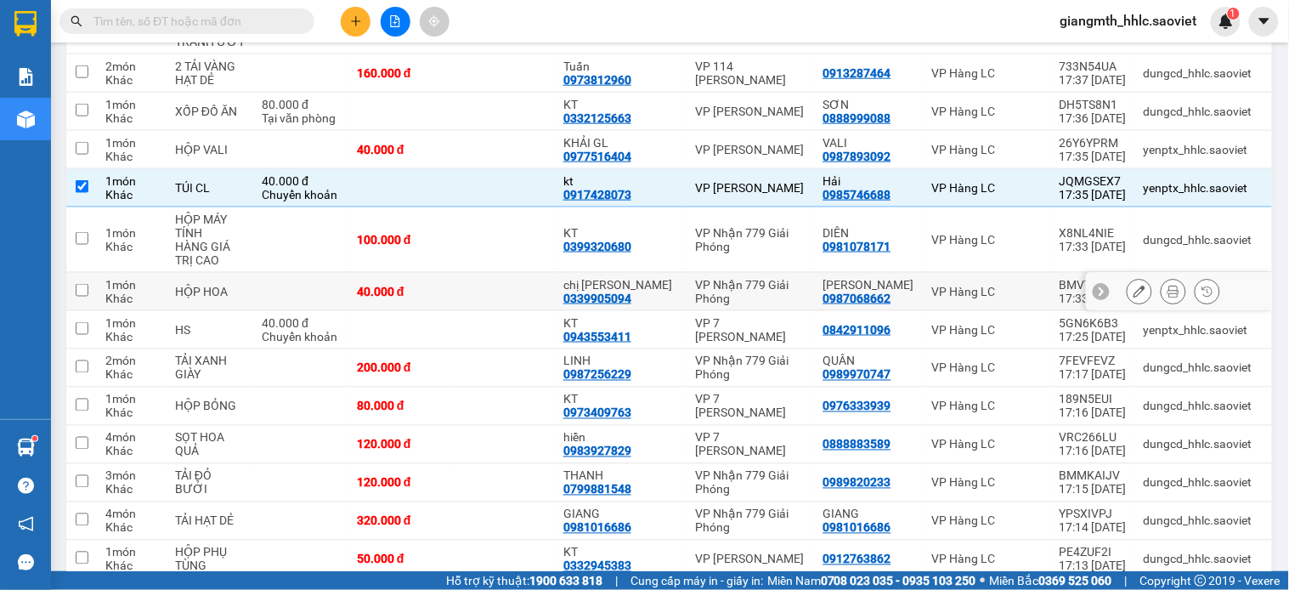
scroll to position [298, 0]
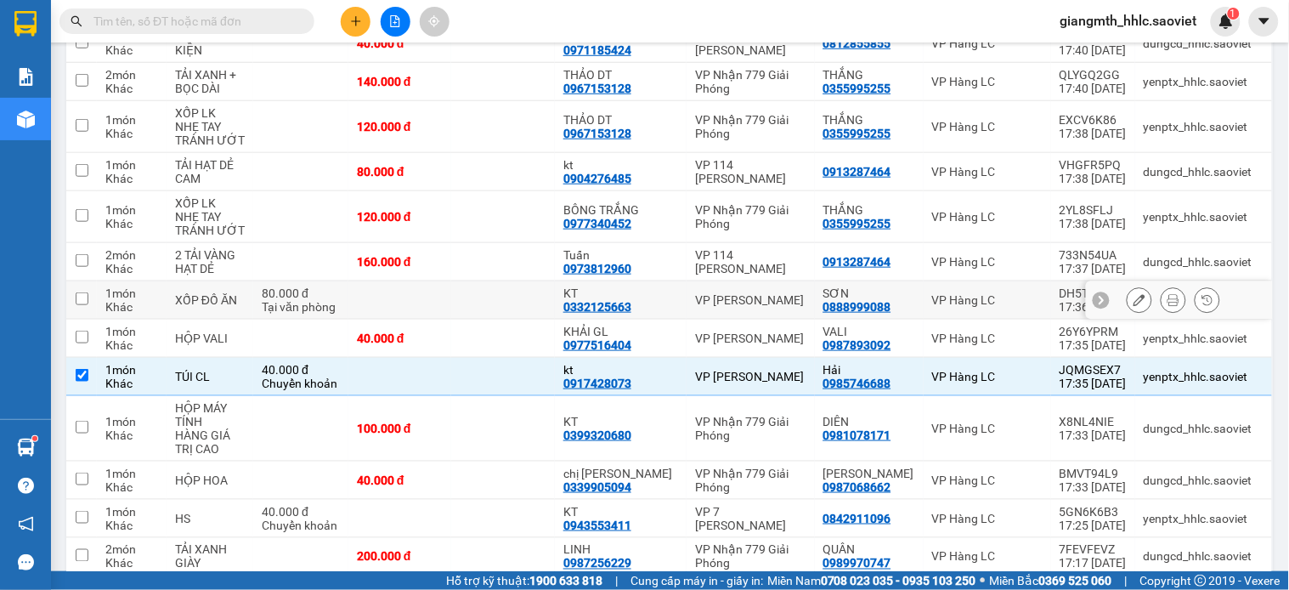
click at [513, 297] on td at bounding box center [503, 300] width 104 height 38
checkbox input "true"
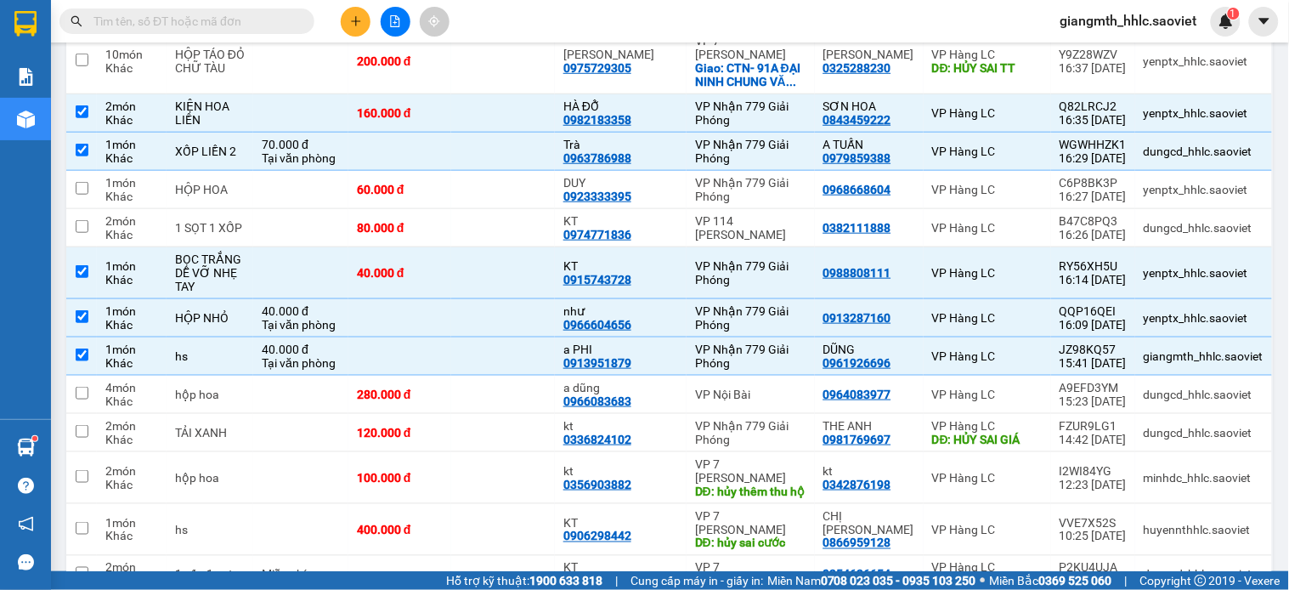
scroll to position [499, 0]
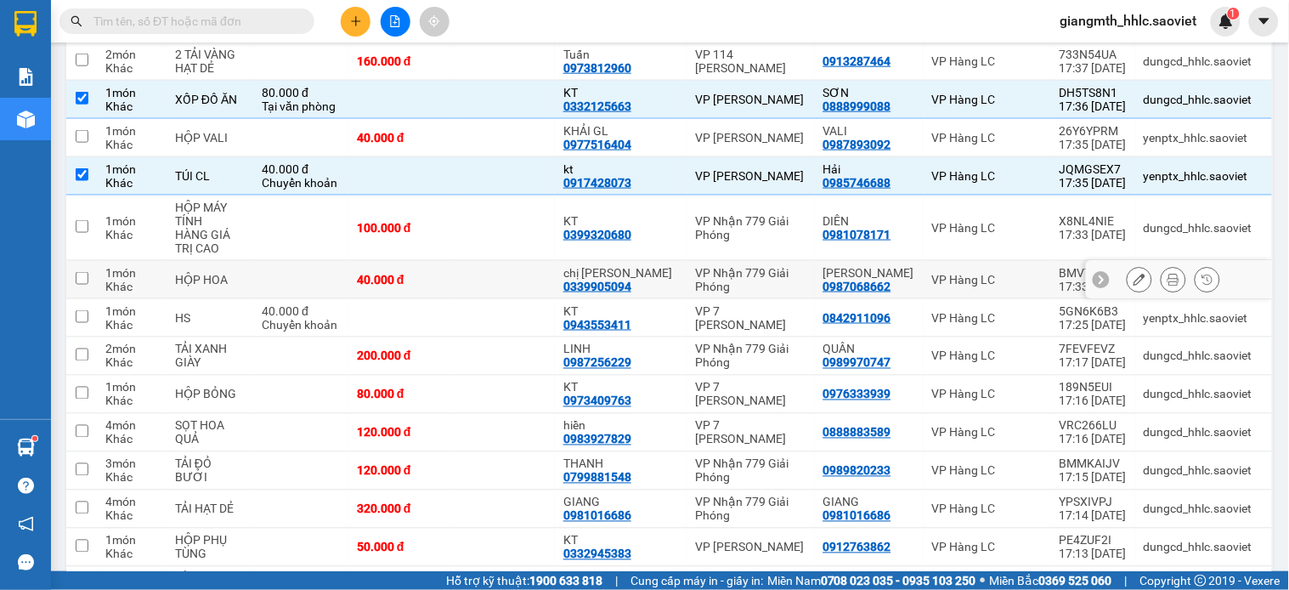
click at [718, 279] on div "VP Nhận 779 Giải Phóng" at bounding box center [750, 279] width 111 height 27
checkbox input "true"
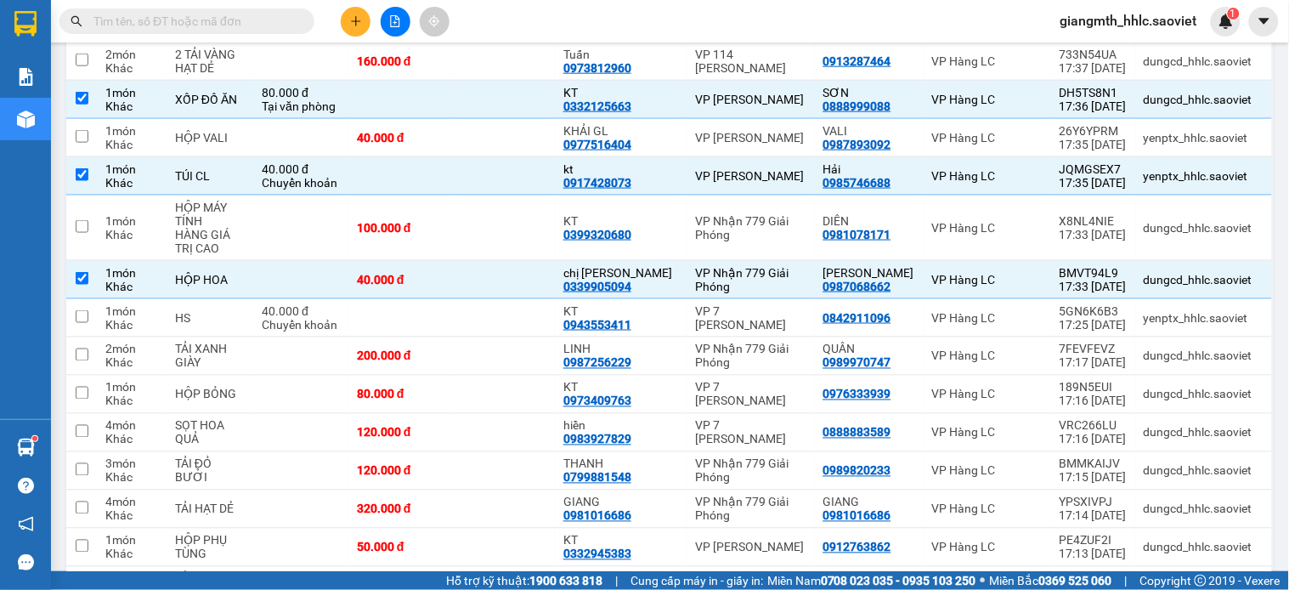
scroll to position [1857, 0]
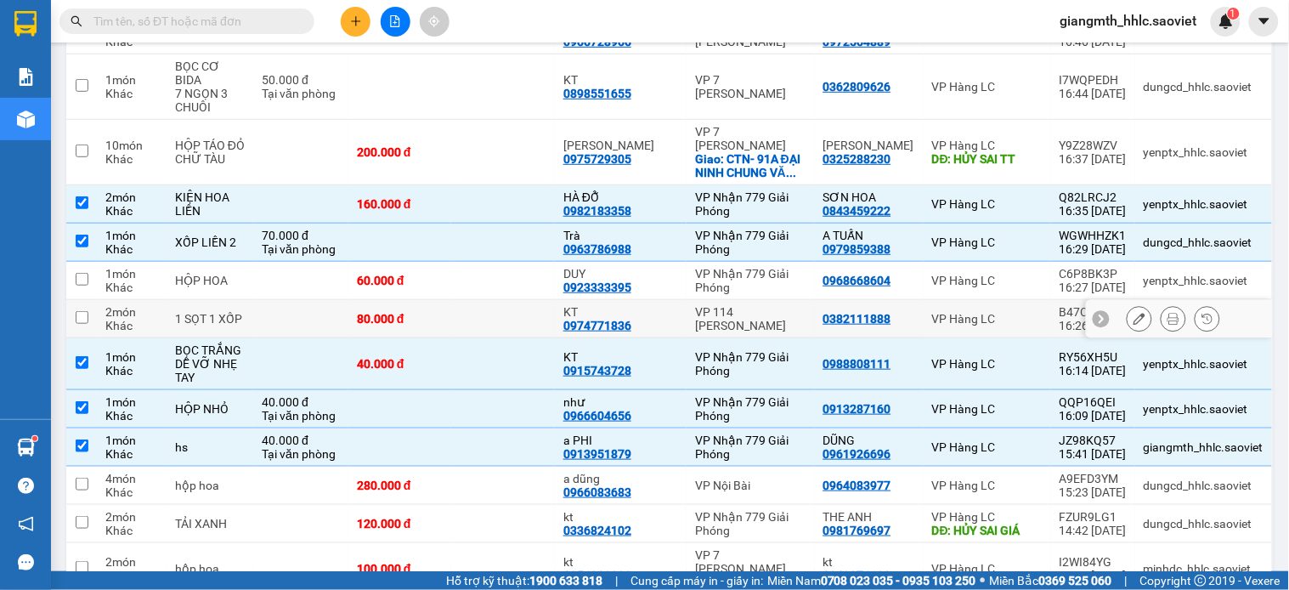
click at [695, 305] on div "VP 114 [PERSON_NAME]" at bounding box center [750, 318] width 111 height 27
checkbox input "true"
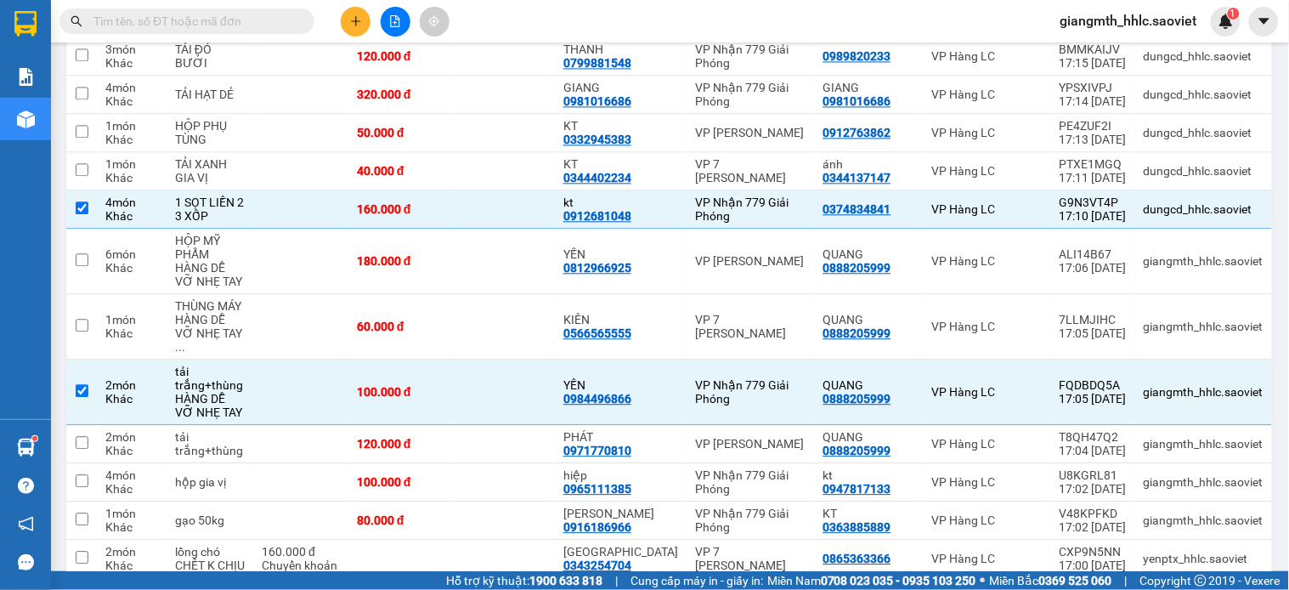
scroll to position [725, 0]
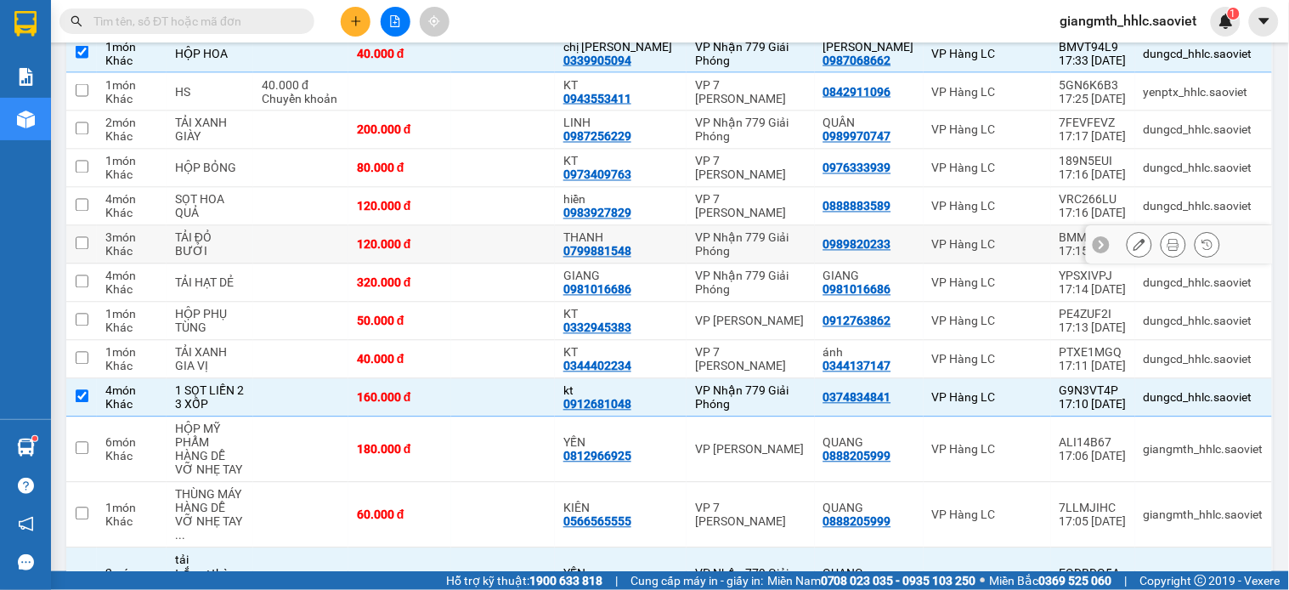
click at [348, 250] on td at bounding box center [300, 245] width 95 height 38
checkbox input "true"
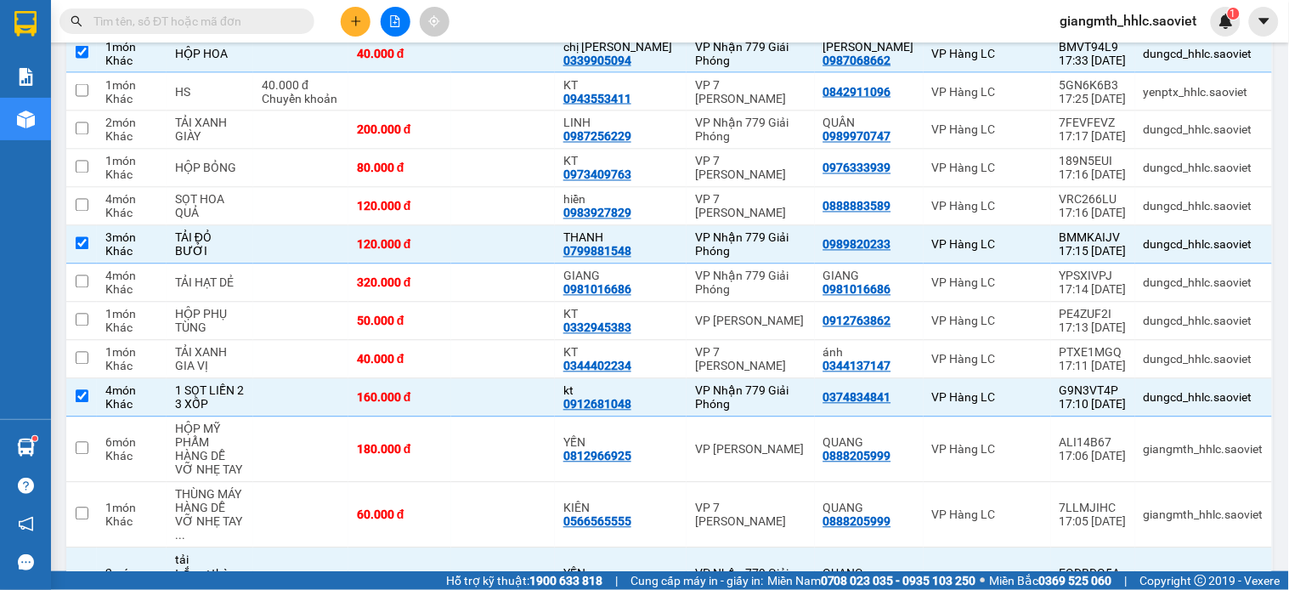
scroll to position [442, 0]
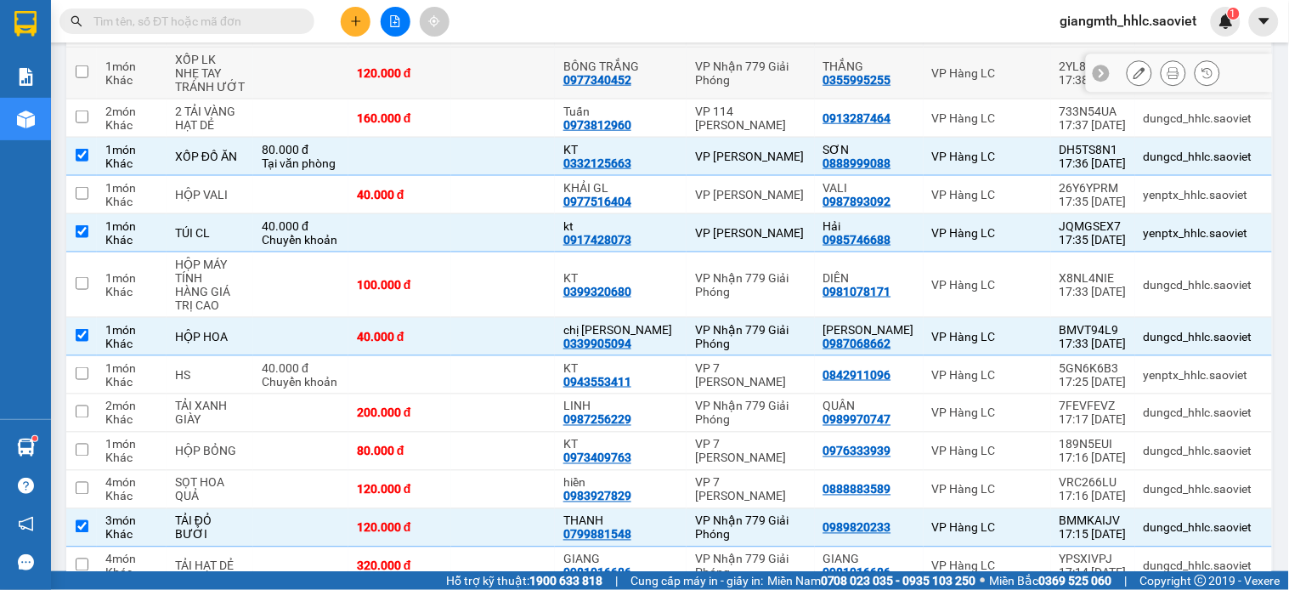
click at [502, 57] on td at bounding box center [503, 74] width 104 height 52
checkbox input "true"
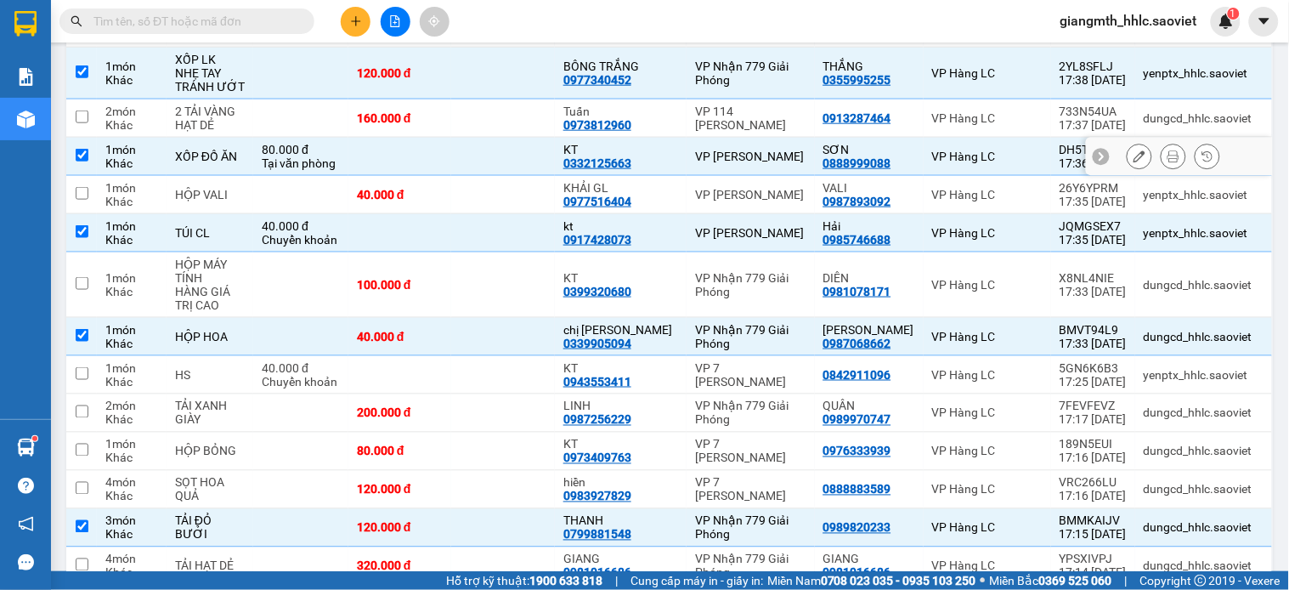
scroll to position [64, 0]
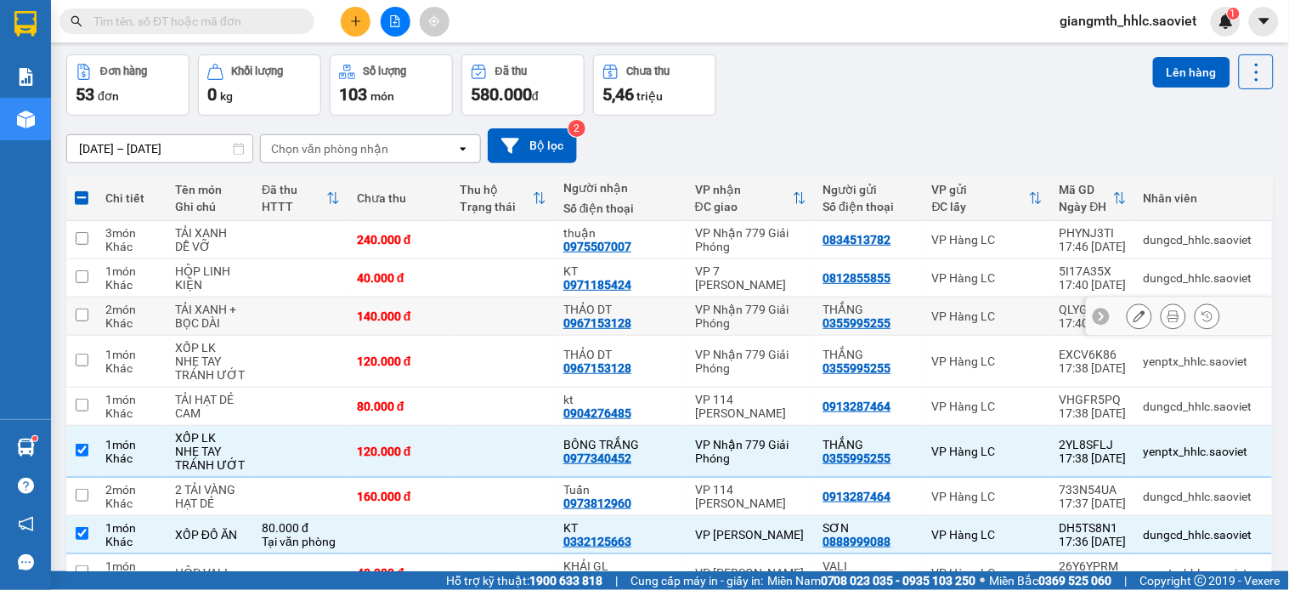
click at [672, 316] on td "THẢO DT 0967153128" at bounding box center [621, 316] width 132 height 38
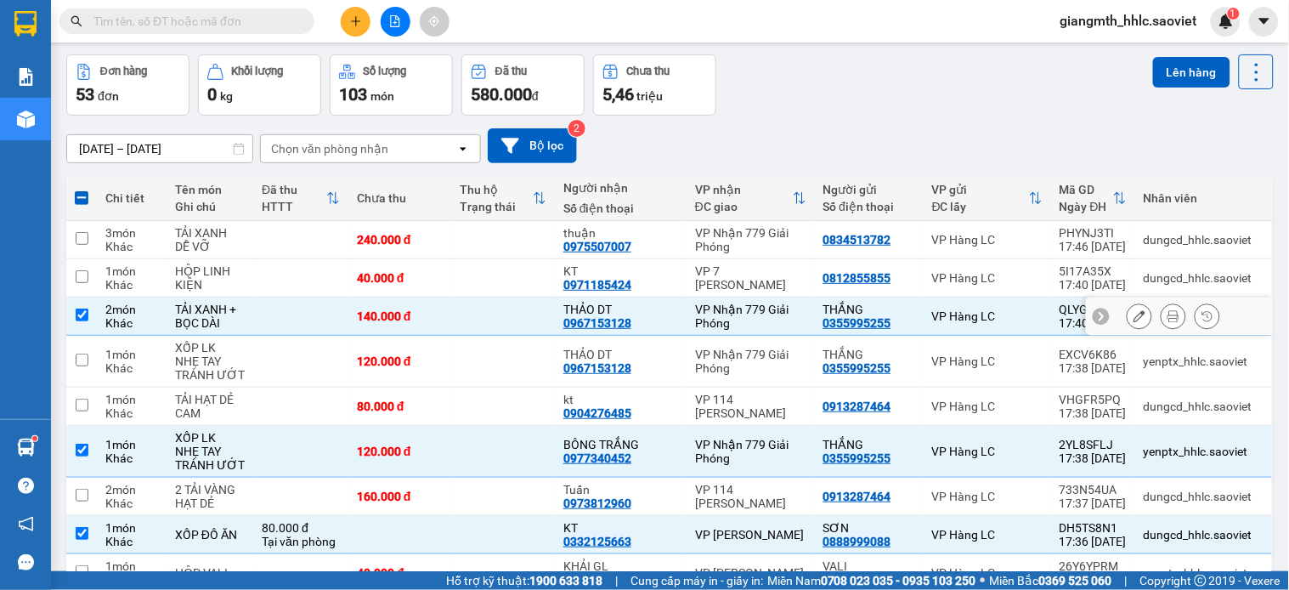
click at [677, 309] on td "THẢO DT 0967153128" at bounding box center [621, 316] width 132 height 38
checkbox input "false"
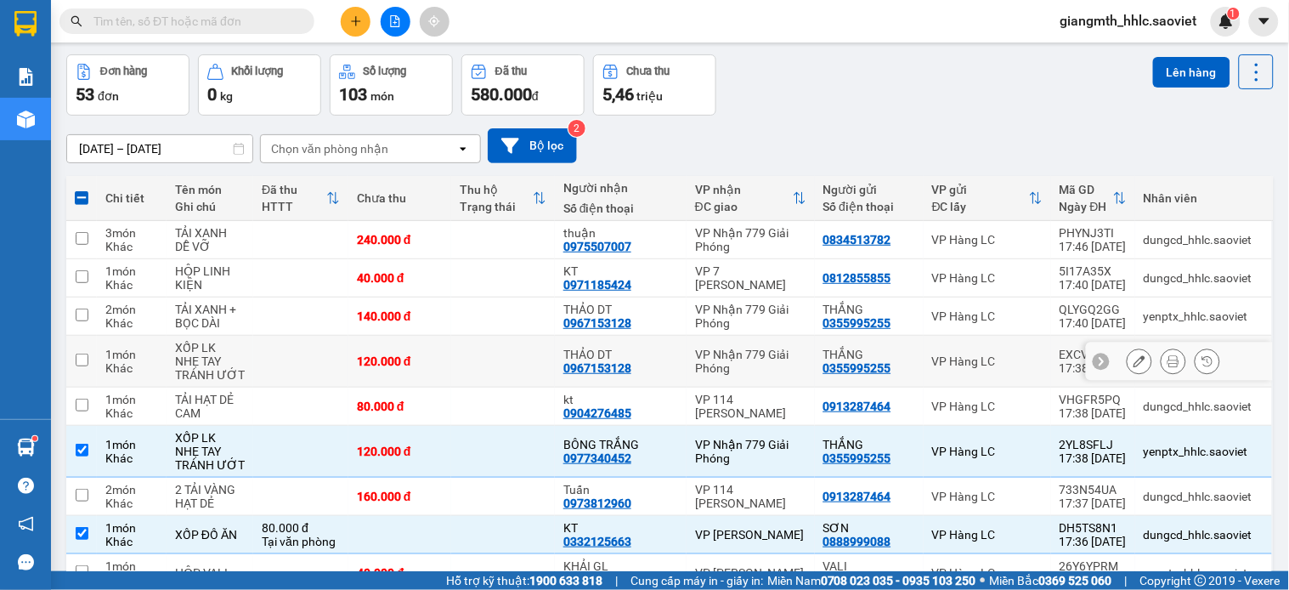
click at [686, 357] on td "VP Nhận 779 Giải Phóng" at bounding box center [750, 362] width 128 height 52
checkbox input "true"
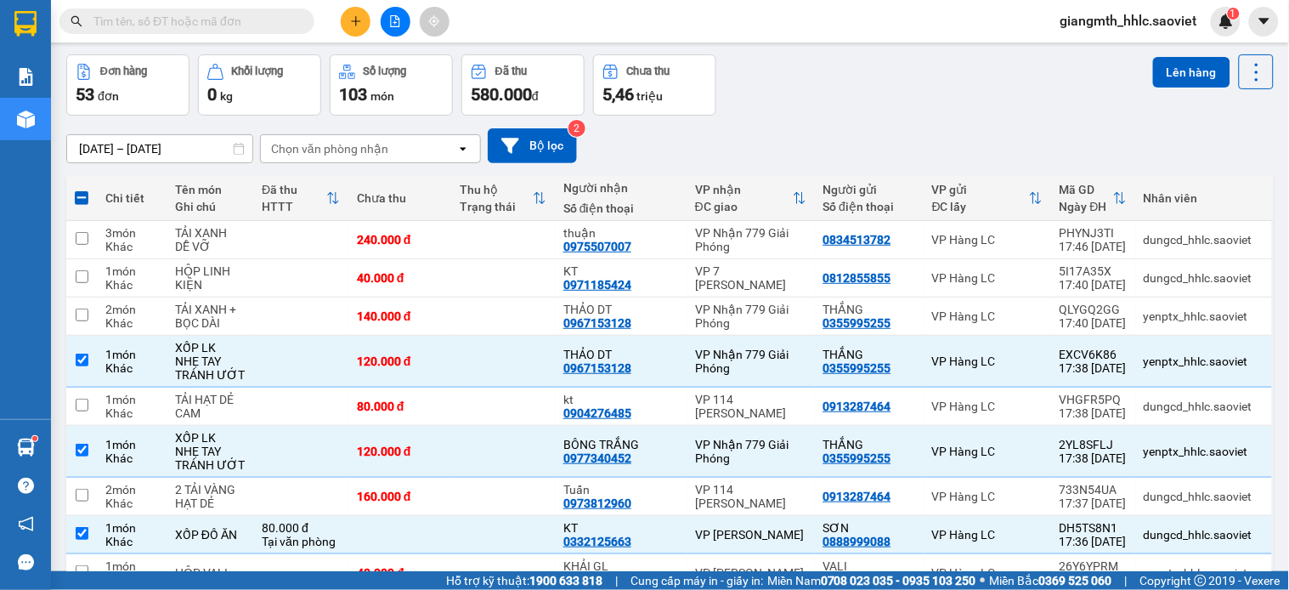
scroll to position [805, 0]
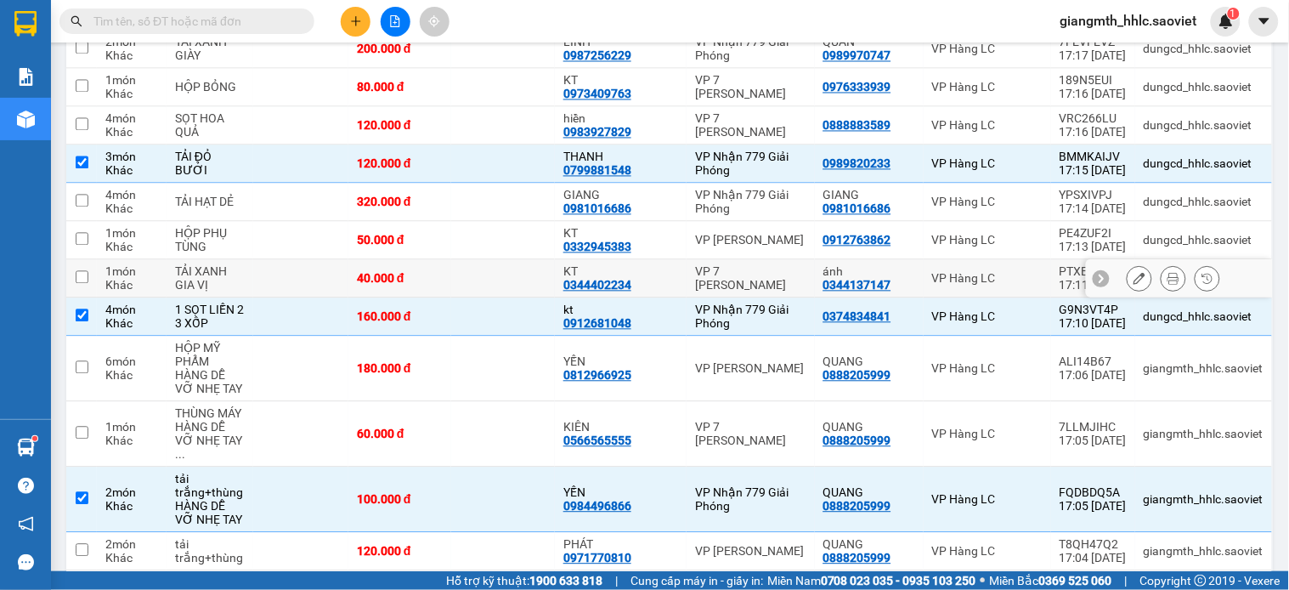
click at [770, 285] on div "VP 7 [PERSON_NAME]" at bounding box center [750, 278] width 111 height 27
checkbox input "true"
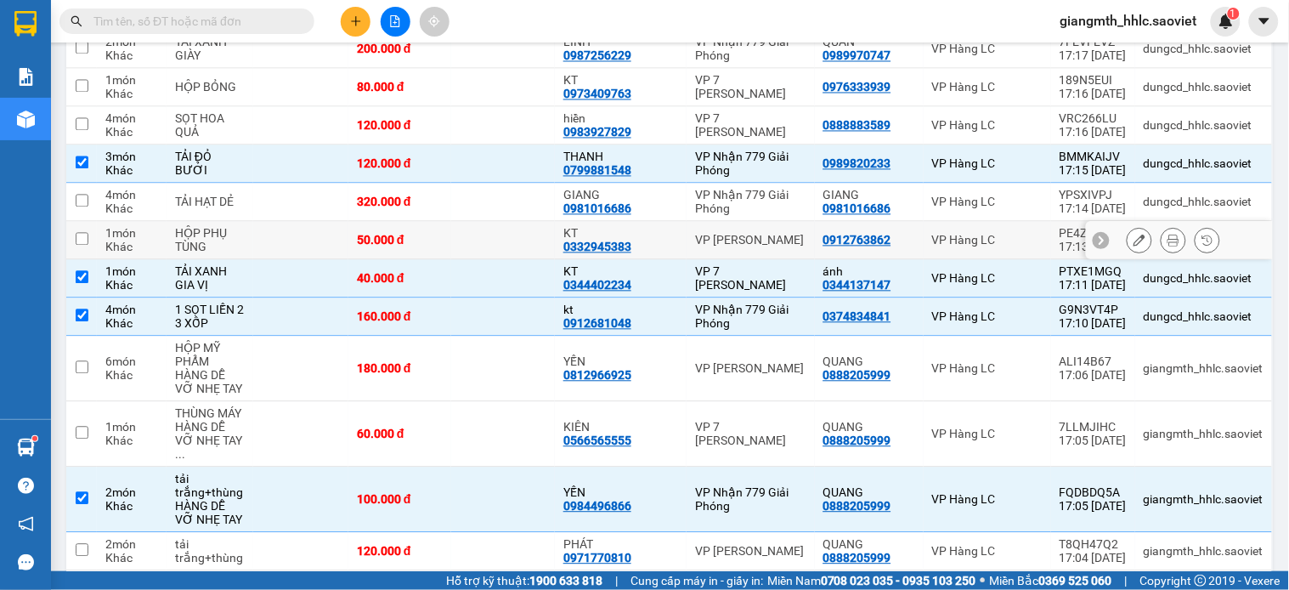
scroll to position [617, 0]
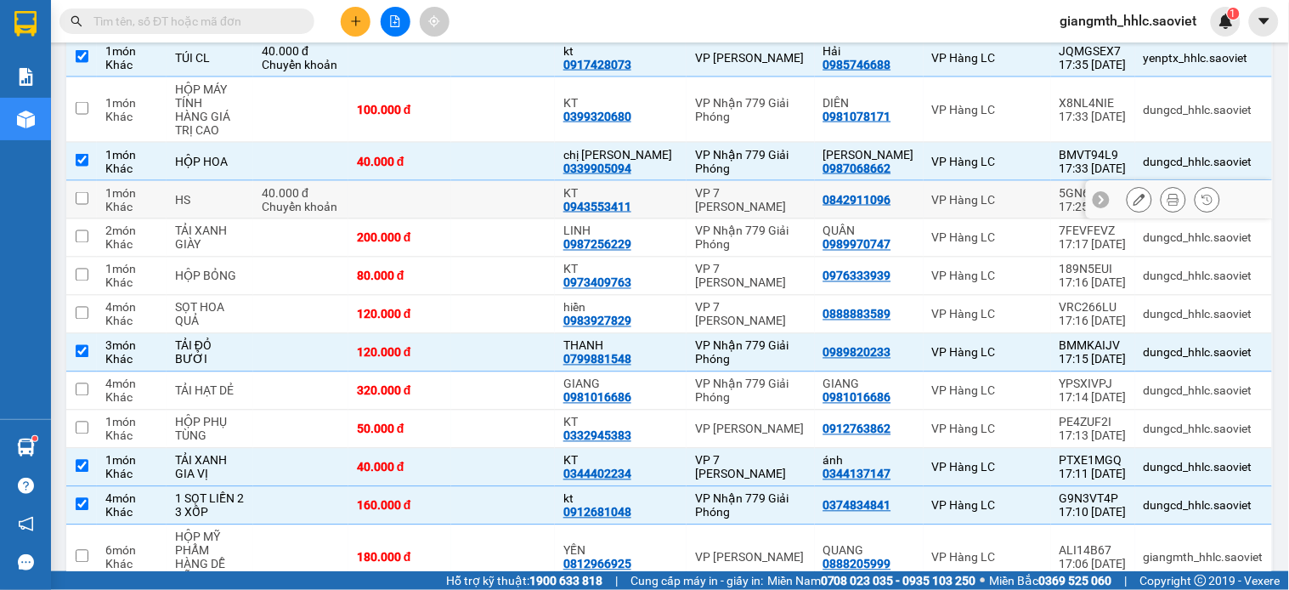
click at [549, 199] on td at bounding box center [503, 200] width 104 height 38
checkbox input "true"
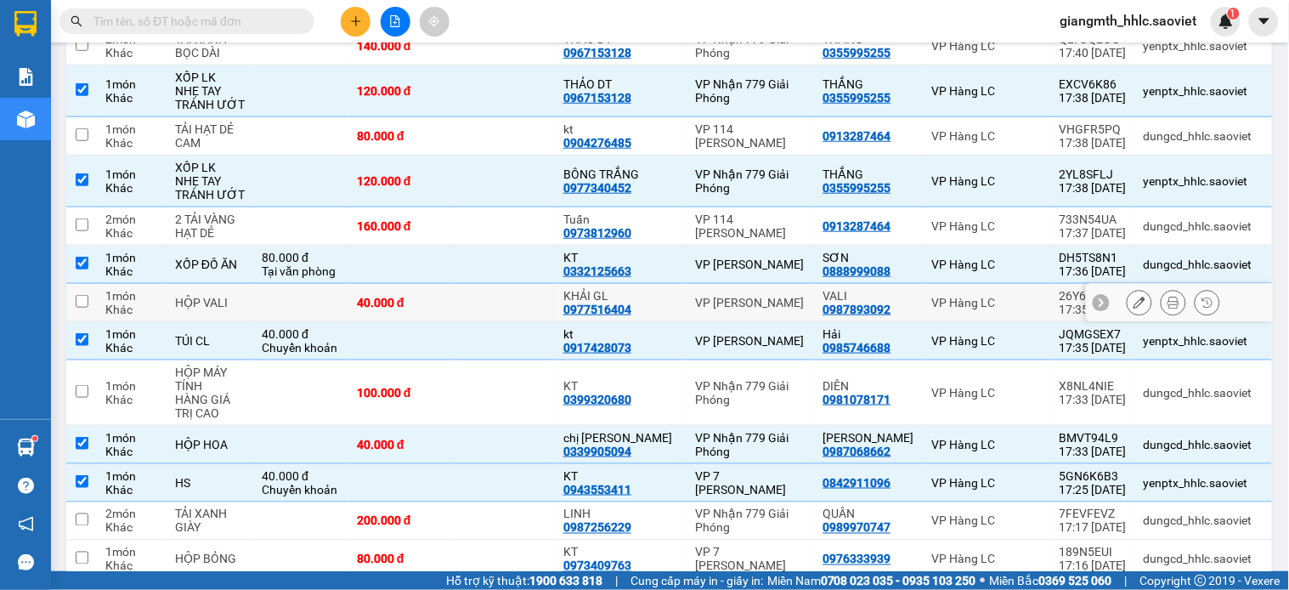
scroll to position [0, 0]
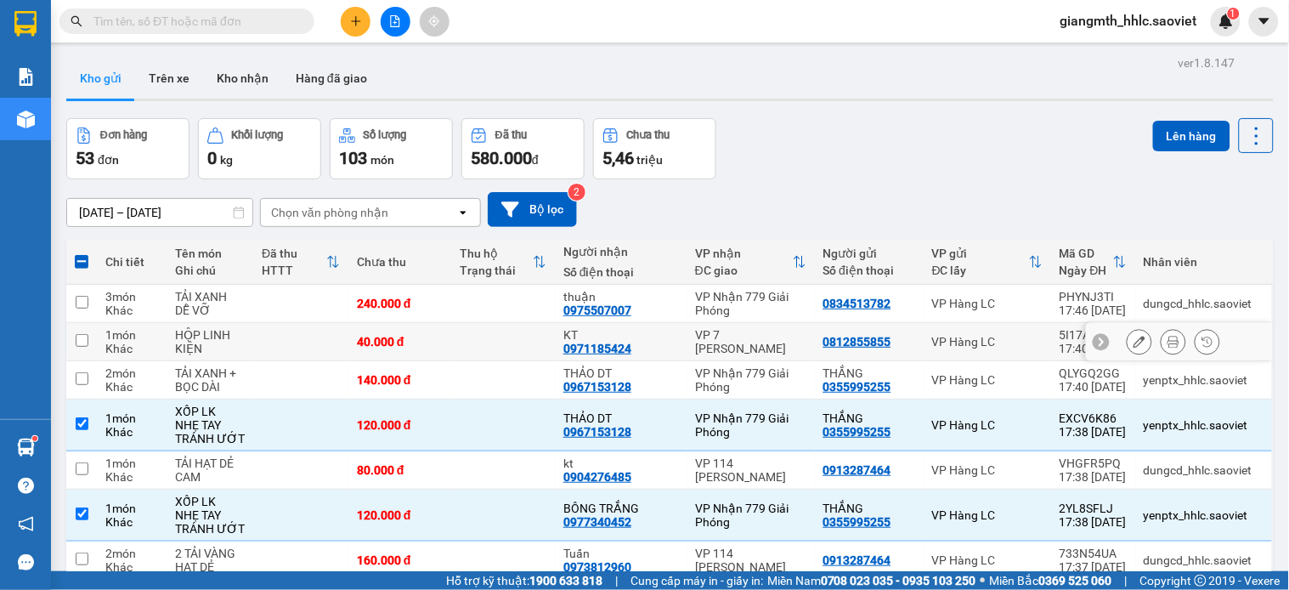
click at [692, 327] on td "VP 7 [PERSON_NAME]" at bounding box center [750, 342] width 128 height 38
checkbox input "true"
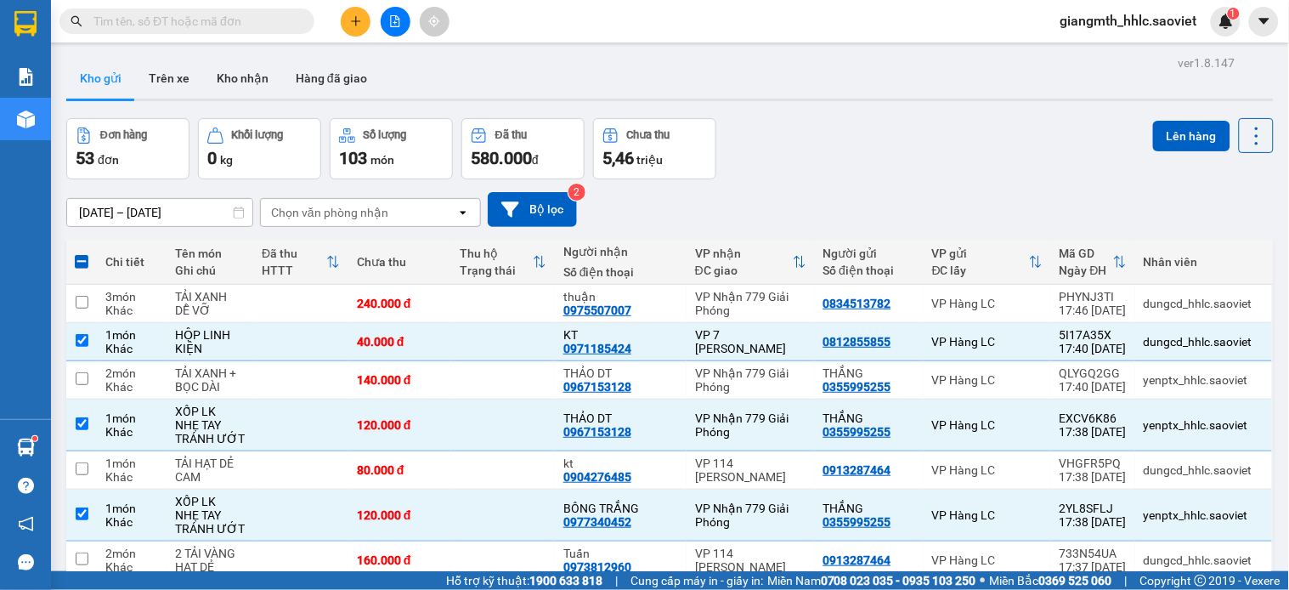
scroll to position [1646, 0]
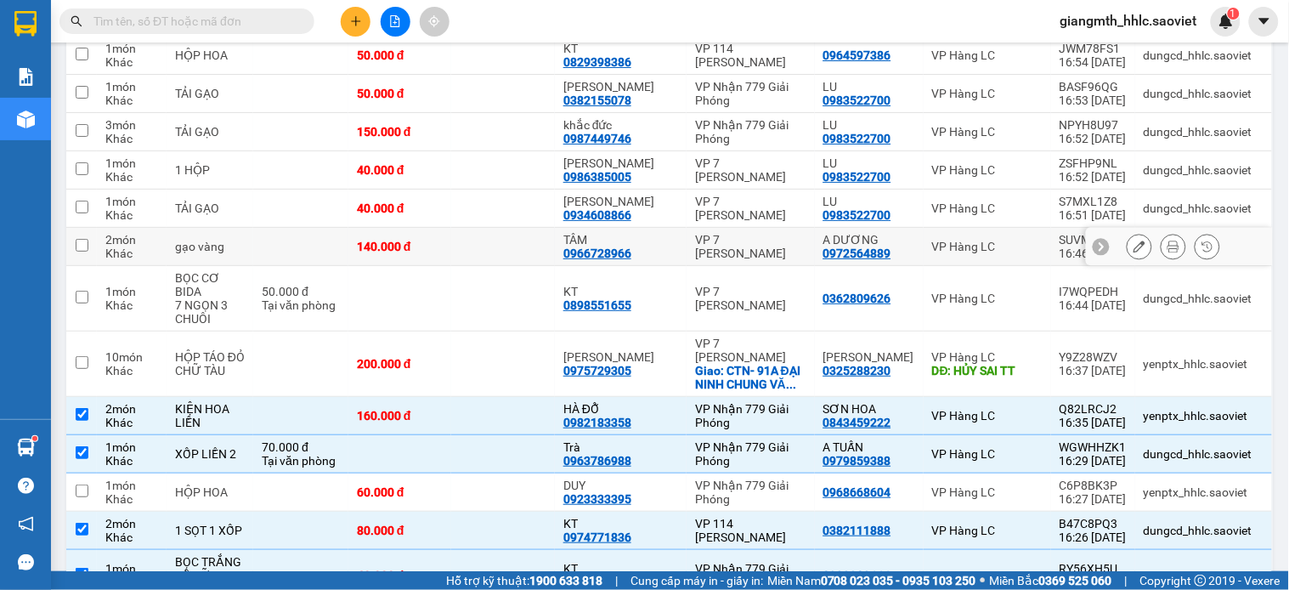
click at [748, 285] on div "VP 7 [PERSON_NAME]" at bounding box center [750, 298] width 111 height 27
checkbox input "true"
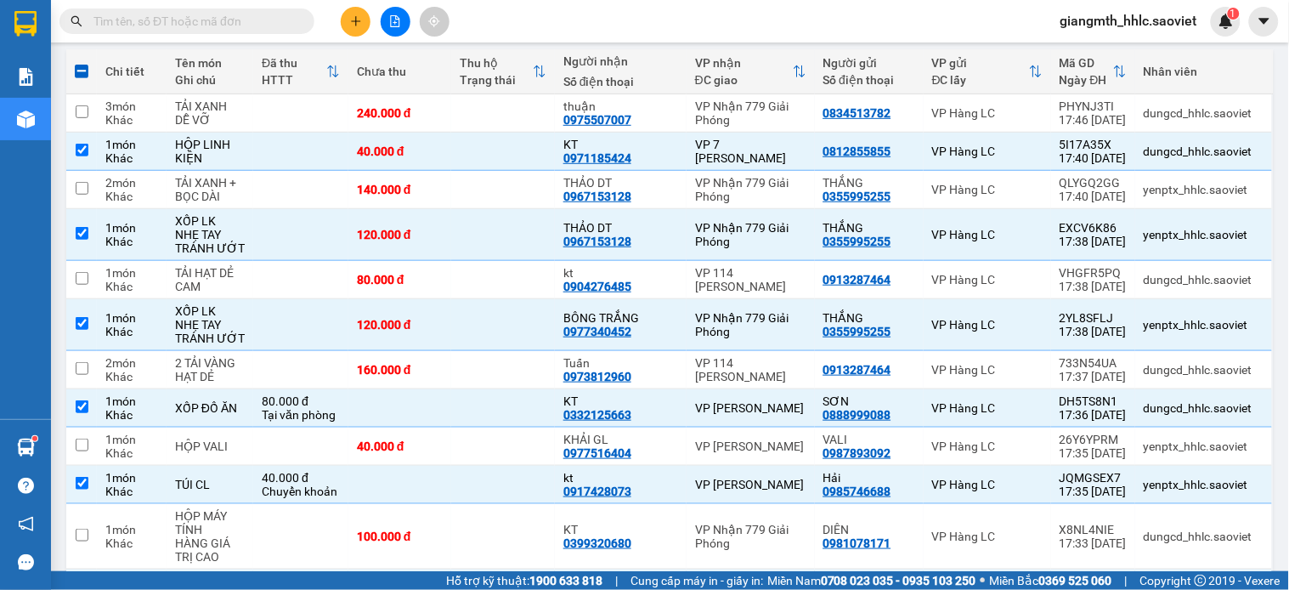
scroll to position [1332, 0]
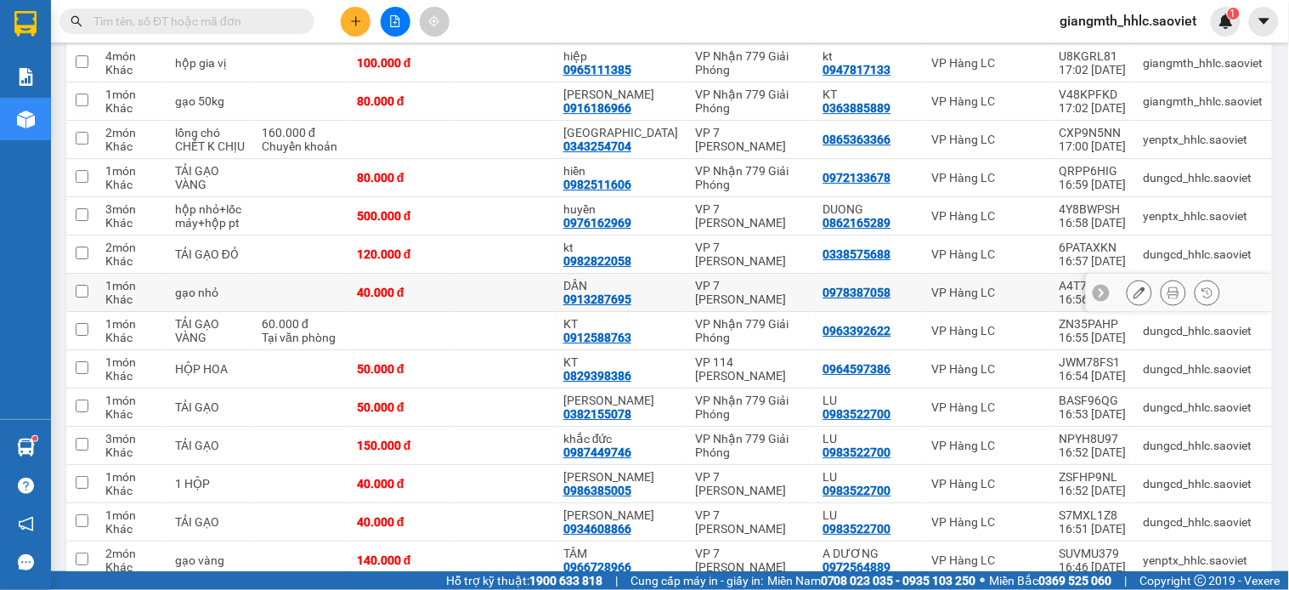
click at [735, 289] on td "VP 7 [PERSON_NAME]" at bounding box center [750, 293] width 128 height 38
checkbox input "true"
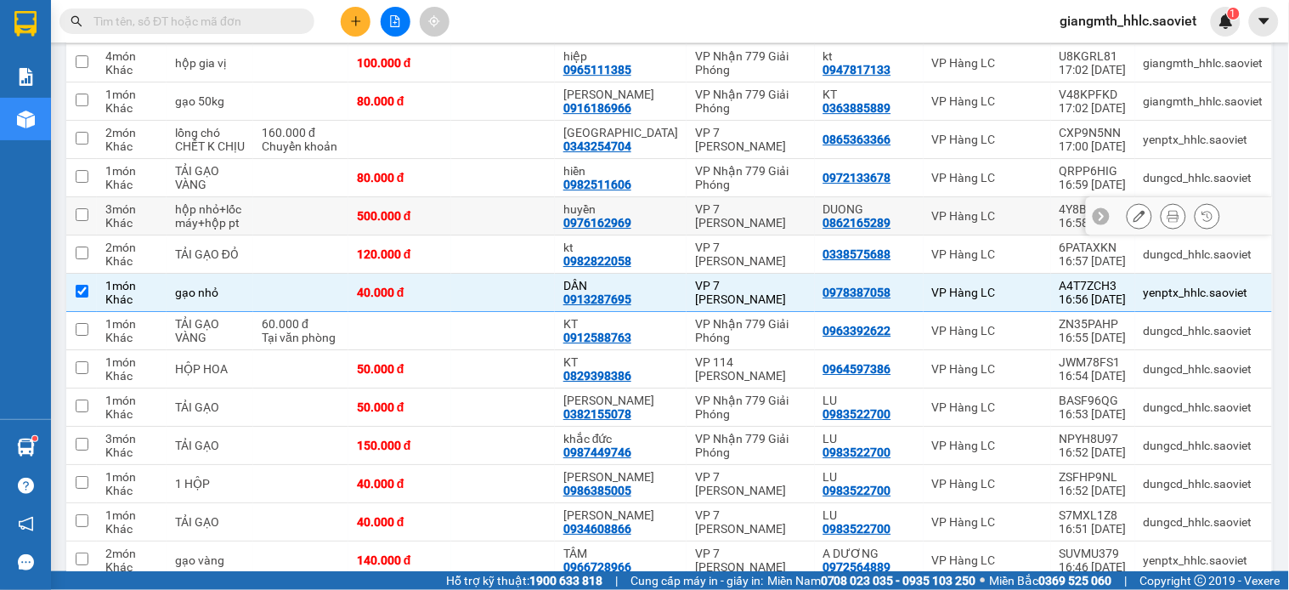
click at [723, 202] on div "VP 7 [PERSON_NAME]" at bounding box center [750, 215] width 111 height 27
checkbox input "true"
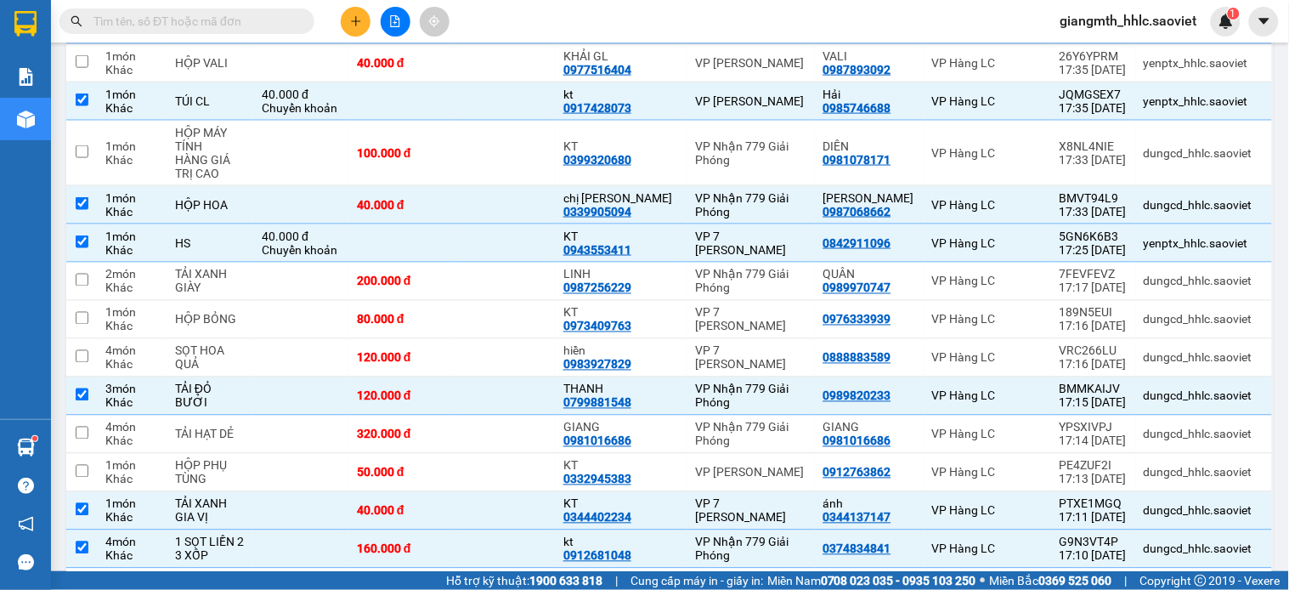
scroll to position [0, 0]
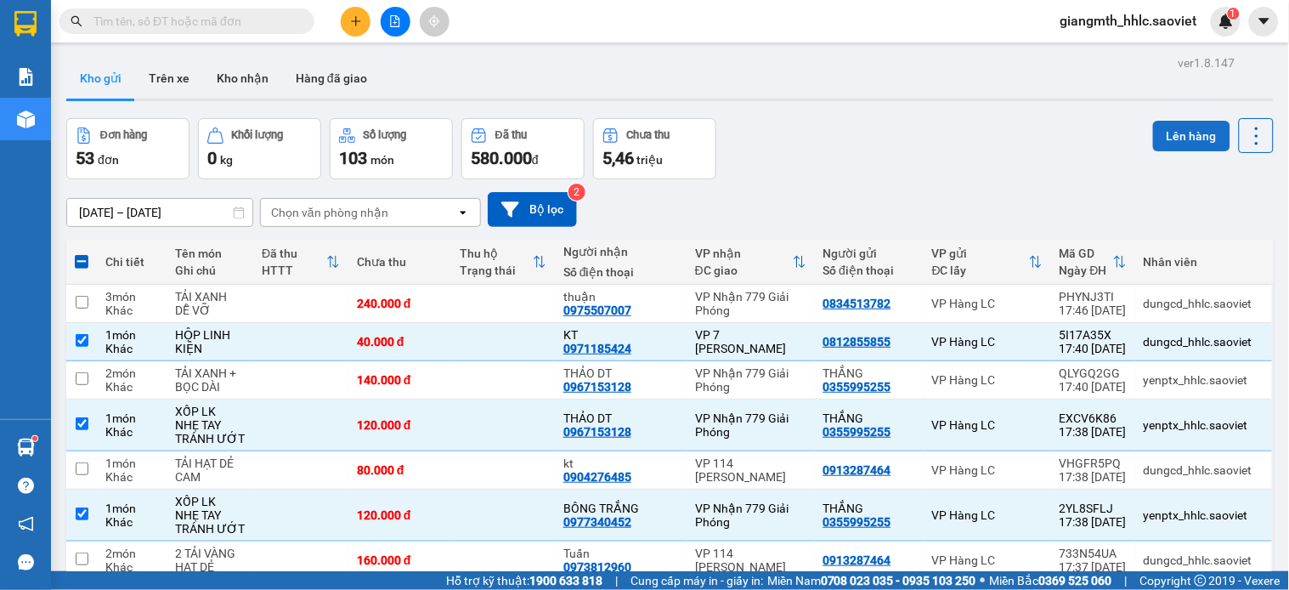
click at [1178, 138] on button "Lên hàng" at bounding box center [1191, 136] width 77 height 31
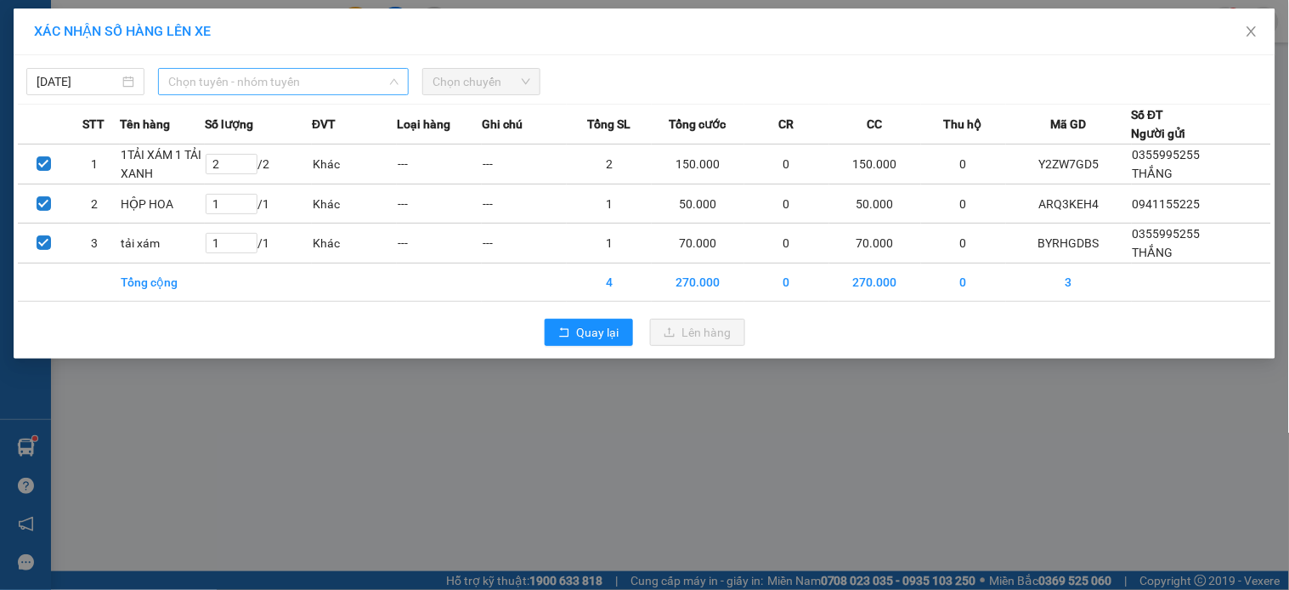
click at [250, 78] on span "Chọn tuyến - nhóm tuyến" at bounding box center [283, 81] width 230 height 25
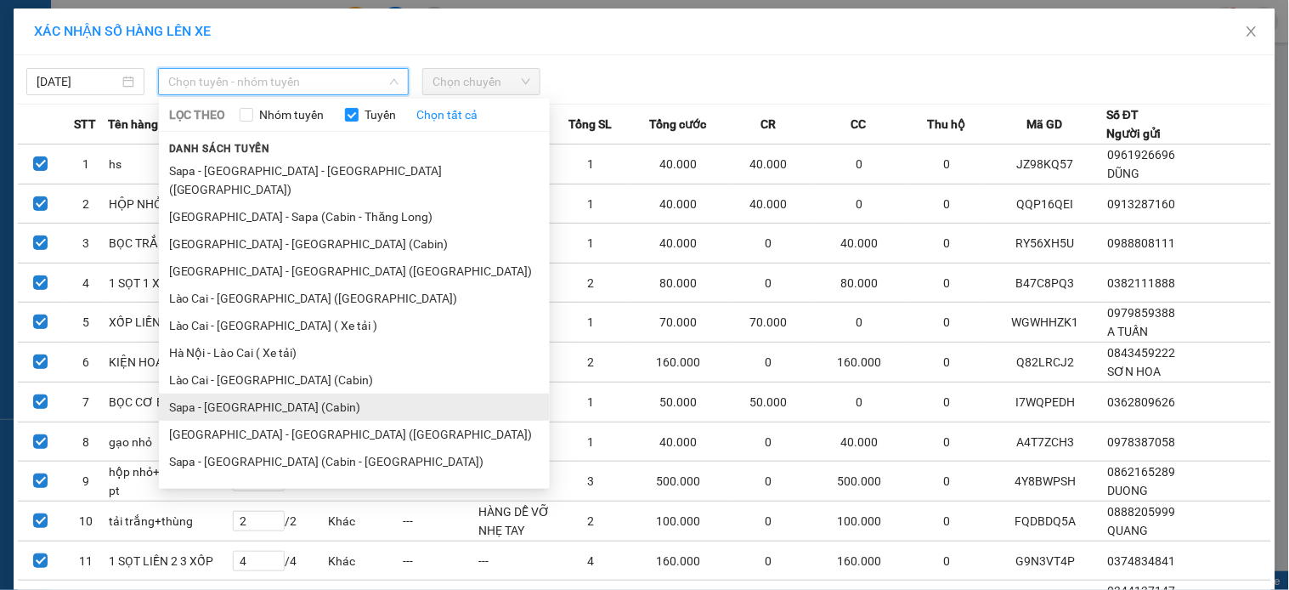
click at [247, 393] on li "Sapa - [GEOGRAPHIC_DATA] (Cabin)" at bounding box center [354, 406] width 391 height 27
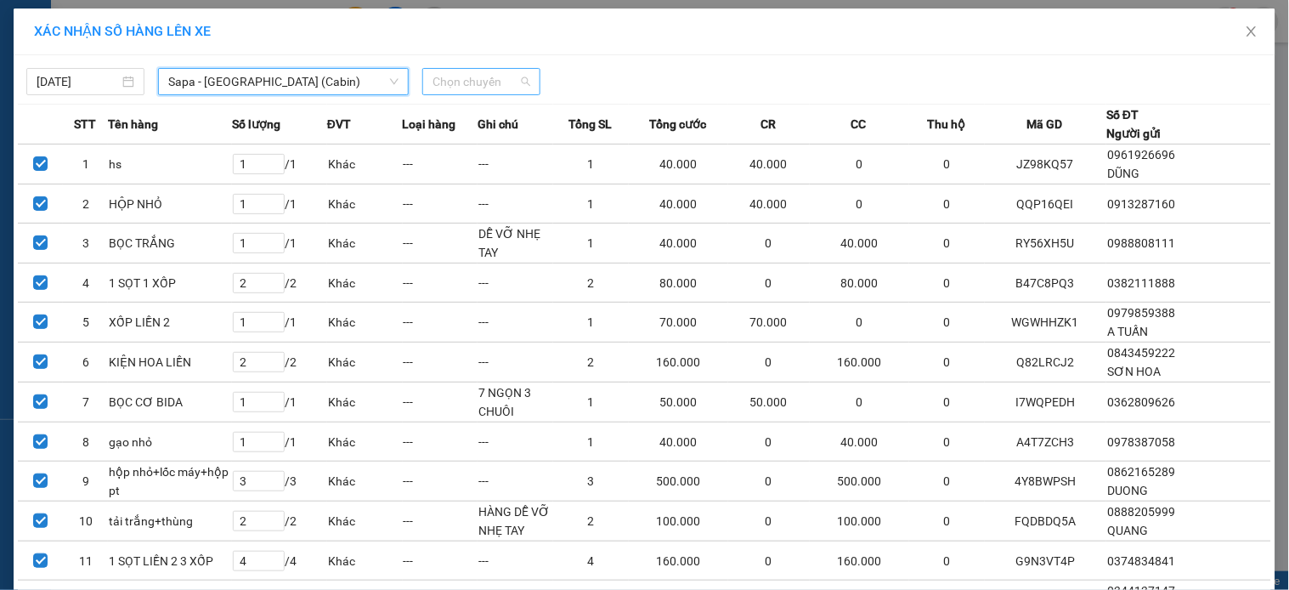
click at [521, 90] on span "Chọn chuyến" at bounding box center [481, 81] width 98 height 25
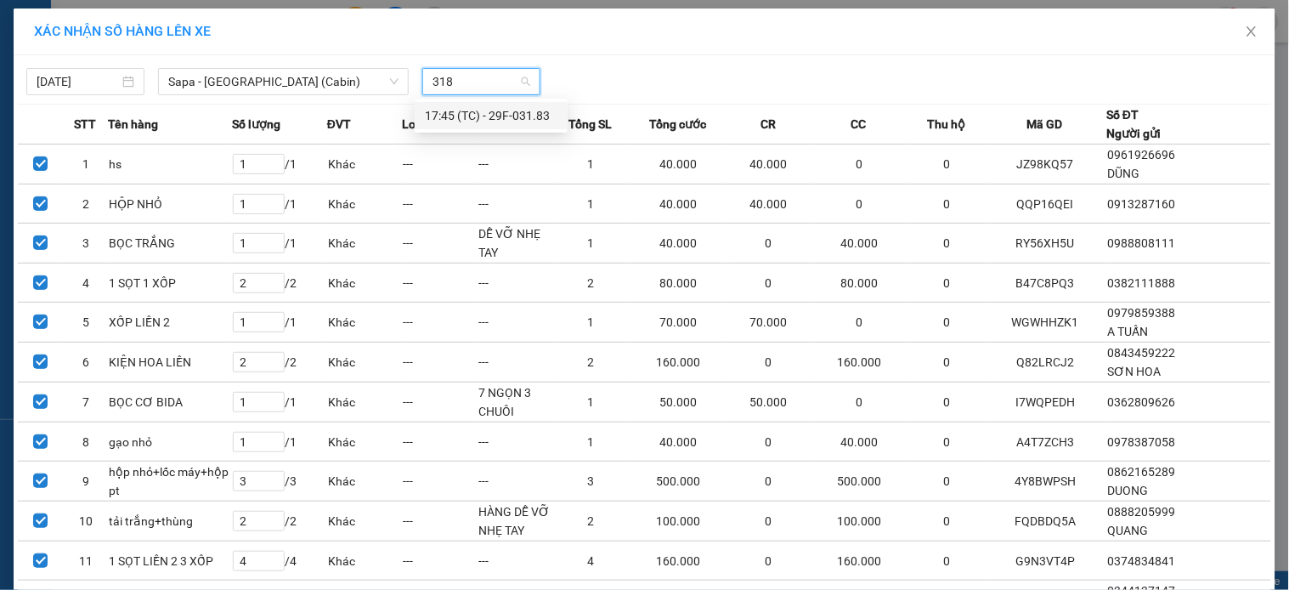
type input "3183"
click at [517, 115] on div "17:45 (TC) - 29F-031.83" at bounding box center [491, 115] width 133 height 19
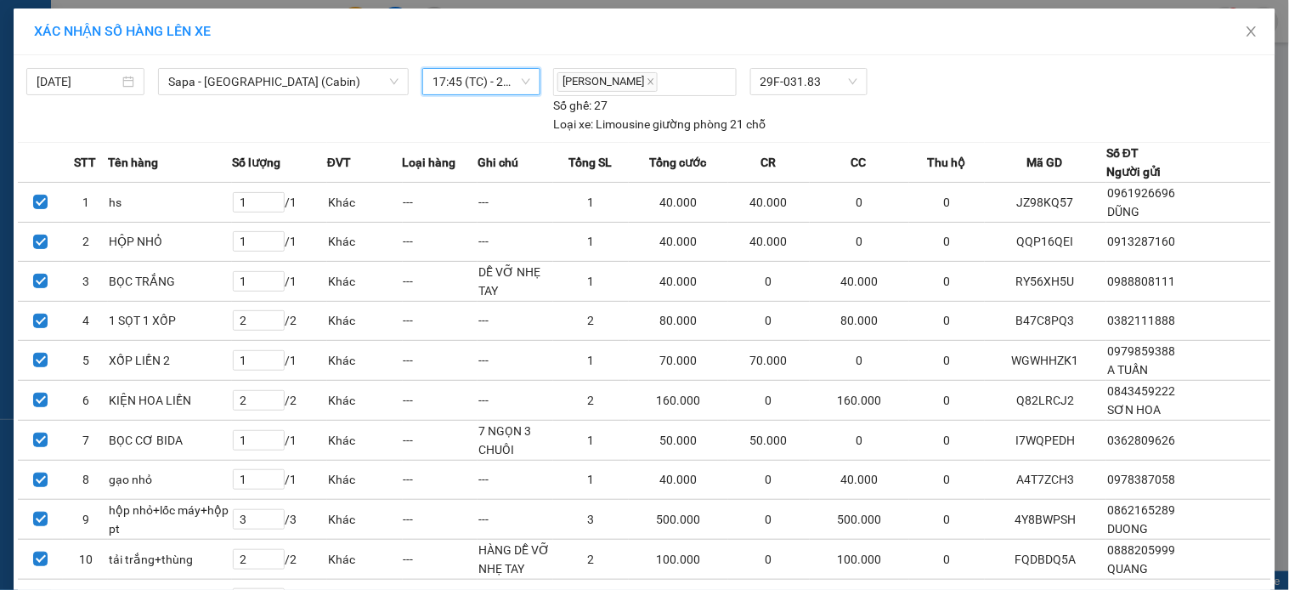
scroll to position [502, 0]
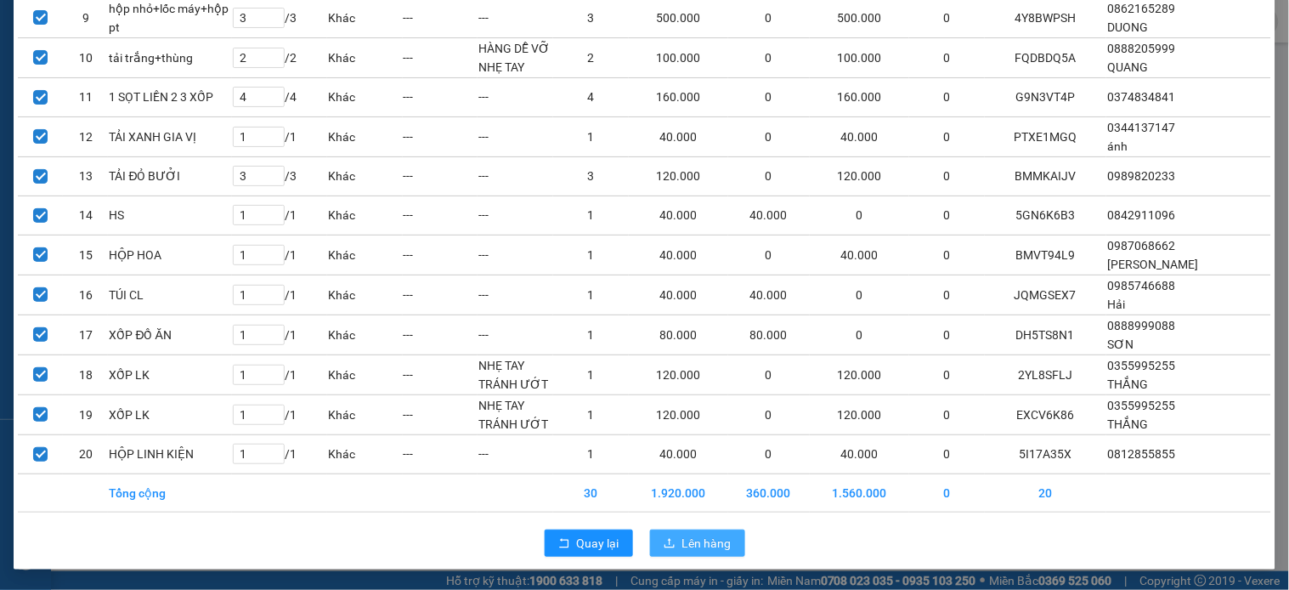
click at [673, 538] on button "Lên hàng" at bounding box center [697, 542] width 95 height 27
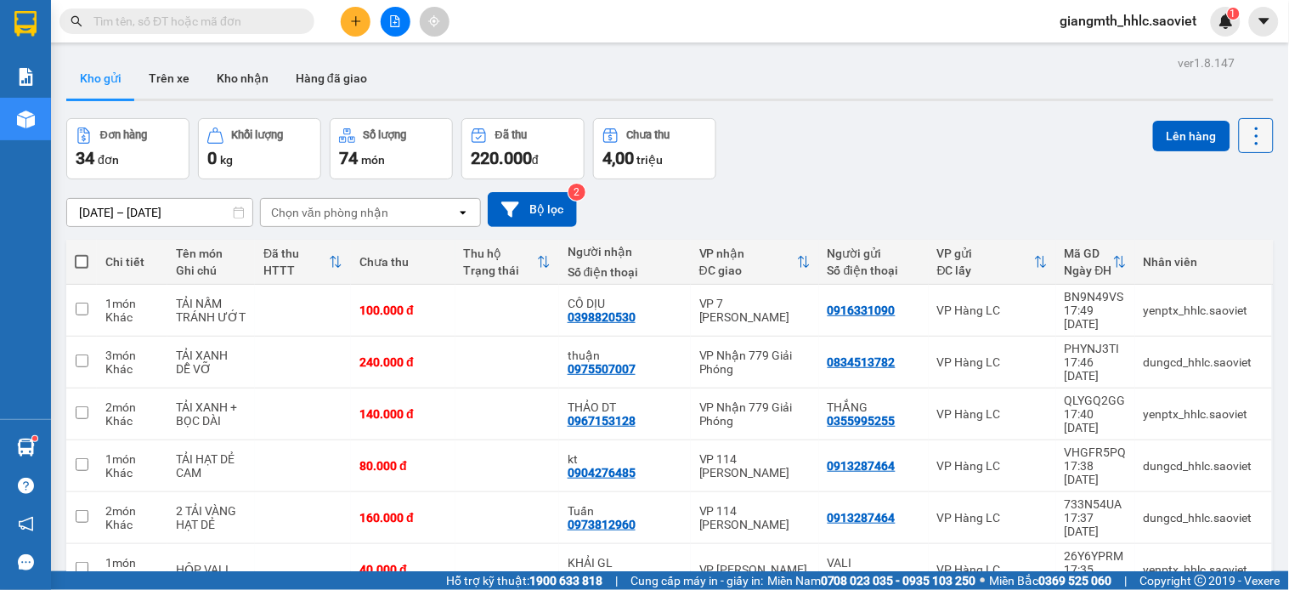
click at [1245, 124] on icon at bounding box center [1257, 136] width 24 height 24
click at [1195, 248] on span "Làm mới" at bounding box center [1216, 242] width 47 height 17
